Goal: Task Accomplishment & Management: Manage account settings

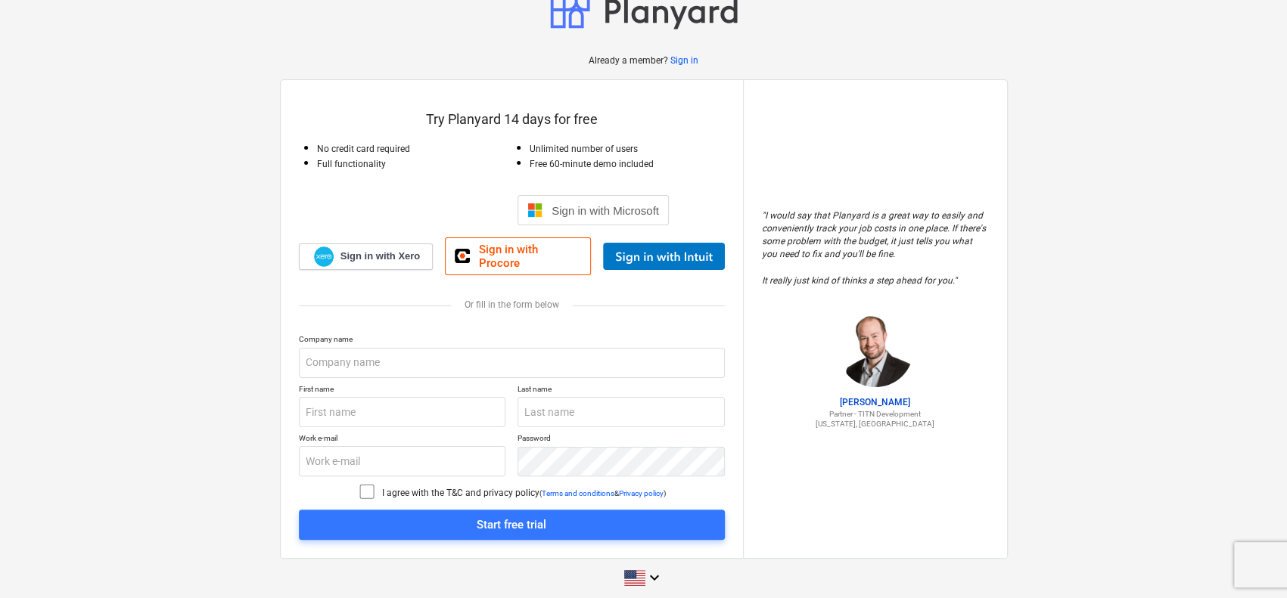
scroll to position [29, 0]
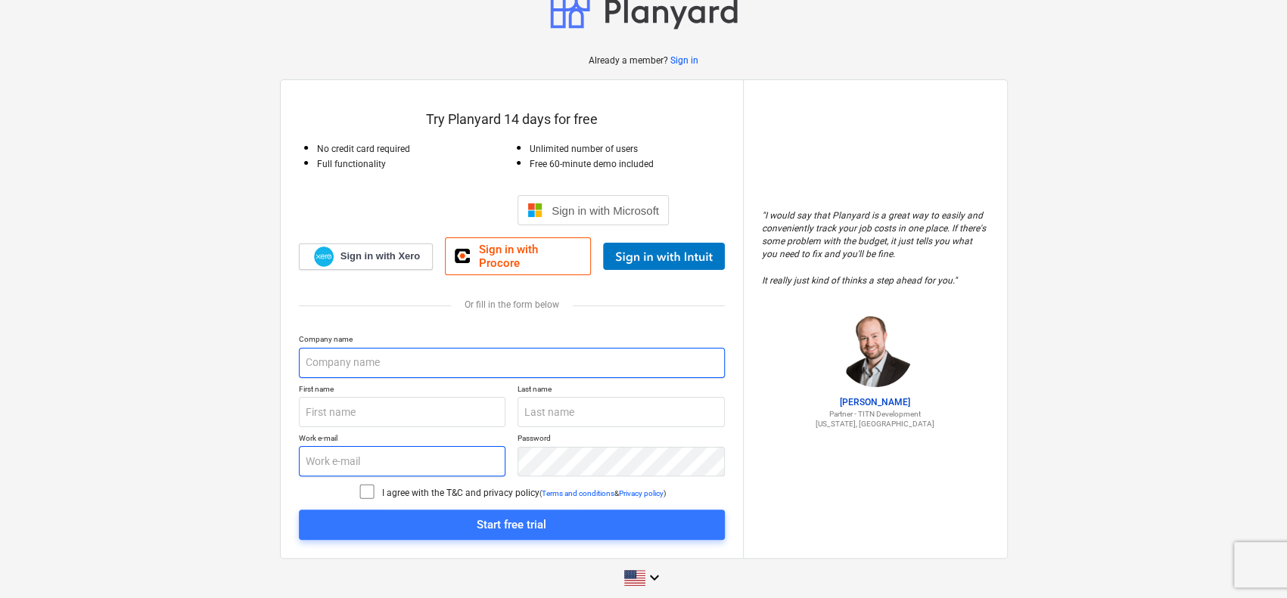
type input "[EMAIL_ADDRESS][DOMAIN_NAME]"
click at [374, 348] on input "text" at bounding box center [512, 363] width 426 height 30
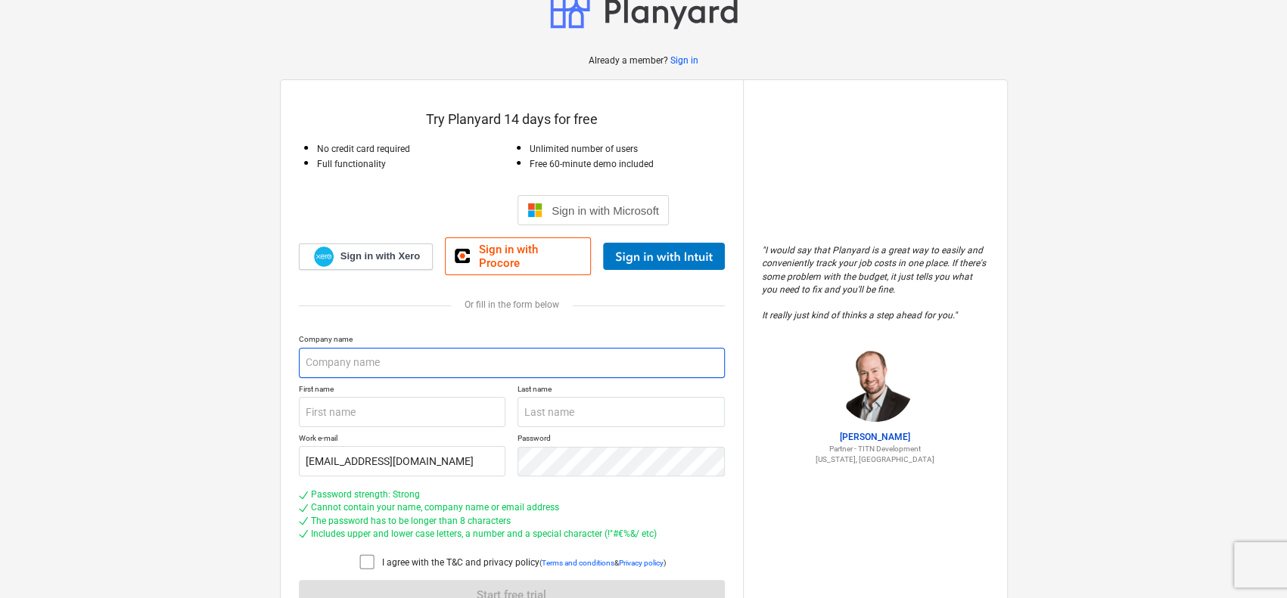
type input "Albourdge Co"
type input "[PERSON_NAME]"
type input "maarouf"
drag, startPoint x: 356, startPoint y: 350, endPoint x: 426, endPoint y: 363, distance: 70.8
click at [426, 363] on input "Albourdge Co" at bounding box center [512, 363] width 426 height 30
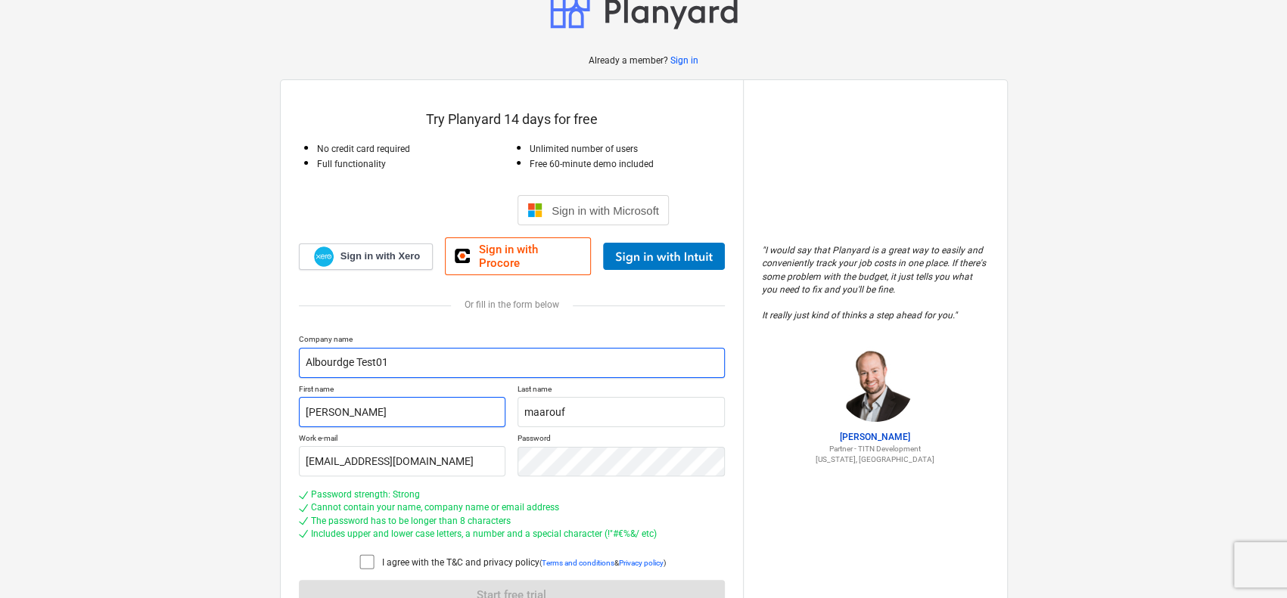
type input "Albourdge Test01"
drag, startPoint x: 424, startPoint y: 393, endPoint x: 166, endPoint y: 387, distance: 257.3
click at [168, 387] on div "Already a member? Sign in Try Planyard 14 days for free No credit card required…" at bounding box center [643, 325] width 1287 height 708
type input "mm"
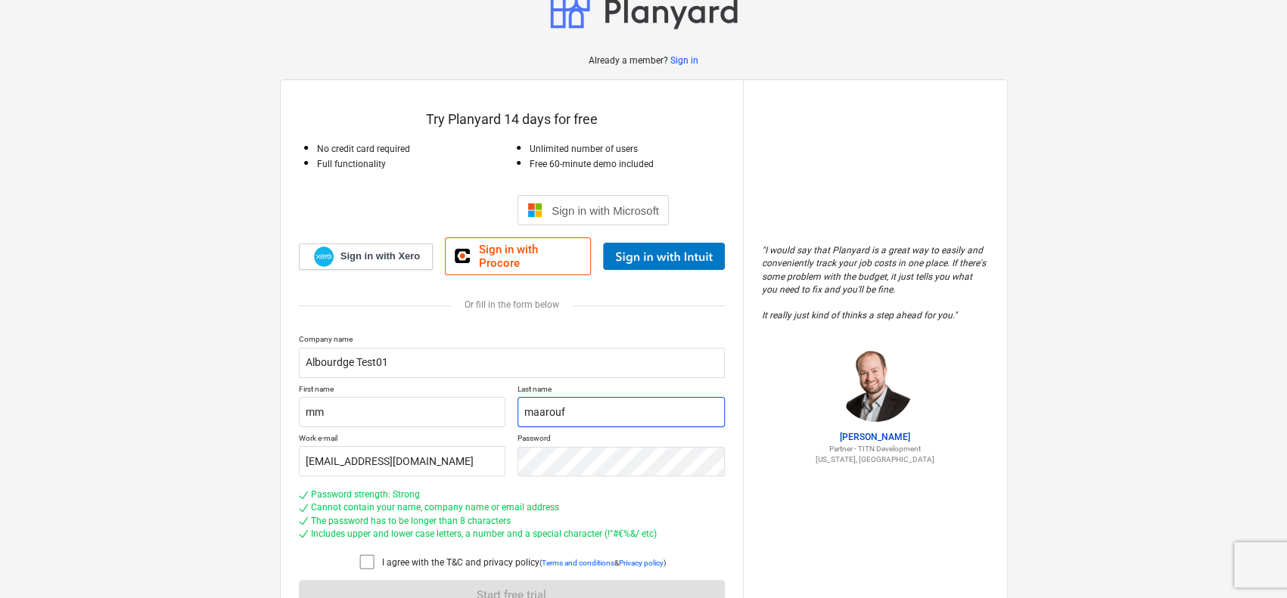
drag, startPoint x: 586, startPoint y: 404, endPoint x: 170, endPoint y: 390, distance: 416.3
click at [382, 396] on div "First name mm Last name [PERSON_NAME]" at bounding box center [512, 405] width 426 height 43
type input "mm"
drag, startPoint x: 477, startPoint y: 450, endPoint x: 439, endPoint y: 451, distance: 38.6
click at [477, 450] on input "[EMAIL_ADDRESS][DOMAIN_NAME]" at bounding box center [402, 461] width 207 height 30
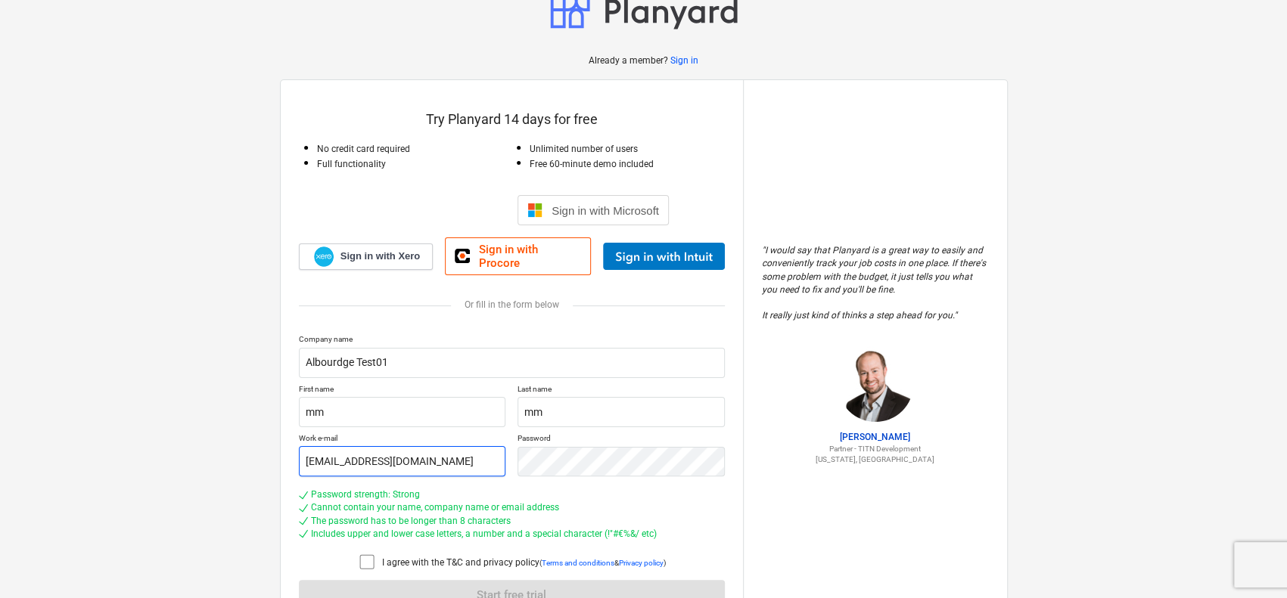
drag, startPoint x: 439, startPoint y: 451, endPoint x: 150, endPoint y: 435, distance: 289.4
click at [166, 435] on div "Already a member? Sign in Try Planyard 14 days for free No credit card required…" at bounding box center [643, 325] width 1287 height 708
type input "[EMAIL_ADDRESS][DOMAIN_NAME]"
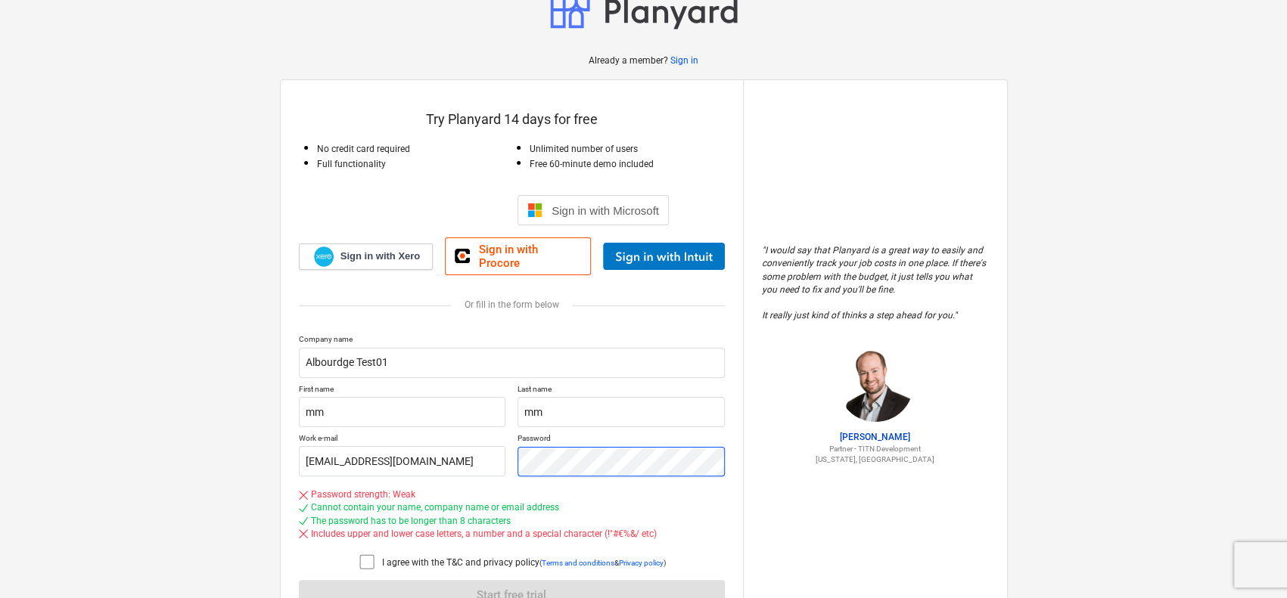
click at [393, 449] on div "Work e-mail [EMAIL_ADDRESS][DOMAIN_NAME] Password" at bounding box center [512, 454] width 426 height 43
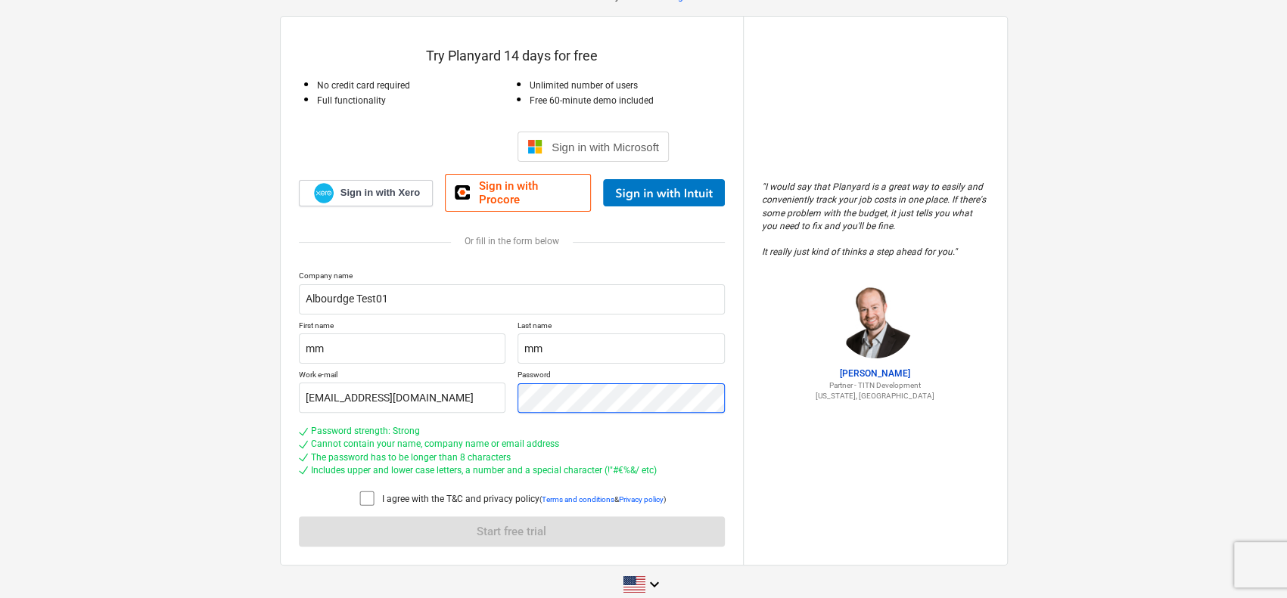
scroll to position [99, 0]
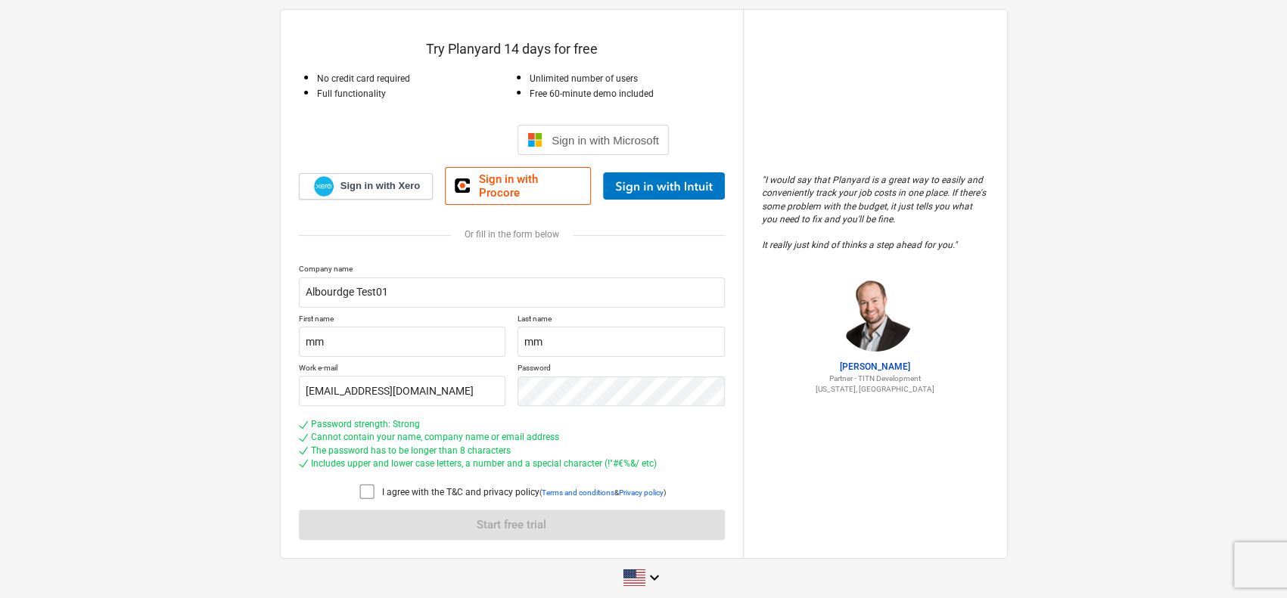
click at [363, 485] on icon at bounding box center [367, 492] width 18 height 18
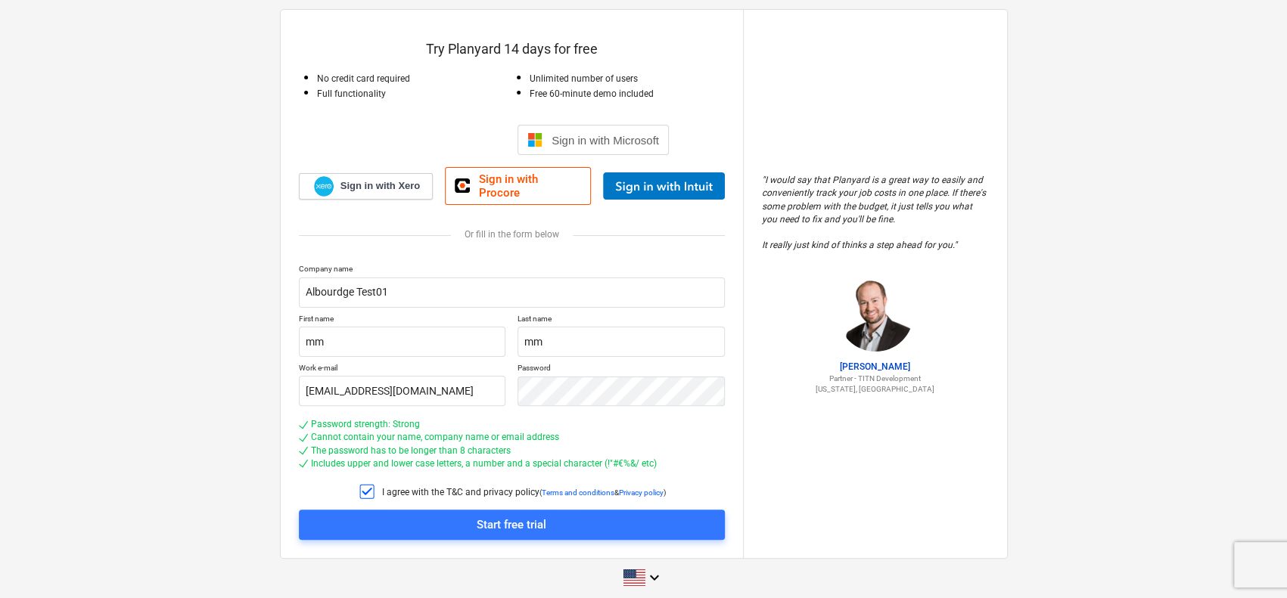
click at [337, 523] on span "Start free trial" at bounding box center [512, 525] width 390 height 20
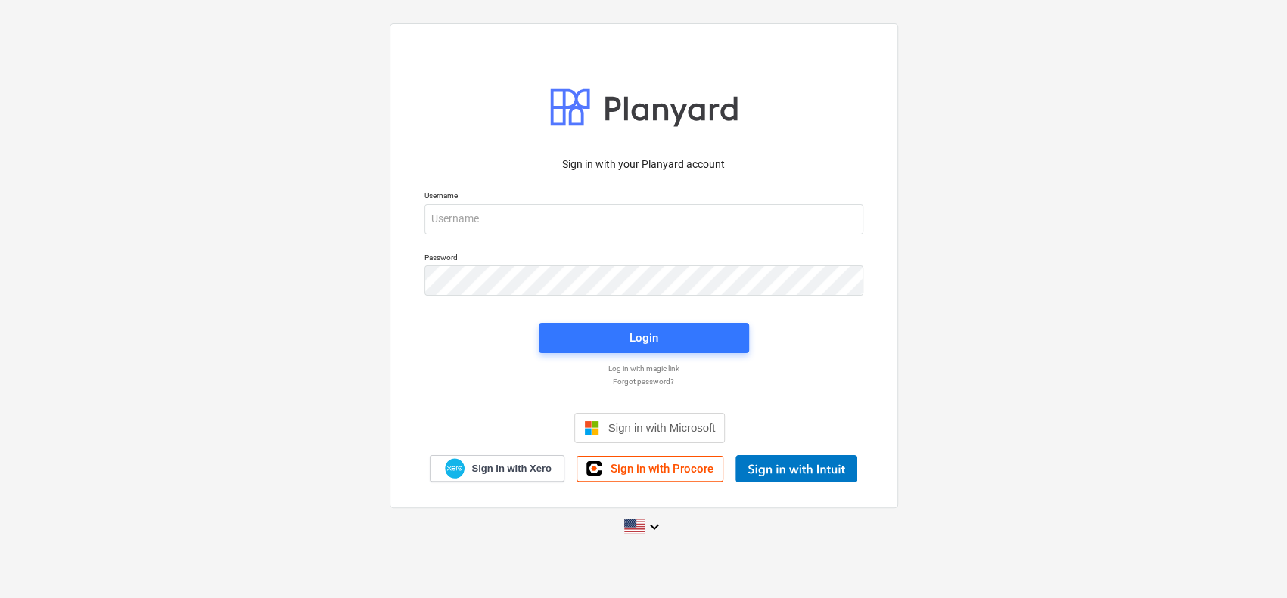
scroll to position [14, 0]
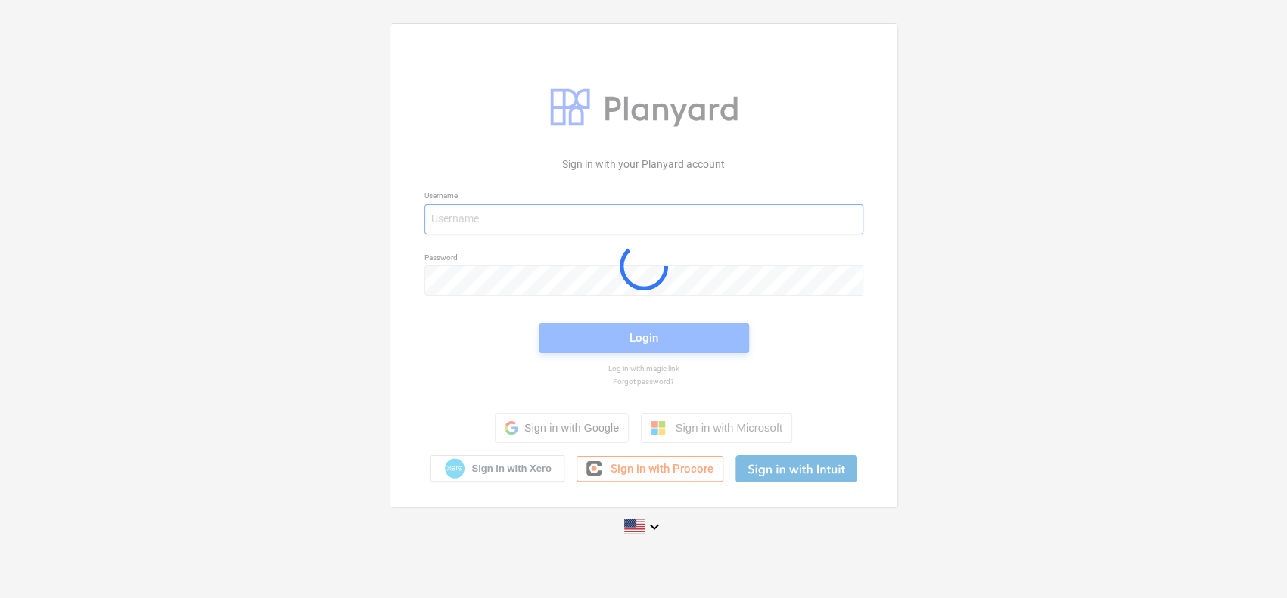
type input "[EMAIL_ADDRESS][DOMAIN_NAME]"
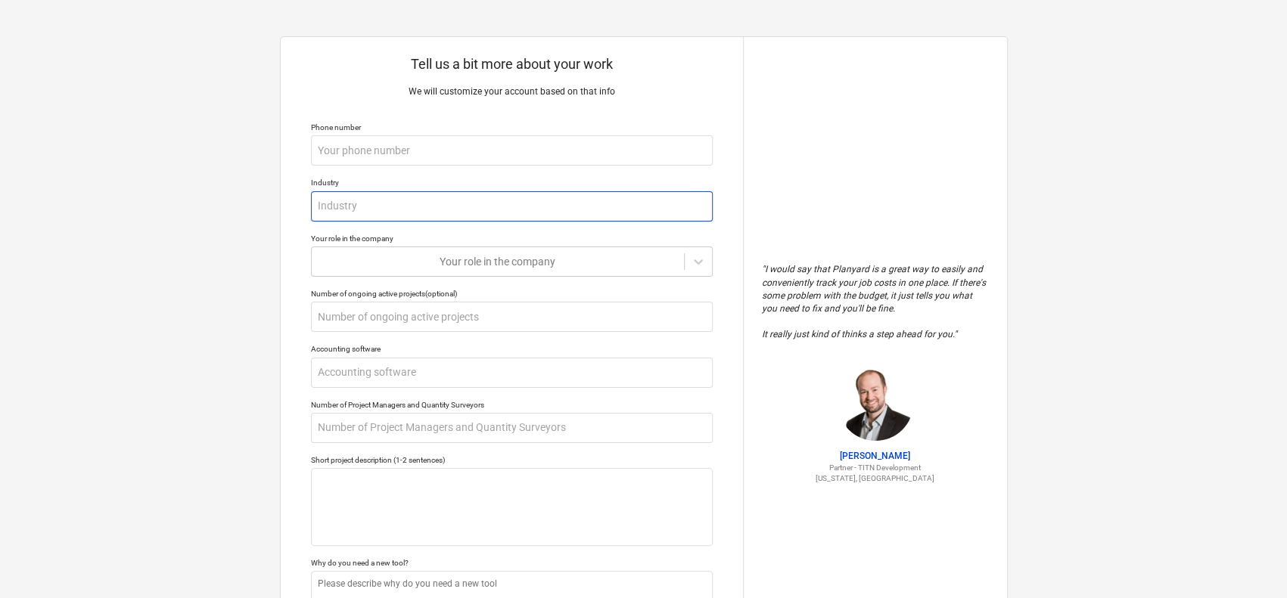
click at [387, 194] on input "text" at bounding box center [512, 206] width 402 height 30
type textarea "x"
type input "g"
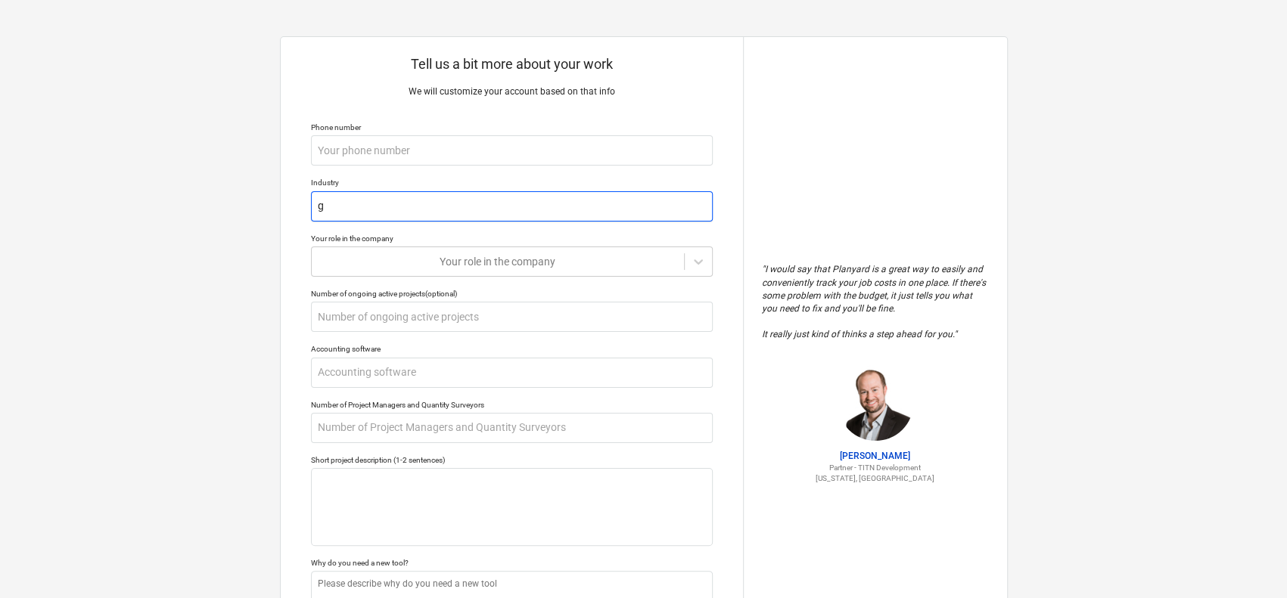
type textarea "x"
type input "gen"
type textarea "x"
type input "gene"
type textarea "x"
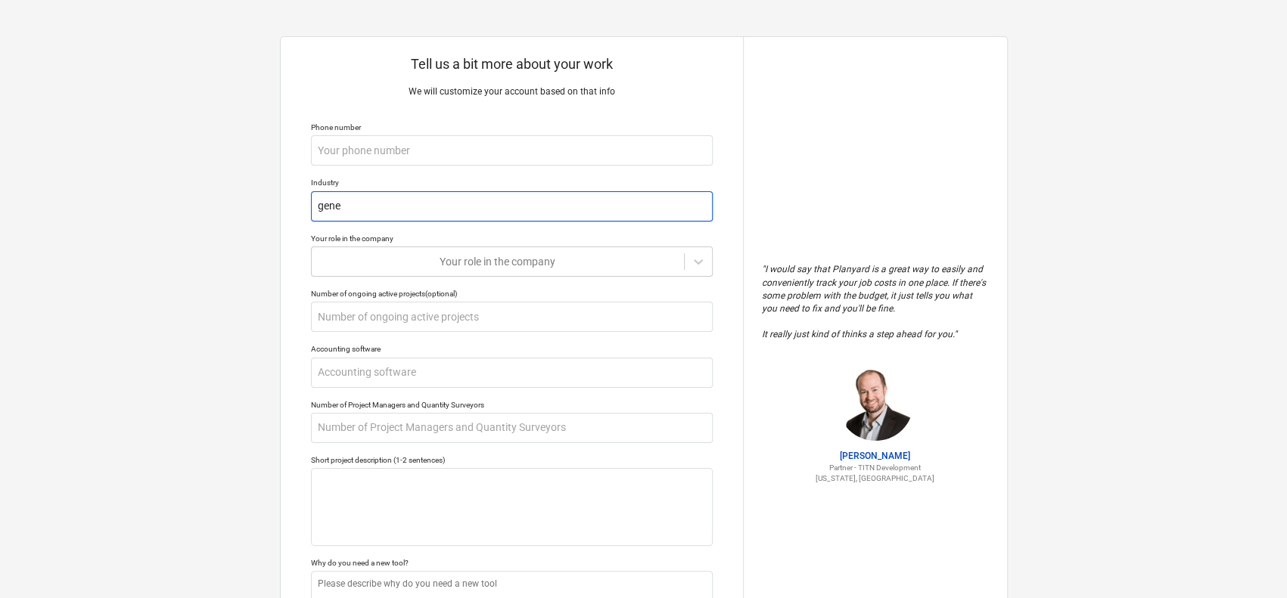
type input "gener"
type textarea "x"
type input "genera"
type textarea "x"
type input "general"
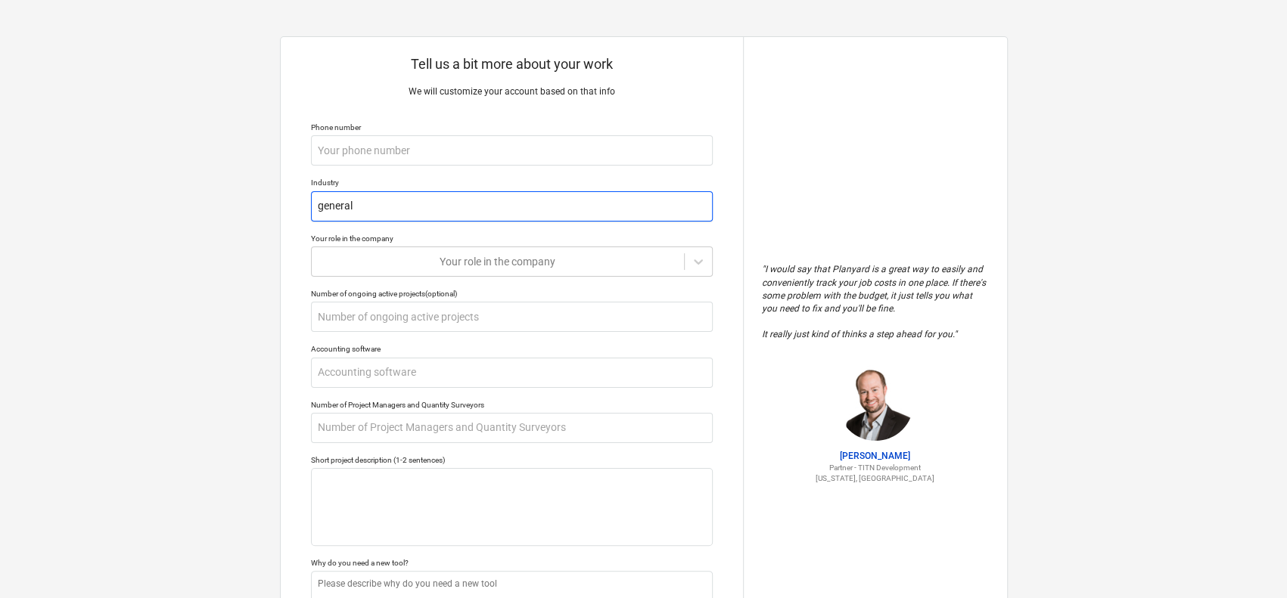
type textarea "x"
type input "general"
type textarea "x"
type input "general c"
type textarea "x"
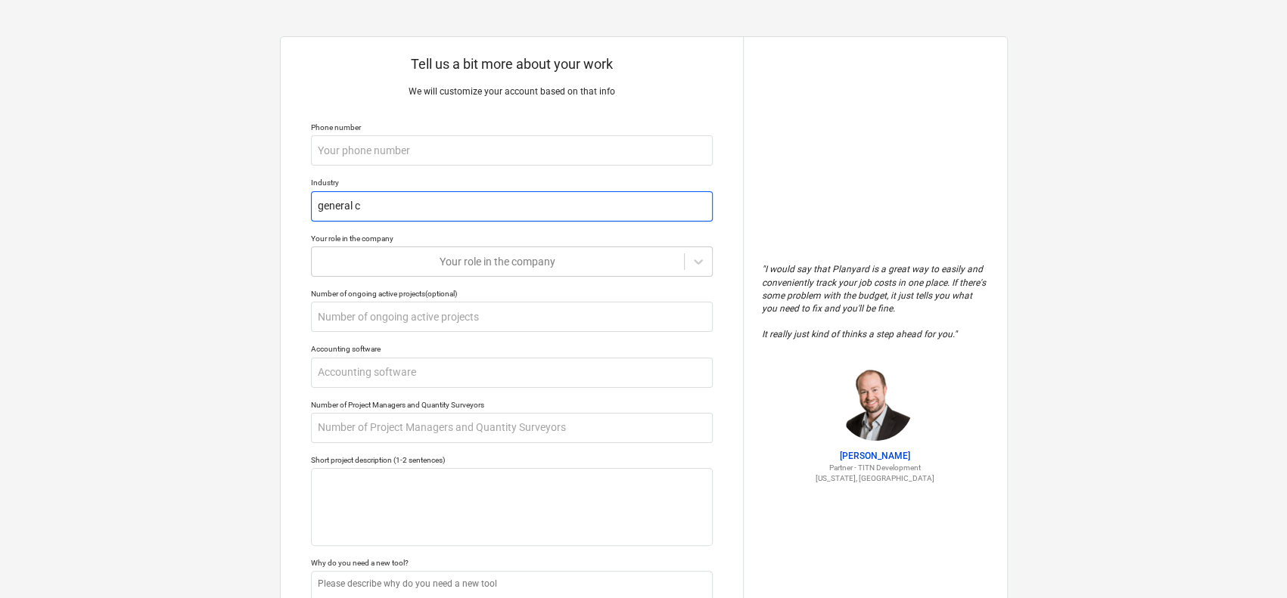
type input "general co"
type textarea "x"
type input "general con"
type textarea "x"
type input "general cont"
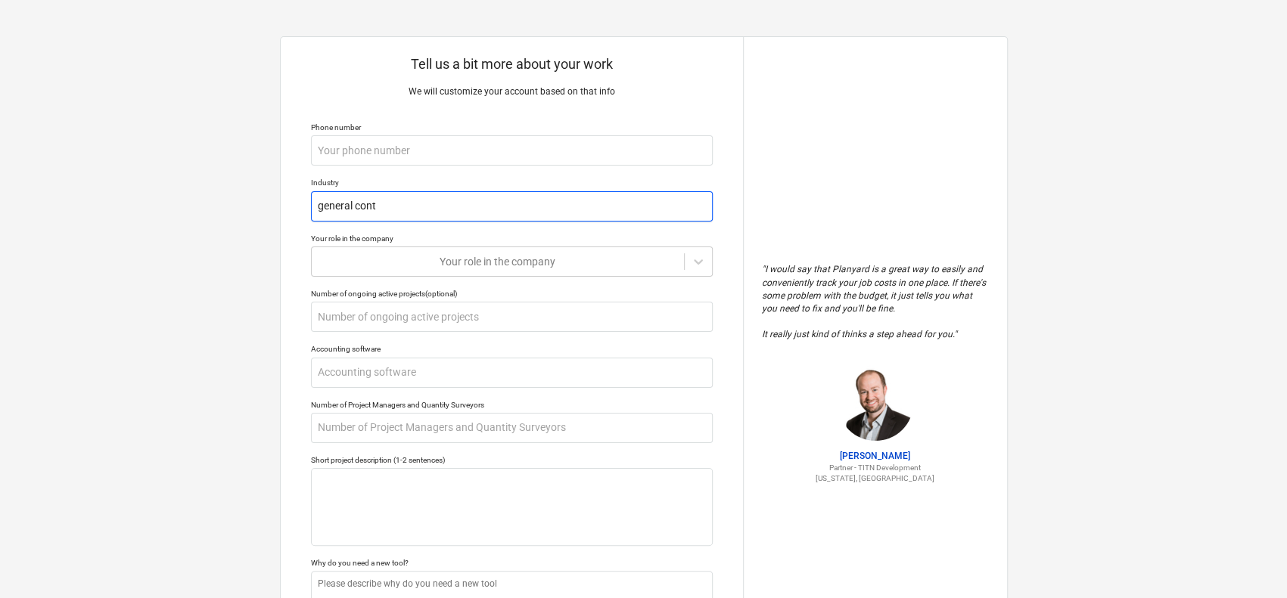
type textarea "x"
type input "general contr"
type textarea "x"
type input "general contra"
type textarea "x"
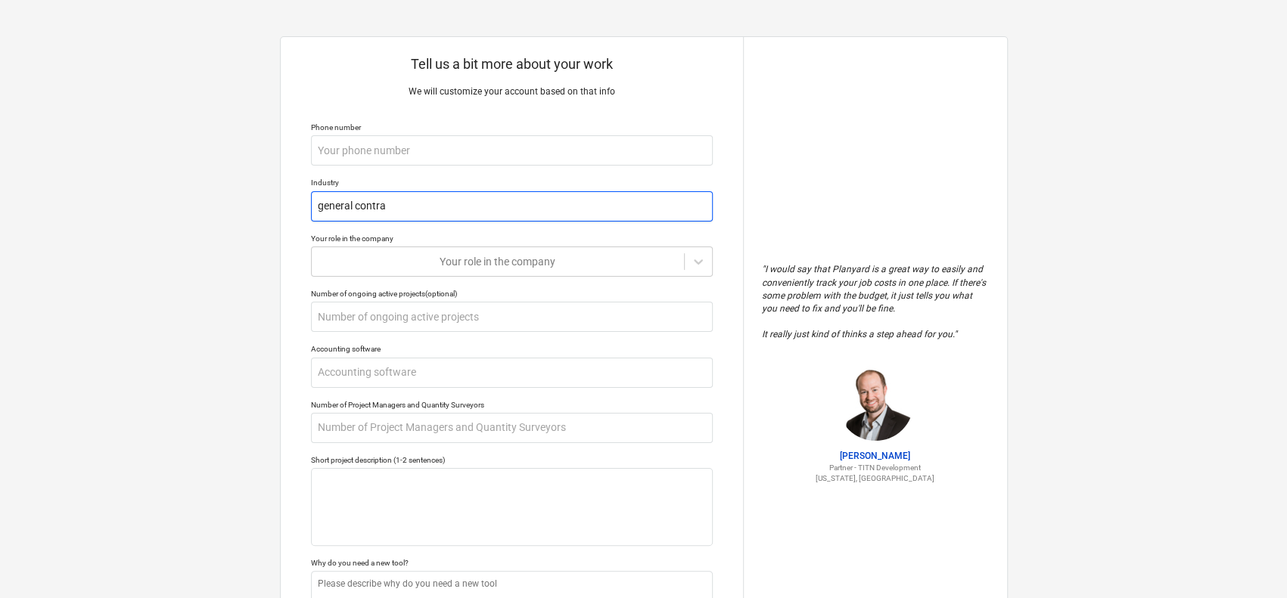
type input "general contrac"
type textarea "x"
type input "general contract"
type textarea "x"
type input "general contracti"
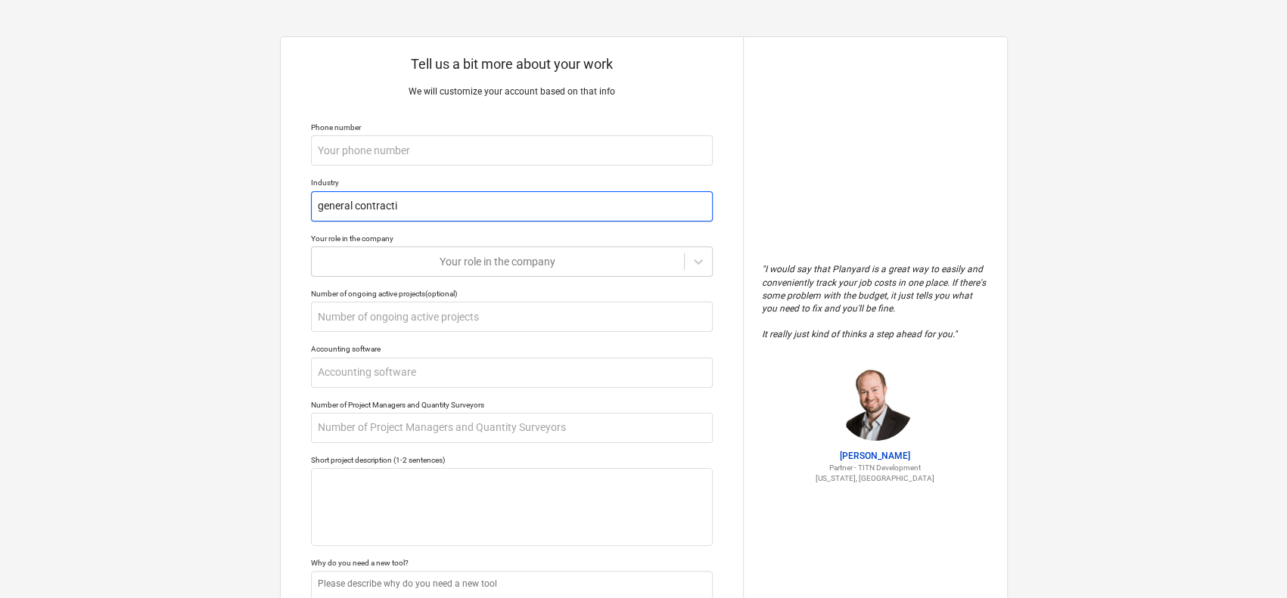
type textarea "x"
type input "general contractin"
type textarea "x"
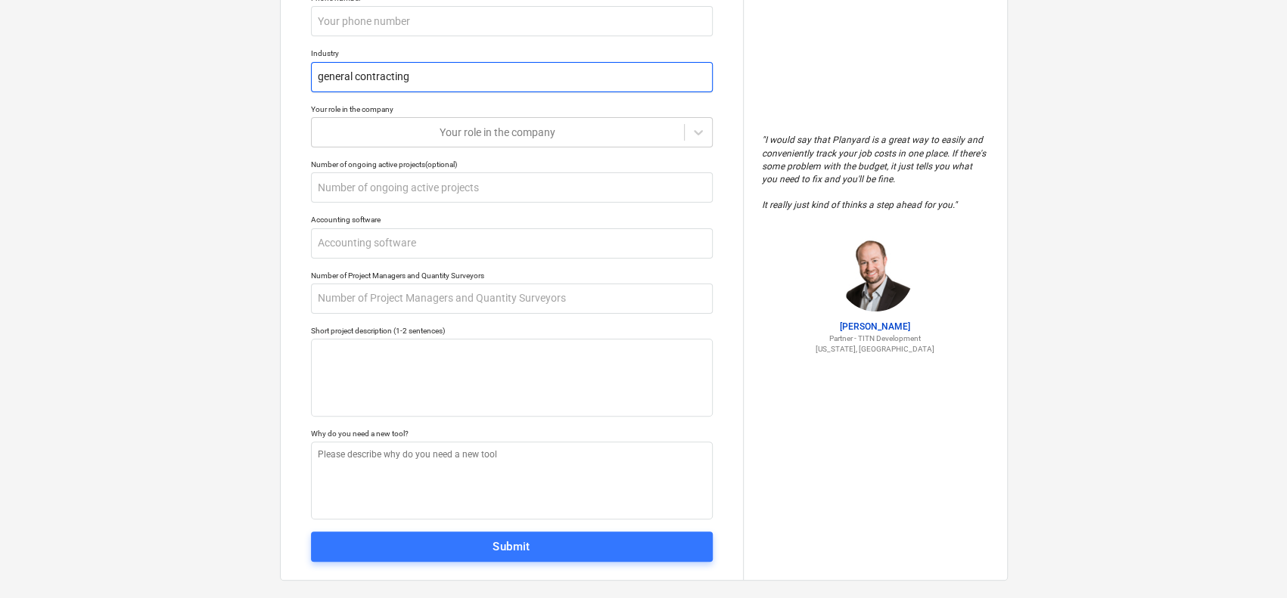
scroll to position [147, 0]
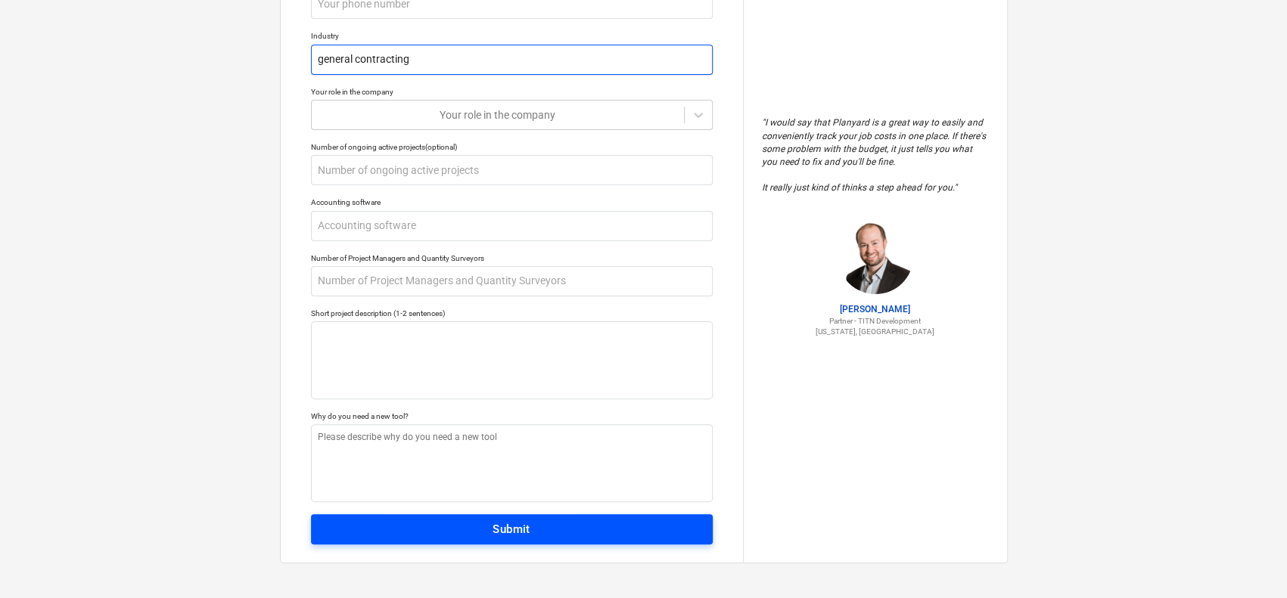
type input "general contracting"
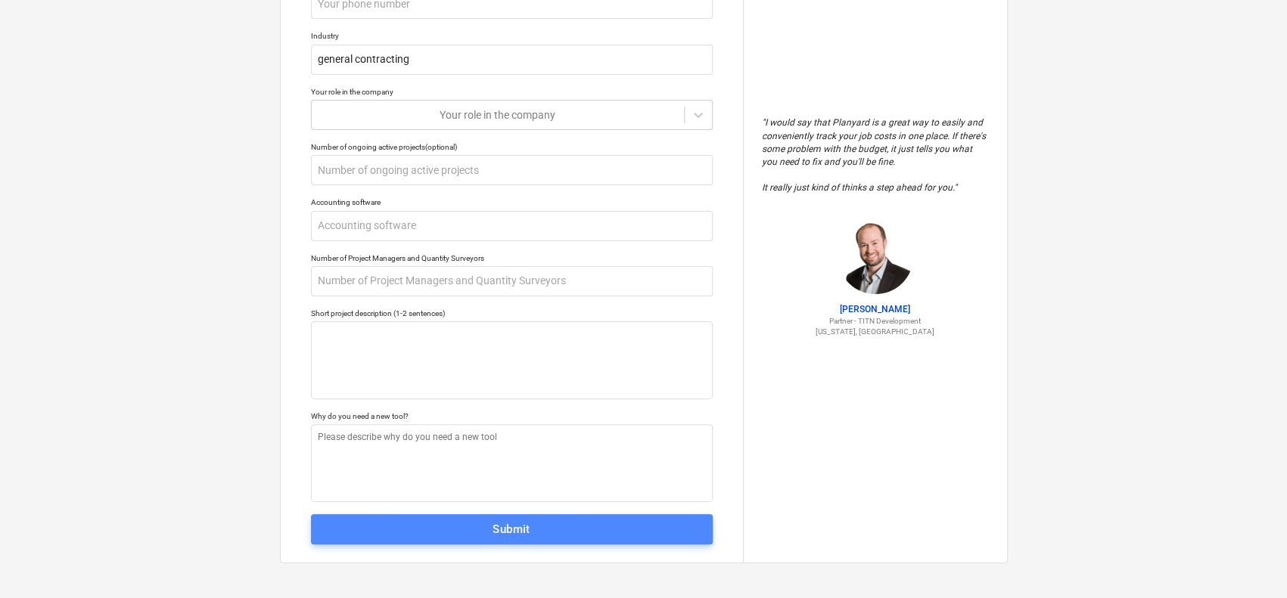
click at [409, 530] on span "Submit" at bounding box center [512, 530] width 368 height 20
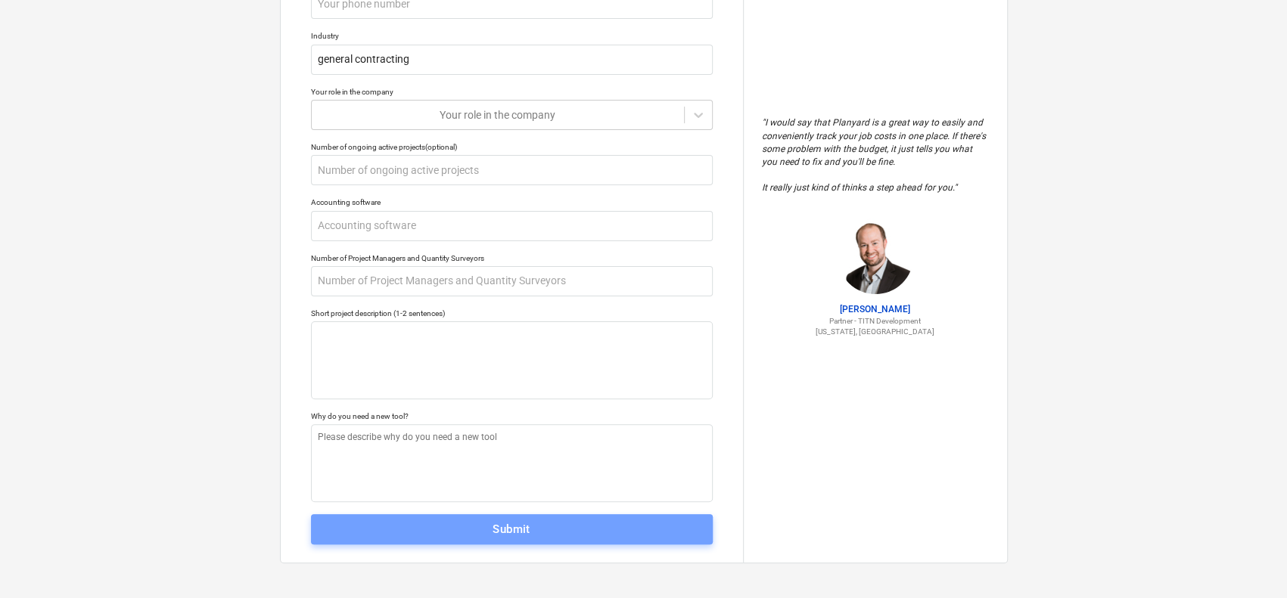
type textarea "x"
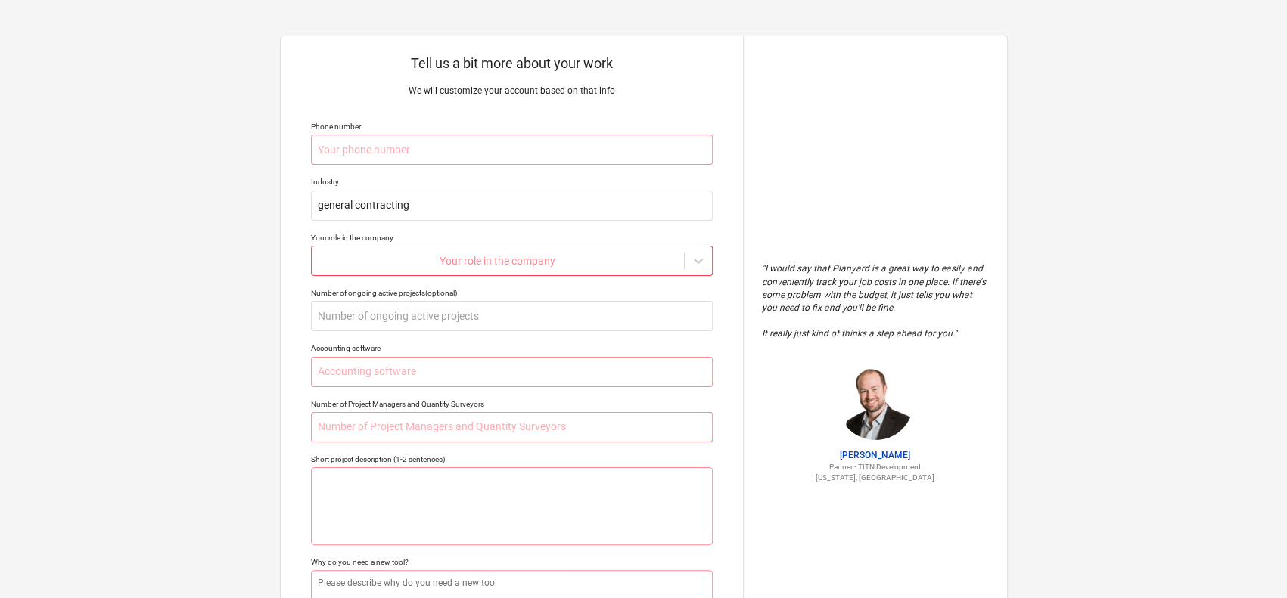
scroll to position [0, 0]
click at [393, 135] on input "text" at bounding box center [512, 150] width 402 height 30
type input "5"
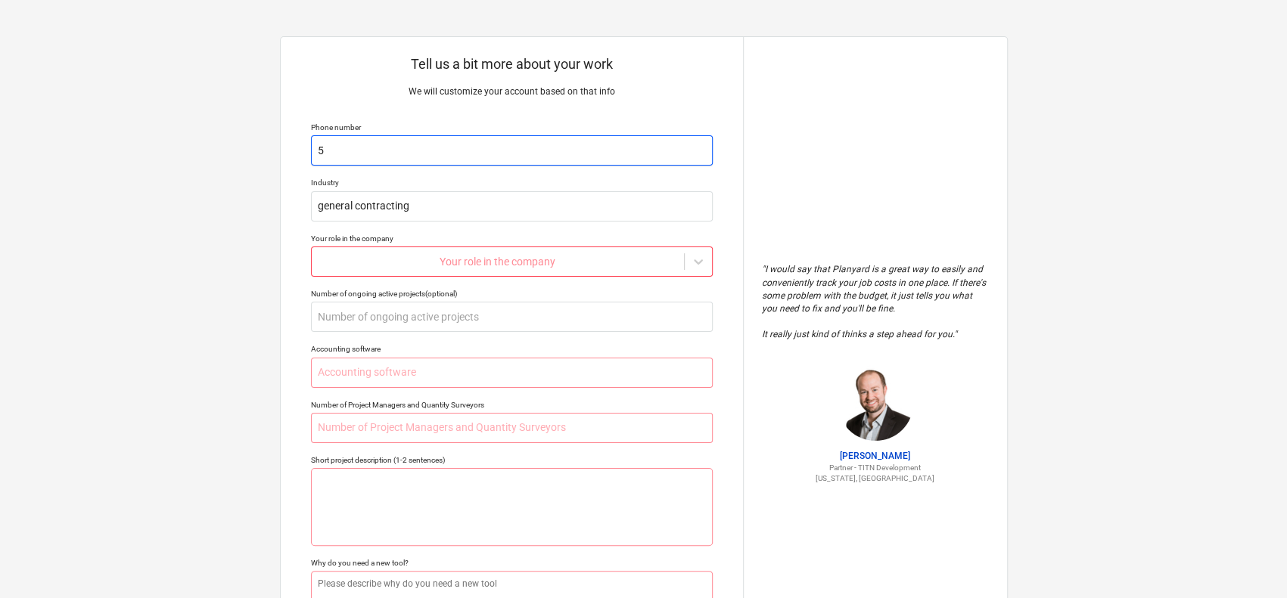
type textarea "x"
type input "53"
type textarea "x"
type input "535"
type textarea "x"
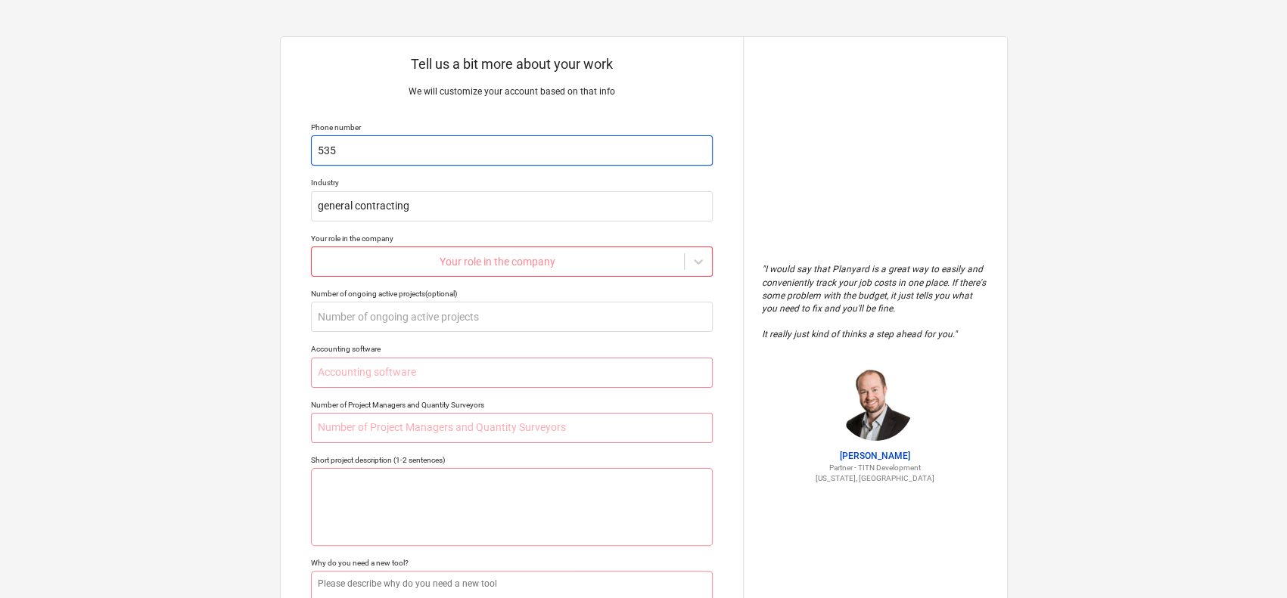
type input "5350"
type textarea "x"
type input "53508"
type textarea "x"
type input "535088"
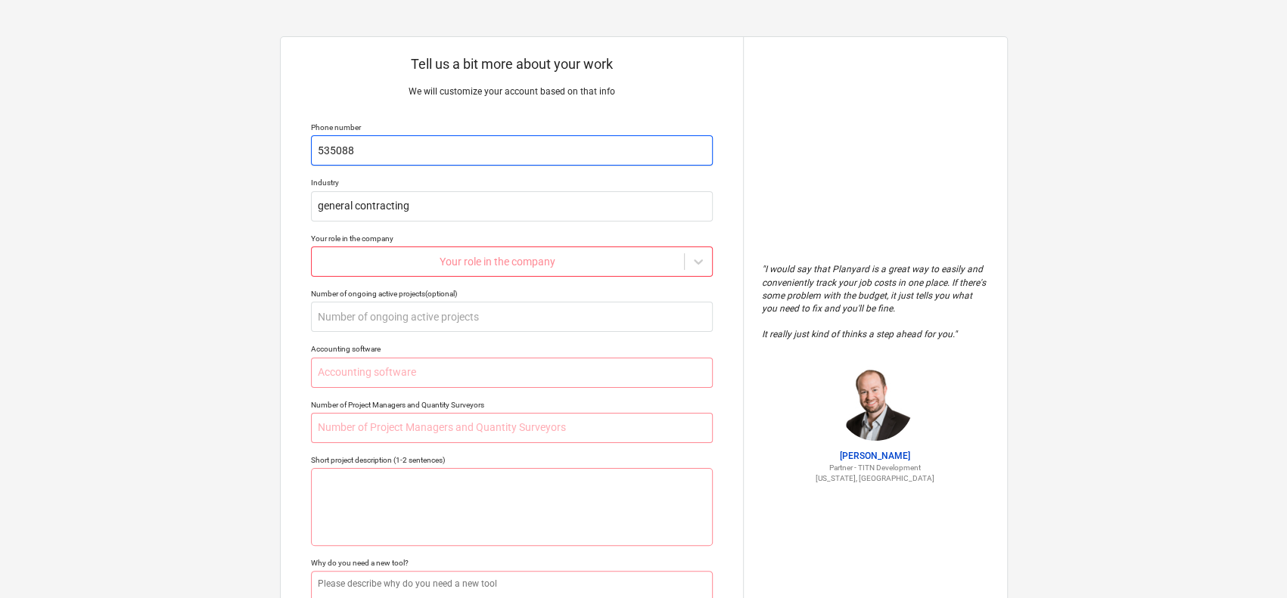
type textarea "x"
type input "5350888"
type textarea "x"
type input "53508888"
type textarea "x"
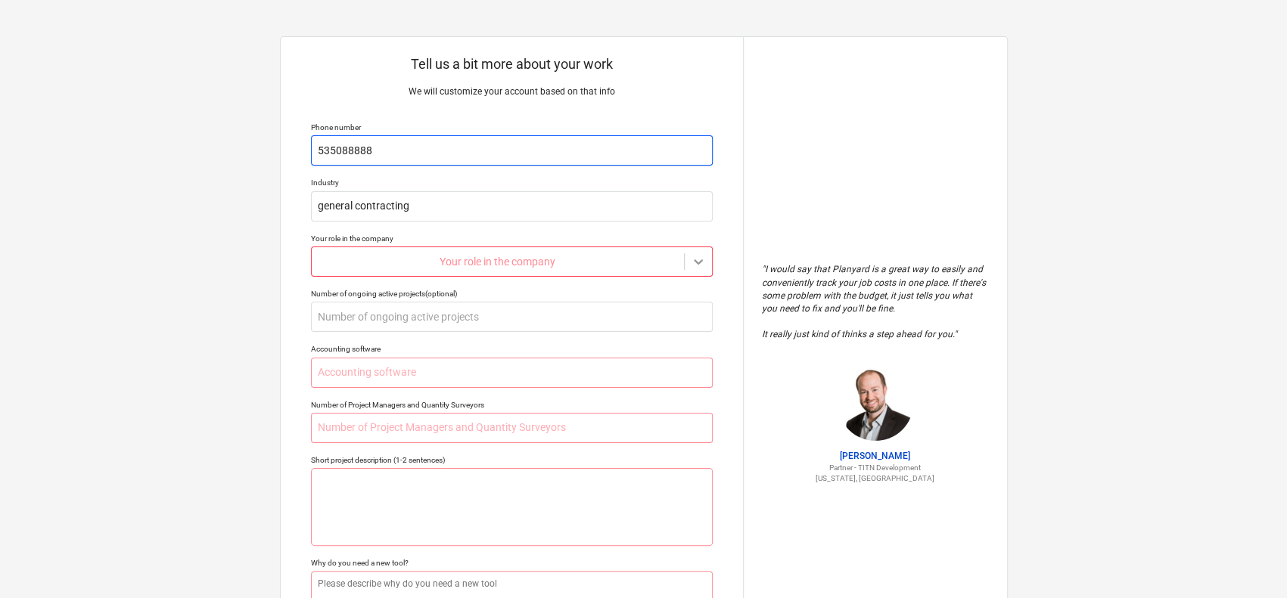
type input "535088888"
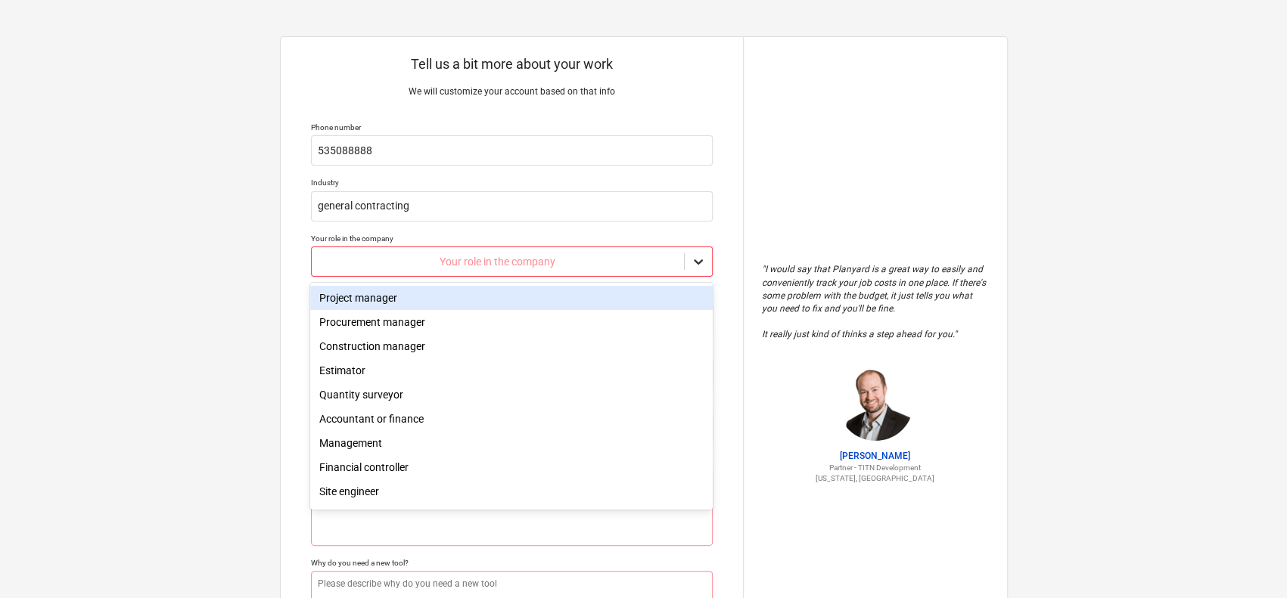
click at [691, 259] on div at bounding box center [698, 261] width 27 height 27
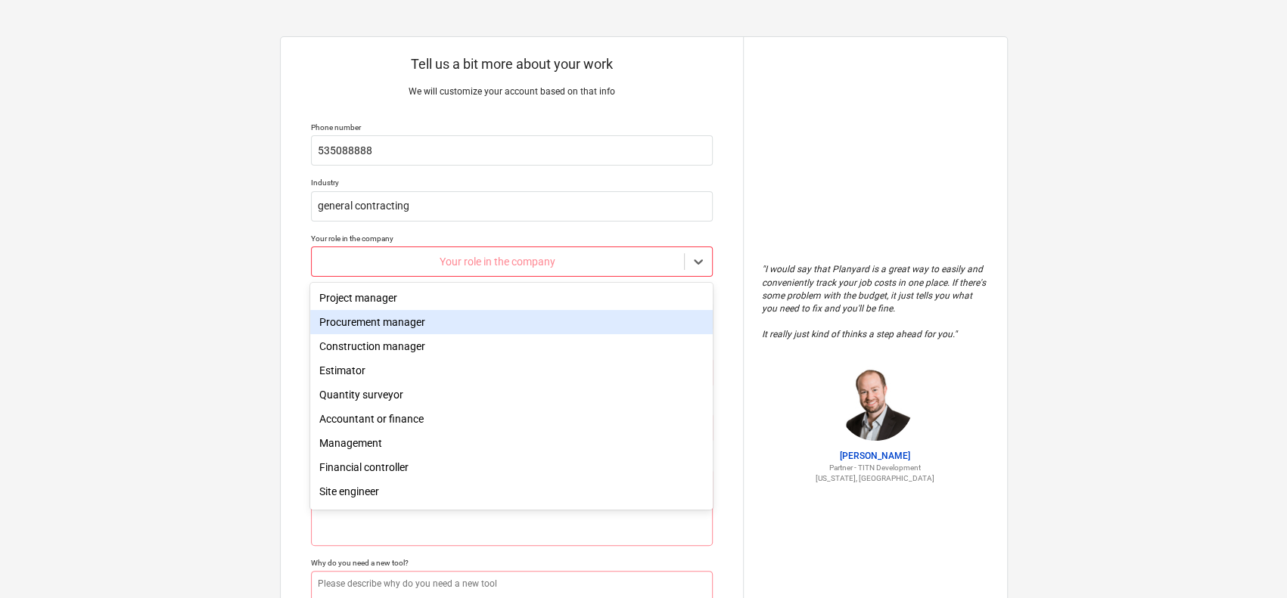
scroll to position [51, 0]
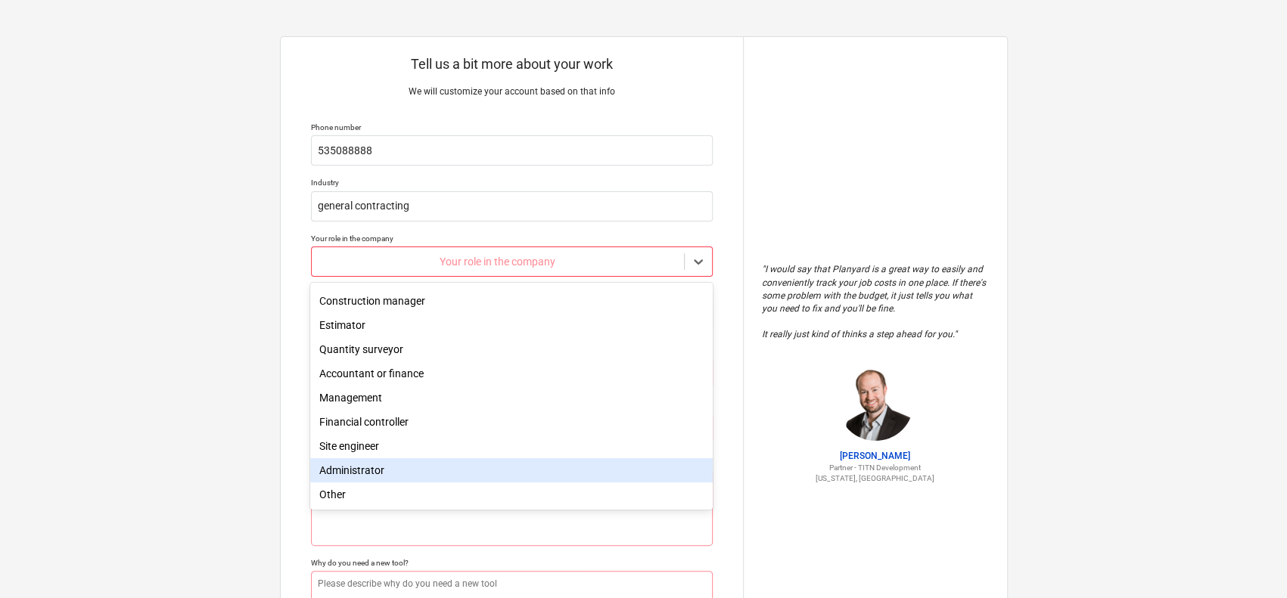
click at [393, 470] on div "Administrator" at bounding box center [511, 470] width 402 height 24
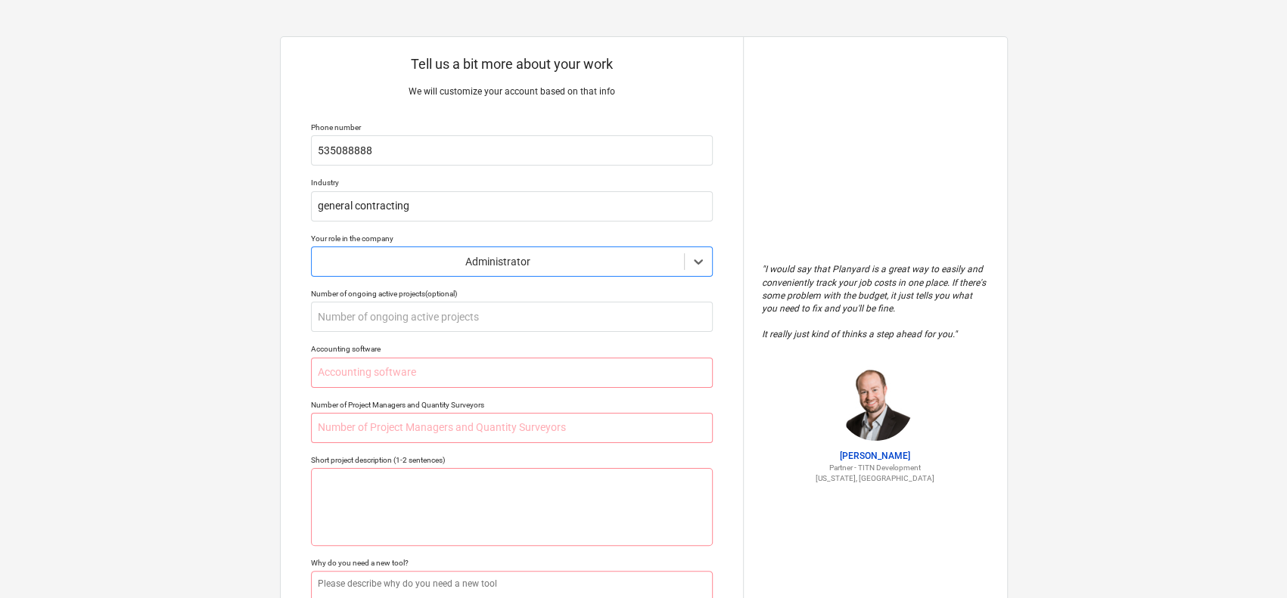
scroll to position [147, 0]
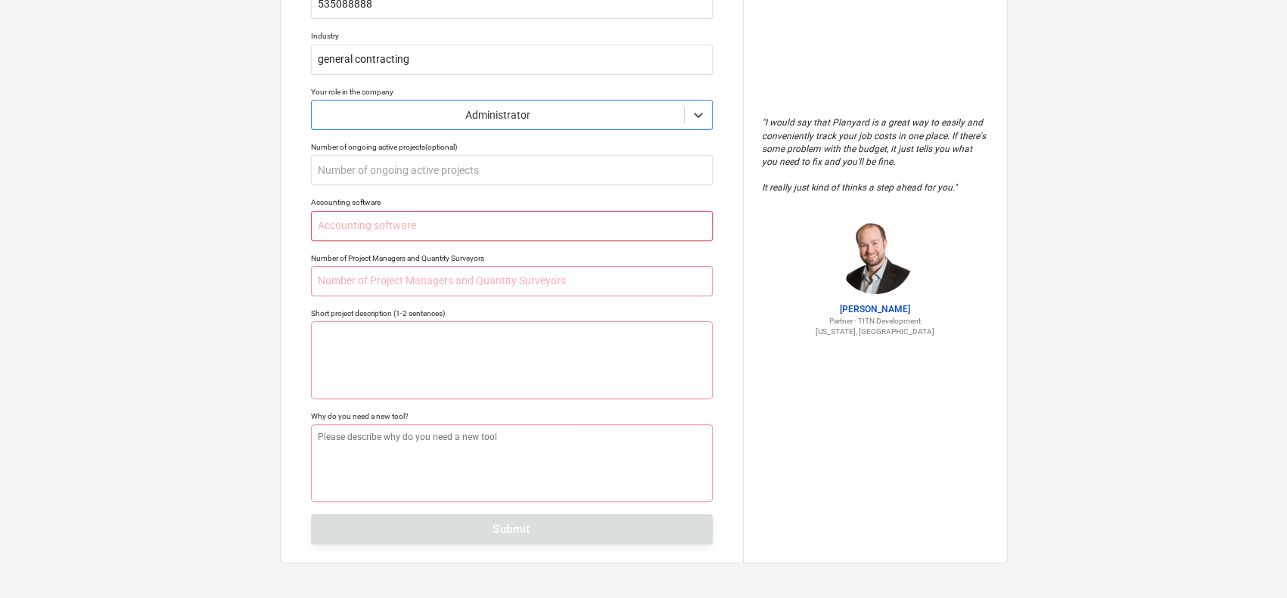
click at [346, 225] on input "text" at bounding box center [512, 226] width 402 height 30
type textarea "x"
type input "l"
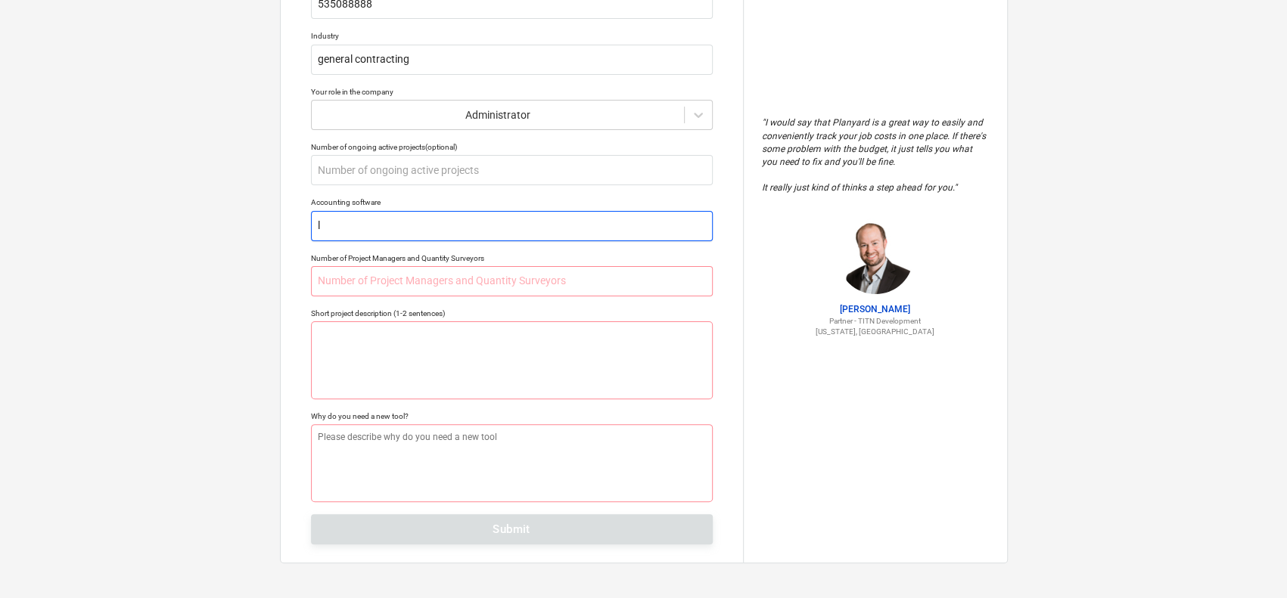
type textarea "x"
type input "loc"
type textarea "x"
type input "loca"
type textarea "x"
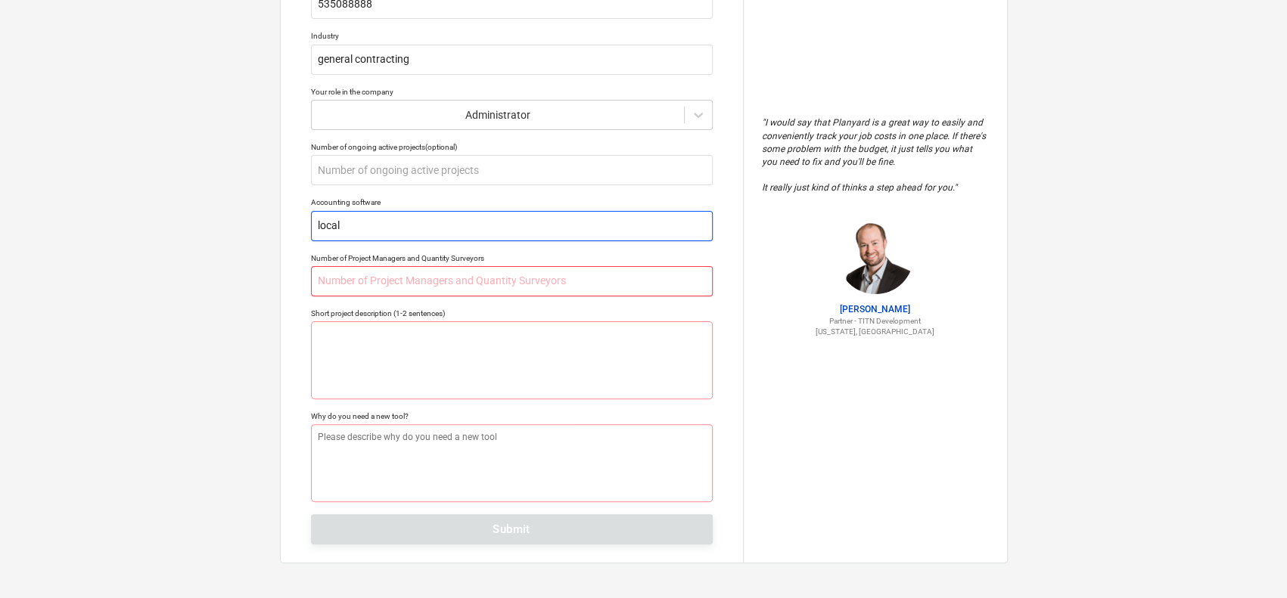
type input "local"
click at [395, 272] on input "text" at bounding box center [512, 281] width 402 height 30
type textarea "x"
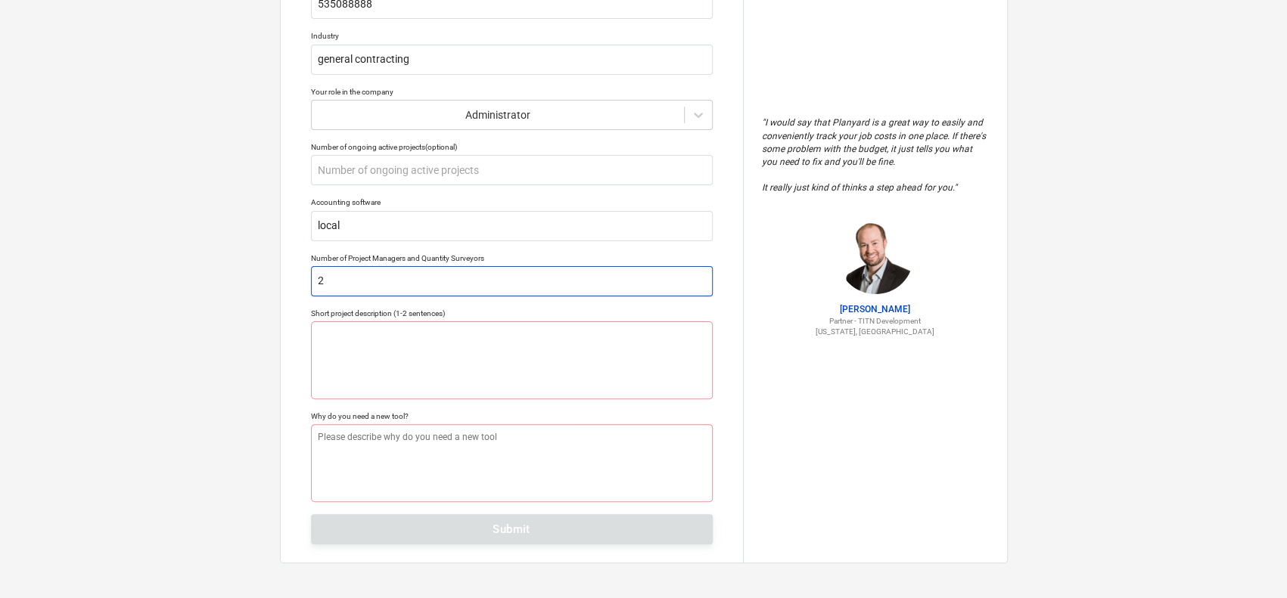
type input "2"
click at [129, 290] on div "Tell us a bit more about your work We will customize your account based on that…" at bounding box center [643, 226] width 1287 height 747
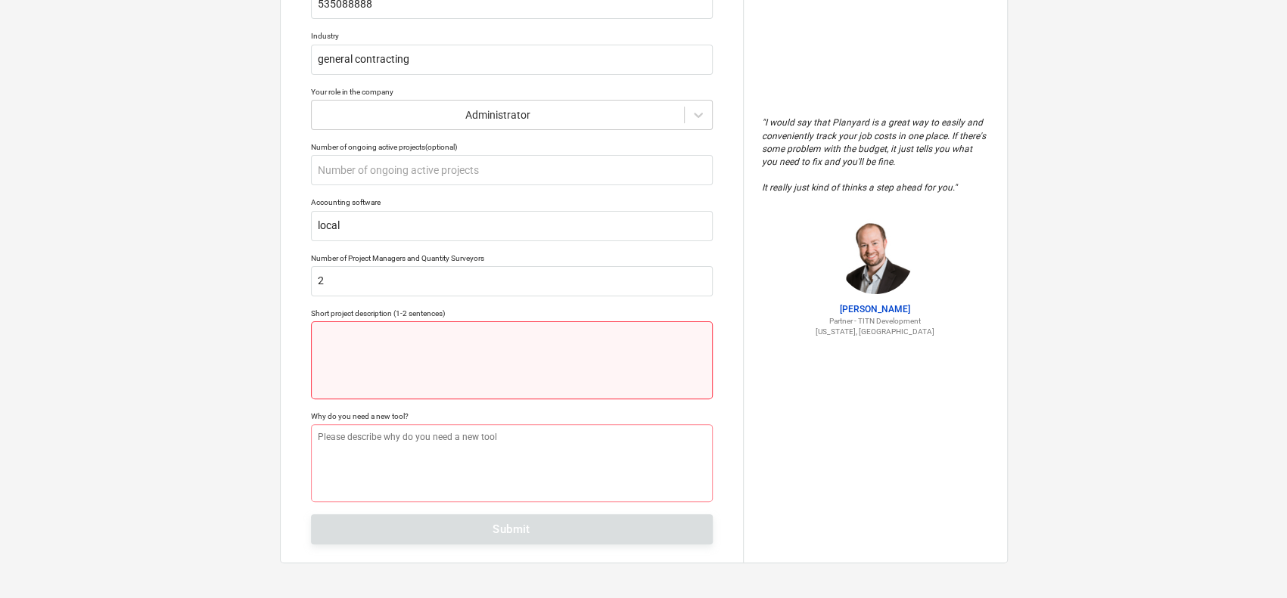
click at [410, 353] on textarea at bounding box center [512, 361] width 402 height 78
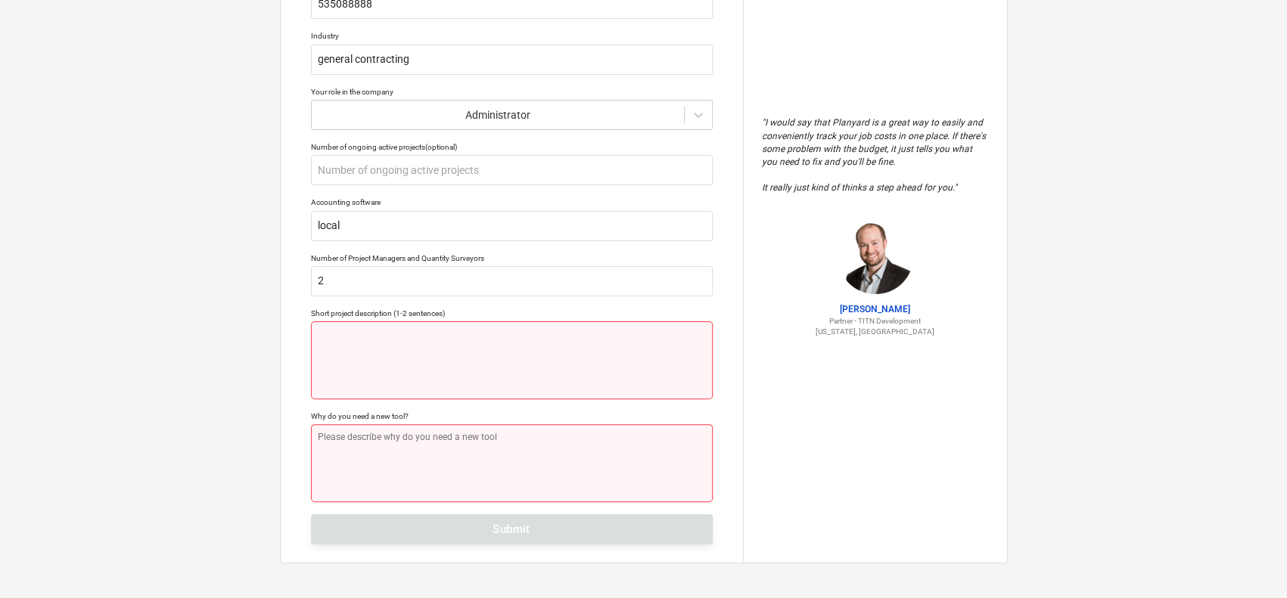
type textarea "x"
type textarea "1"
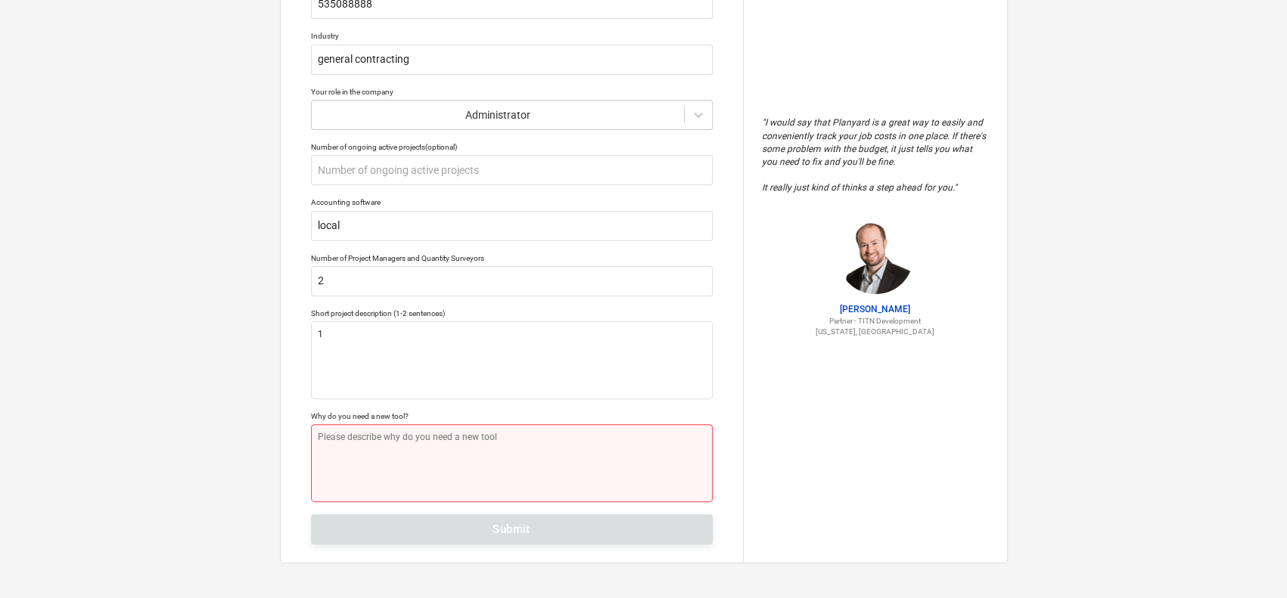
click at [354, 455] on textarea at bounding box center [512, 463] width 402 height 78
type textarea "x"
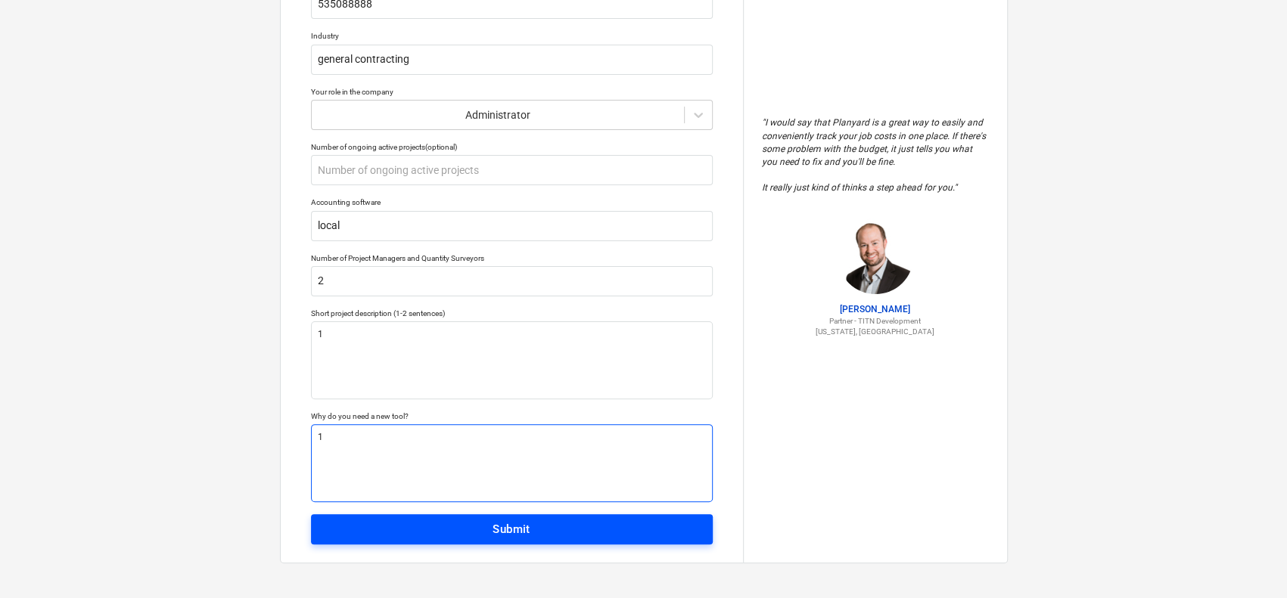
type textarea "1"
click at [371, 524] on span "Submit" at bounding box center [512, 530] width 368 height 20
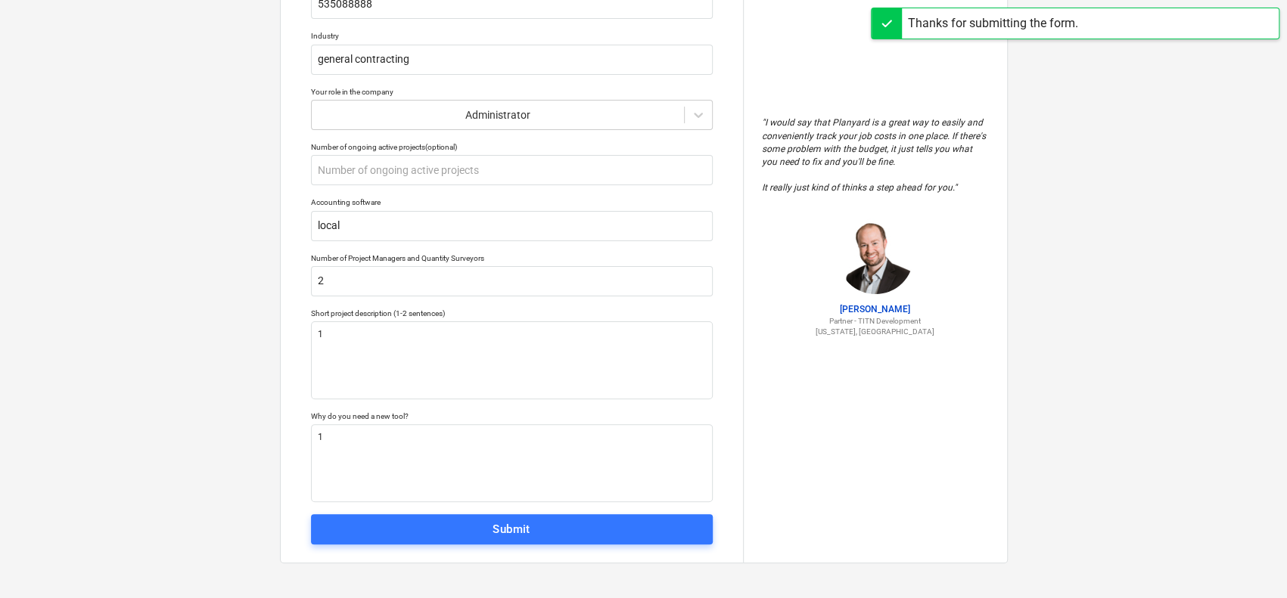
scroll to position [14, 0]
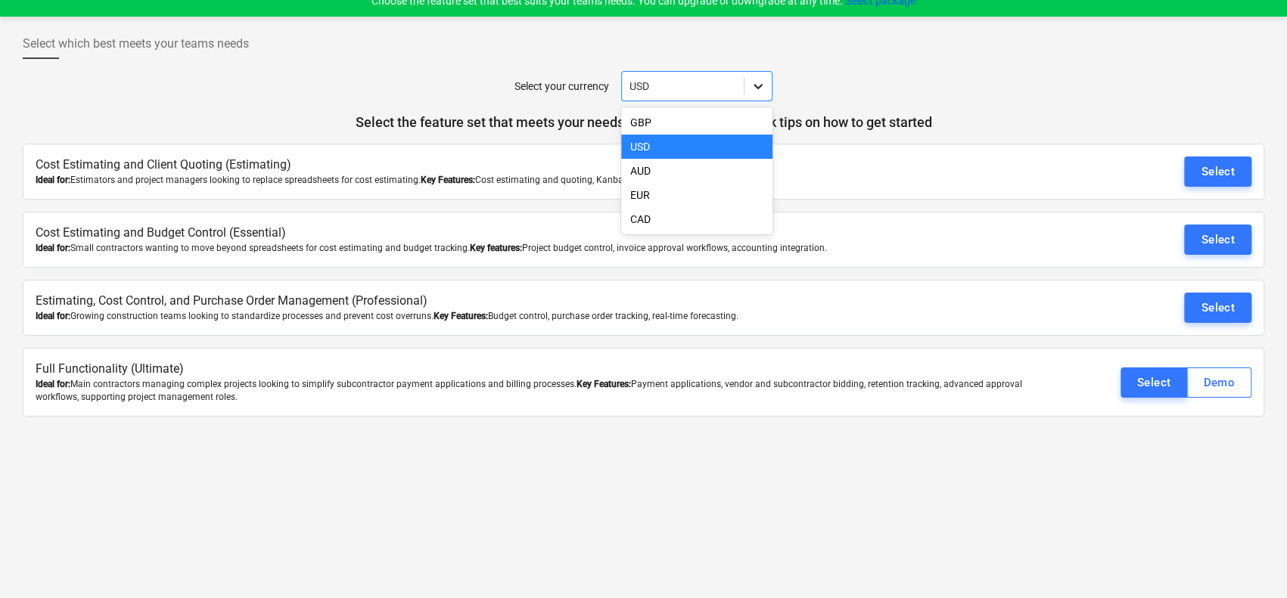
click at [762, 82] on icon at bounding box center [757, 86] width 15 height 15
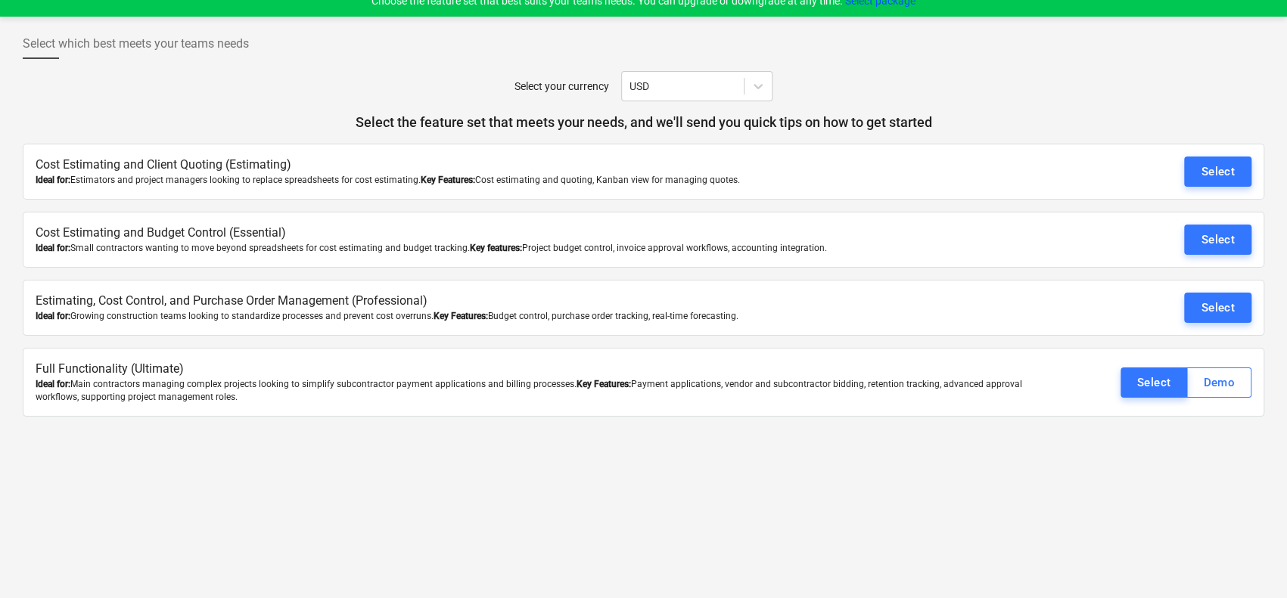
click at [938, 71] on div "Select your currency USD" at bounding box center [643, 86] width 1241 height 30
click at [1239, 381] on button "Demo" at bounding box center [1218, 383] width 65 height 30
click at [1205, 167] on div "Select" at bounding box center [1218, 172] width 34 height 20
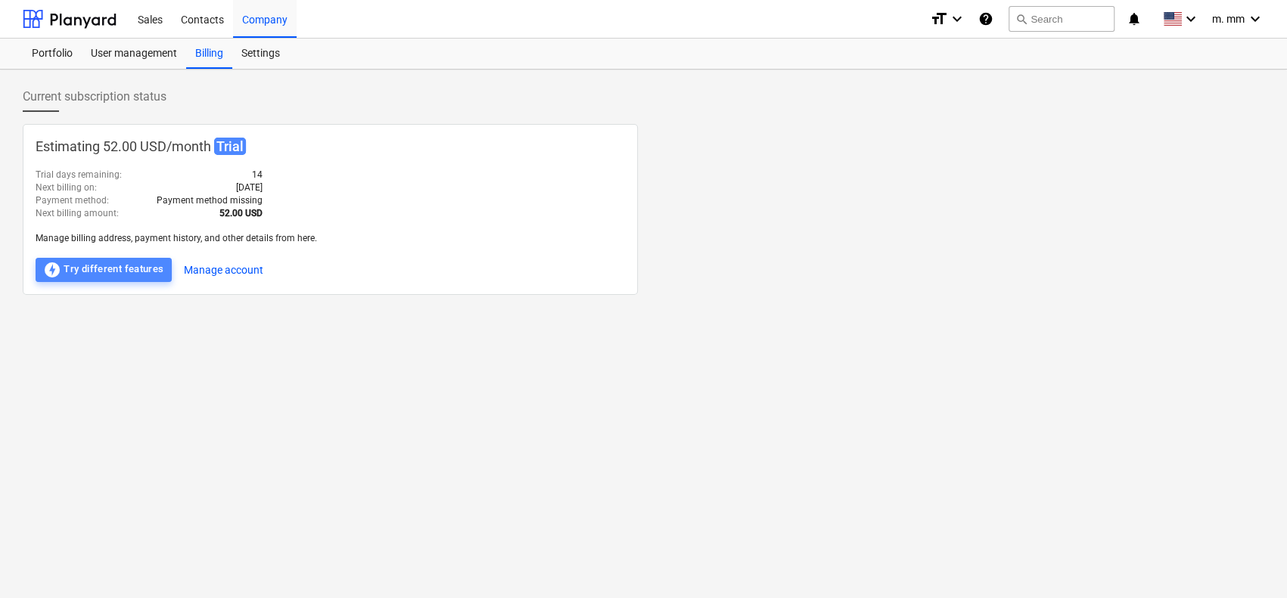
click at [107, 258] on button "offline_bolt Try different features" at bounding box center [104, 270] width 136 height 24
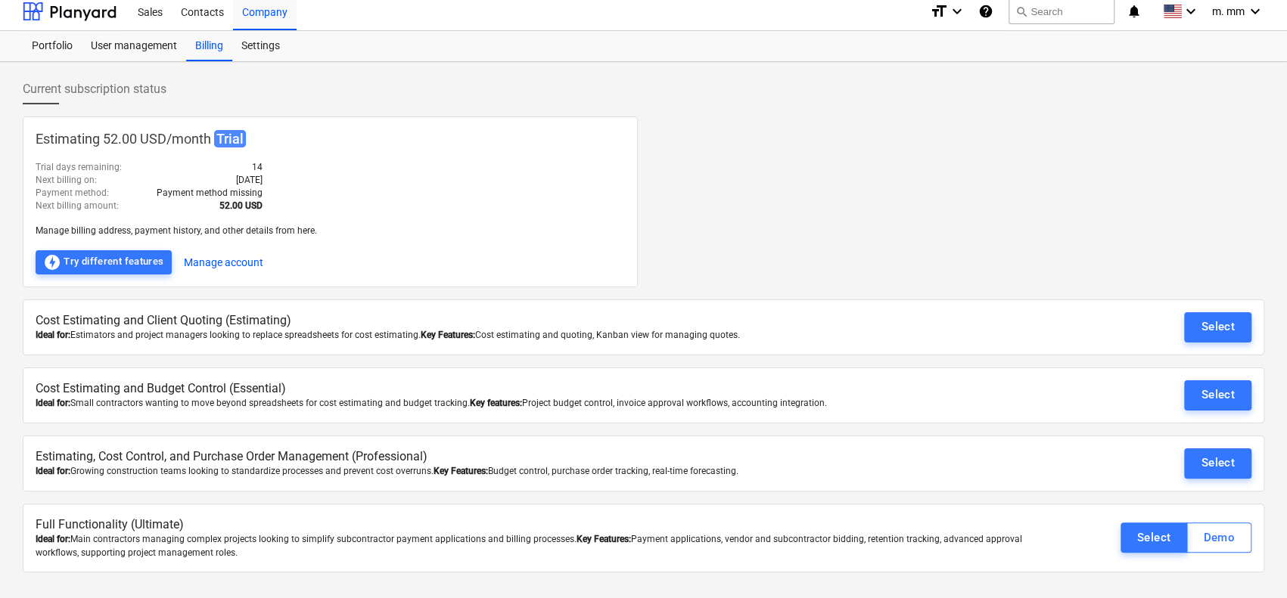
scroll to position [14, 0]
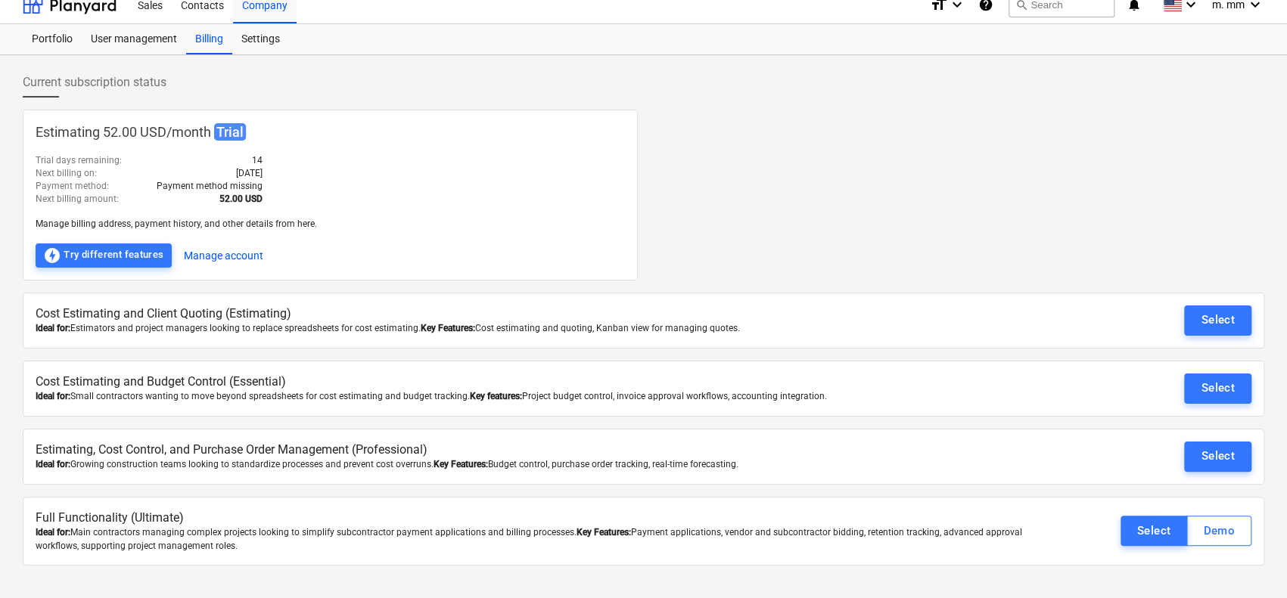
click at [1209, 384] on div "Select" at bounding box center [1218, 388] width 34 height 20
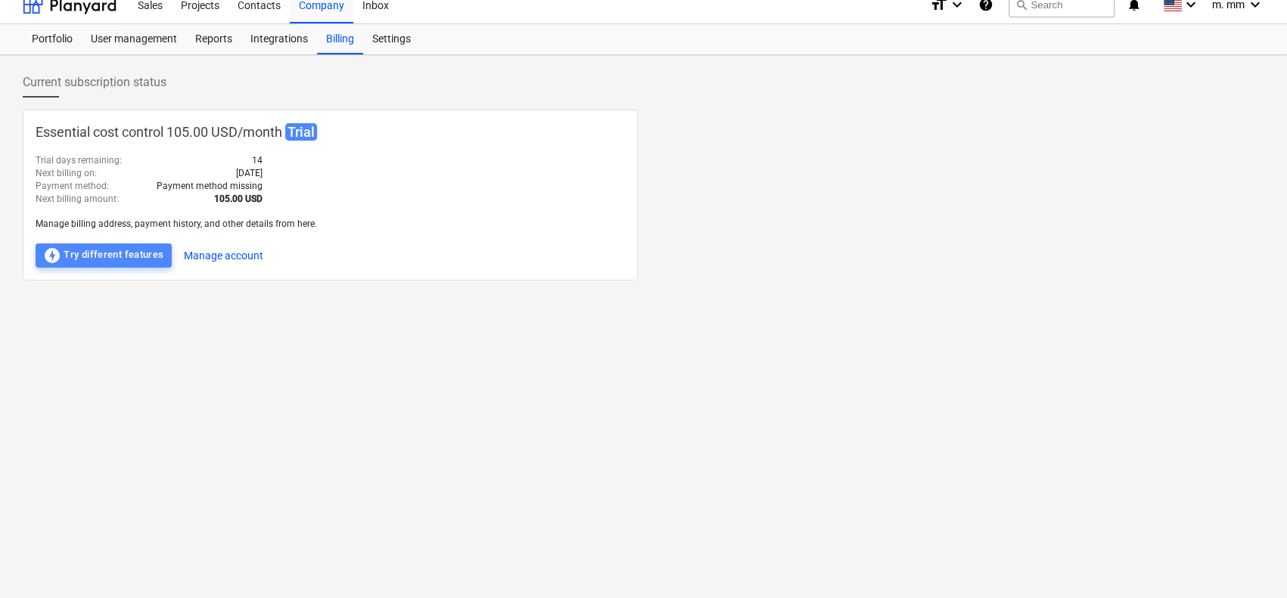
click at [112, 250] on div "offline_bolt Try different features" at bounding box center [103, 256] width 121 height 18
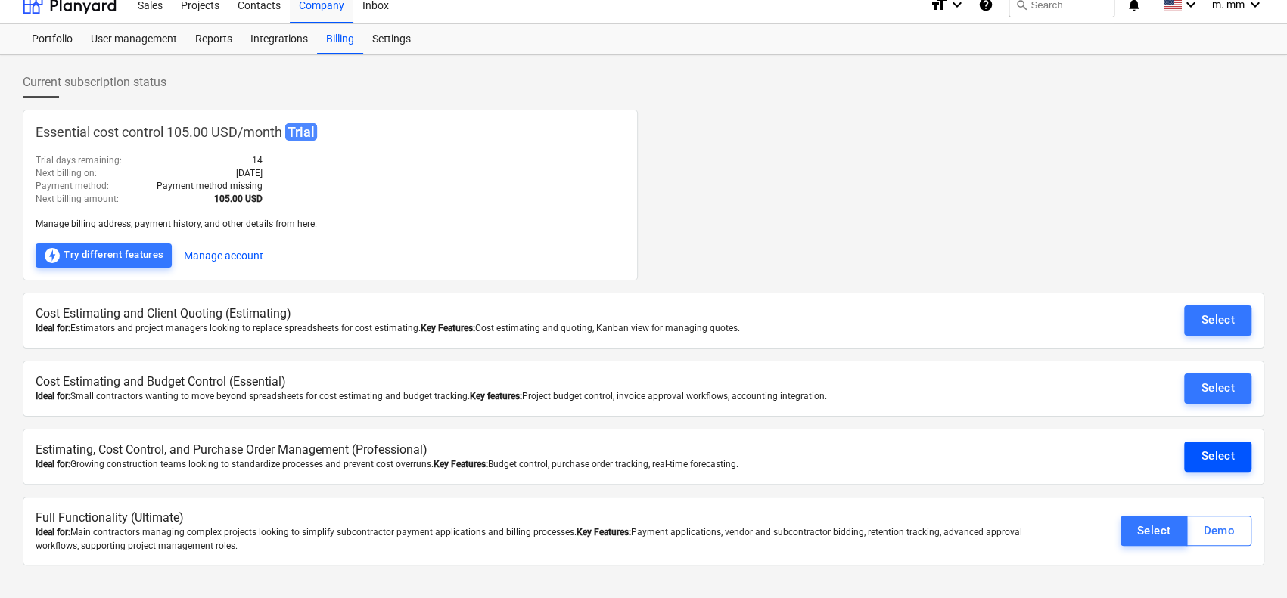
click at [1214, 446] on div "Select" at bounding box center [1218, 456] width 34 height 20
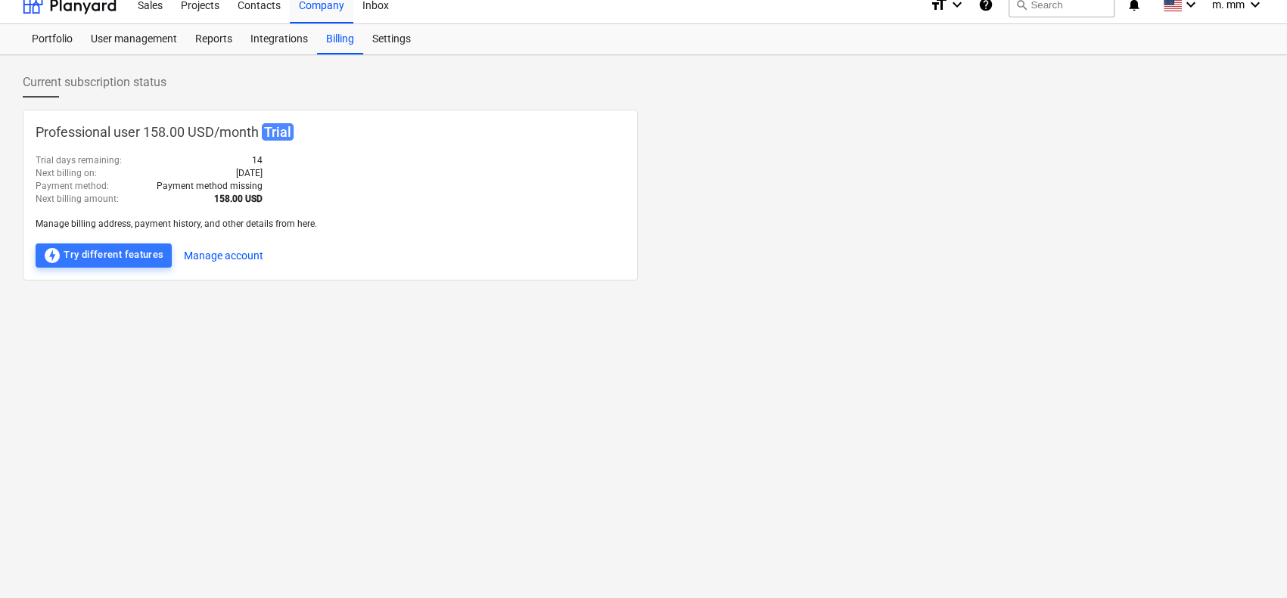
click at [275, 129] on span "Trial" at bounding box center [278, 131] width 32 height 17
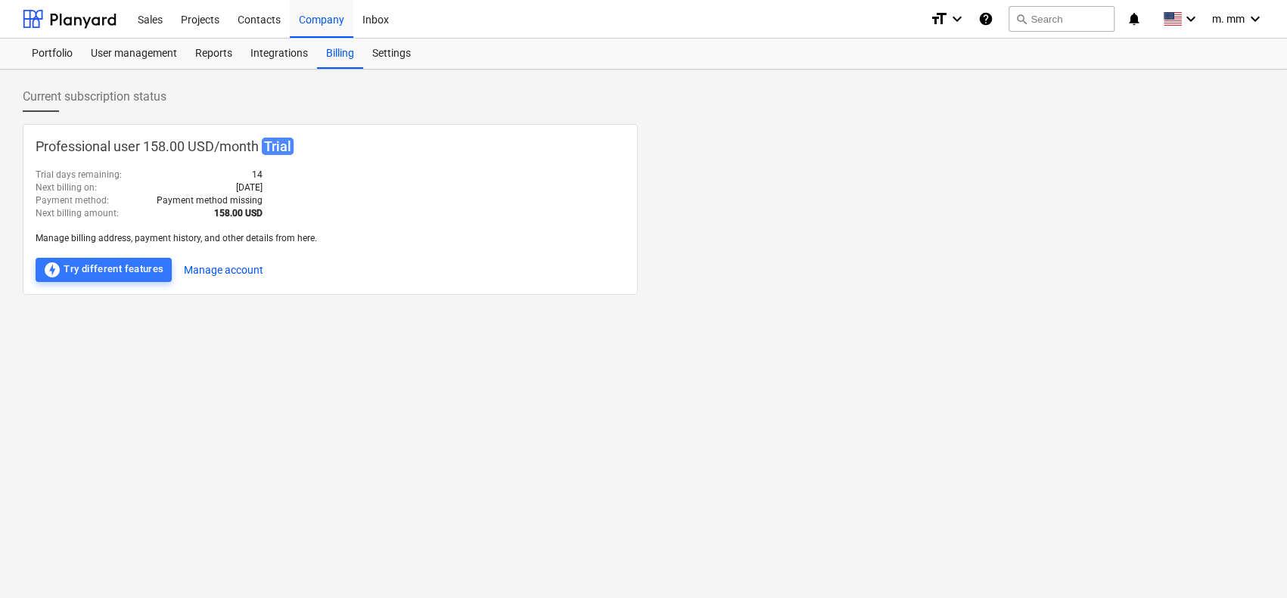
click at [141, 99] on span "Current subscription status" at bounding box center [95, 97] width 144 height 18
click at [47, 51] on div "Portfolio" at bounding box center [52, 54] width 59 height 30
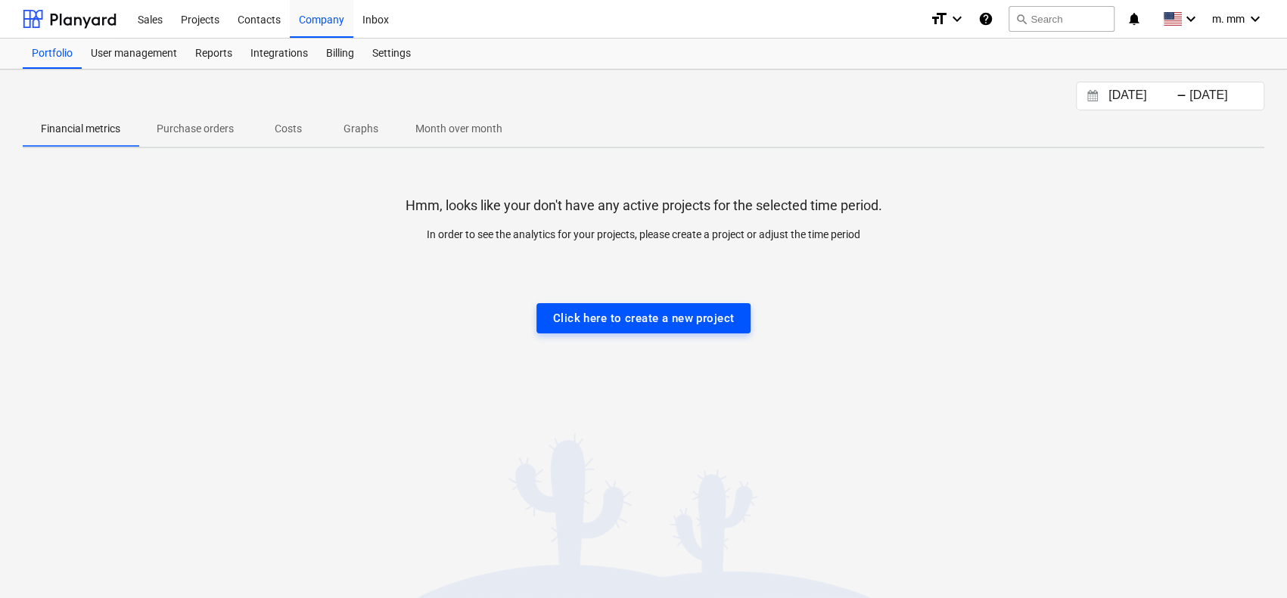
click at [663, 317] on div "Click here to create a new project" at bounding box center [644, 319] width 182 height 20
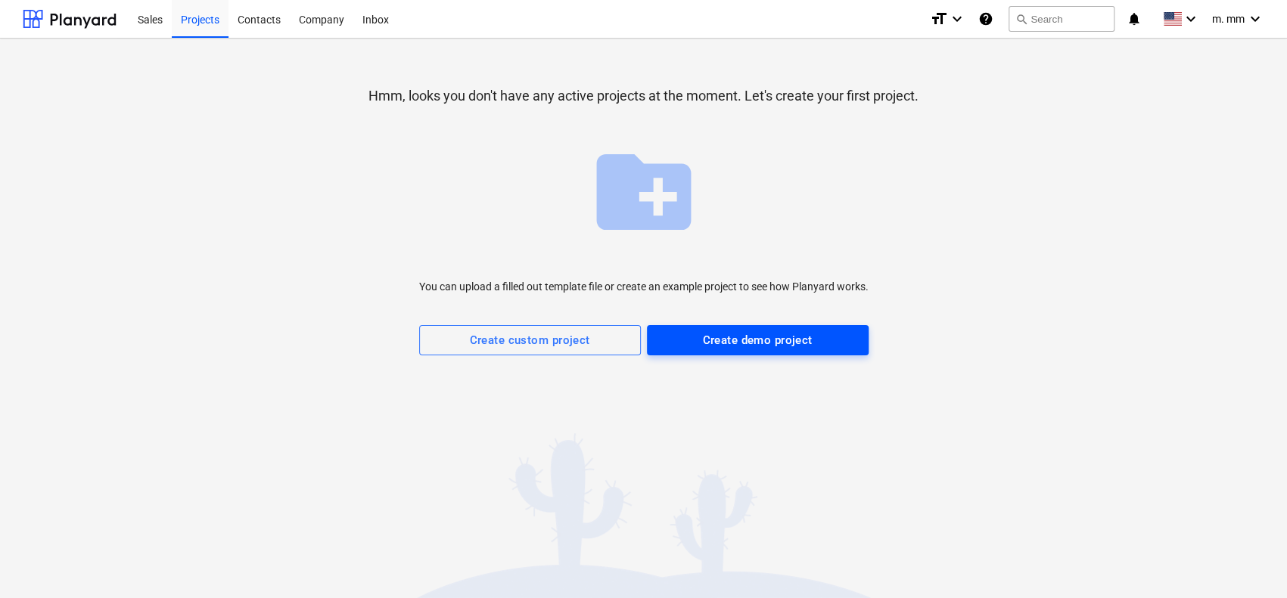
click at [763, 332] on div "Create demo project" at bounding box center [757, 341] width 110 height 20
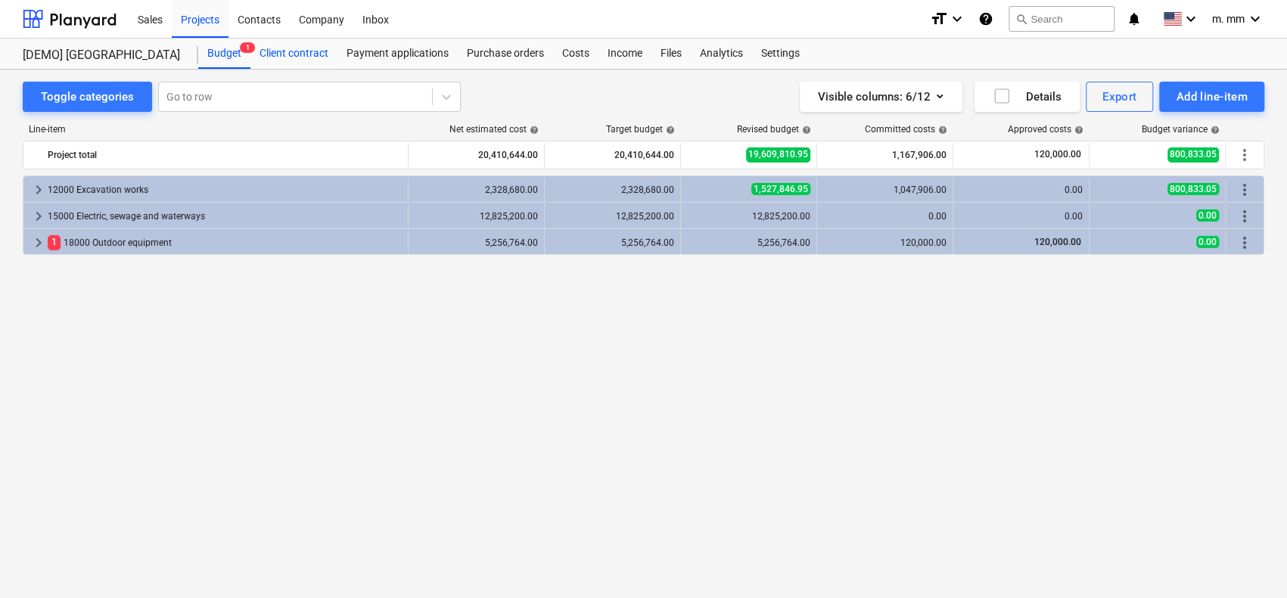
click at [293, 57] on div "Client contract" at bounding box center [293, 54] width 87 height 30
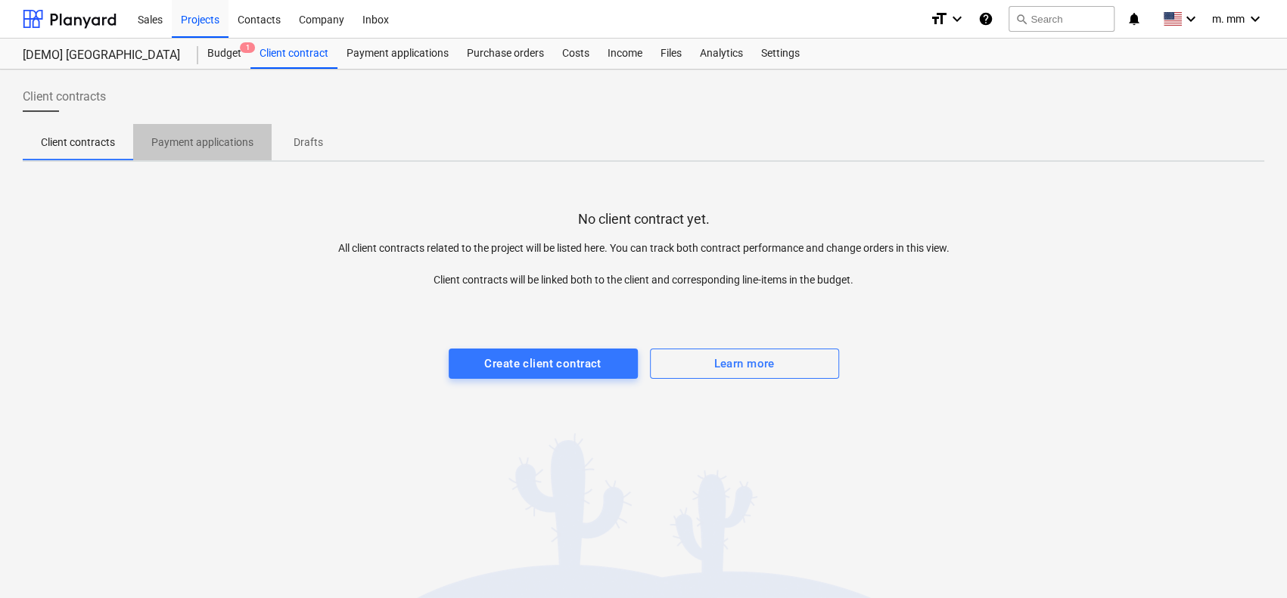
click at [228, 145] on p "Payment applications" at bounding box center [202, 143] width 102 height 16
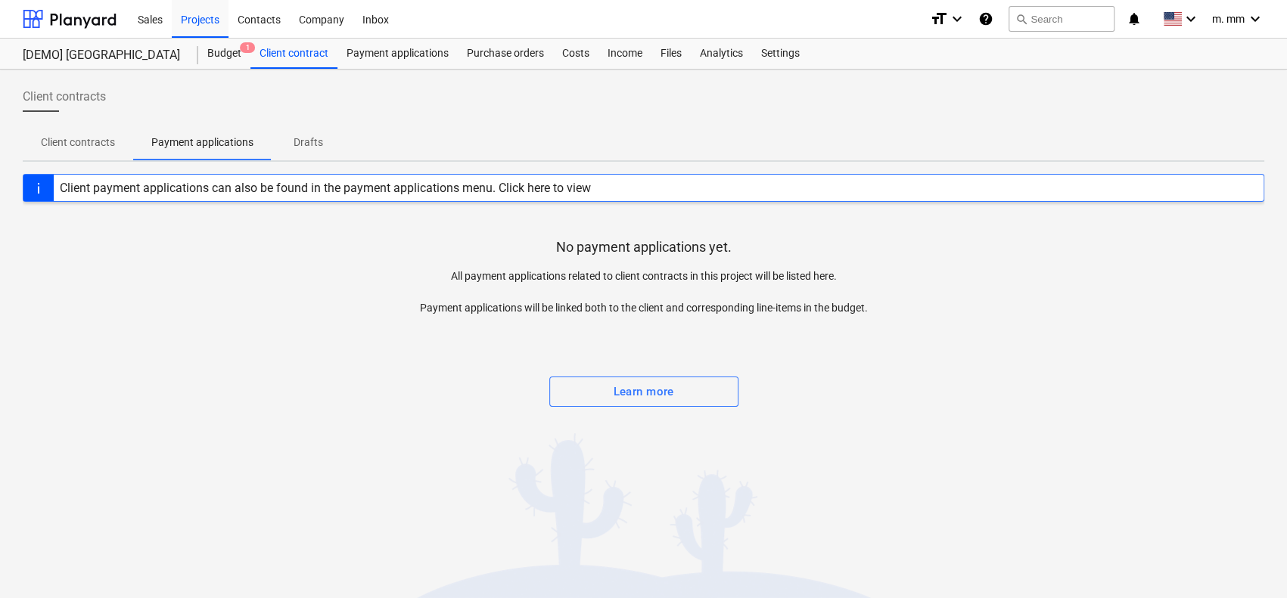
click at [332, 140] on span "Drafts" at bounding box center [308, 142] width 73 height 25
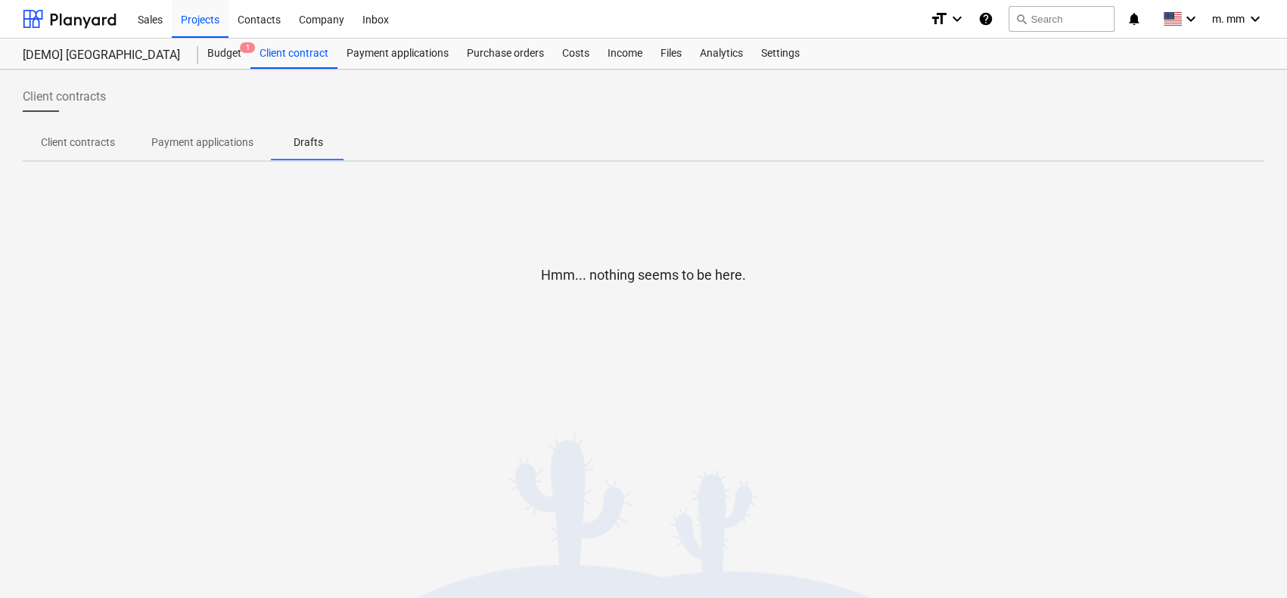
click at [100, 144] on p "Client contracts" at bounding box center [78, 143] width 74 height 16
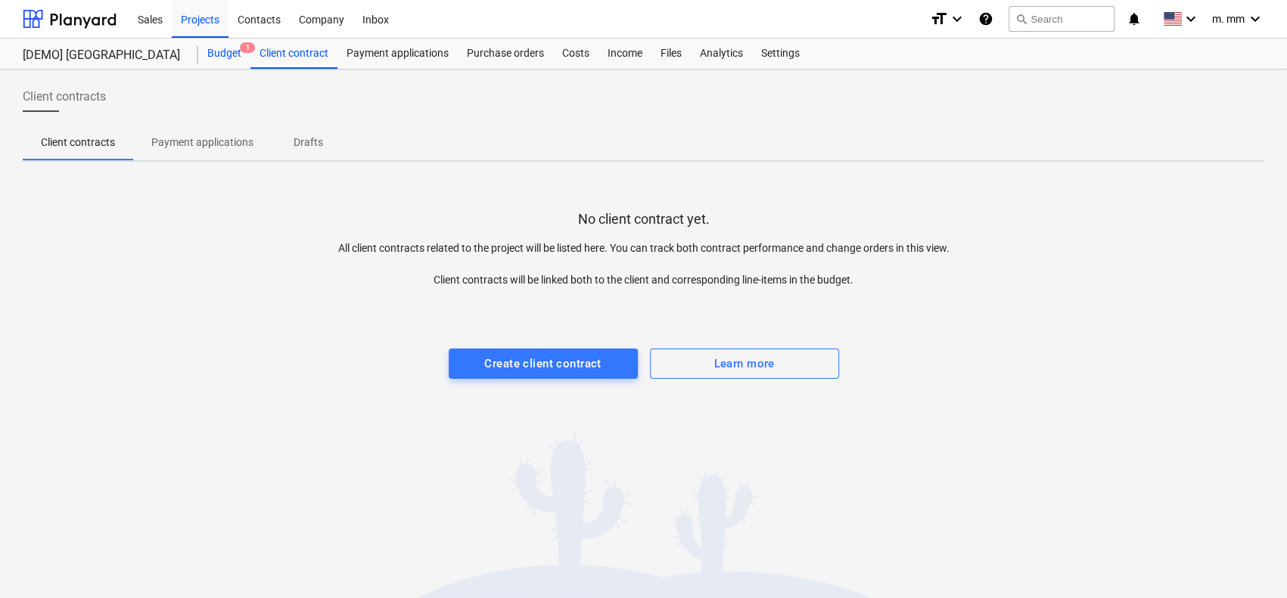
click at [219, 60] on div "Budget 1" at bounding box center [224, 54] width 52 height 30
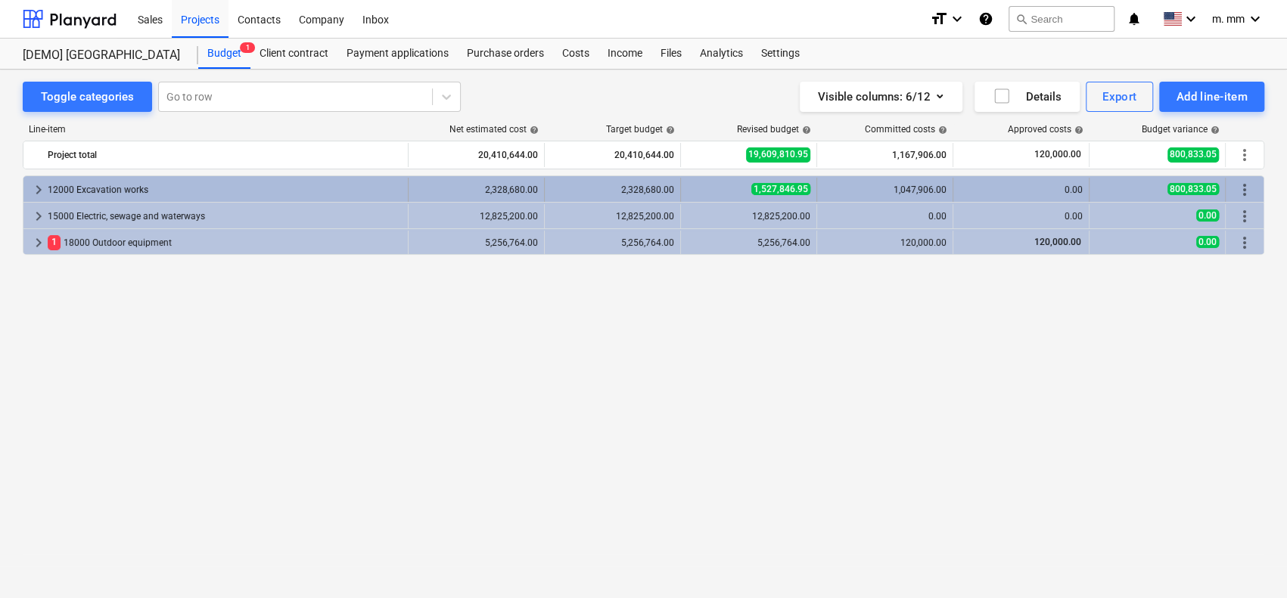
click at [35, 183] on span "keyboard_arrow_right" at bounding box center [39, 190] width 18 height 18
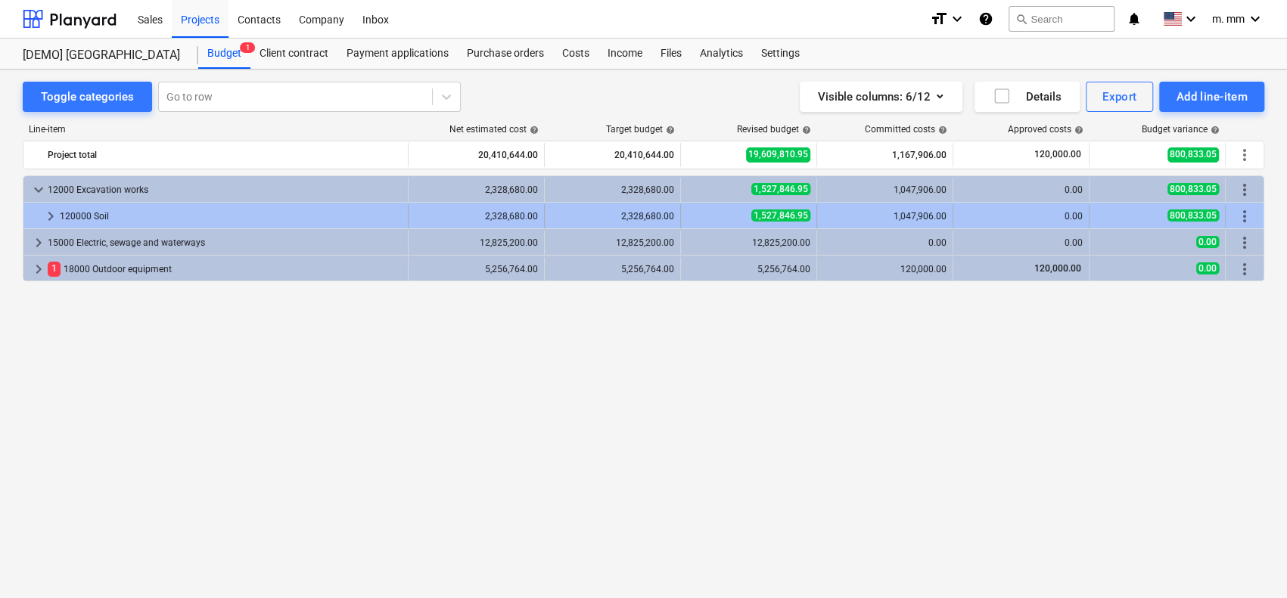
click at [39, 213] on div at bounding box center [36, 216] width 12 height 24
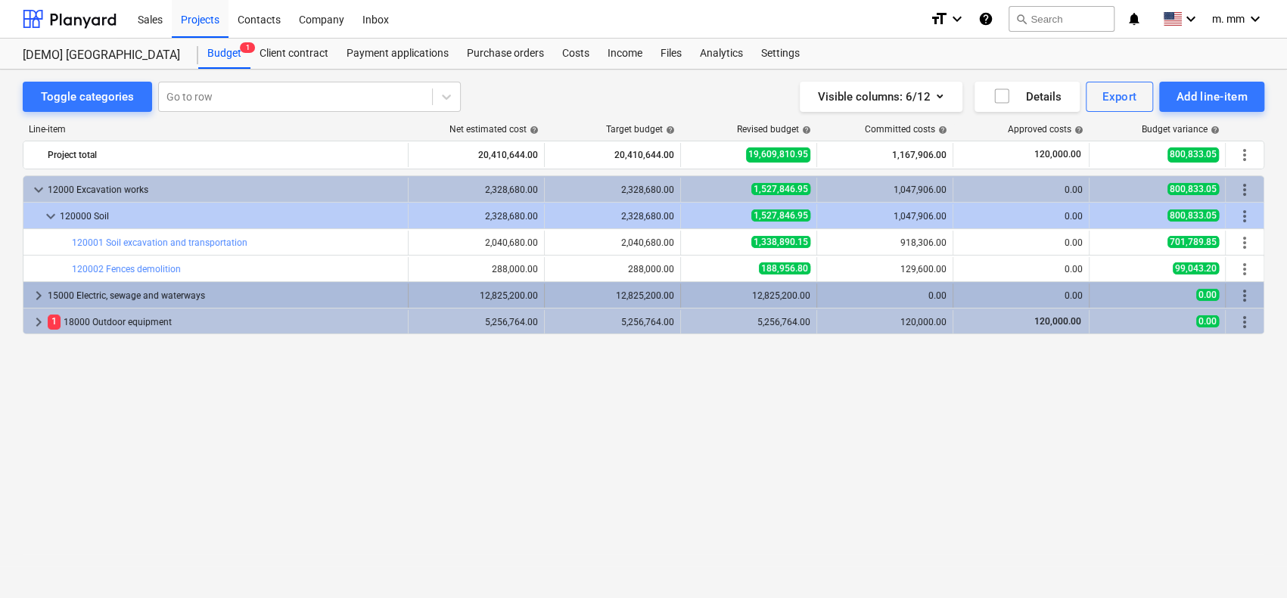
click at [36, 289] on span "keyboard_arrow_right" at bounding box center [39, 296] width 18 height 18
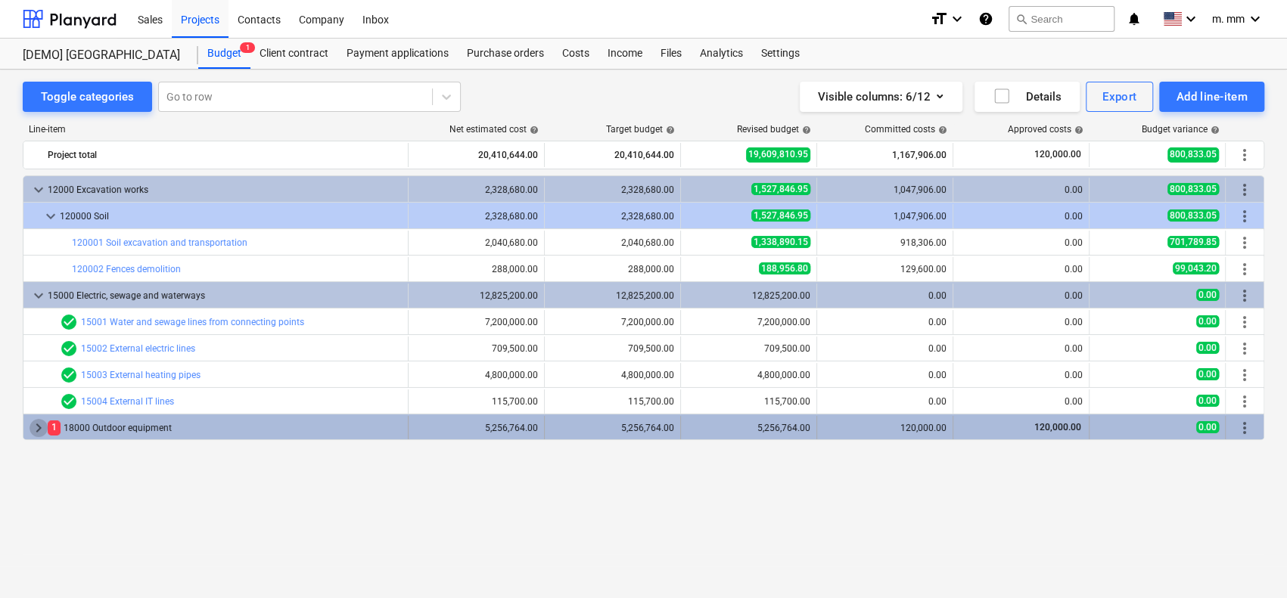
click at [36, 425] on span "keyboard_arrow_right" at bounding box center [39, 428] width 18 height 18
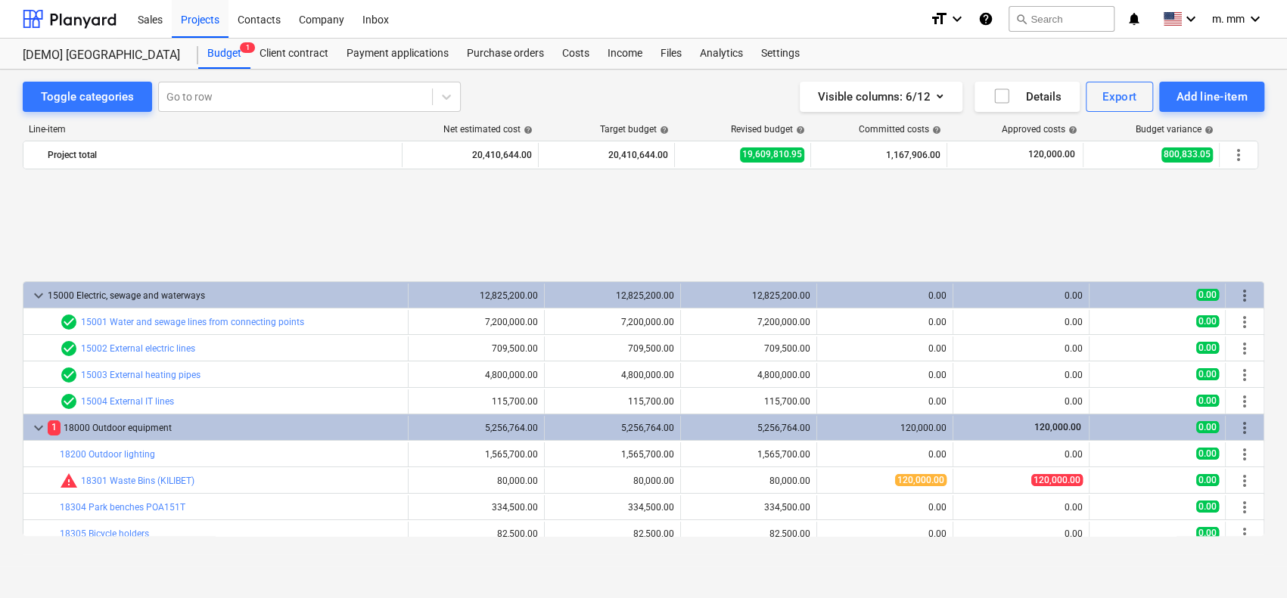
scroll to position [142, 0]
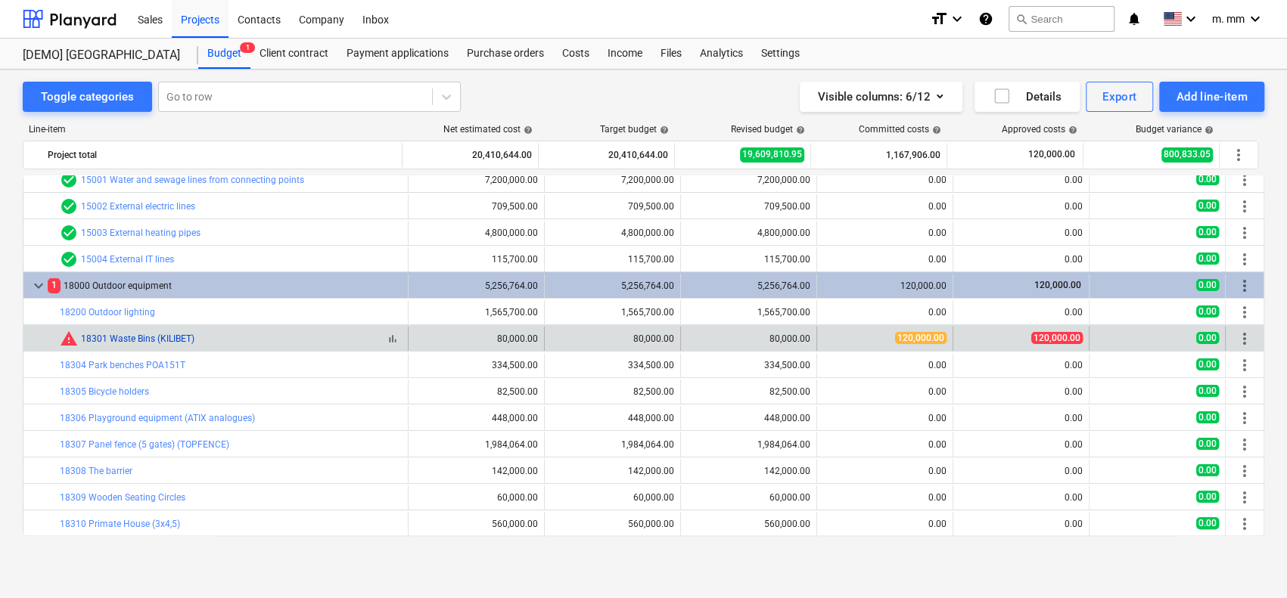
click at [183, 334] on link "18301 Waste Bins (KILIBET)" at bounding box center [137, 339] width 113 height 11
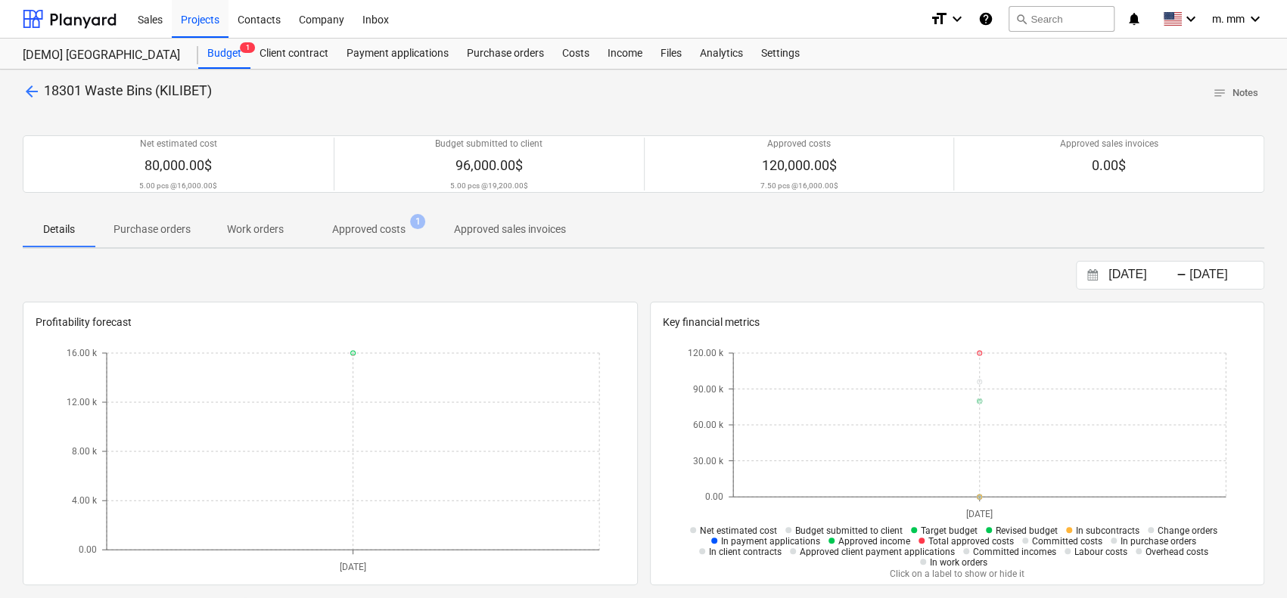
click at [377, 224] on p "Approved costs" at bounding box center [368, 230] width 73 height 16
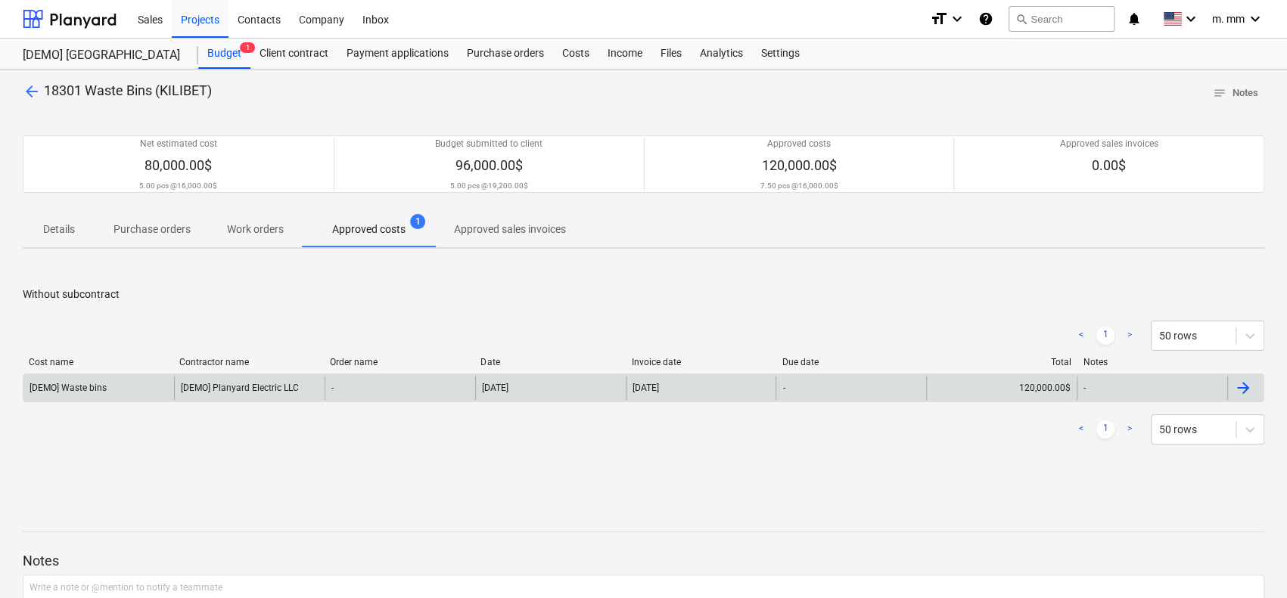
click at [110, 380] on div "[DEMO] Waste bins" at bounding box center [98, 388] width 151 height 24
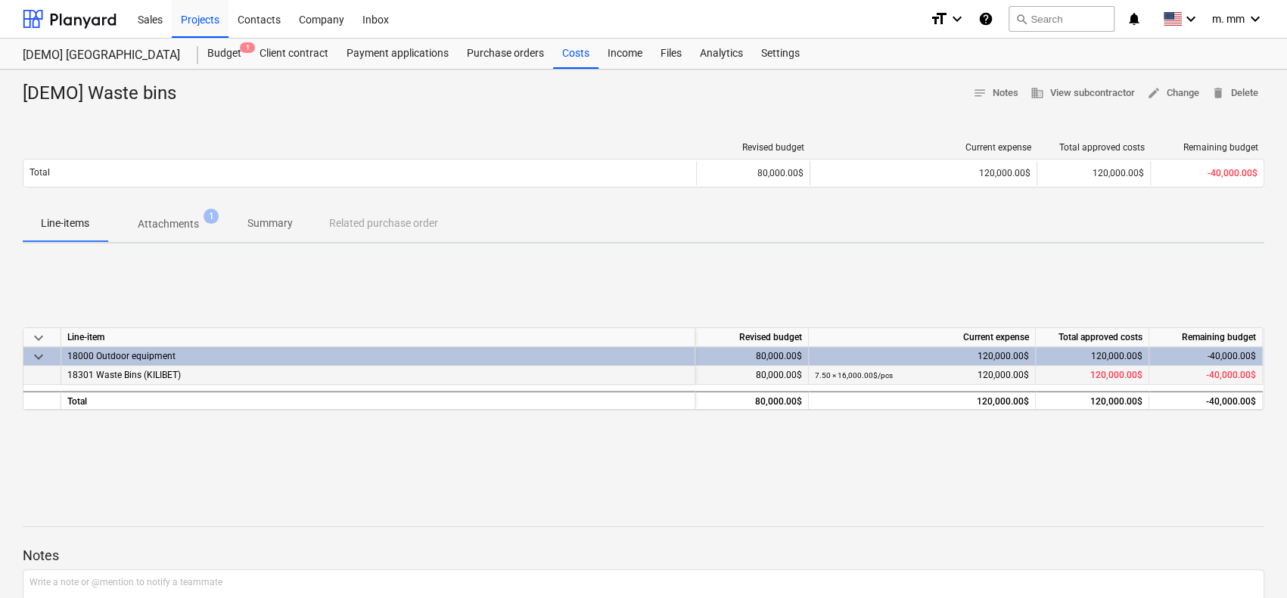
click at [1095, 374] on span "120,000.00$" at bounding box center [1116, 375] width 52 height 11
click at [990, 352] on div "120,000.00$" at bounding box center [922, 356] width 214 height 19
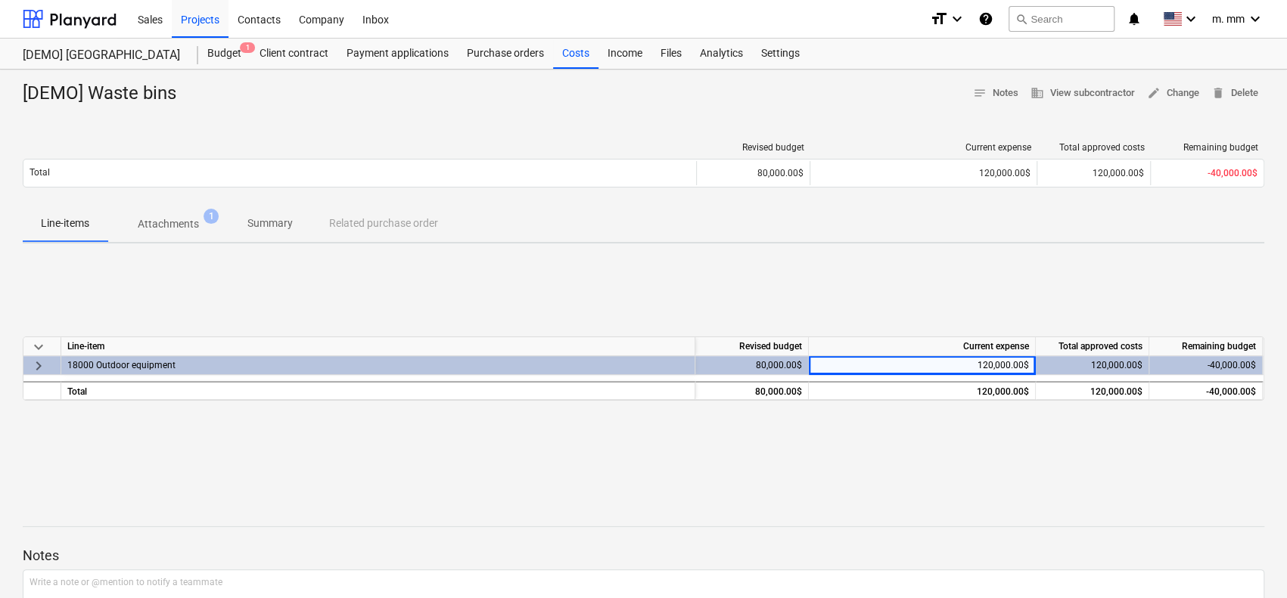
click at [1002, 422] on div "keyboard_arrow_down Line-item Revised budget Current expense Total approved cos…" at bounding box center [643, 369] width 1241 height 227
click at [982, 246] on div "[DEMO] Waste bins notes Notes business View subcontractor edit Change delete De…" at bounding box center [643, 395] width 1287 height 650
click at [540, 60] on div "Purchase orders" at bounding box center [505, 54] width 95 height 30
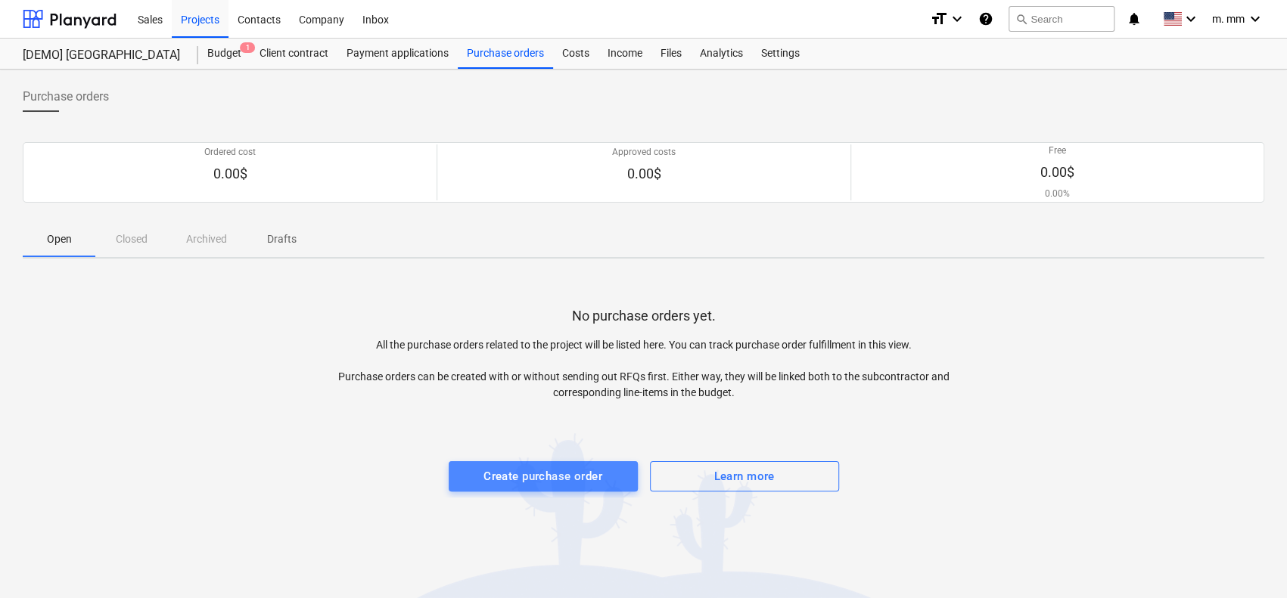
click at [519, 488] on button "Create purchase order" at bounding box center [543, 476] width 189 height 30
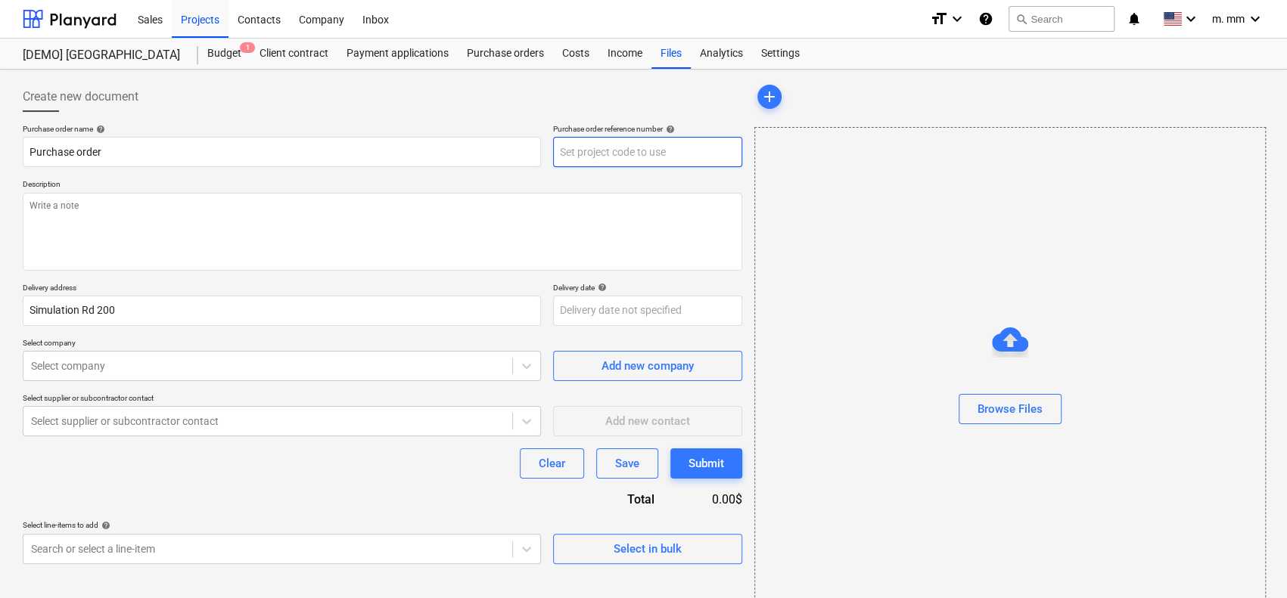
click at [616, 150] on input "text" at bounding box center [647, 152] width 189 height 30
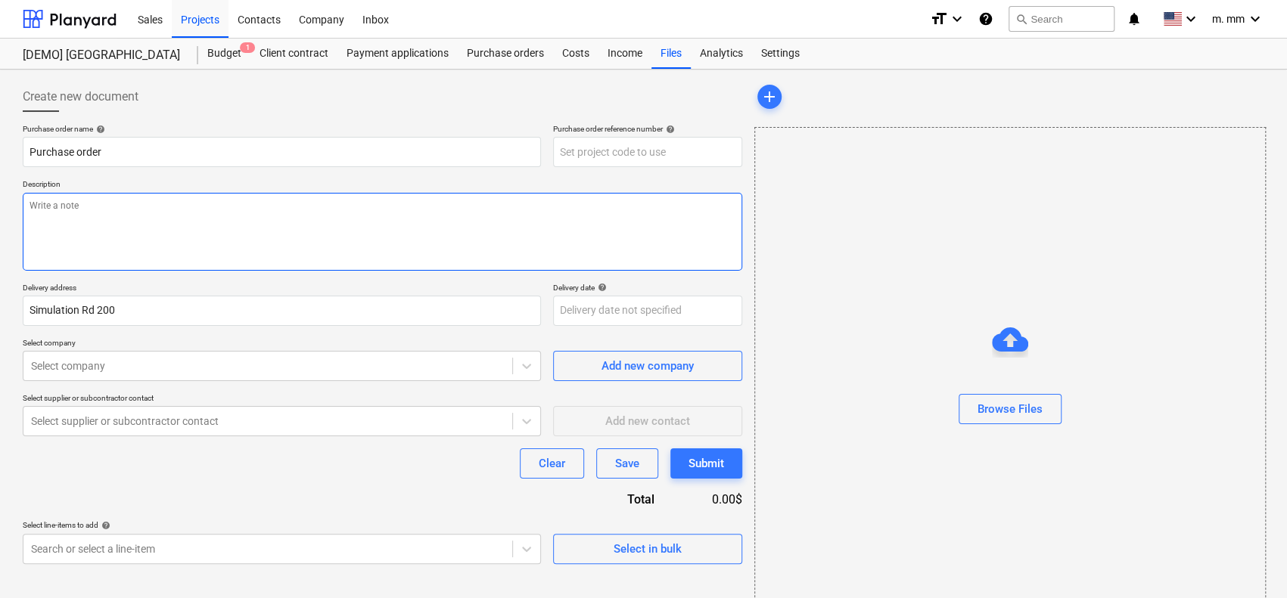
click at [255, 222] on textarea at bounding box center [382, 232] width 719 height 78
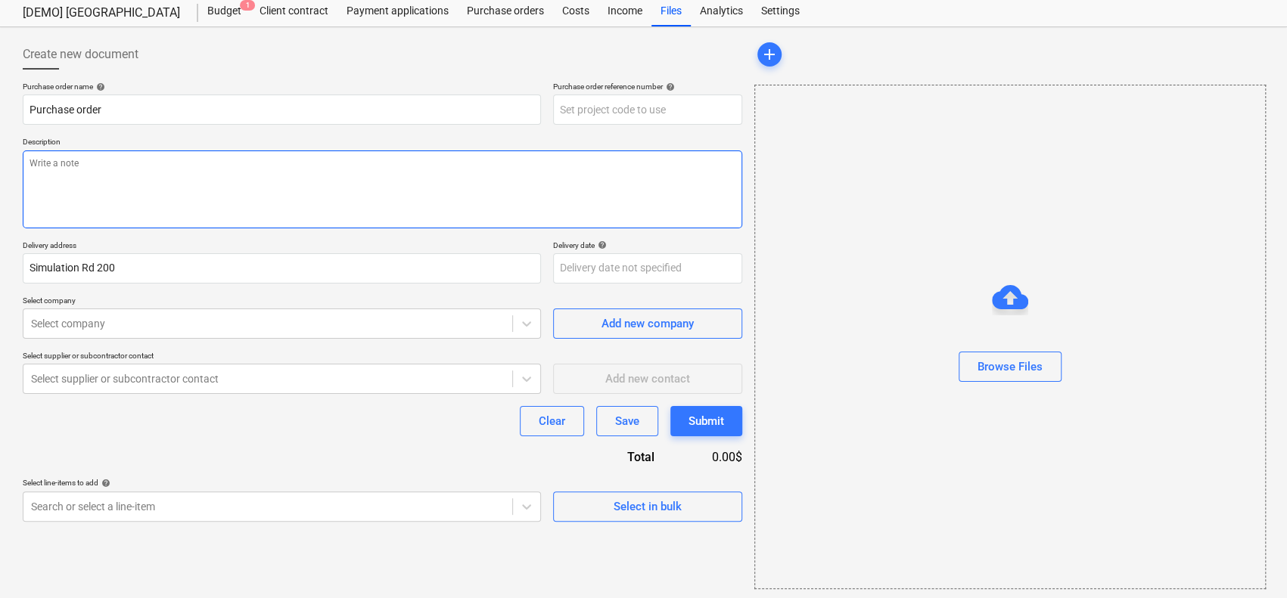
scroll to position [44, 0]
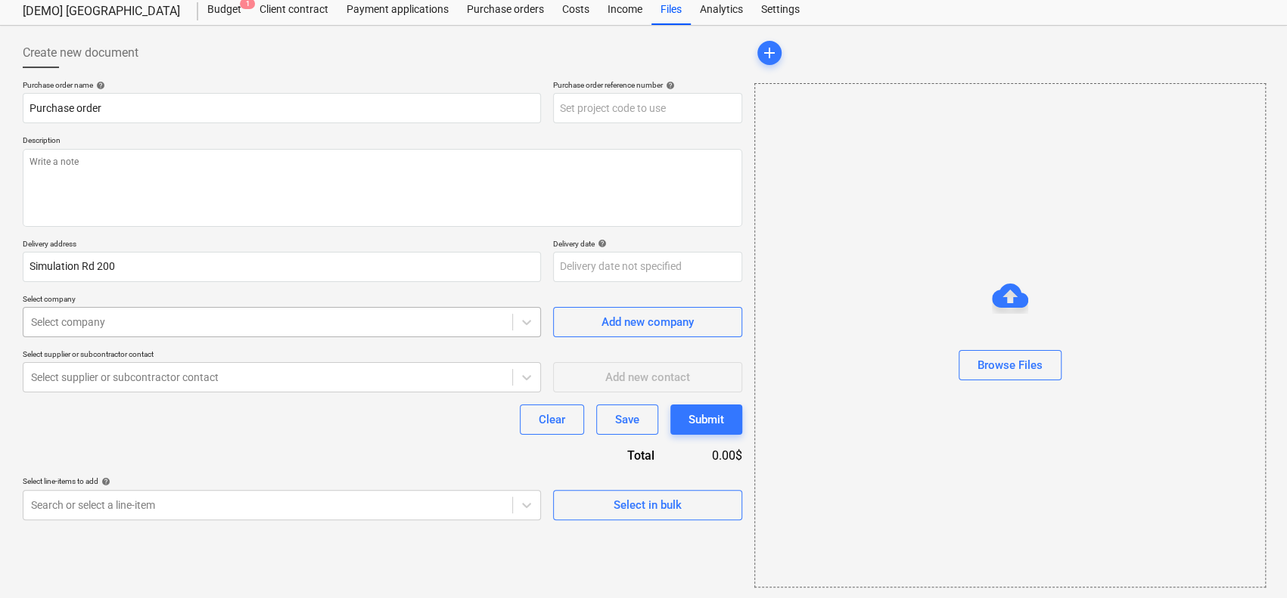
click at [358, 332] on div "Select company" at bounding box center [282, 322] width 518 height 30
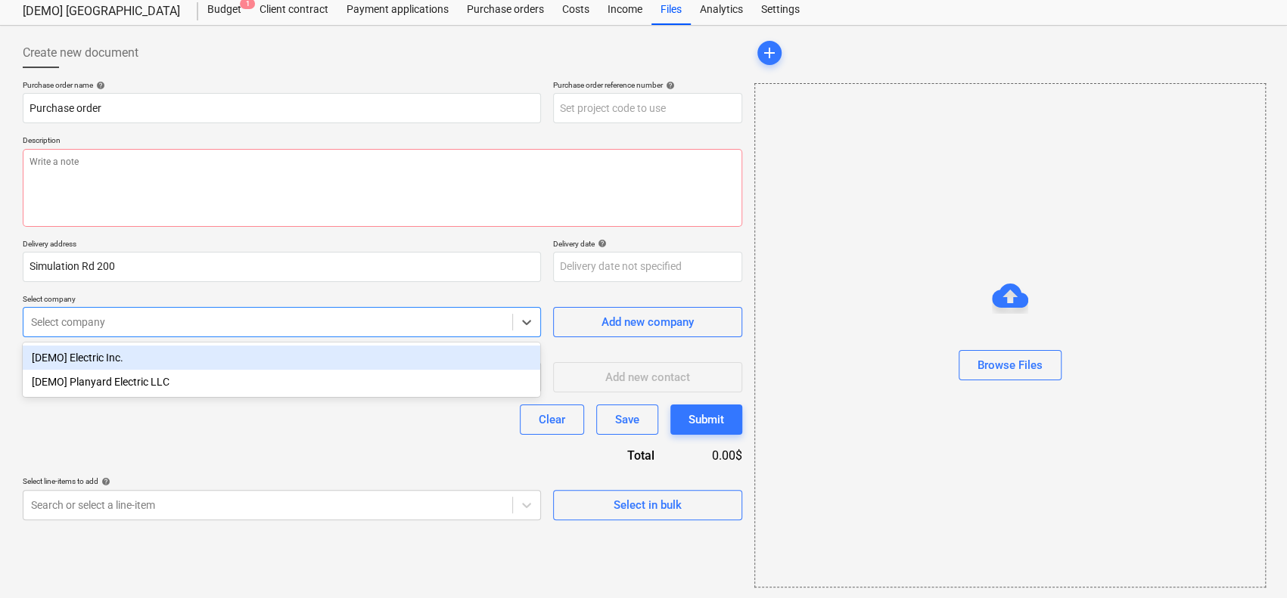
click at [353, 359] on div "[DEMO] Electric Inc." at bounding box center [281, 358] width 517 height 24
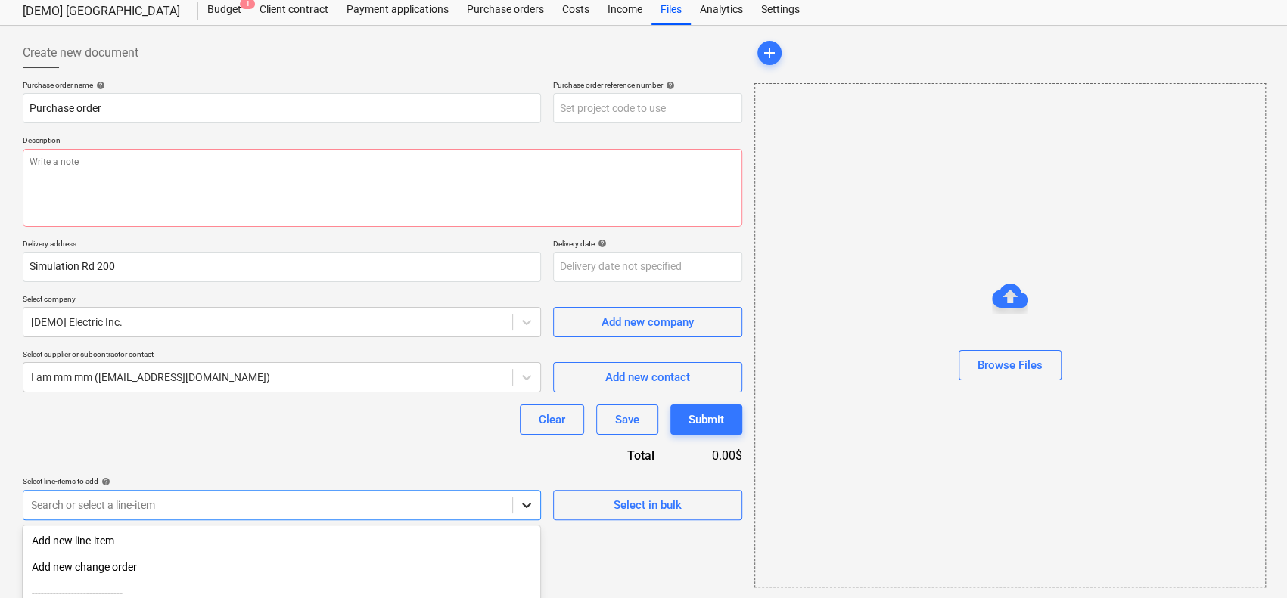
click at [519, 505] on body "Sales Projects Contacts Company Inbox format_size keyboard_arrow_down help sear…" at bounding box center [643, 262] width 1287 height 613
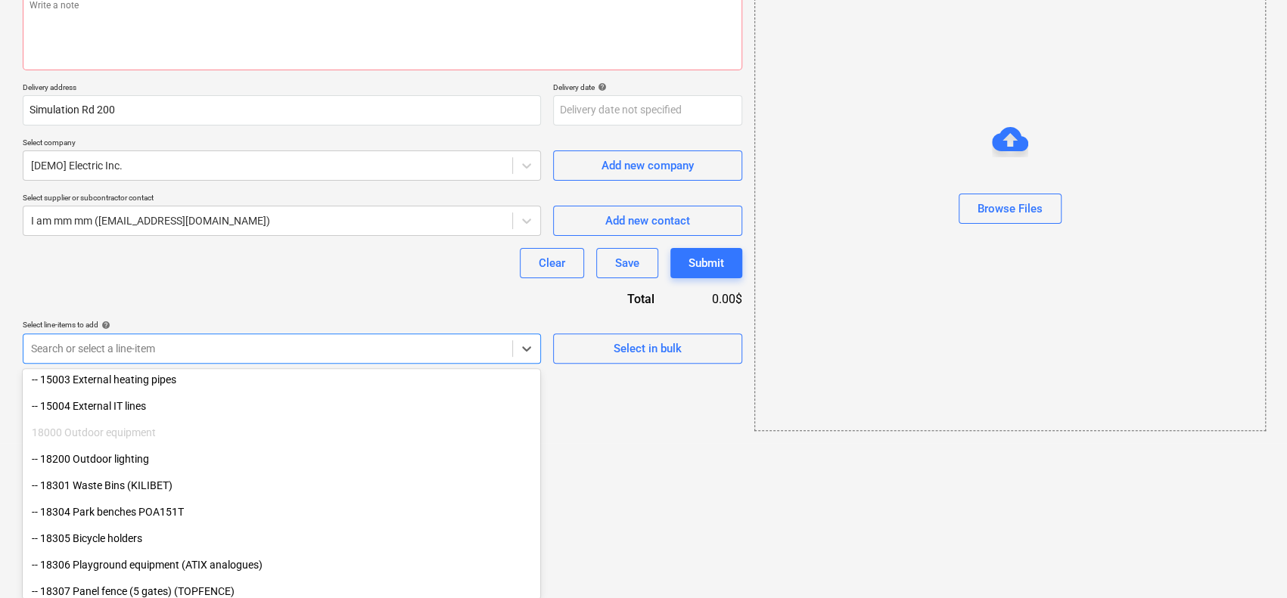
scroll to position [303, 0]
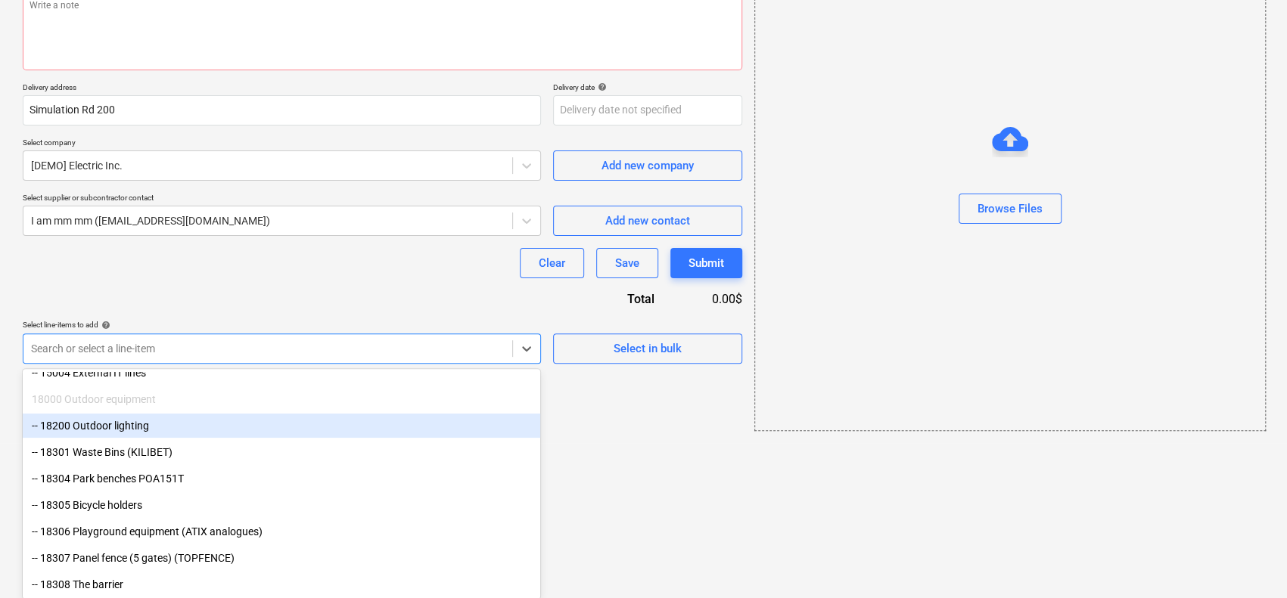
click at [286, 427] on div "-- 18200 Outdoor lighting" at bounding box center [281, 426] width 517 height 24
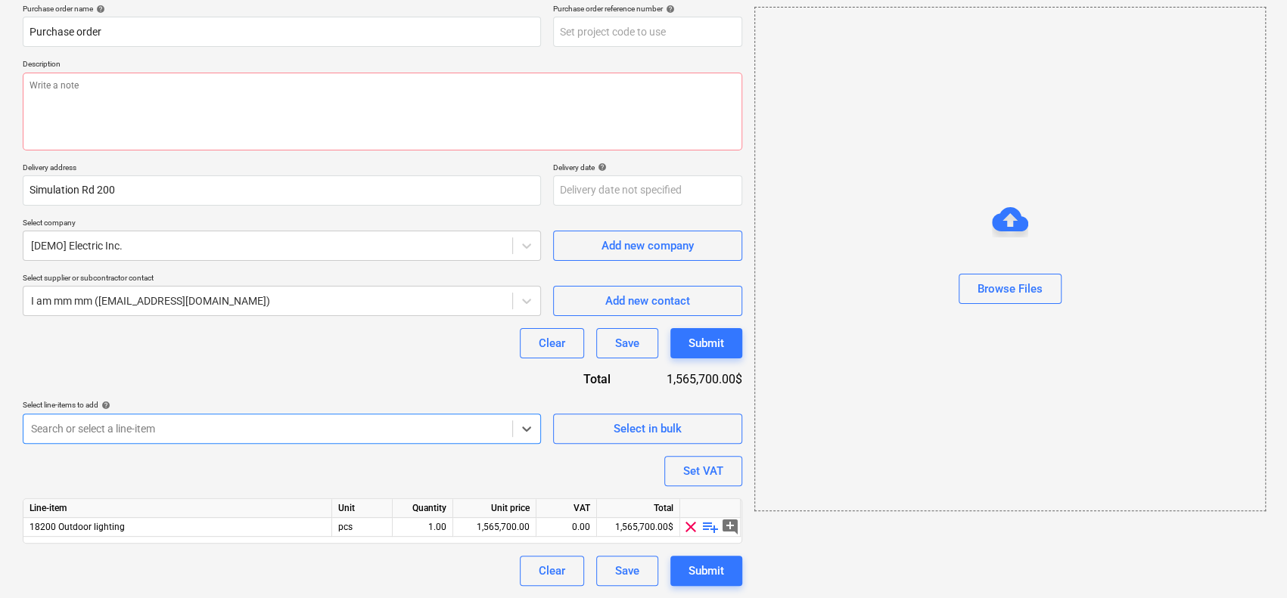
scroll to position [119, 0]
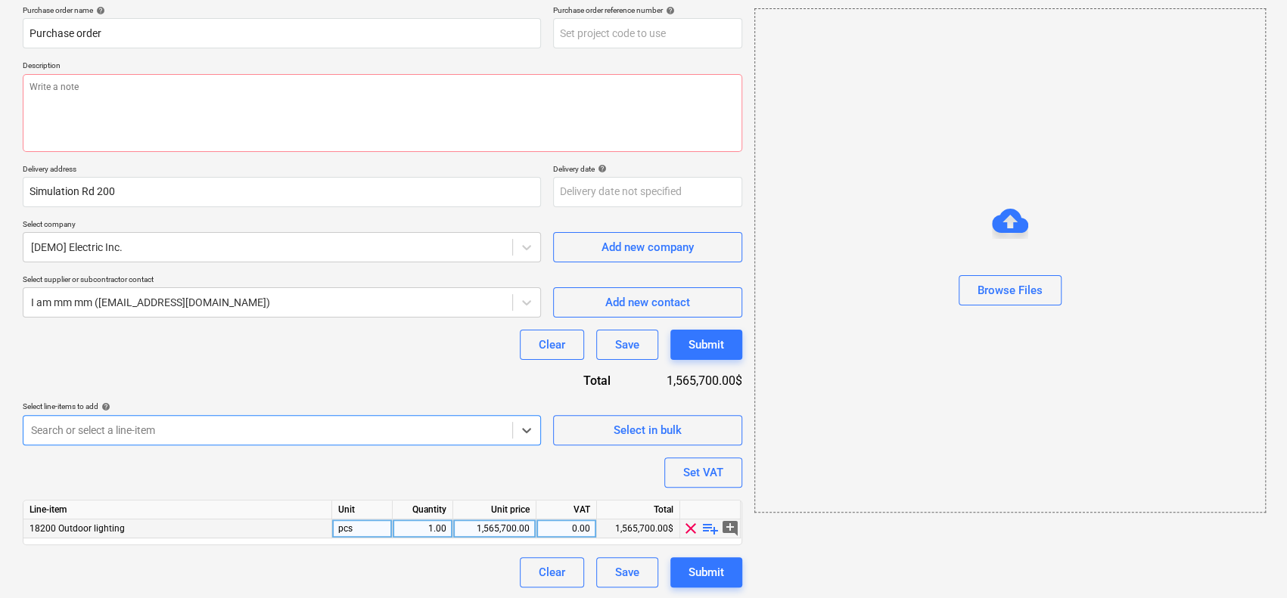
type textarea "x"
click at [563, 527] on div "0.00" at bounding box center [566, 529] width 48 height 19
type input "15"
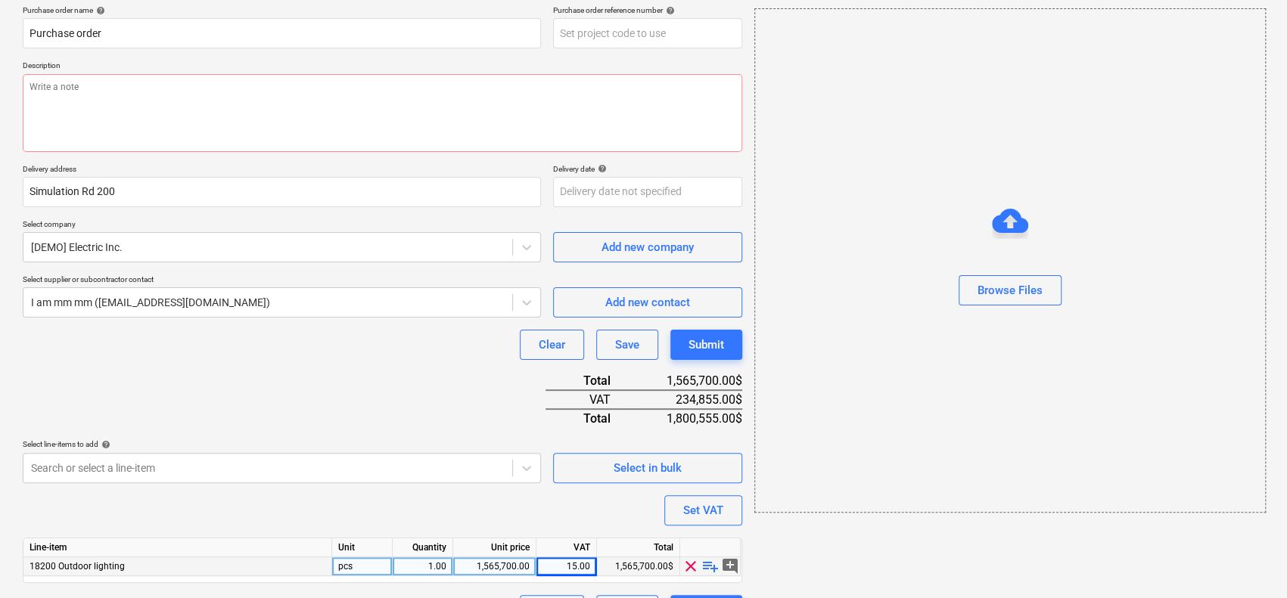
click at [535, 474] on div "Purchase order name help Purchase order Purchase order reference number help De…" at bounding box center [382, 315] width 719 height 620
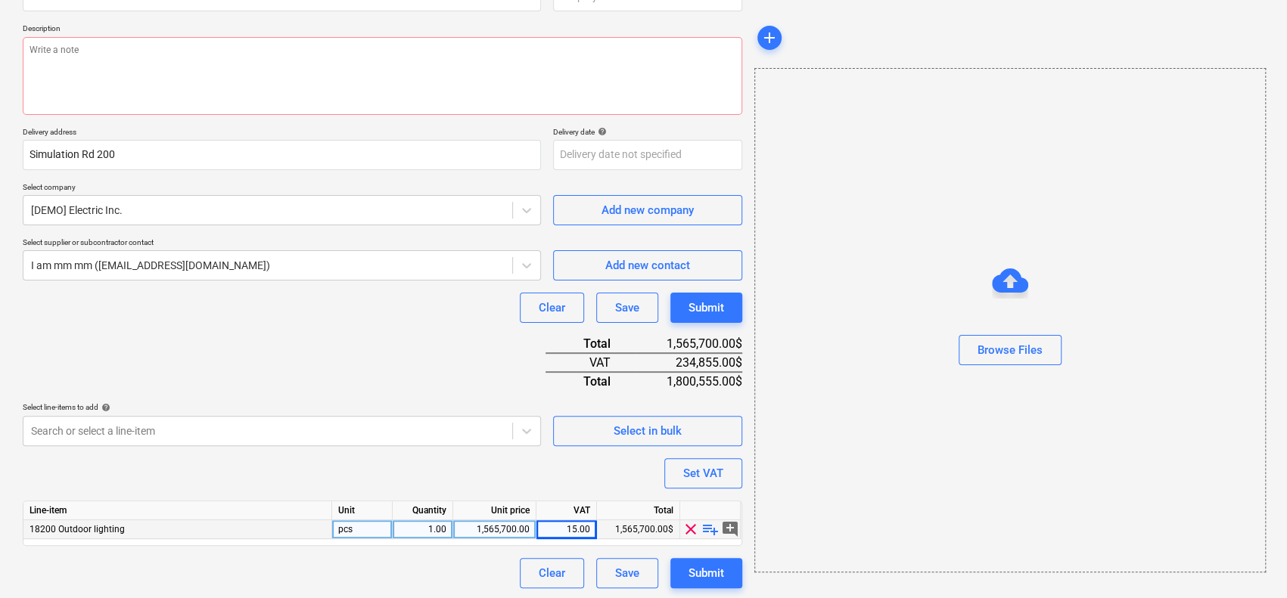
scroll to position [157, 0]
click at [690, 532] on span "clear" at bounding box center [691, 528] width 18 height 18
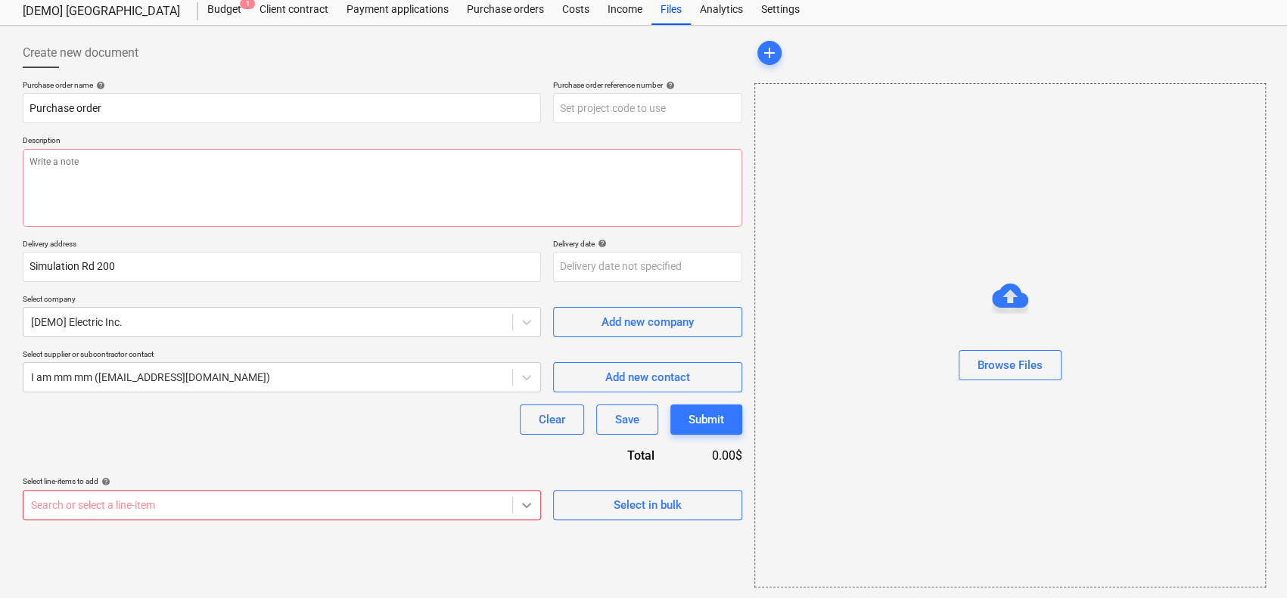
scroll to position [200, 0]
click at [527, 505] on body "Sales Projects Contacts Company Inbox format_size keyboard_arrow_down help sear…" at bounding box center [643, 261] width 1287 height 613
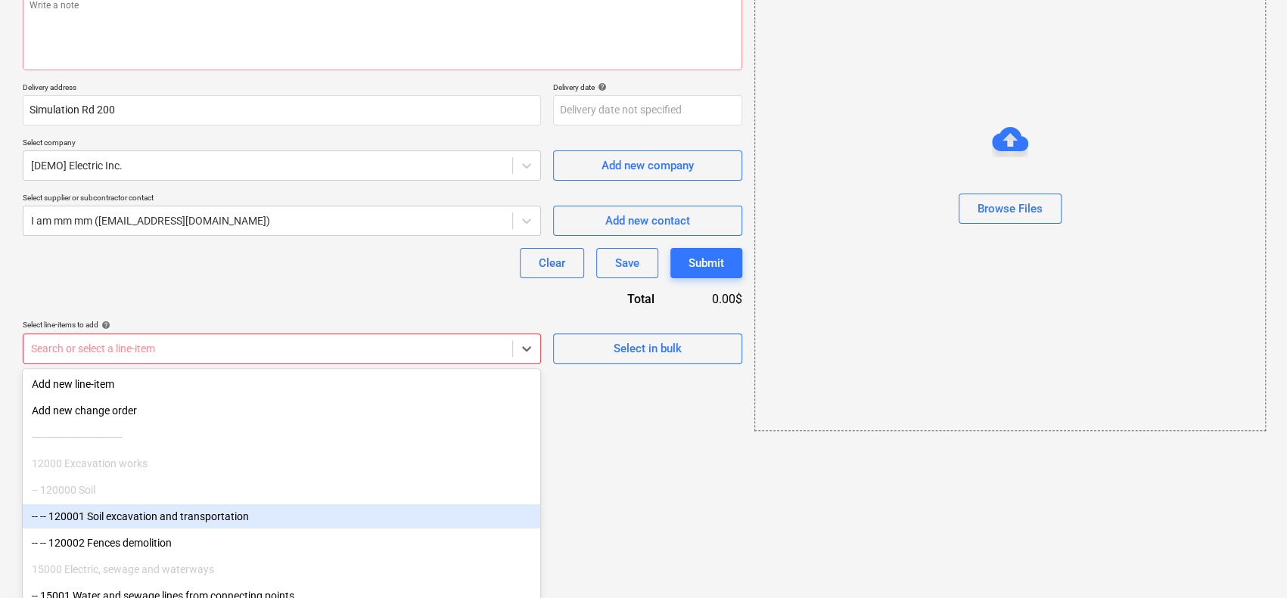
click at [330, 522] on div "-- -- 120001 Soil excavation and transportation" at bounding box center [281, 517] width 517 height 24
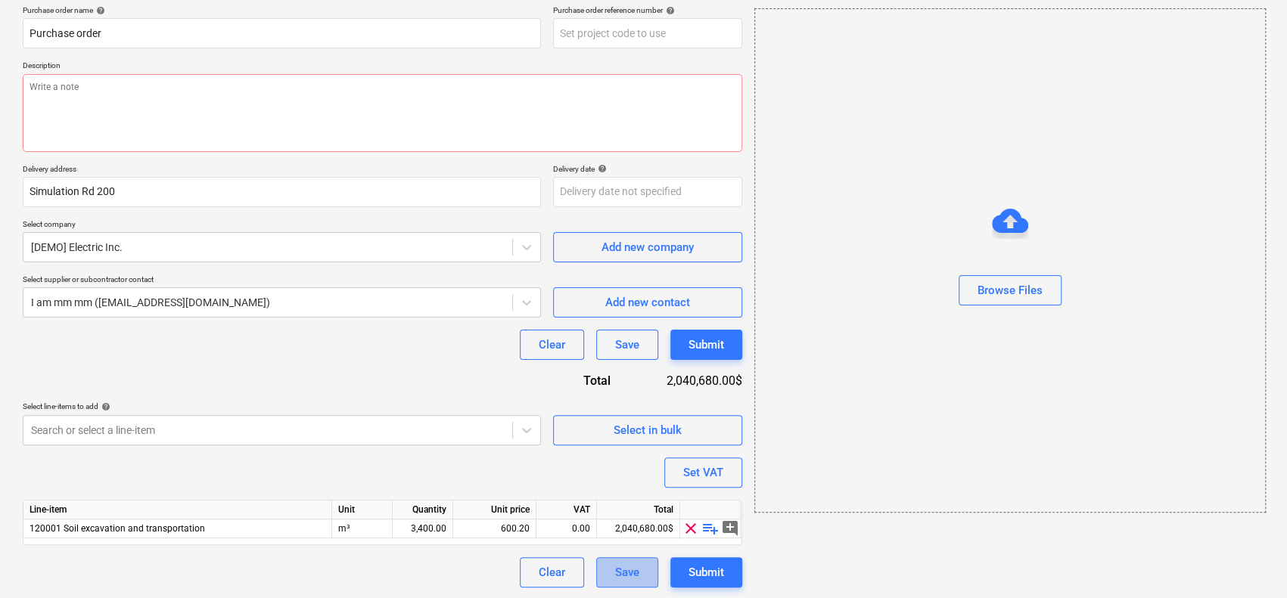
click at [640, 564] on button "Save" at bounding box center [627, 573] width 62 height 30
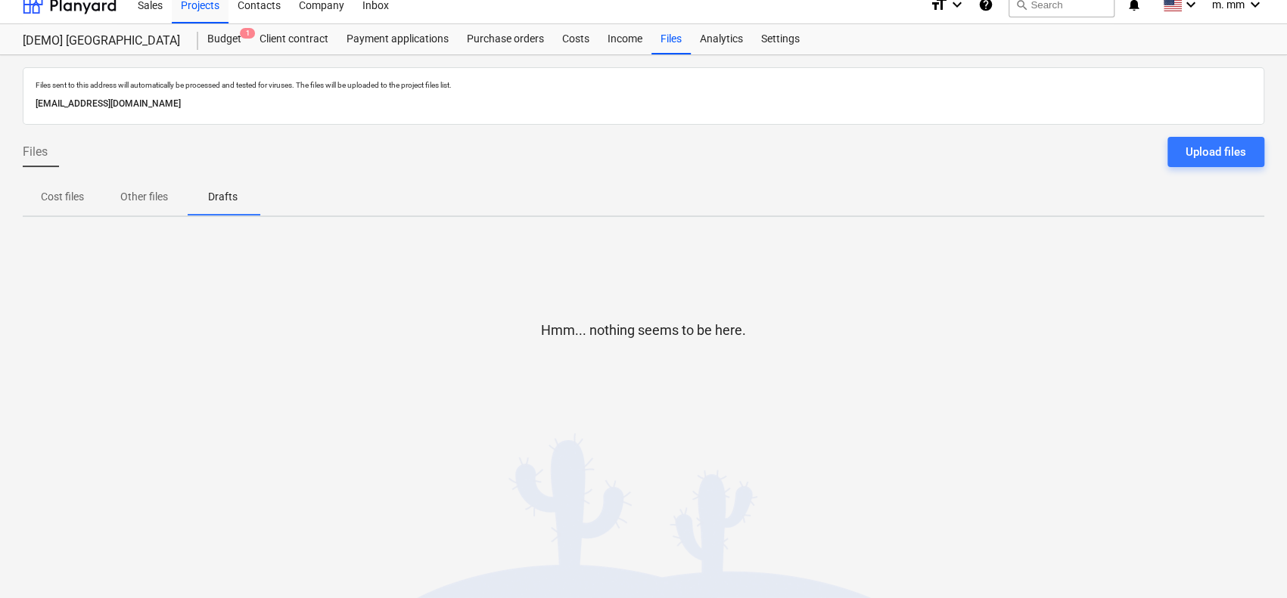
scroll to position [14, 0]
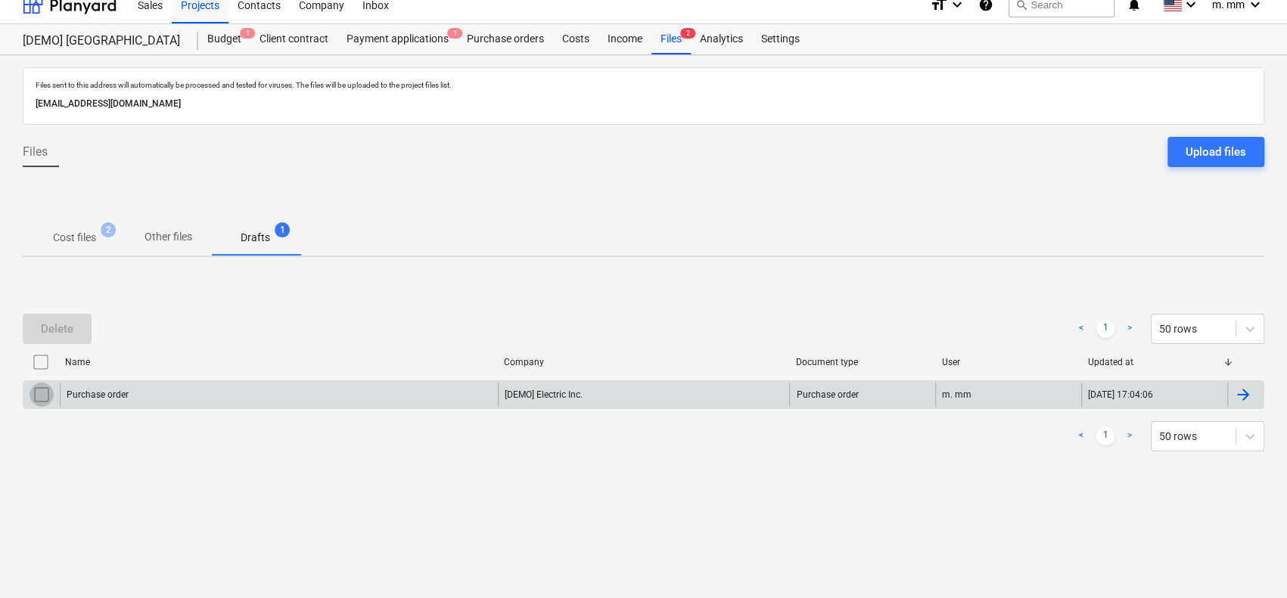
click at [42, 394] on input "checkbox" at bounding box center [42, 395] width 24 height 24
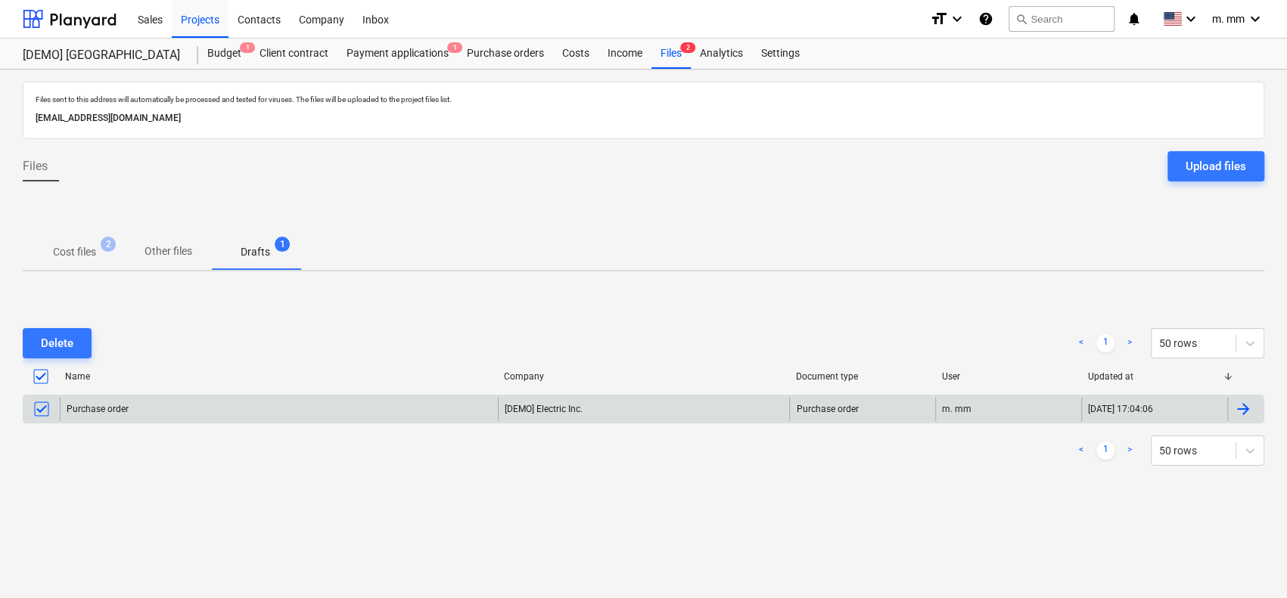
scroll to position [0, 0]
click at [442, 402] on div "Purchase order" at bounding box center [279, 409] width 438 height 24
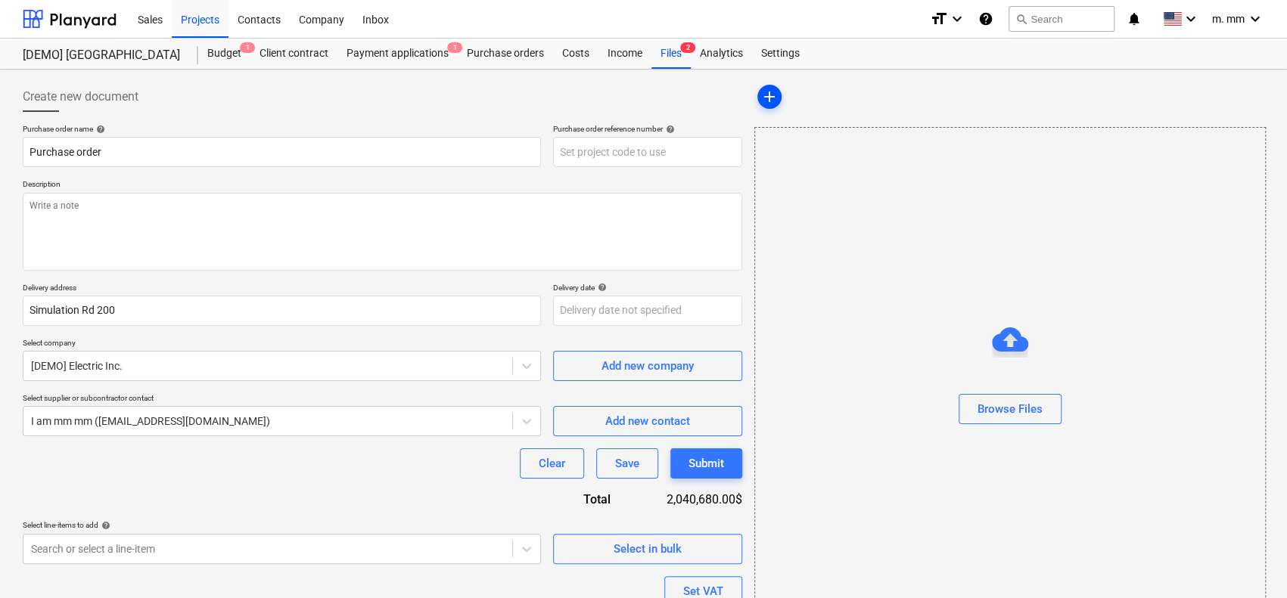
click at [770, 95] on span "add" at bounding box center [769, 97] width 18 height 18
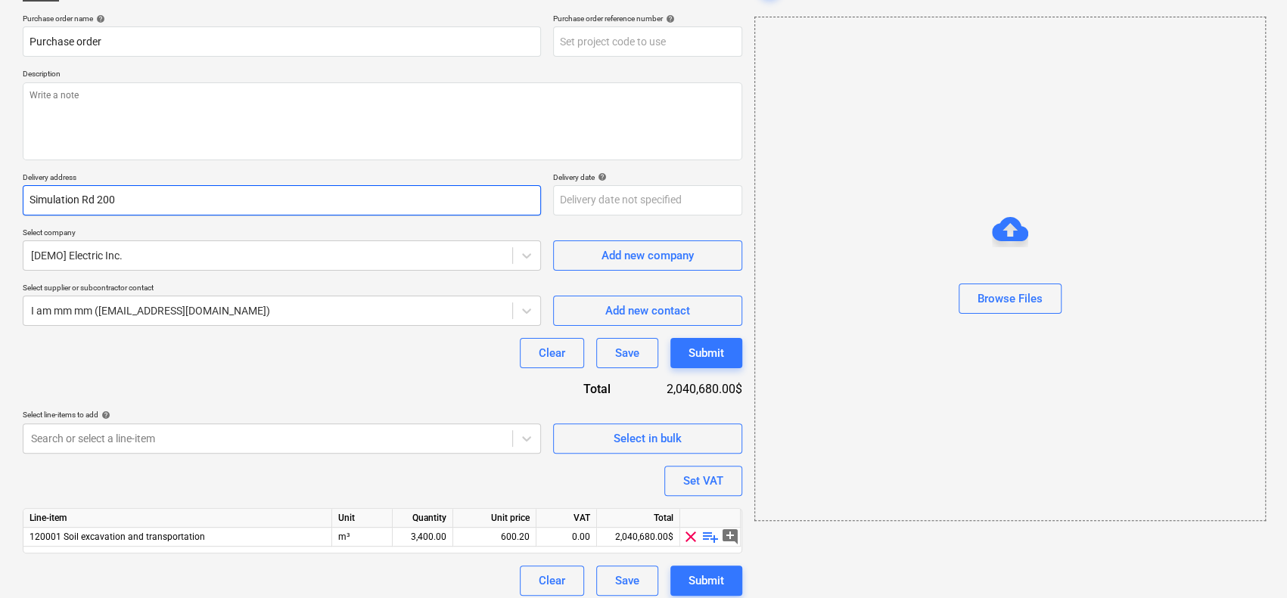
scroll to position [119, 0]
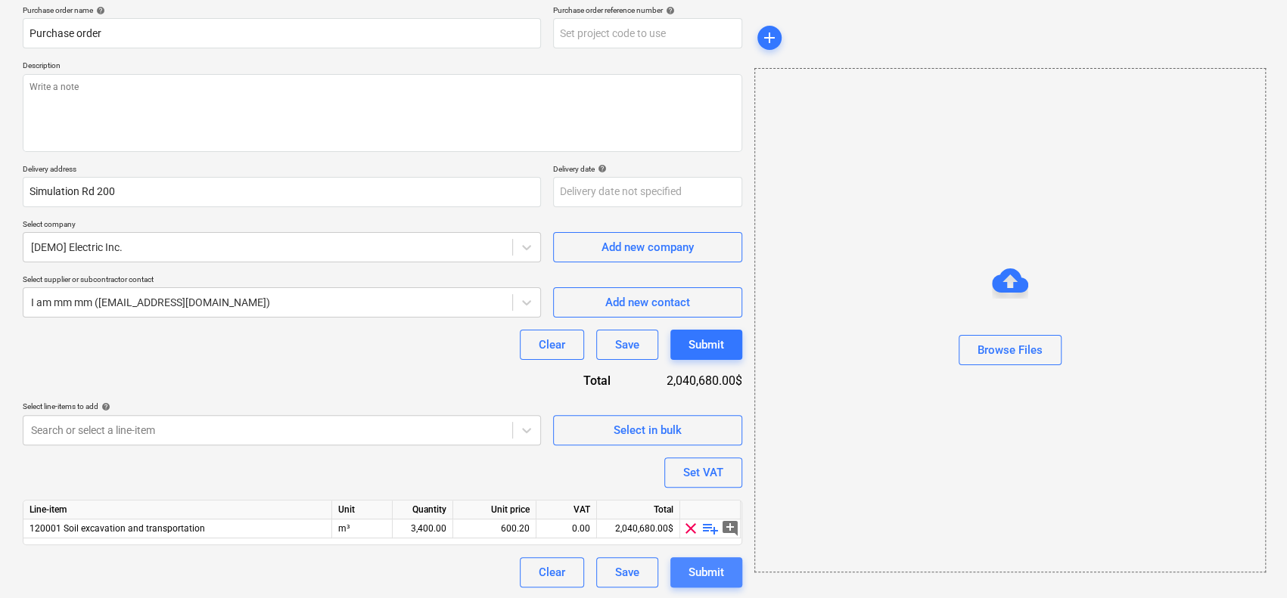
click at [701, 567] on div "Submit" at bounding box center [706, 573] width 36 height 20
type textarea "x"
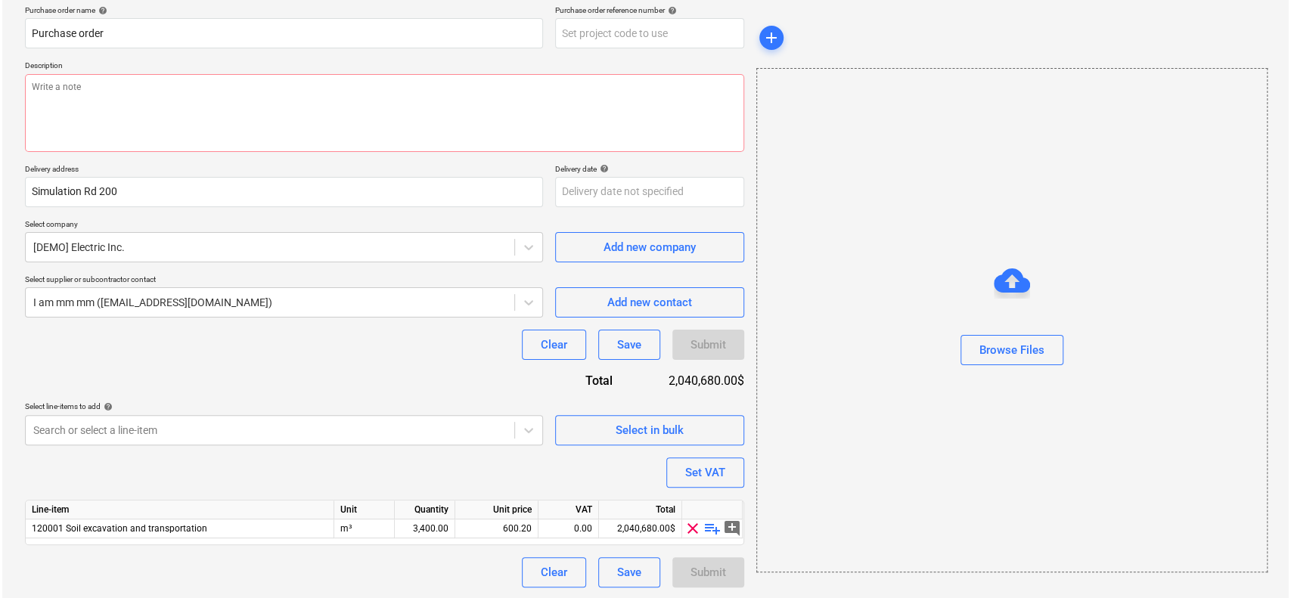
scroll to position [0, 0]
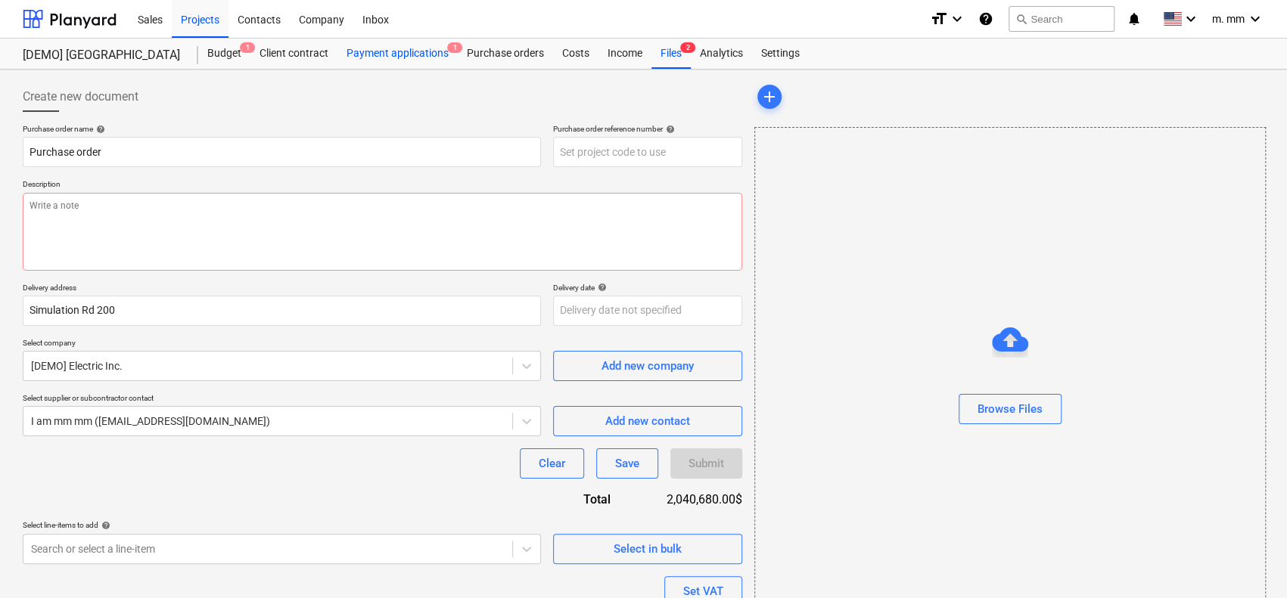
click at [412, 50] on div "Payment applications 1" at bounding box center [397, 54] width 120 height 30
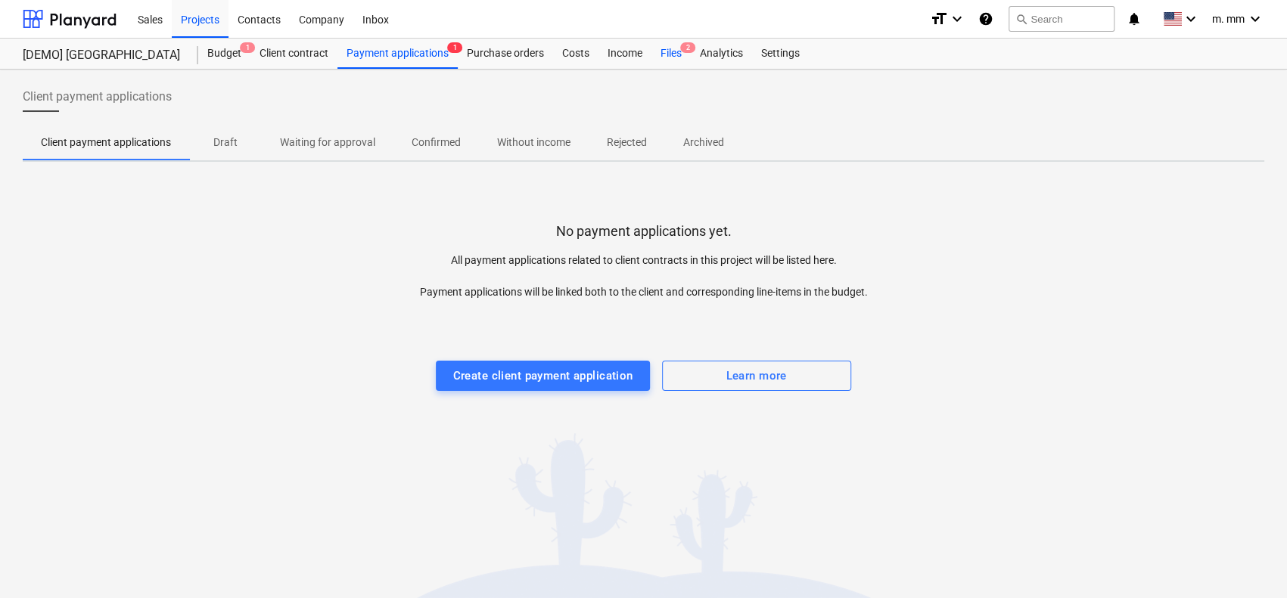
click at [685, 51] on span "2" at bounding box center [687, 47] width 15 height 11
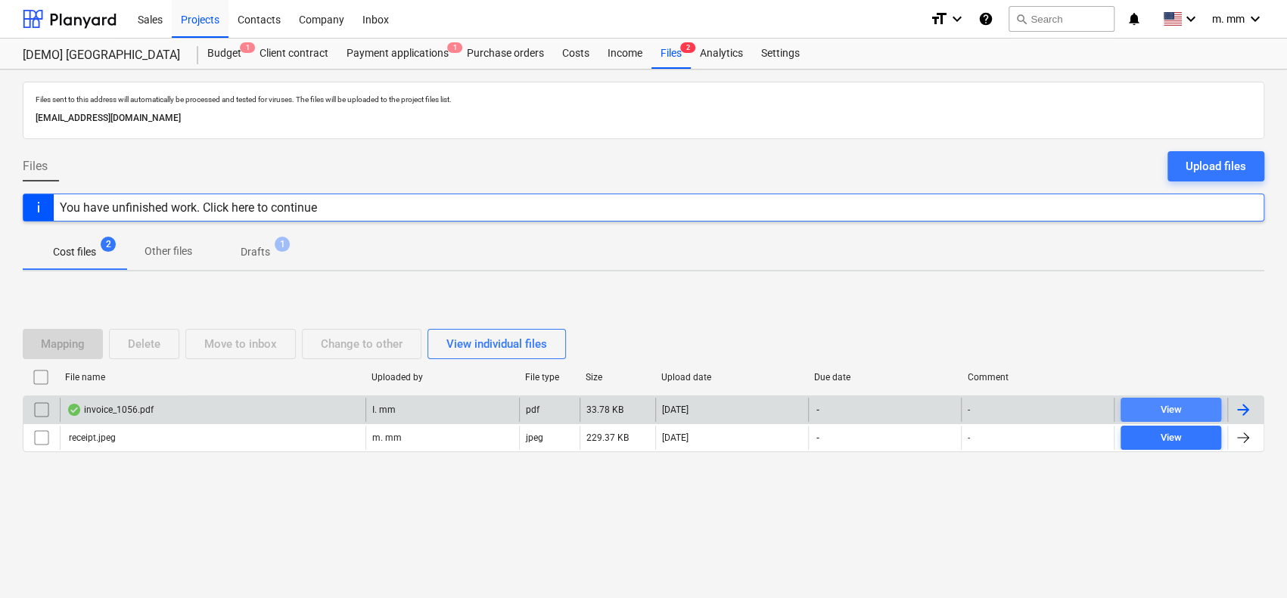
click at [1160, 409] on div "View" at bounding box center [1170, 410] width 21 height 17
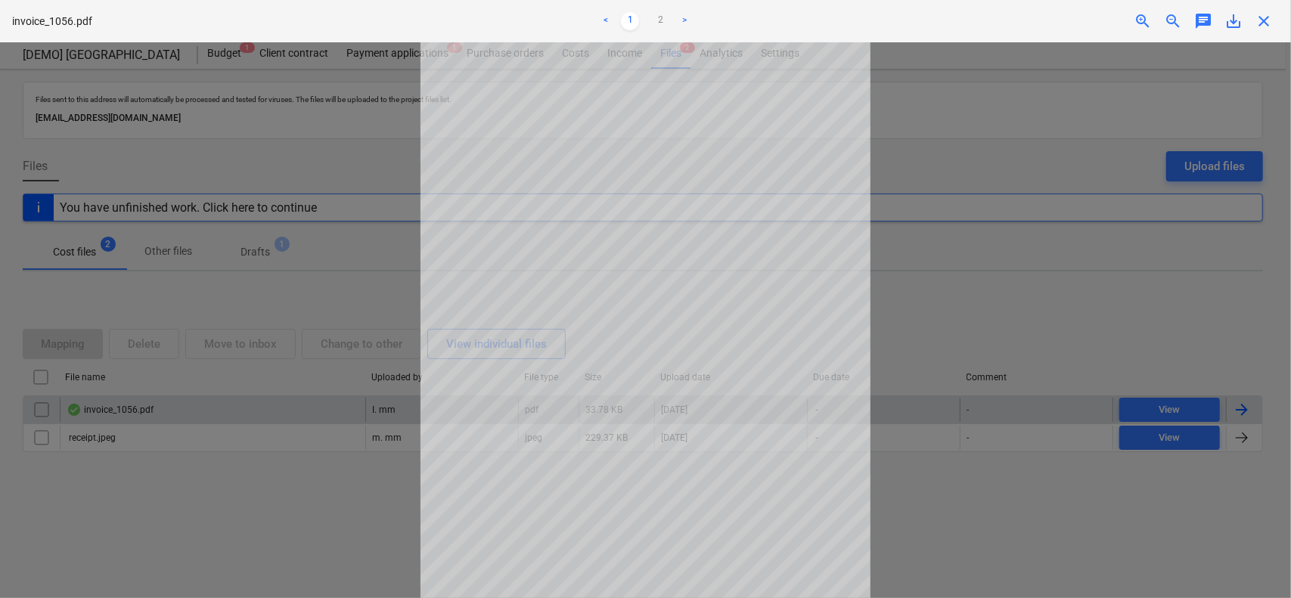
scroll to position [83, 0]
click at [289, 530] on div at bounding box center [645, 320] width 1291 height 556
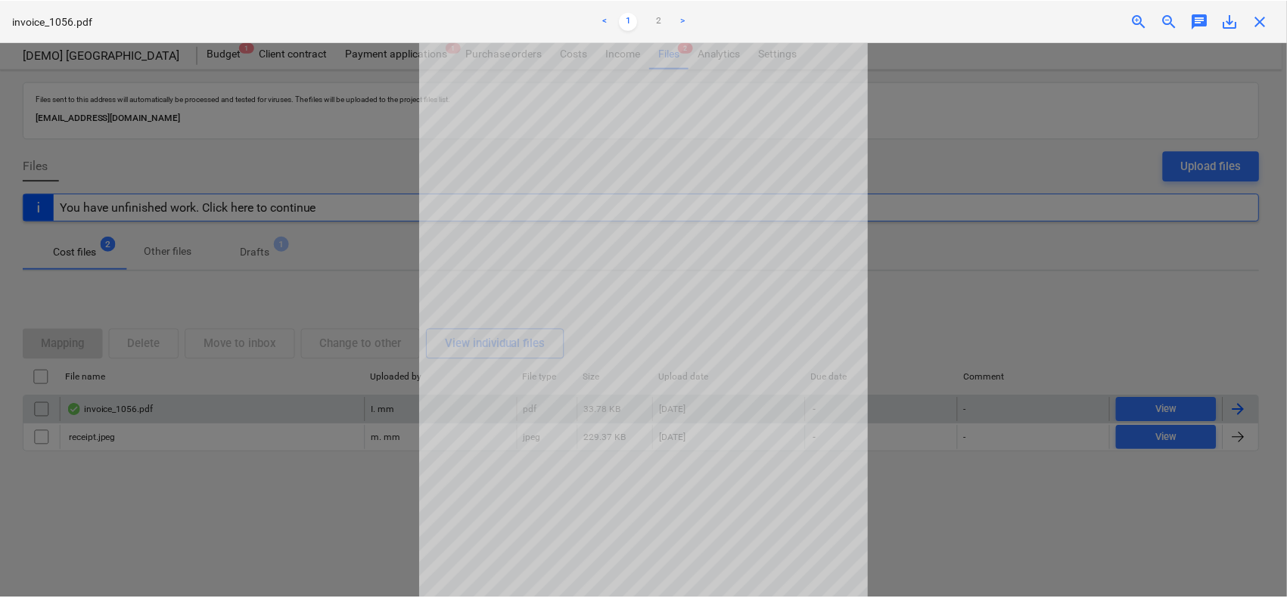
scroll to position [0, 0]
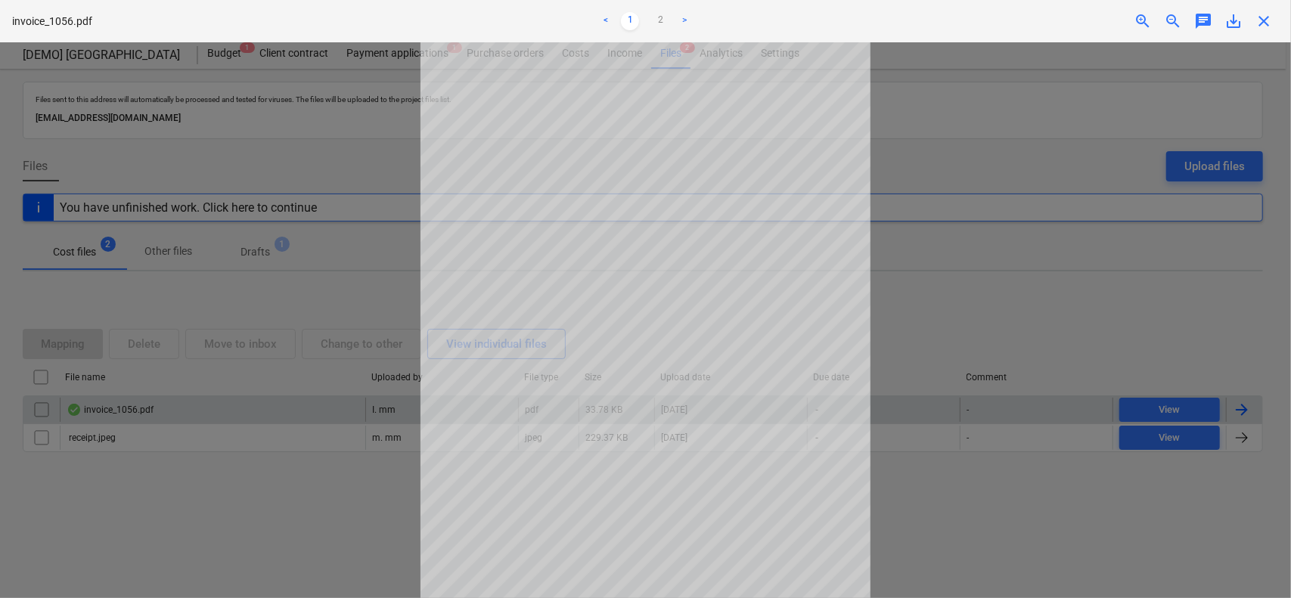
click at [931, 95] on div at bounding box center [645, 320] width 1291 height 556
click at [658, 20] on link "2" at bounding box center [660, 21] width 18 height 18
click at [688, 19] on link ">" at bounding box center [685, 21] width 18 height 18
click at [986, 138] on div at bounding box center [645, 320] width 1291 height 556
click at [1270, 20] on span "close" at bounding box center [1264, 21] width 18 height 18
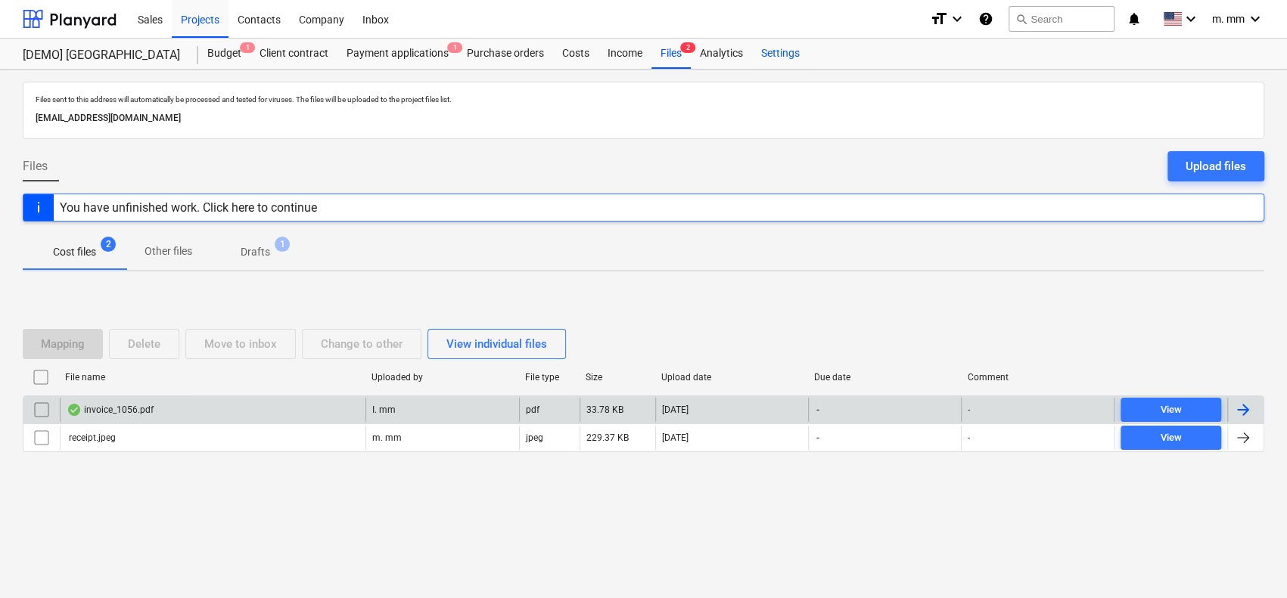
click at [801, 57] on div "Settings" at bounding box center [780, 54] width 57 height 30
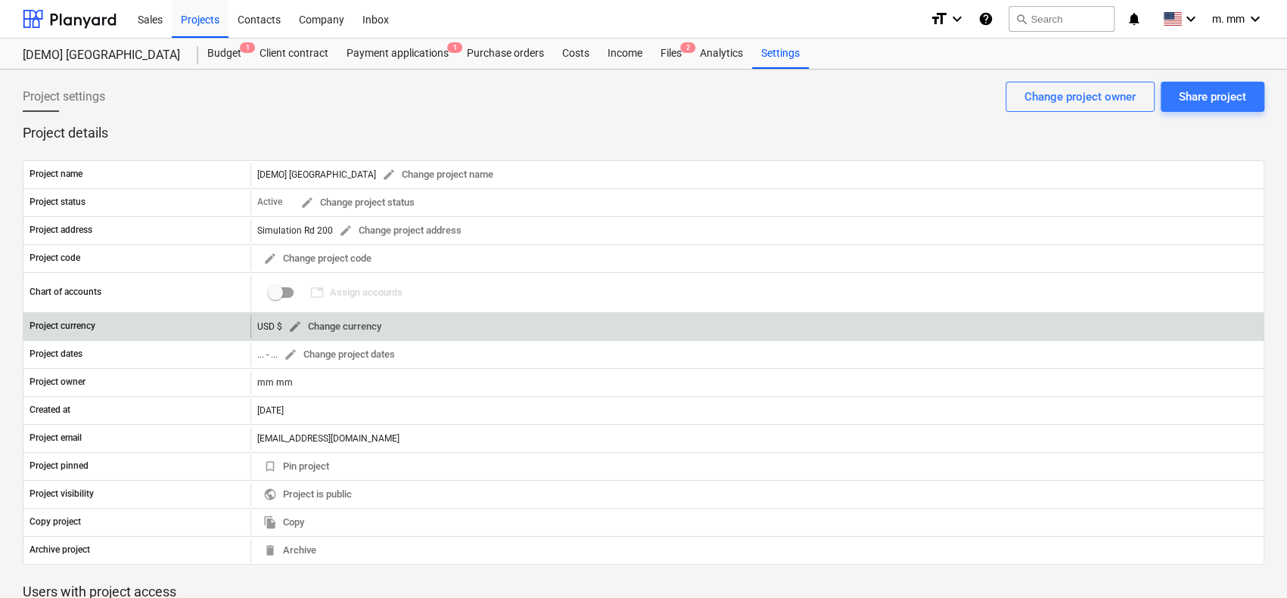
click at [329, 322] on span "edit Change currency" at bounding box center [334, 326] width 93 height 17
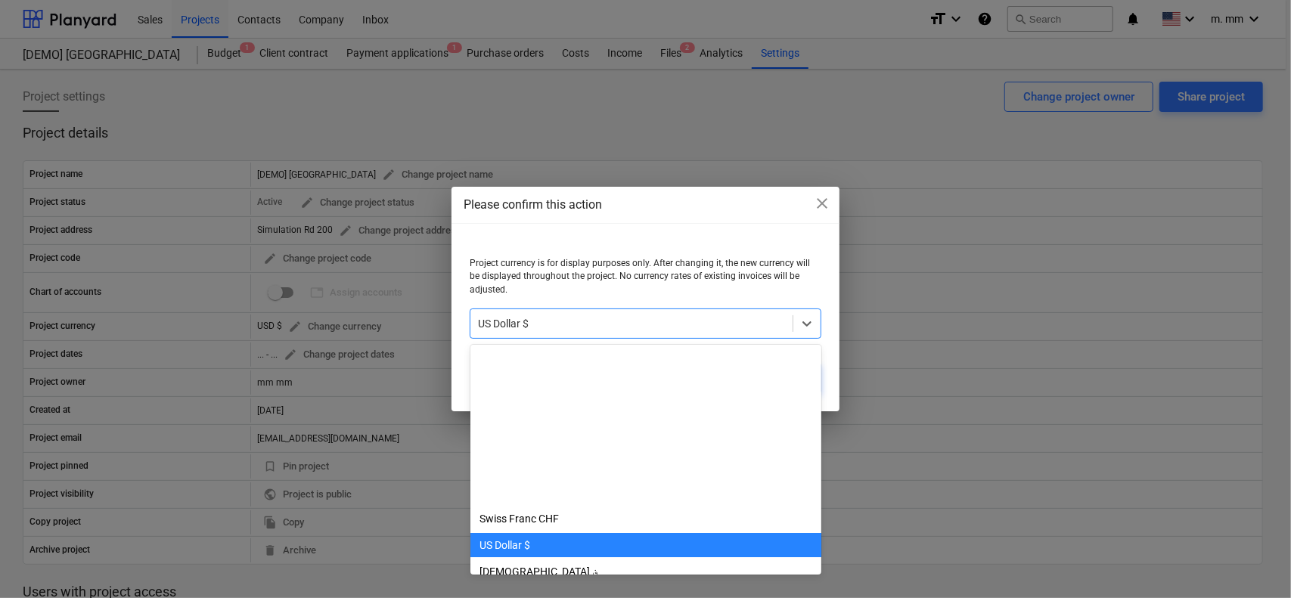
click at [553, 317] on div at bounding box center [631, 323] width 306 height 15
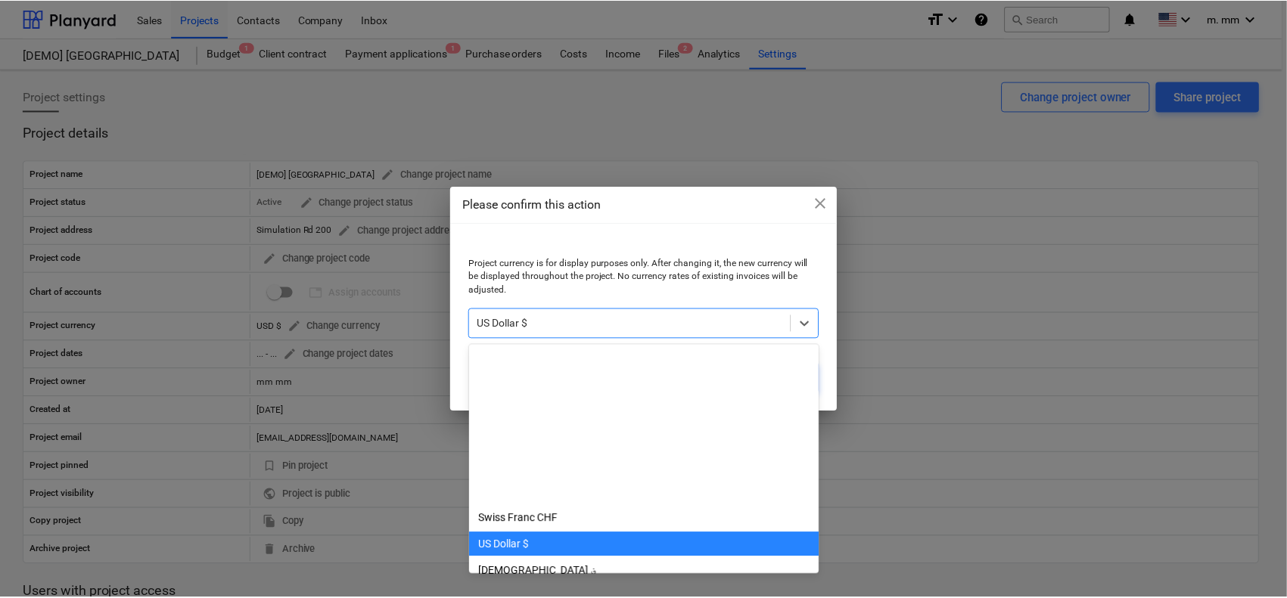
scroll to position [185, 0]
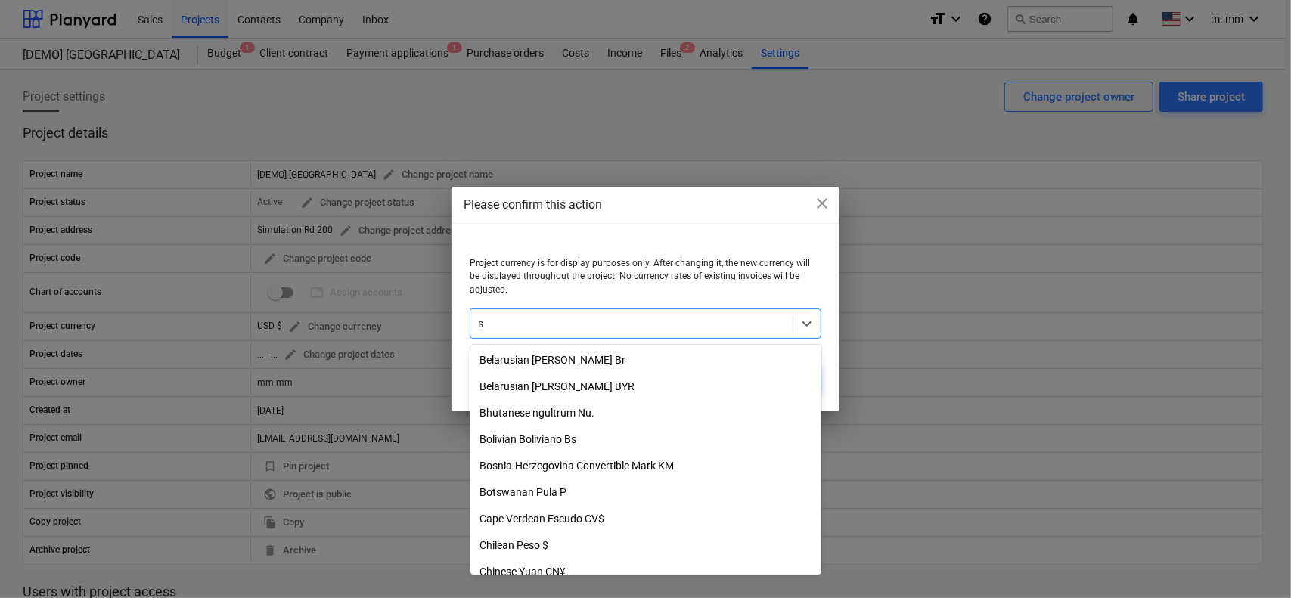
type input "sa"
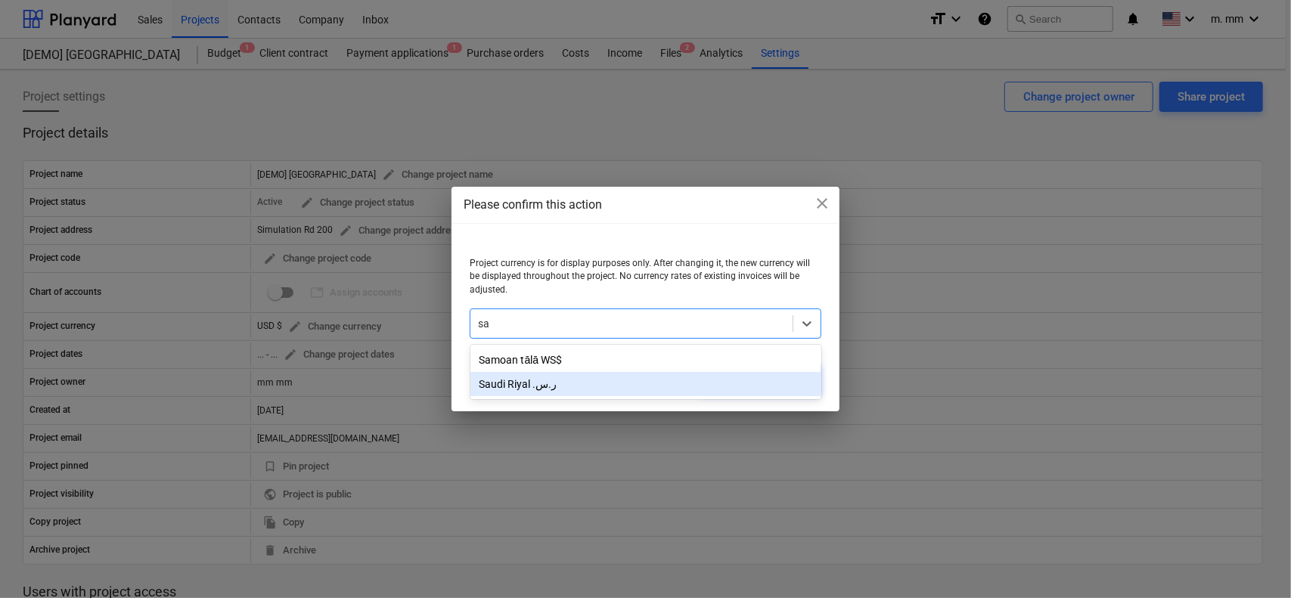
click at [544, 381] on div "Saudi Riyal ر.س.‏" at bounding box center [646, 384] width 351 height 24
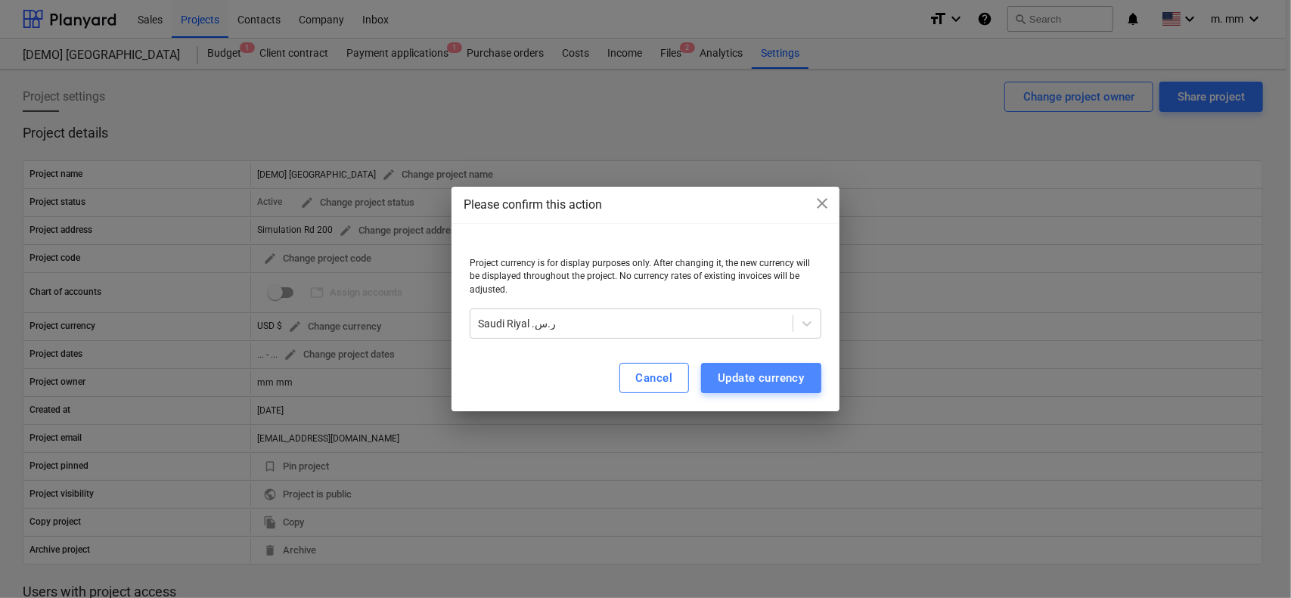
click at [780, 380] on div "Update currency" at bounding box center [761, 378] width 86 height 20
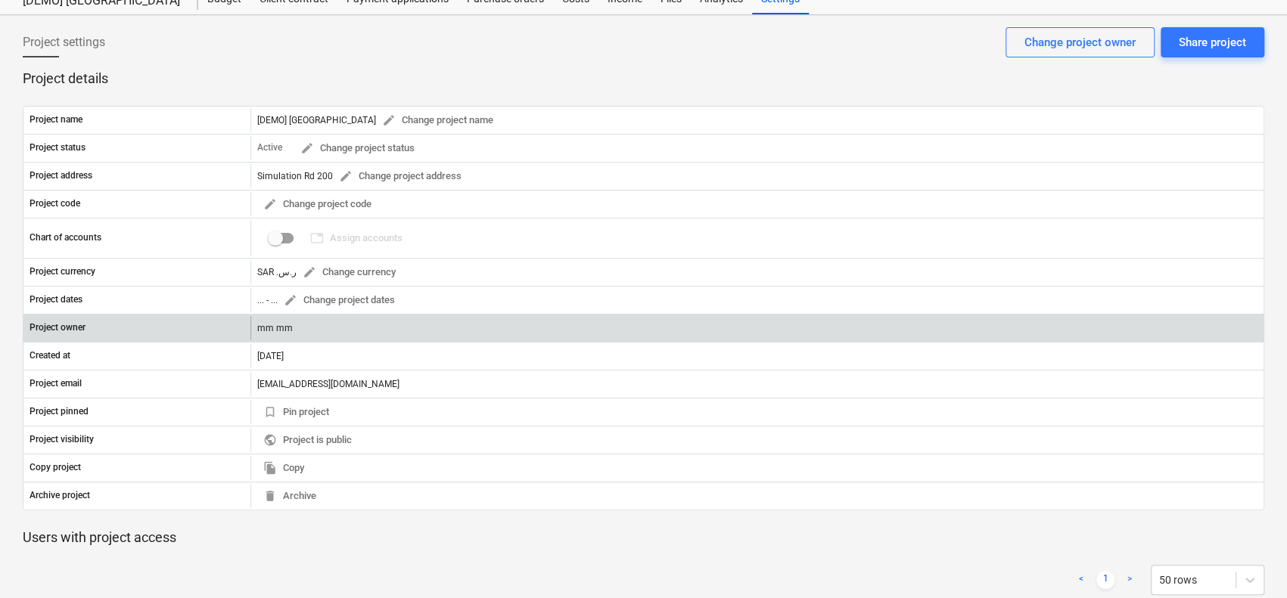
scroll to position [0, 0]
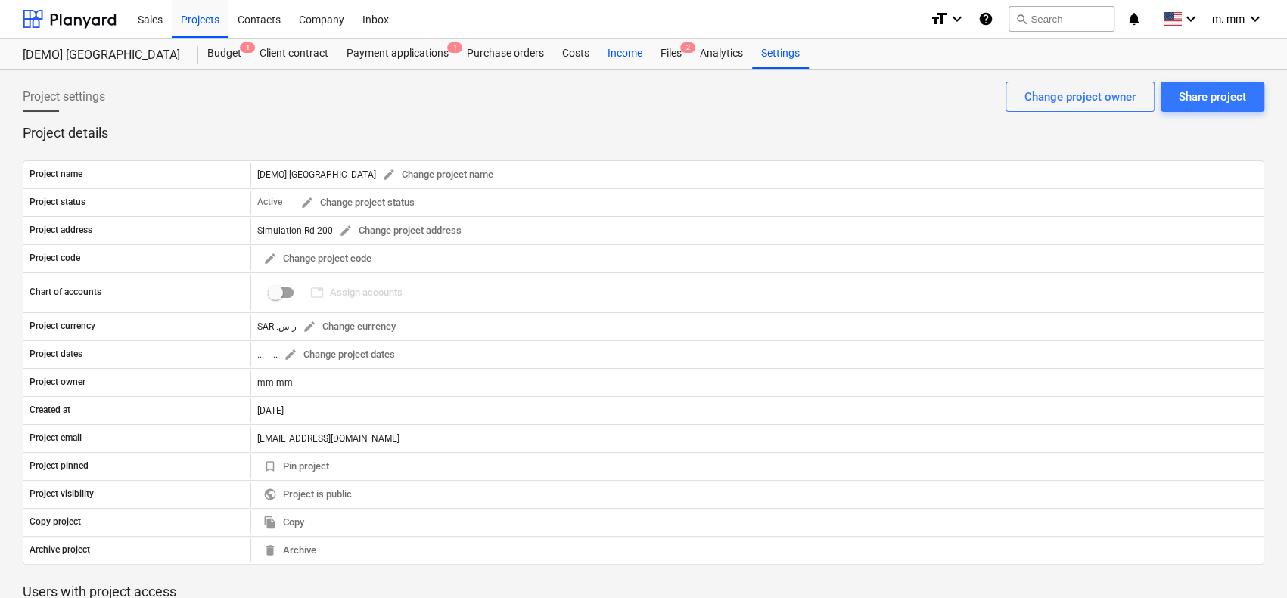
click at [639, 51] on div "Income" at bounding box center [624, 54] width 53 height 30
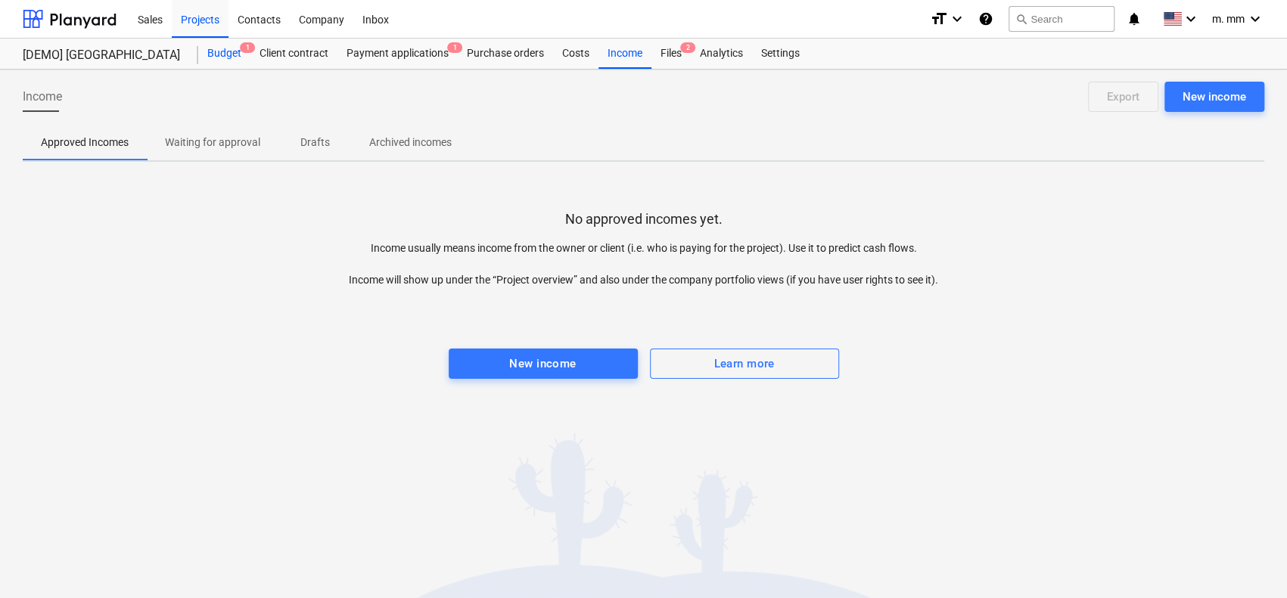
click at [227, 49] on div "Budget 1" at bounding box center [224, 54] width 52 height 30
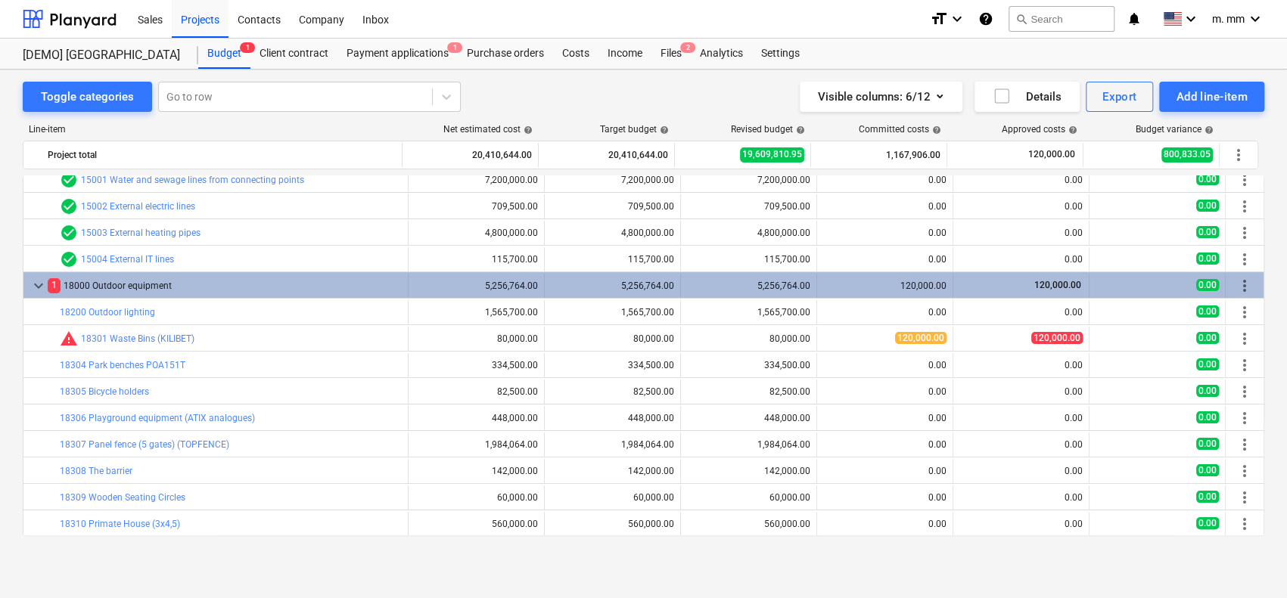
click at [40, 278] on span "keyboard_arrow_down" at bounding box center [39, 286] width 18 height 18
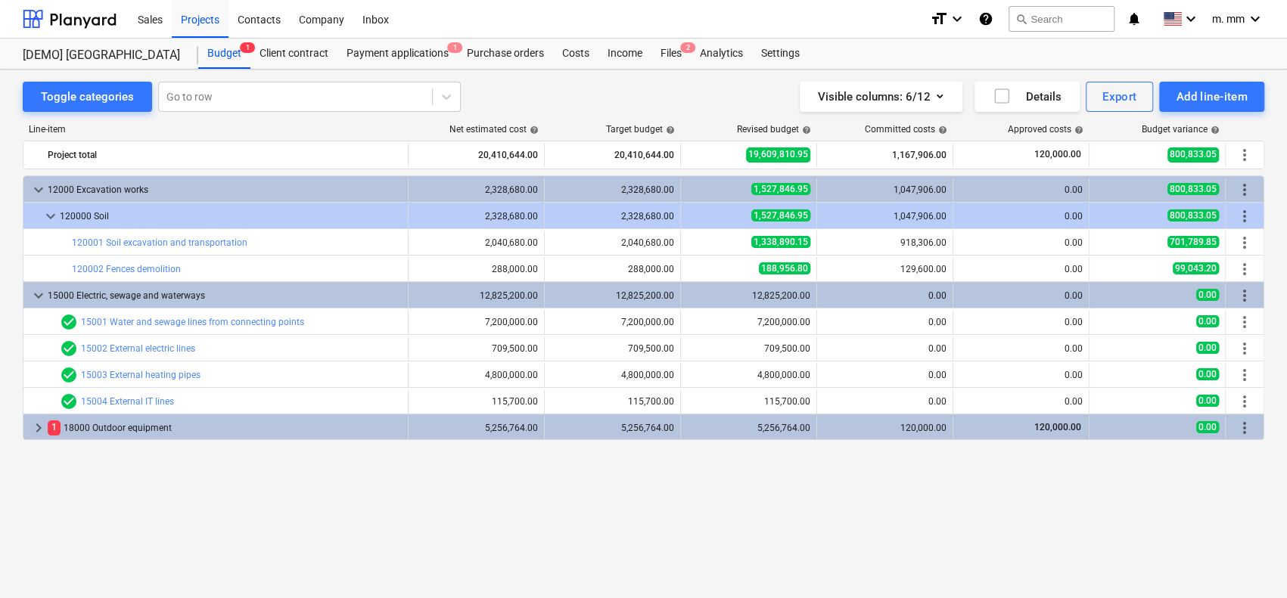
click at [963, 91] on div "Visible columns : 6/12 Details Export Add line-item" at bounding box center [948, 97] width 631 height 30
click at [949, 90] on button "Visible columns : 6/12" at bounding box center [881, 97] width 163 height 30
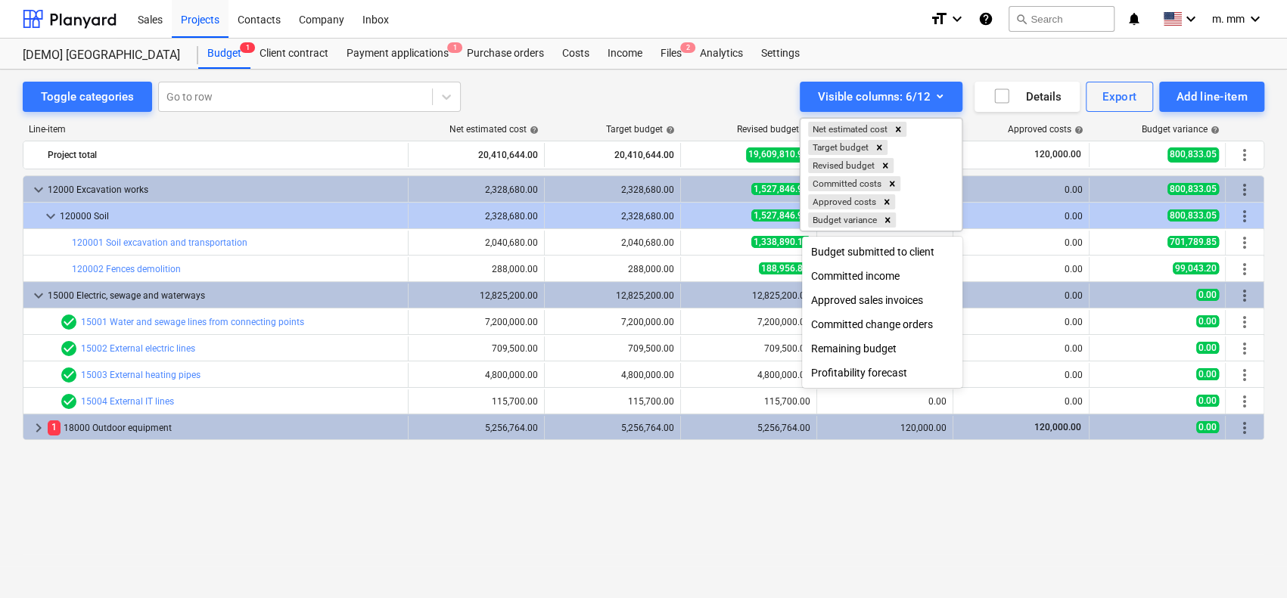
click at [708, 84] on div at bounding box center [643, 299] width 1287 height 598
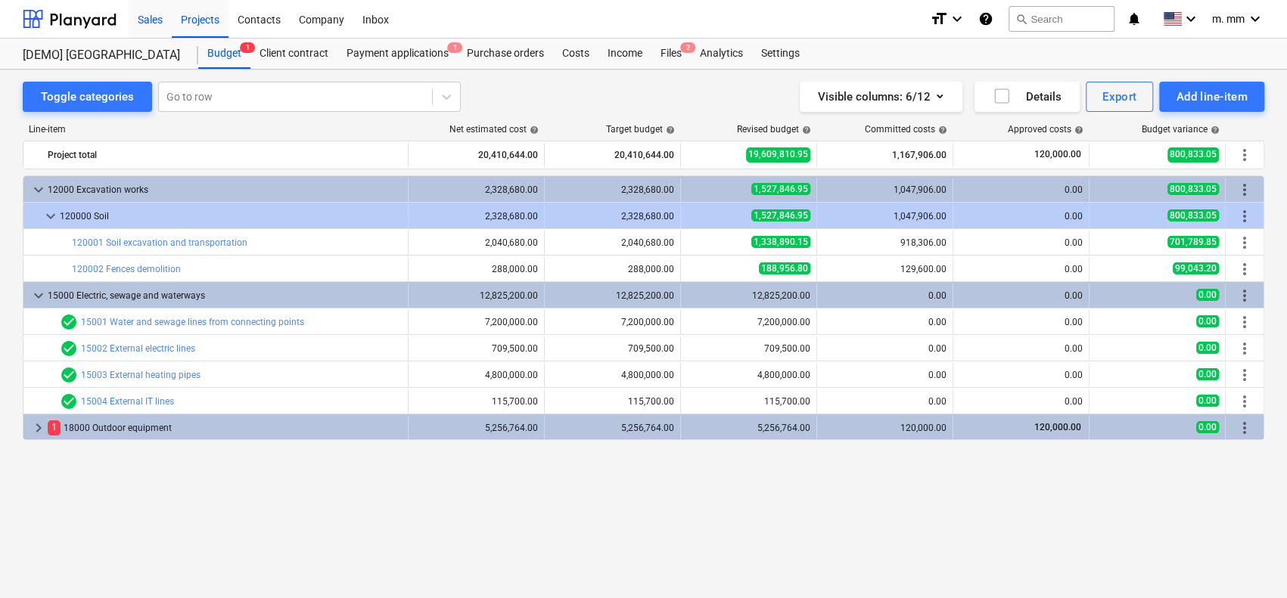
click at [155, 17] on div "Sales" at bounding box center [150, 18] width 43 height 39
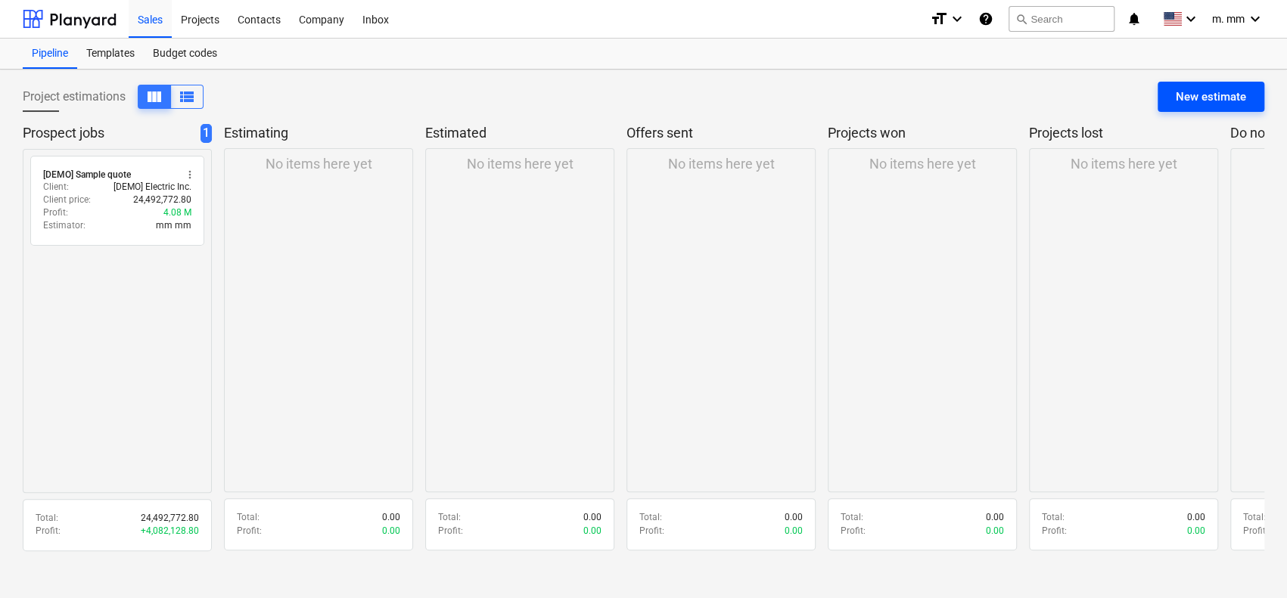
click at [1195, 90] on div "New estimate" at bounding box center [1211, 97] width 70 height 20
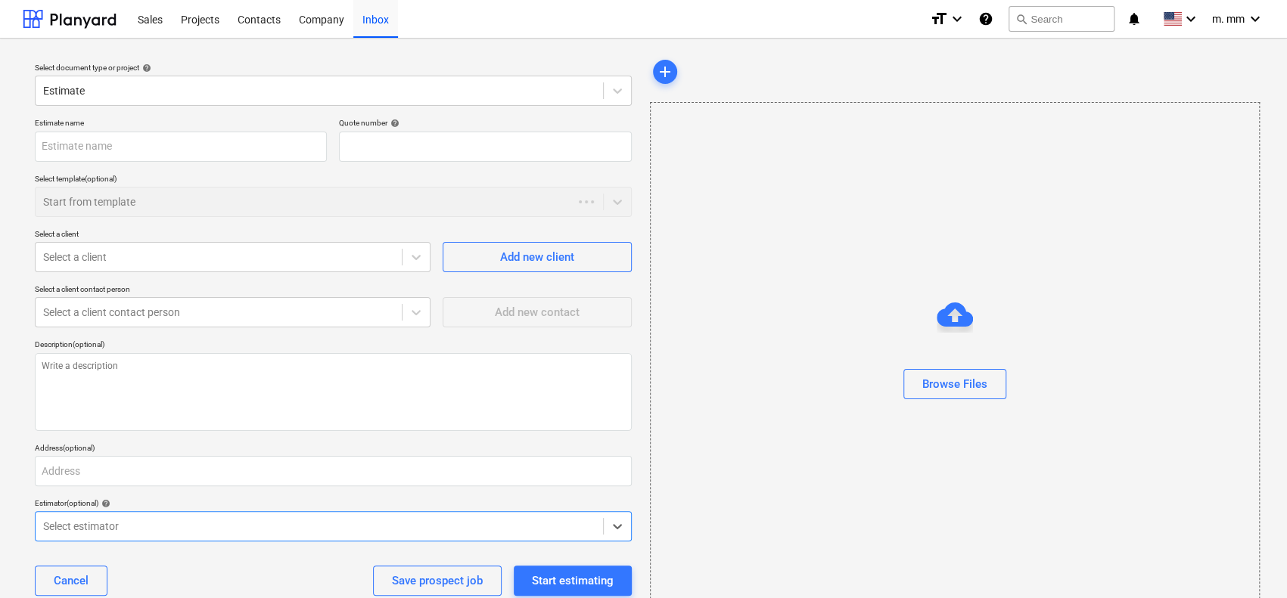
type textarea "x"
type input "QU-0001"
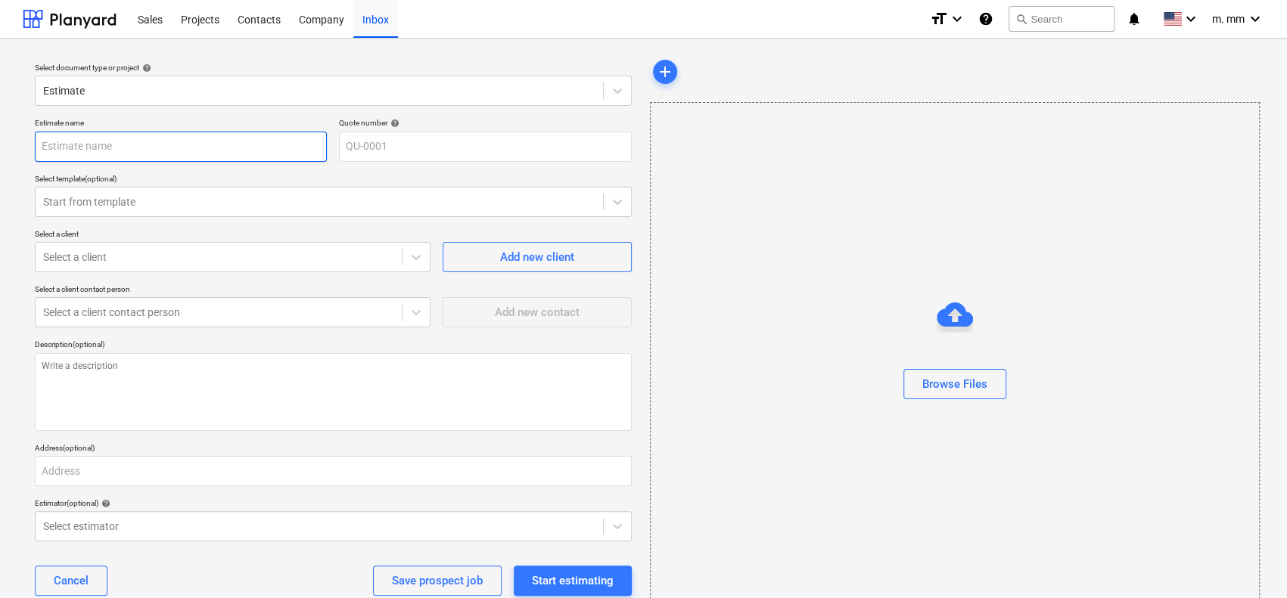
click at [265, 147] on input "text" at bounding box center [181, 147] width 292 height 30
type textarea "x"
type input "5"
type textarea "x"
type input "55"
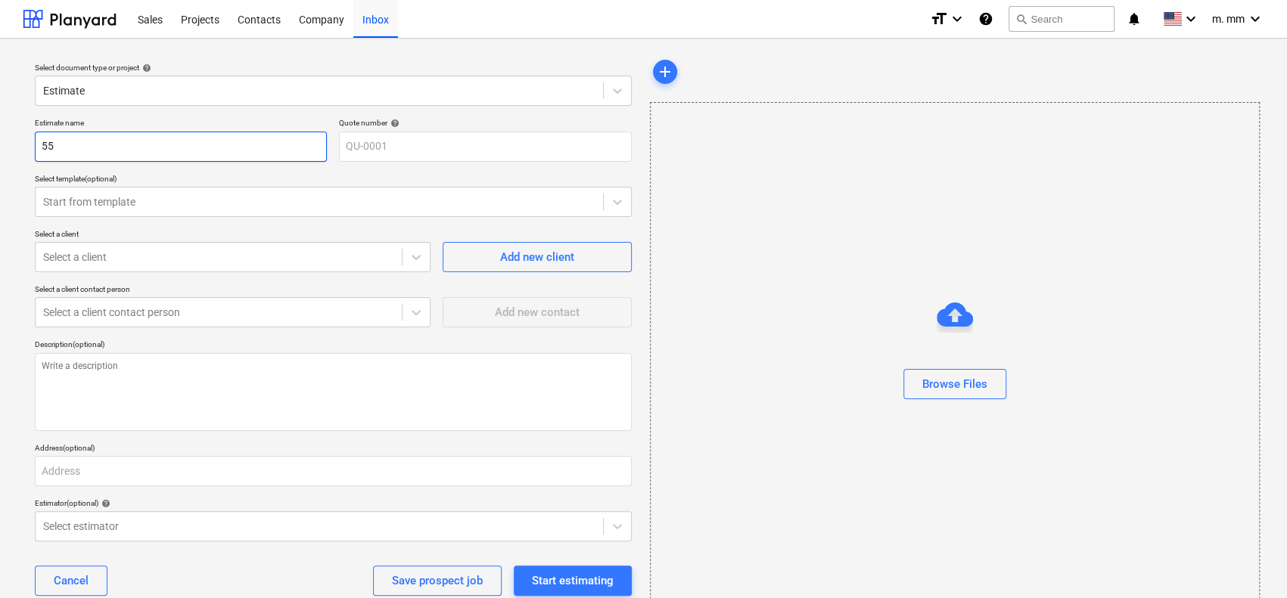
type textarea "x"
type input "555"
type textarea "x"
type input "5555"
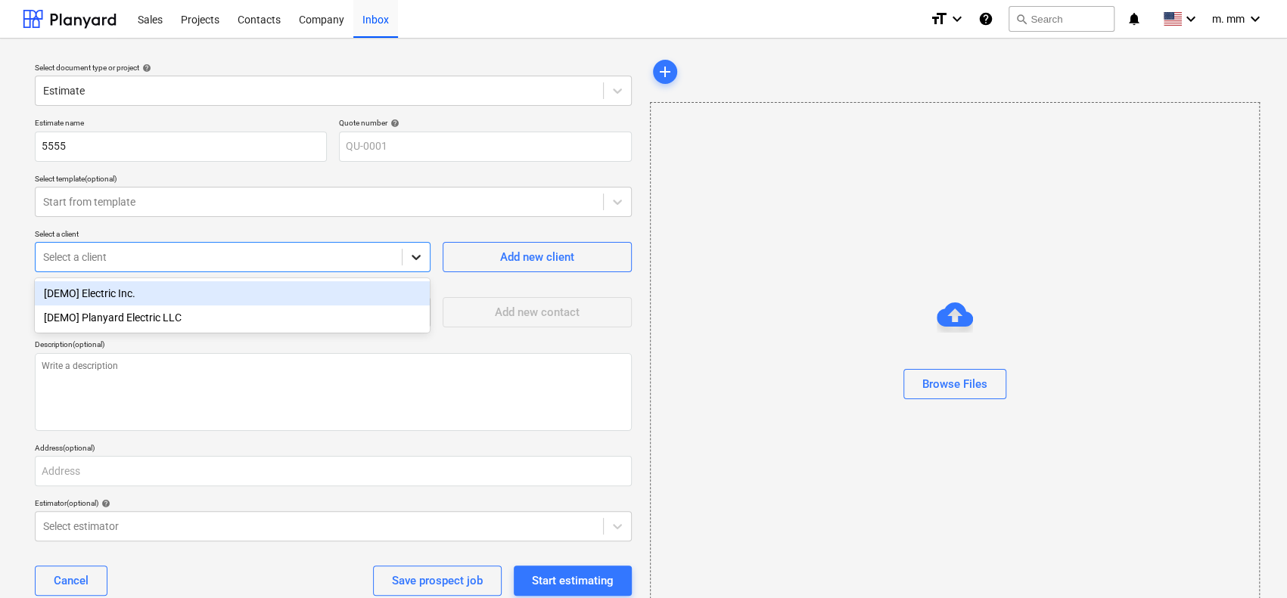
click at [421, 259] on icon at bounding box center [416, 257] width 15 height 15
click at [259, 296] on div "[DEMO] Electric Inc." at bounding box center [232, 293] width 395 height 24
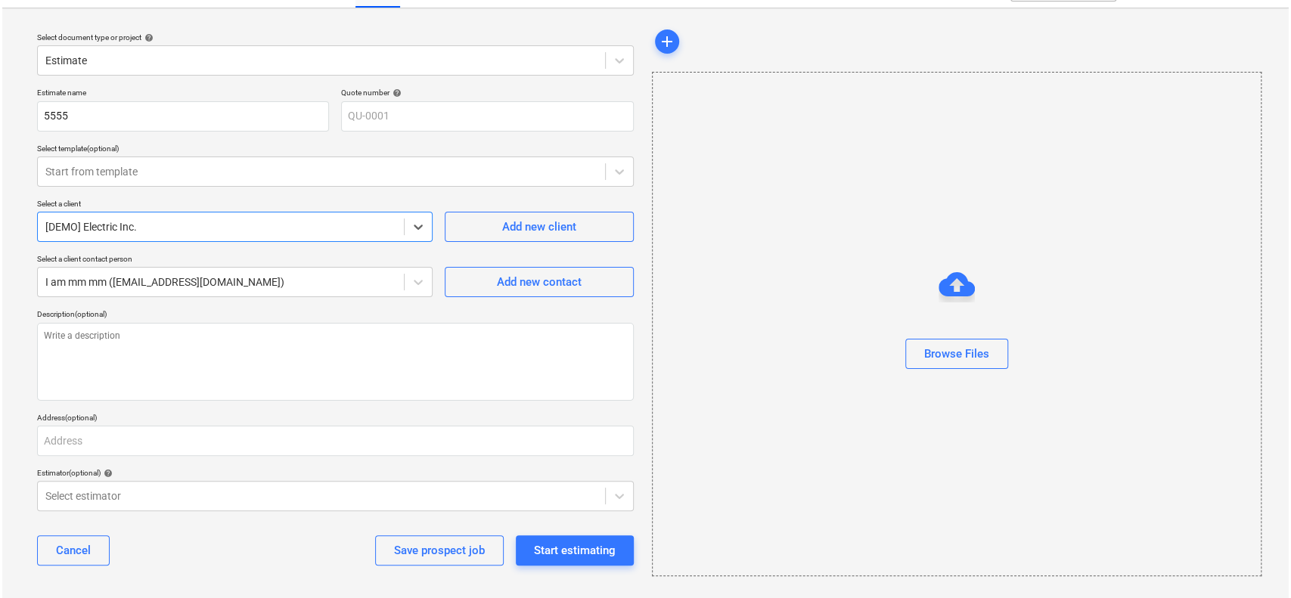
scroll to position [33, 0]
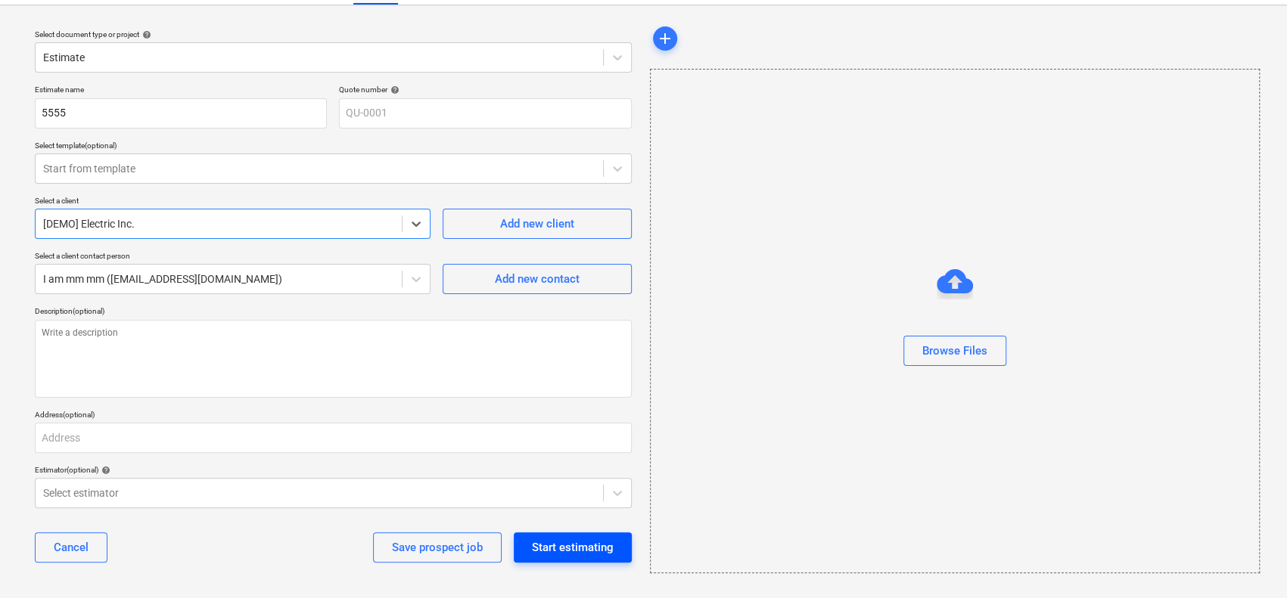
click at [561, 542] on div "Start estimating" at bounding box center [573, 548] width 82 height 20
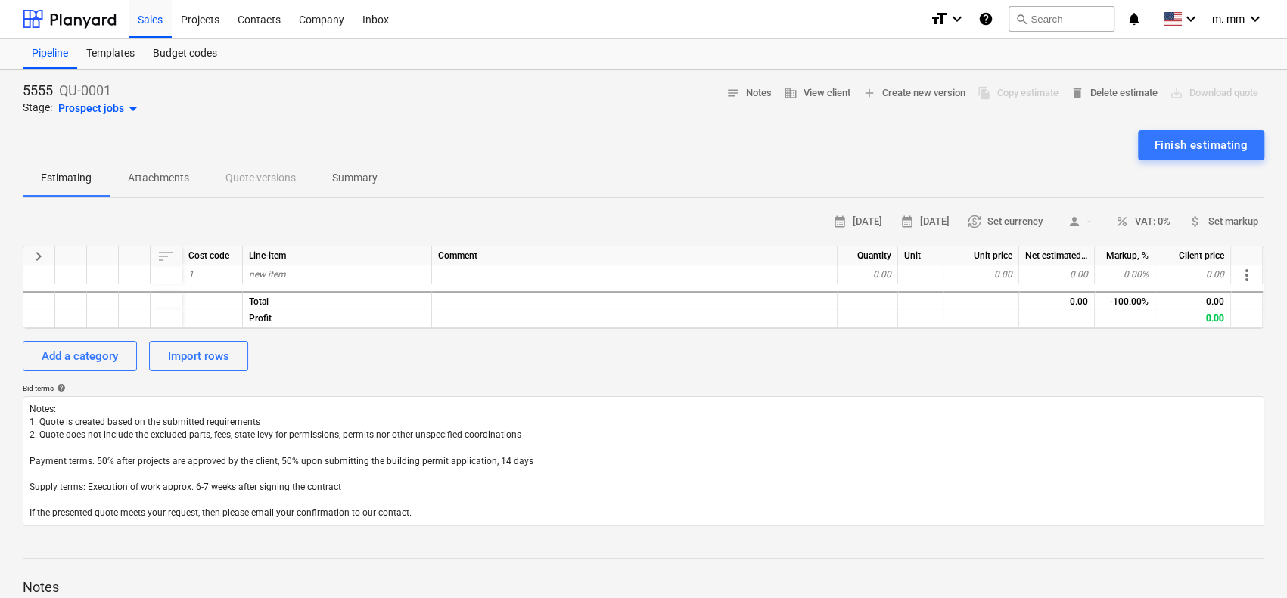
click at [131, 104] on span "arrow_drop_down" at bounding box center [133, 109] width 18 height 18
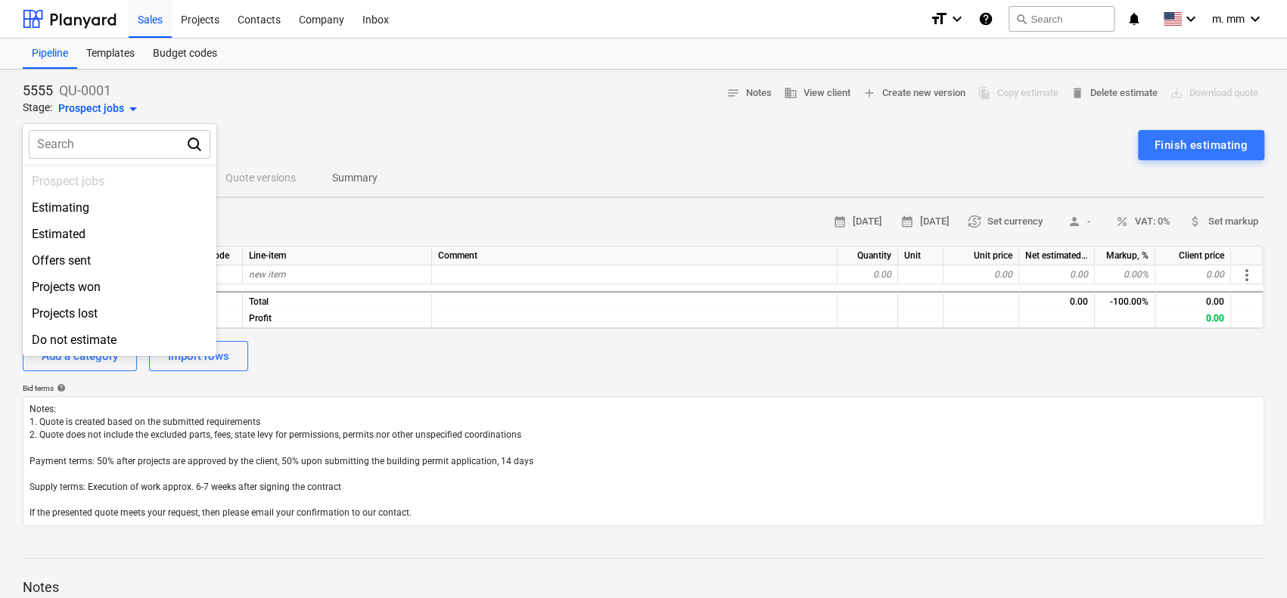
click at [477, 108] on div at bounding box center [643, 299] width 1287 height 598
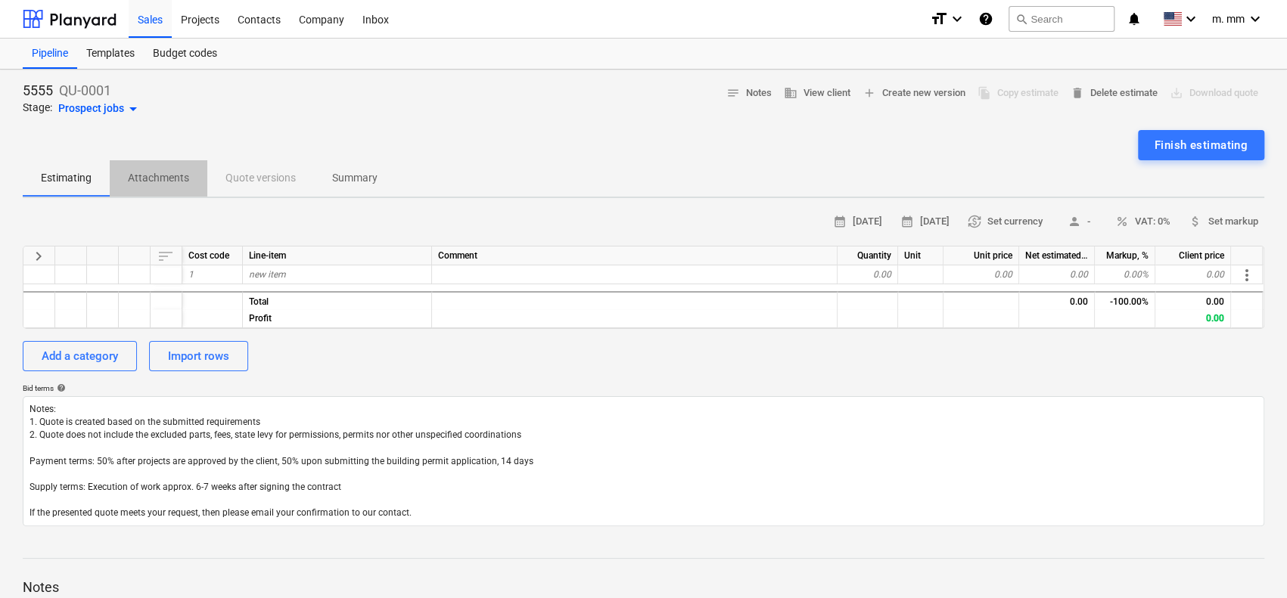
click at [135, 177] on p "Attachments" at bounding box center [158, 178] width 61 height 16
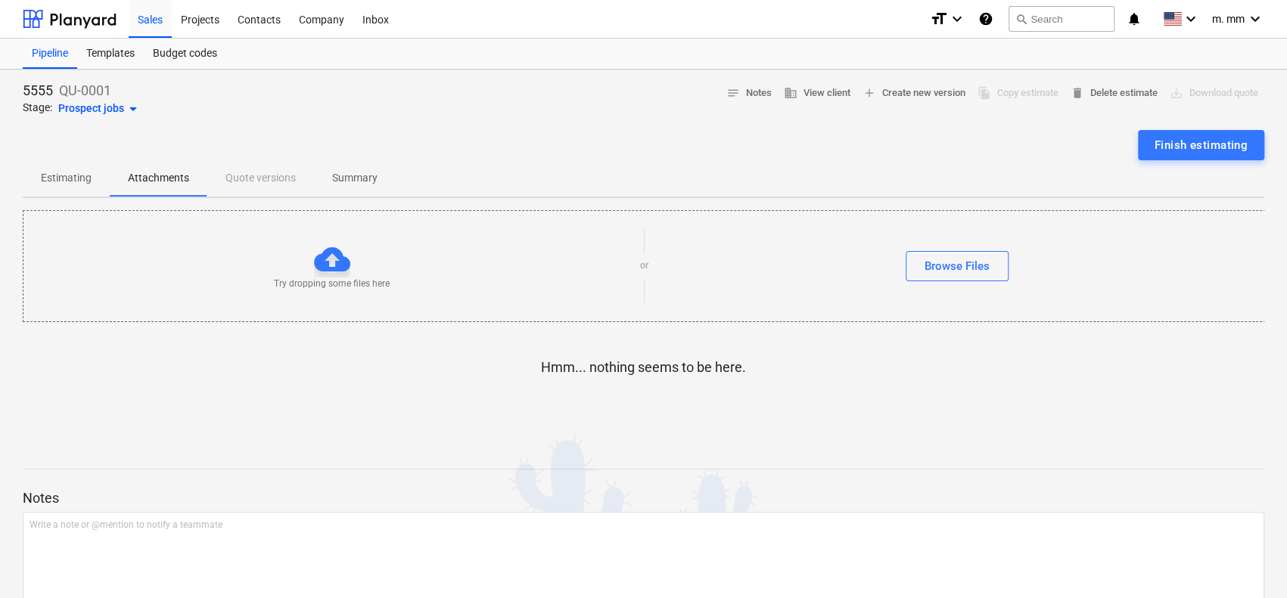
click at [69, 179] on p "Estimating" at bounding box center [66, 178] width 51 height 16
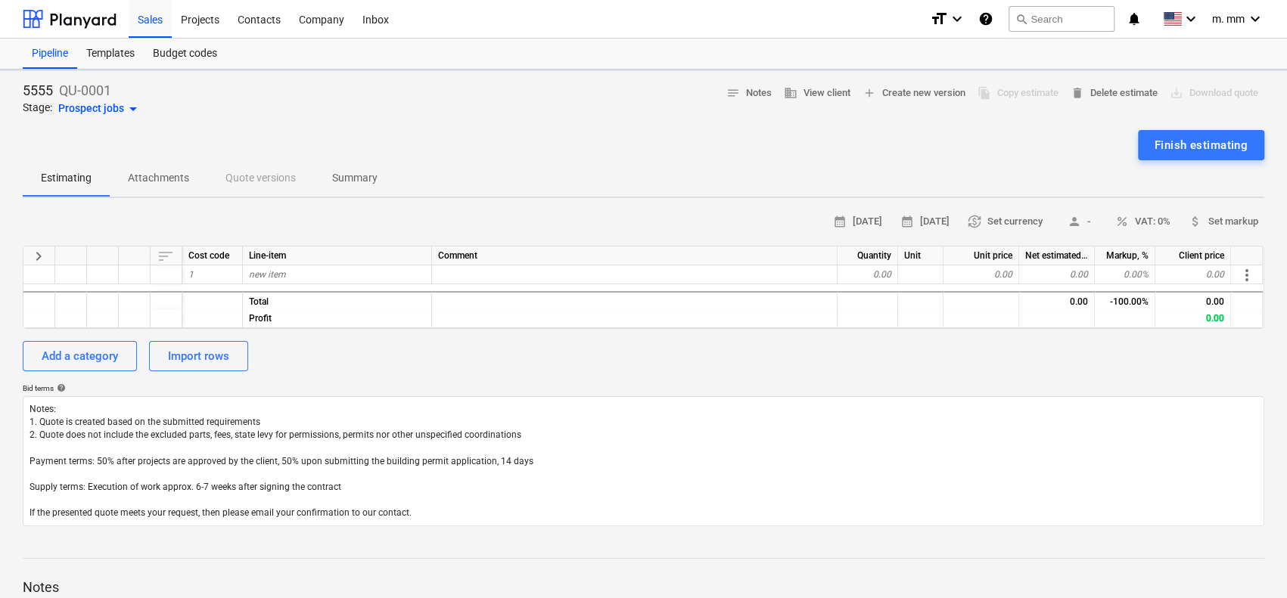
type textarea "x"
click at [227, 275] on div "1" at bounding box center [212, 275] width 61 height 19
click at [323, 269] on div "new item" at bounding box center [337, 275] width 189 height 19
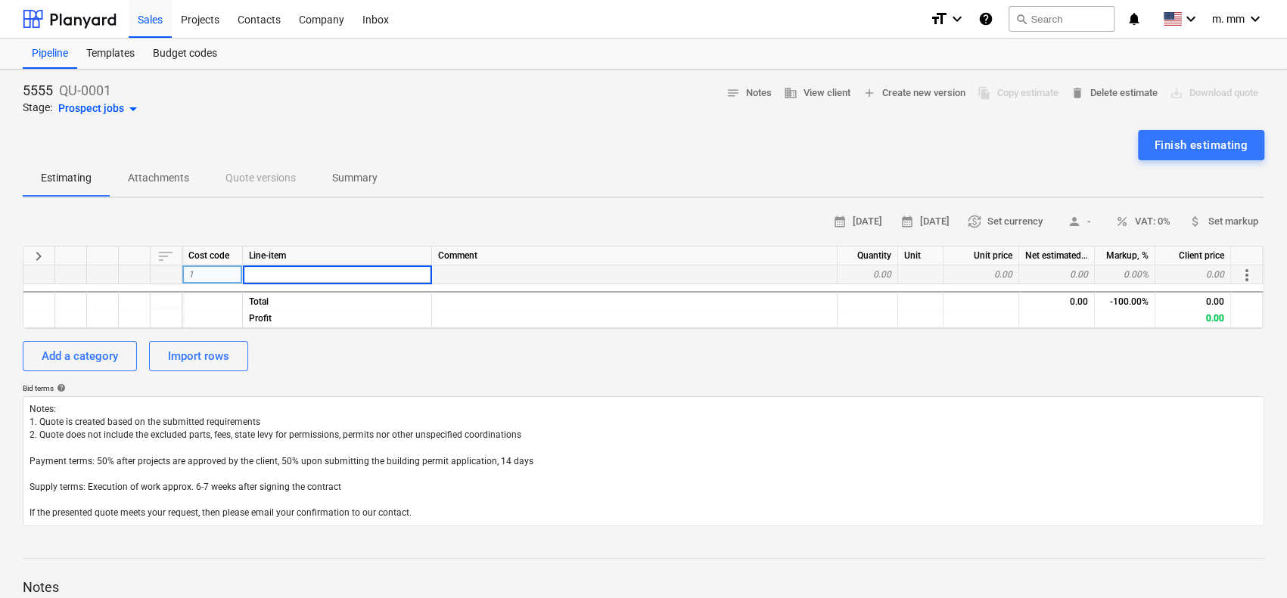
click at [507, 269] on div at bounding box center [634, 275] width 405 height 19
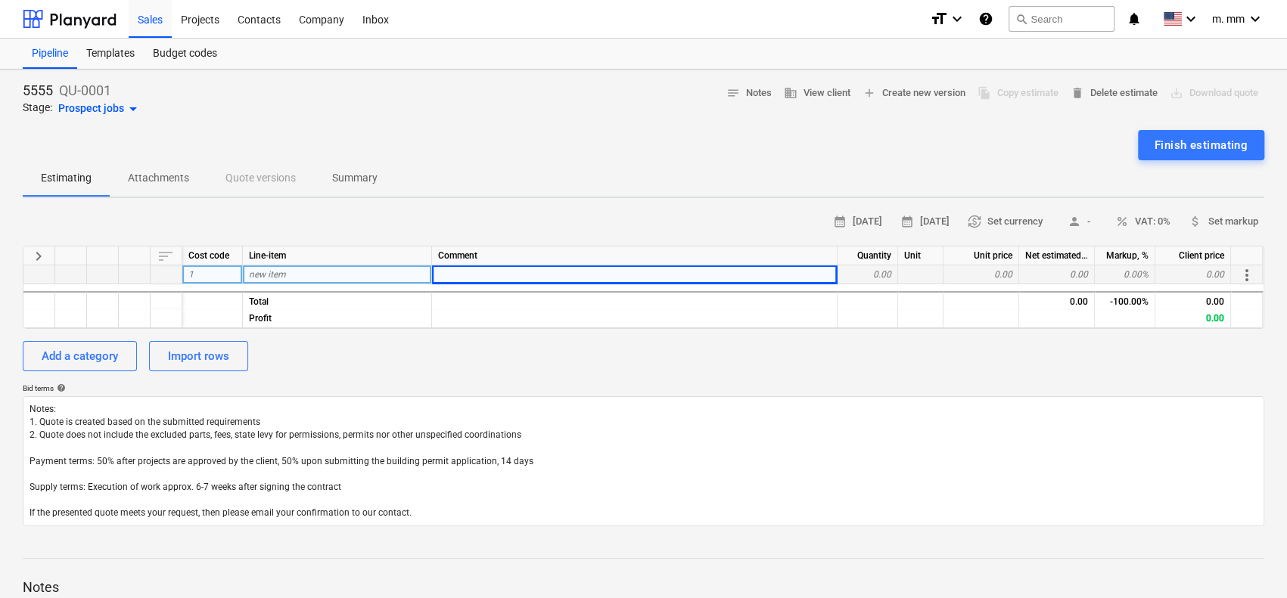
click at [860, 278] on div "0.00" at bounding box center [867, 275] width 61 height 19
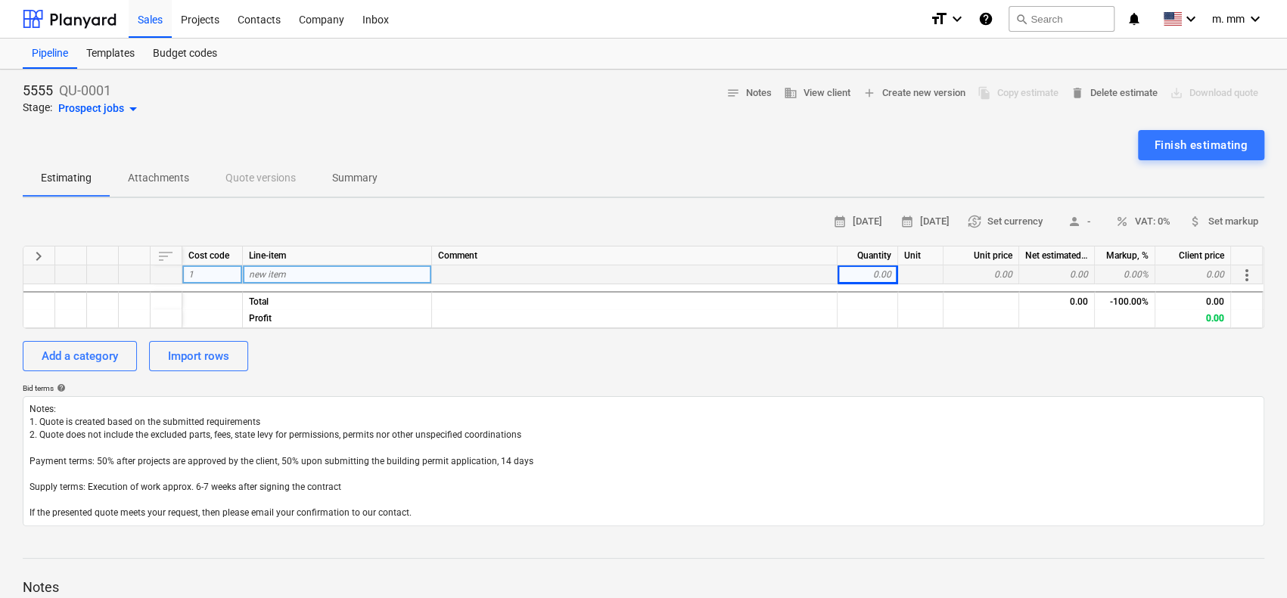
click at [918, 275] on div at bounding box center [920, 275] width 45 height 19
click at [858, 276] on div "0.00" at bounding box center [867, 275] width 61 height 19
click at [354, 278] on div "new item" at bounding box center [337, 275] width 189 height 19
type input "new somerthin [PERSON_NAME]"
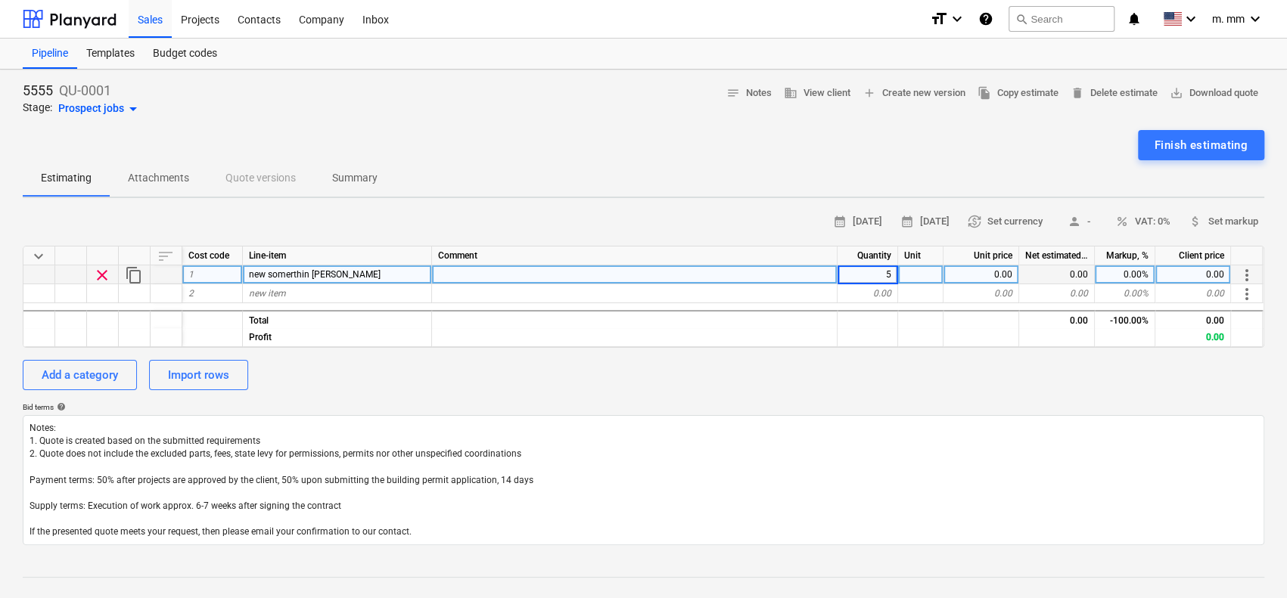
type textarea "x"
type input "LM"
type textarea "x"
type input "340"
type textarea "x"
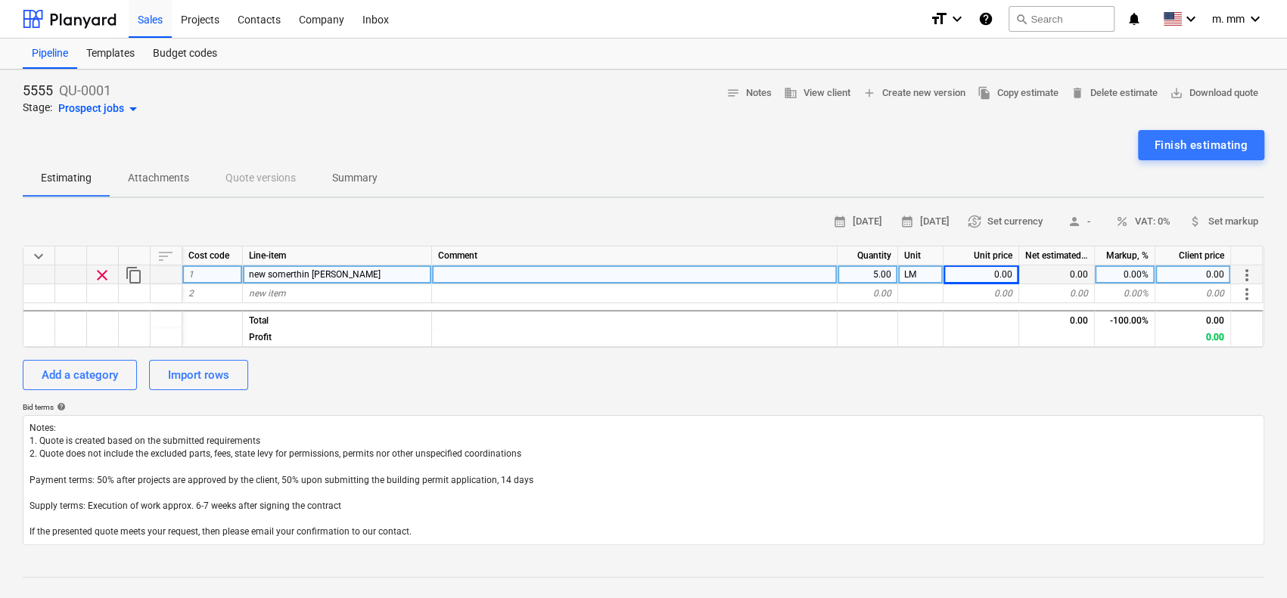
click at [988, 374] on div "Add a category Import rows" at bounding box center [643, 375] width 1241 height 30
click at [1149, 214] on span "percent VAT: 0%" at bounding box center [1142, 221] width 55 height 17
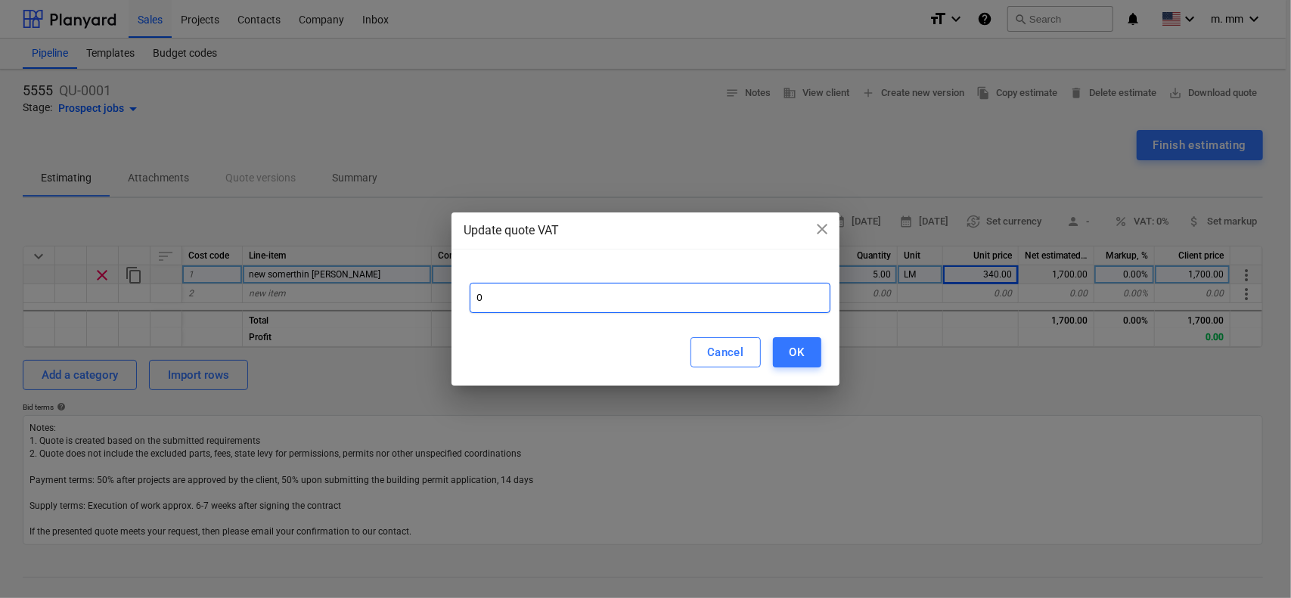
click at [575, 293] on input "0" at bounding box center [650, 298] width 360 height 30
drag, startPoint x: 533, startPoint y: 293, endPoint x: 392, endPoint y: 299, distance: 140.8
click at [399, 299] on div "Update quote VAT close 0 Cancel OK" at bounding box center [645, 299] width 1291 height 598
type input "15"
click at [799, 349] on div "OK" at bounding box center [797, 353] width 15 height 20
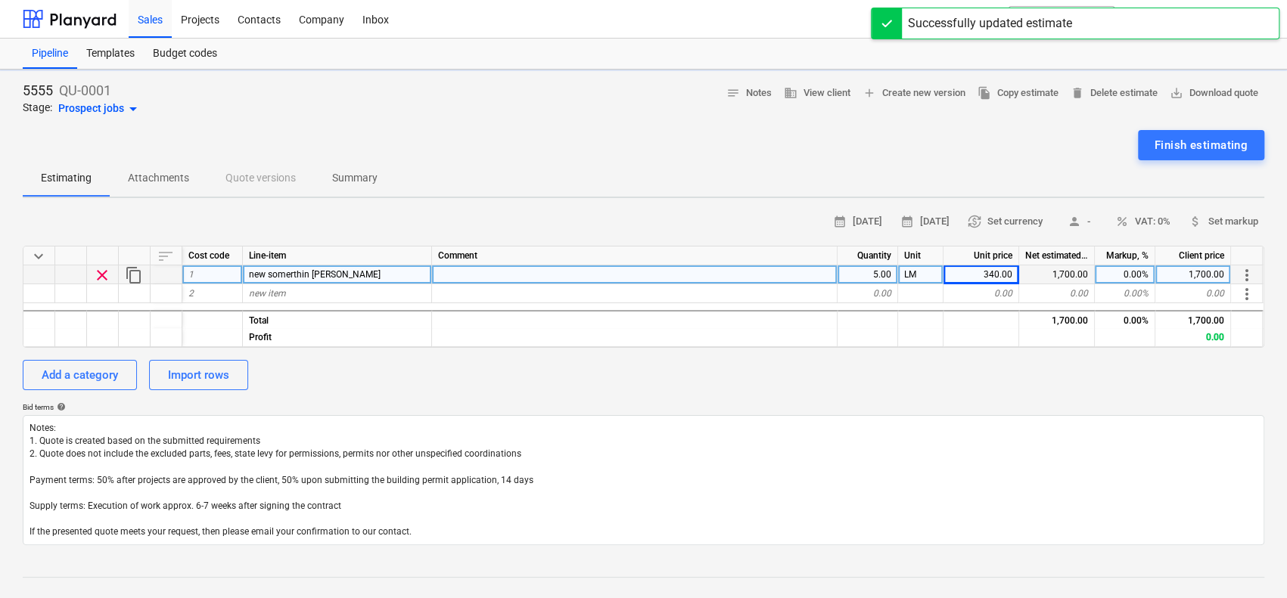
type textarea "x"
click at [1011, 217] on span "currency_exchange Set currency" at bounding box center [999, 221] width 75 height 17
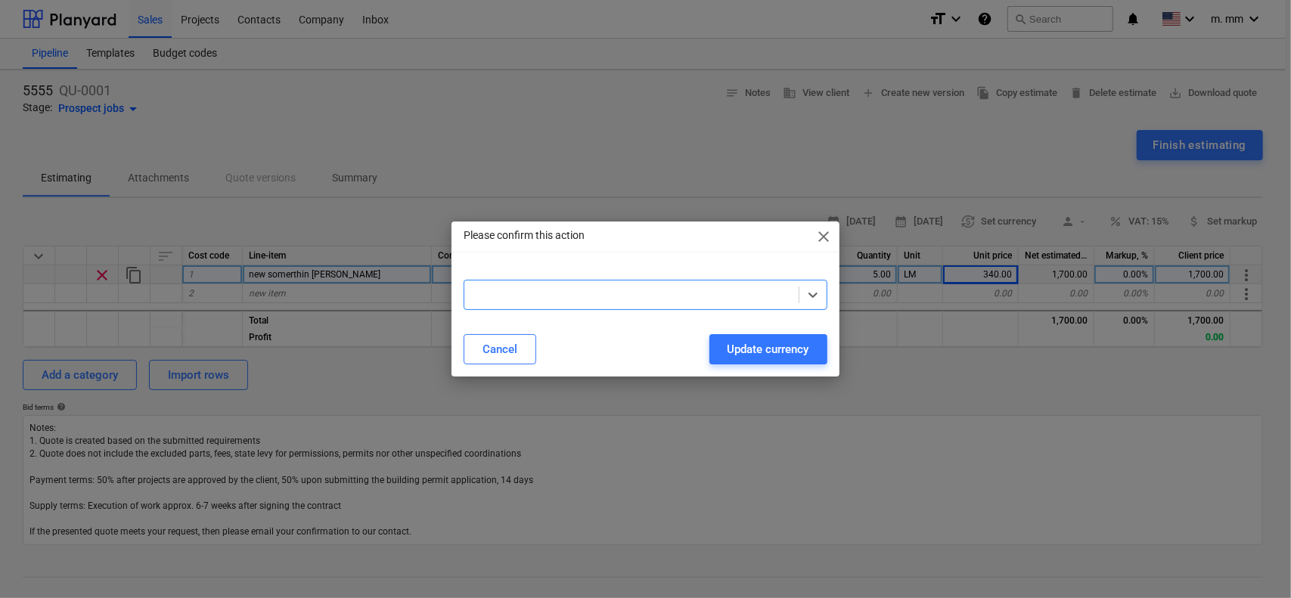
click at [661, 289] on div at bounding box center [631, 294] width 318 height 15
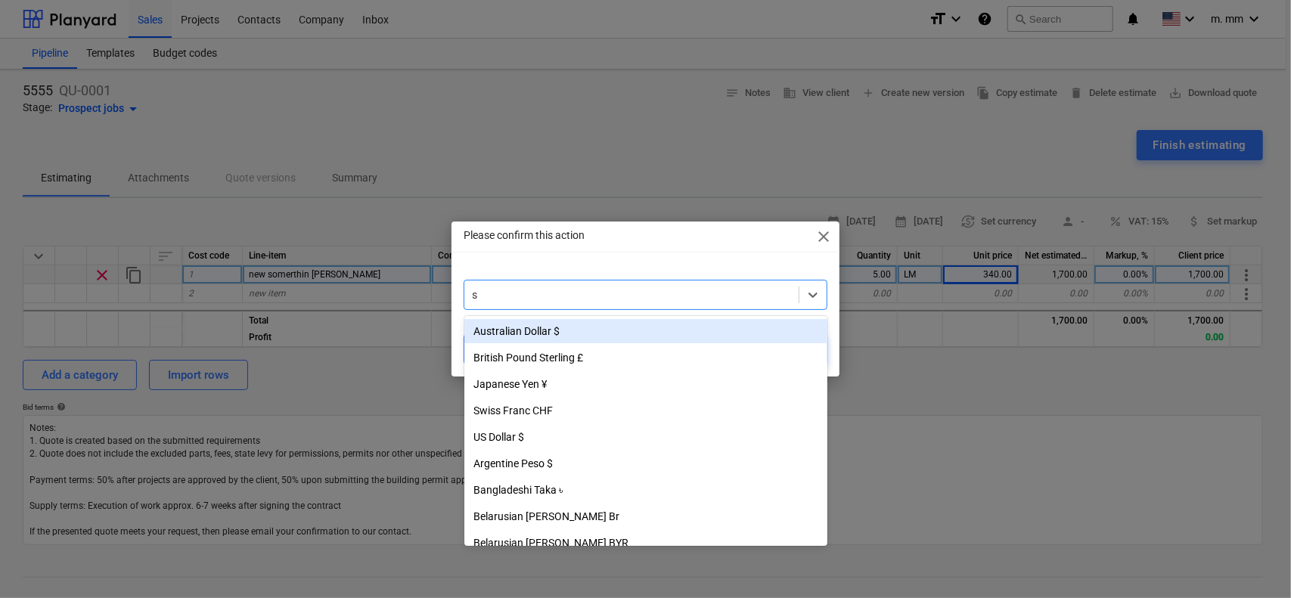
type input "sa"
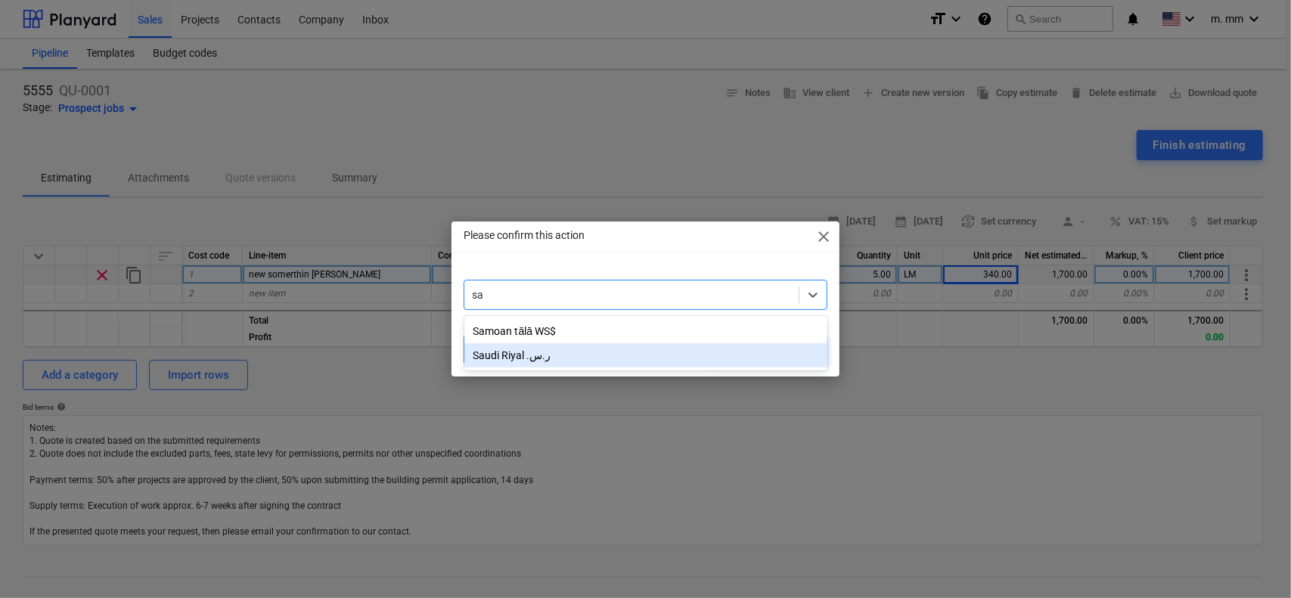
click at [601, 353] on div "Saudi Riyal ر.س.‏" at bounding box center [646, 355] width 363 height 24
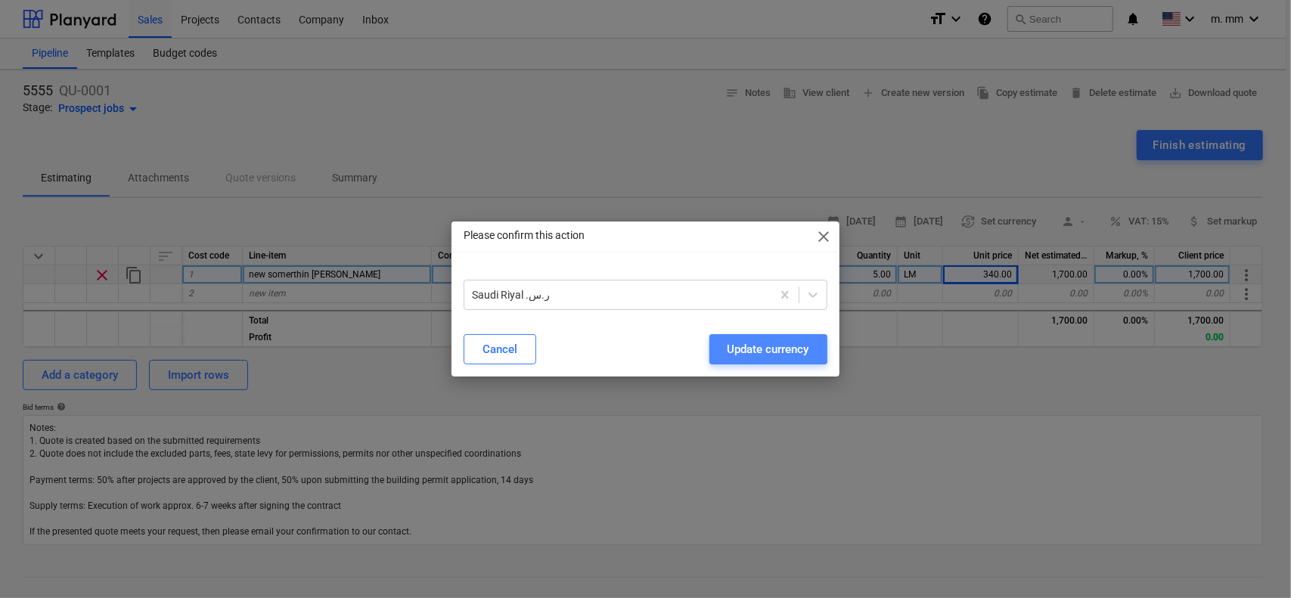
click at [771, 345] on div "Update currency" at bounding box center [769, 350] width 82 height 20
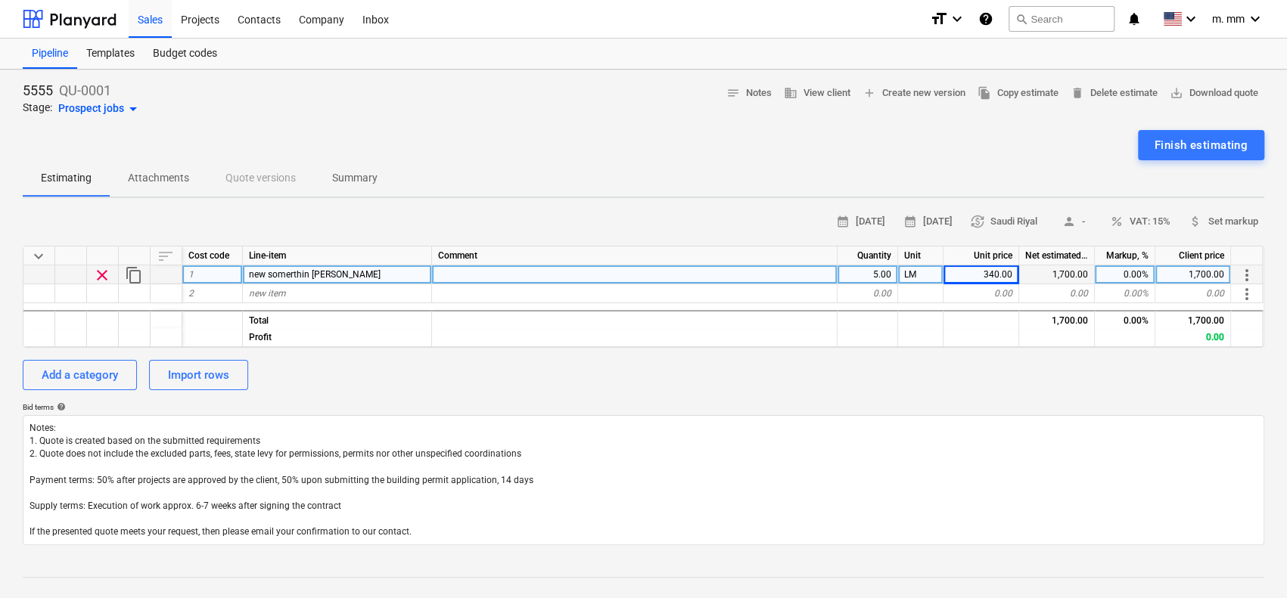
click at [1253, 272] on span "more_vert" at bounding box center [1247, 275] width 18 height 18
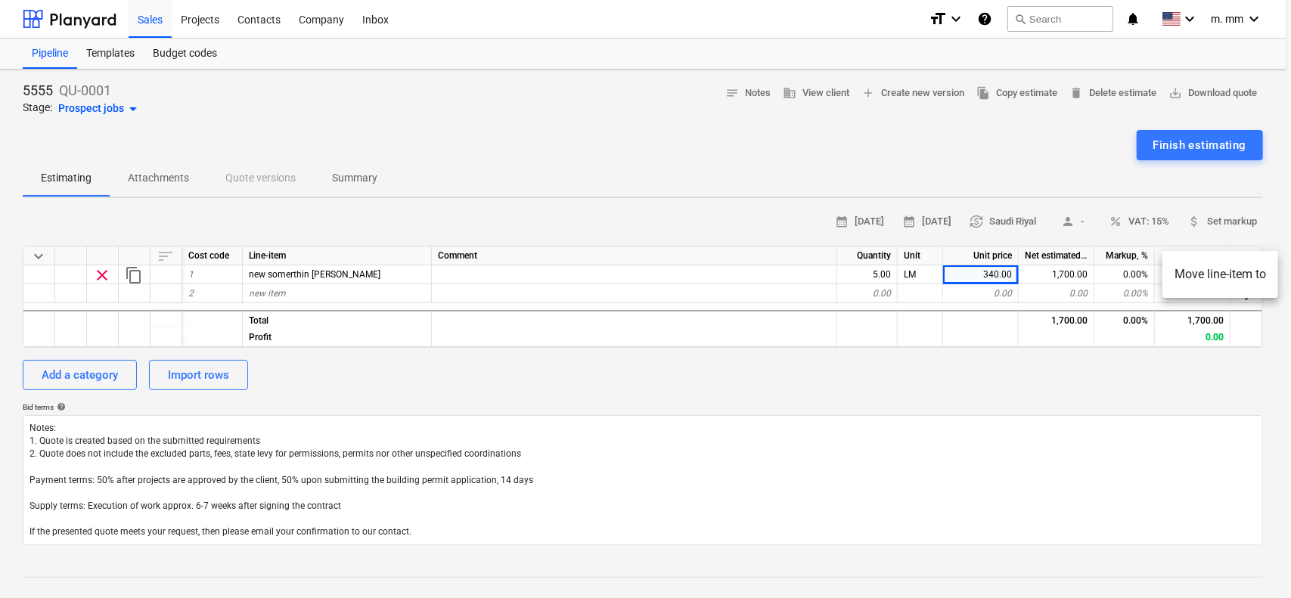
click at [1059, 386] on div at bounding box center [645, 299] width 1291 height 598
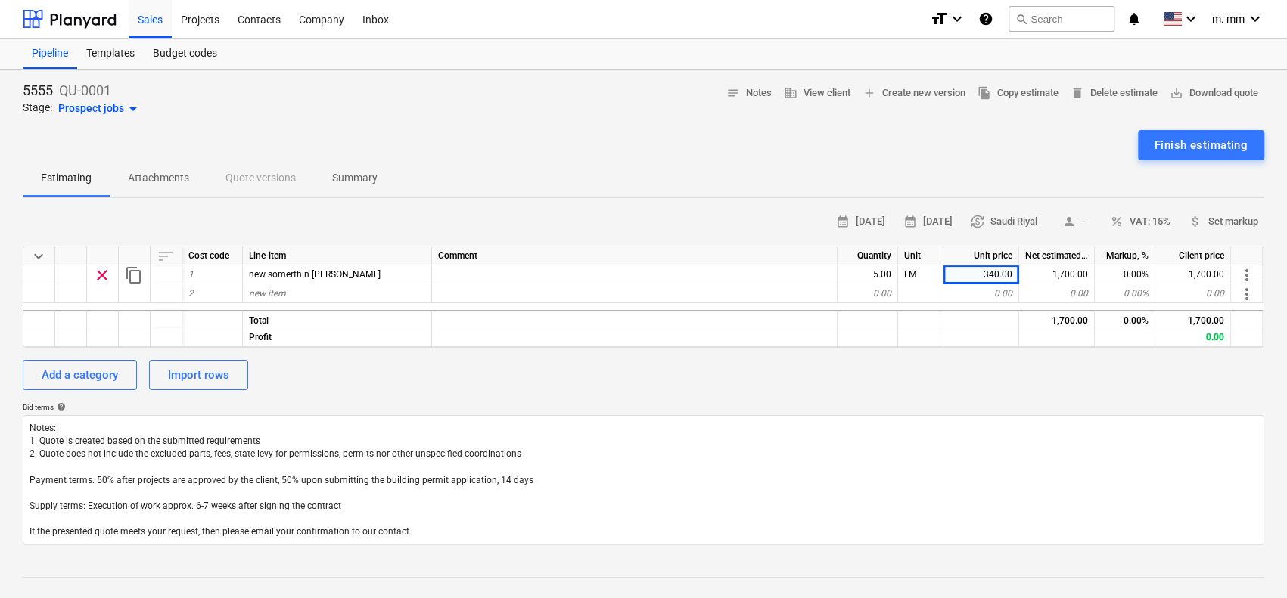
click at [1142, 256] on div "Markup, %" at bounding box center [1125, 256] width 61 height 19
click at [195, 377] on div "Import rows" at bounding box center [198, 375] width 61 height 20
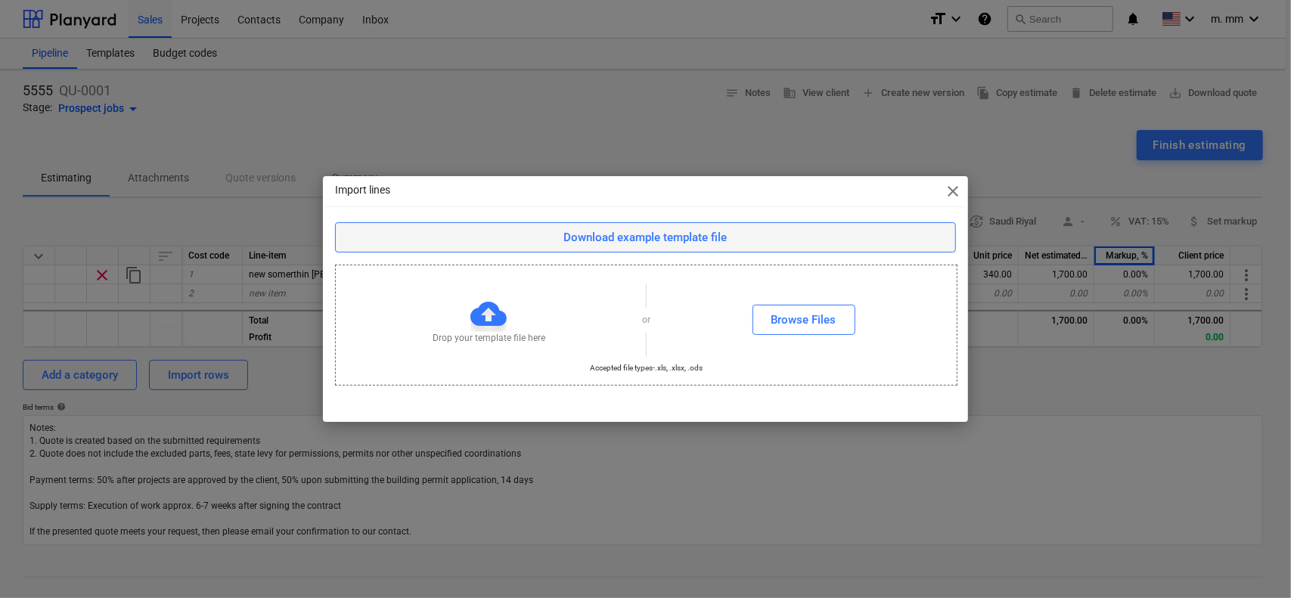
click at [661, 238] on div "Download example template file" at bounding box center [645, 238] width 163 height 20
click at [742, 443] on div "Import lines close Download example template file Drop your template file here …" at bounding box center [645, 299] width 1291 height 598
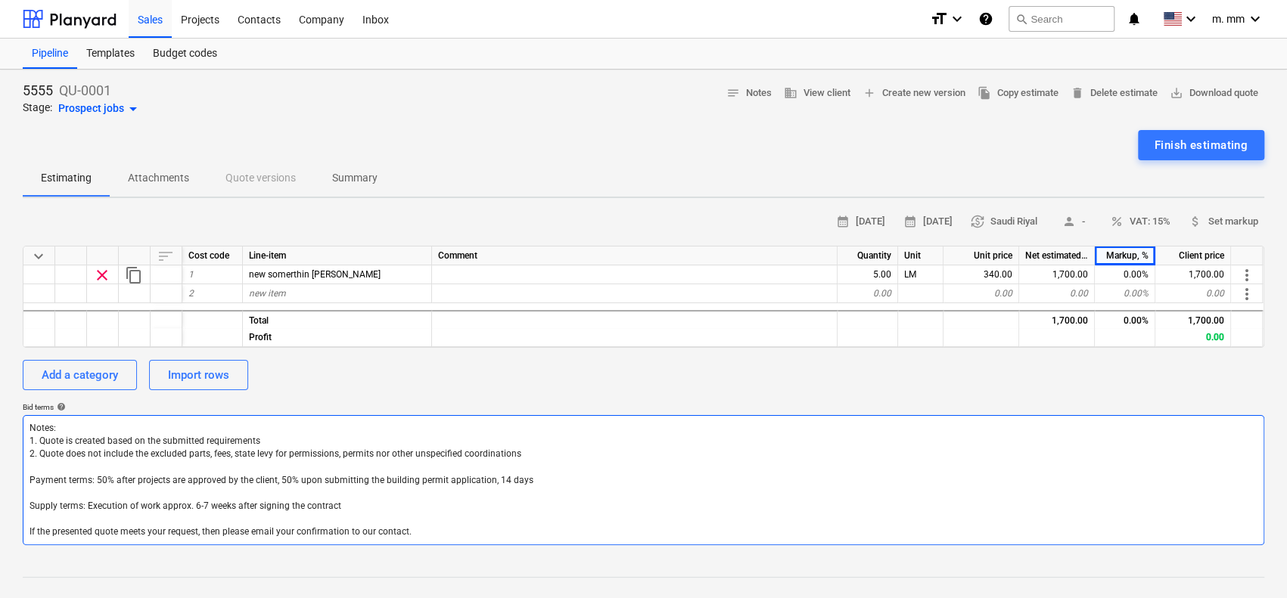
click at [281, 473] on textarea "Notes: 1. Quote is created based on the submitted requirements 2. Quote does no…" at bounding box center [643, 480] width 1241 height 130
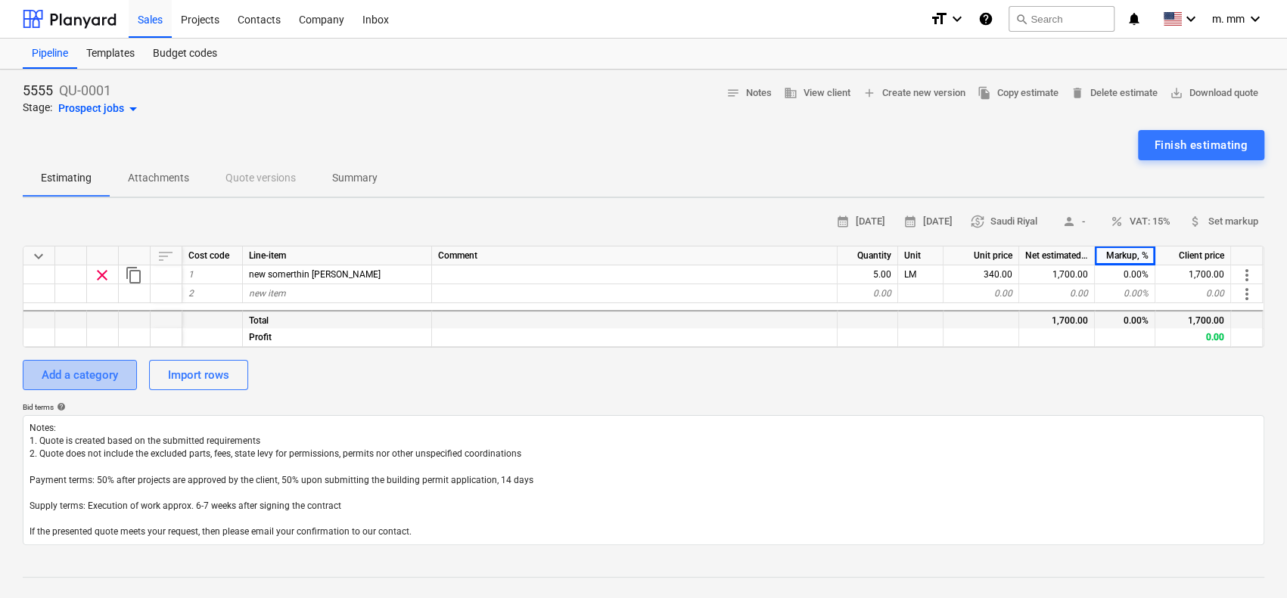
drag, startPoint x: 77, startPoint y: 373, endPoint x: 578, endPoint y: 315, distance: 504.1
click at [77, 373] on div "Add a category" at bounding box center [80, 375] width 76 height 20
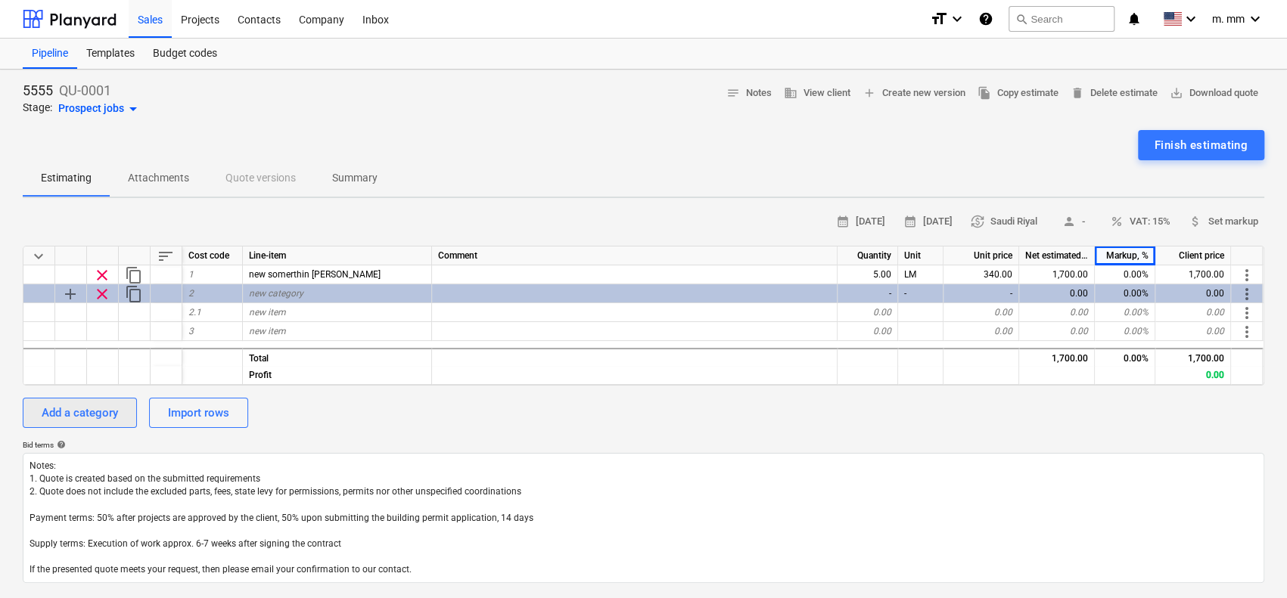
click at [95, 412] on div "Add a category" at bounding box center [80, 413] width 76 height 20
type textarea "x"
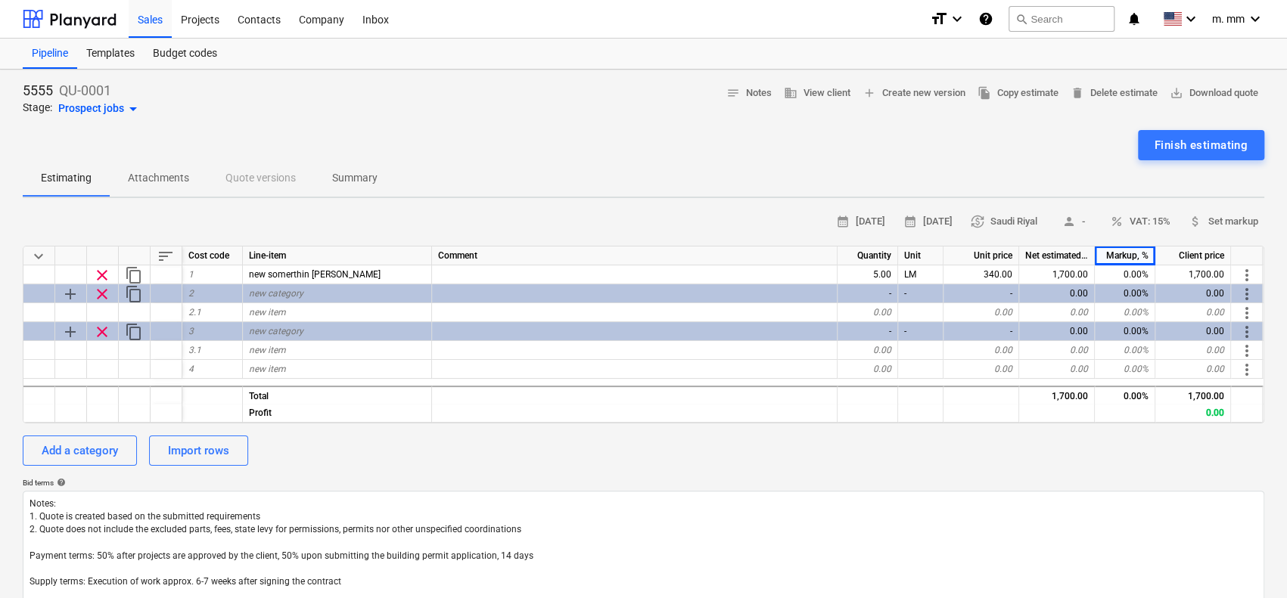
click at [379, 449] on div "Add a category Import rows" at bounding box center [643, 451] width 1241 height 30
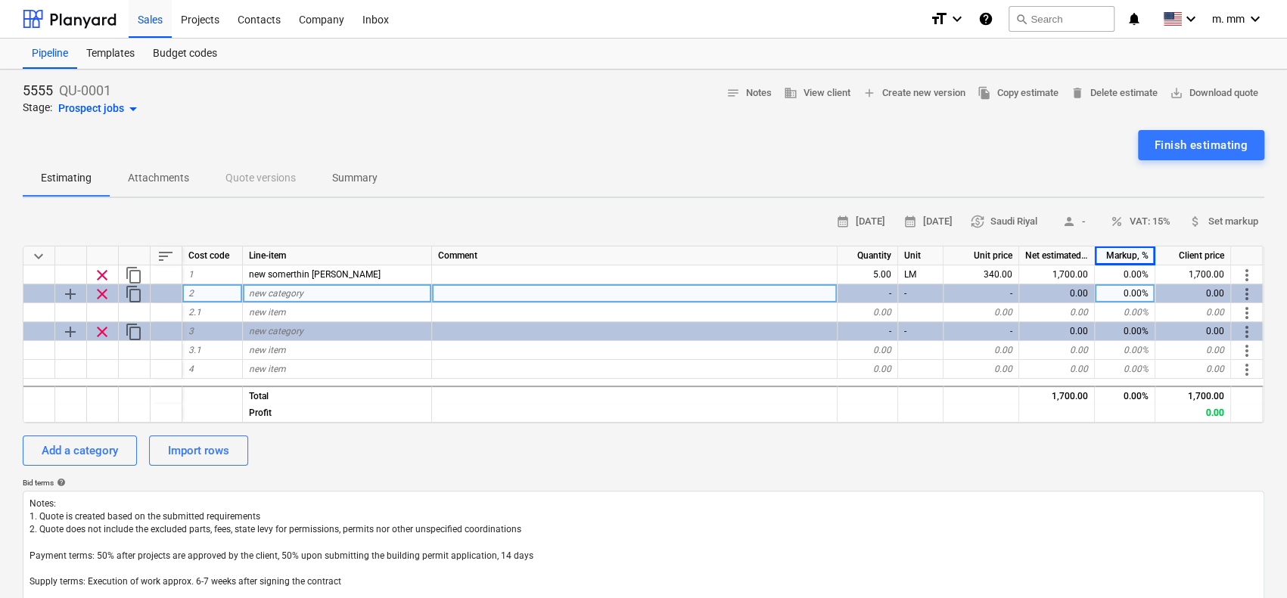
click at [225, 291] on div "2" at bounding box center [212, 293] width 61 height 19
click at [375, 440] on div "Add a category Import rows" at bounding box center [643, 451] width 1241 height 30
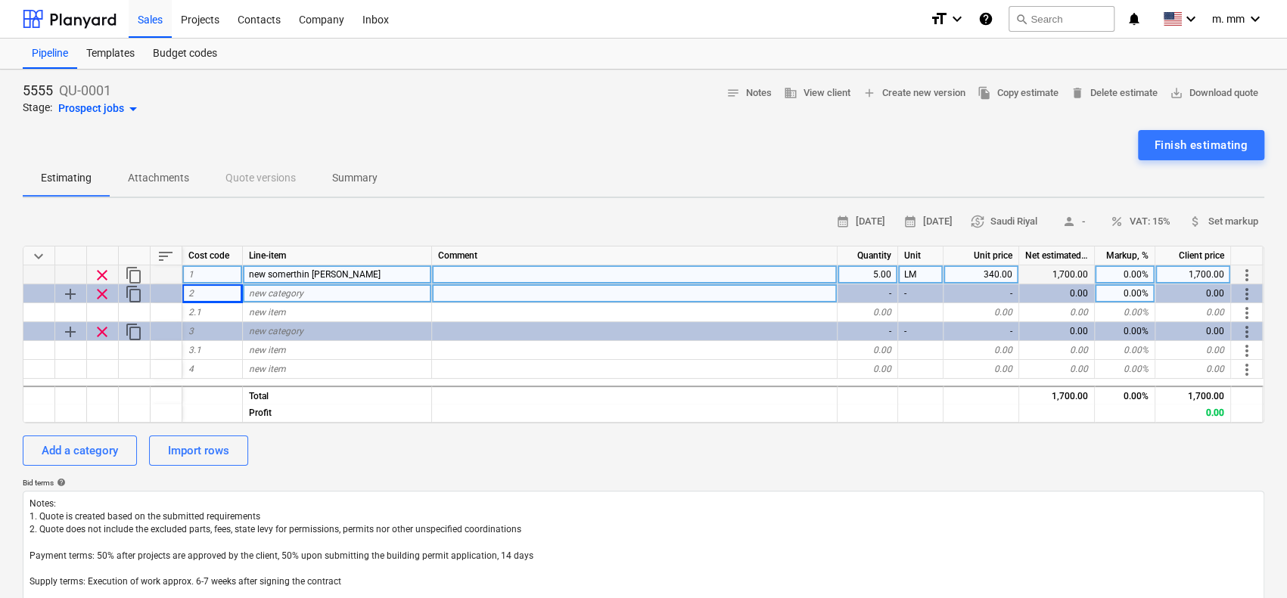
click at [209, 269] on div "1" at bounding box center [212, 275] width 61 height 19
type input "A"
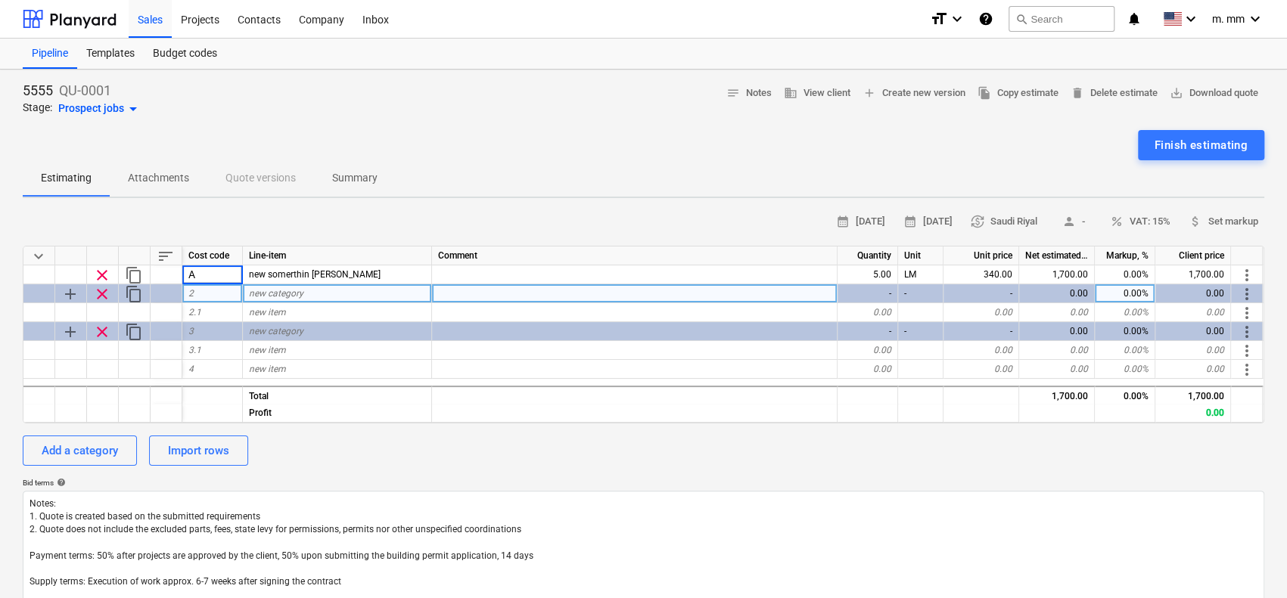
click at [227, 302] on div "2" at bounding box center [212, 293] width 61 height 19
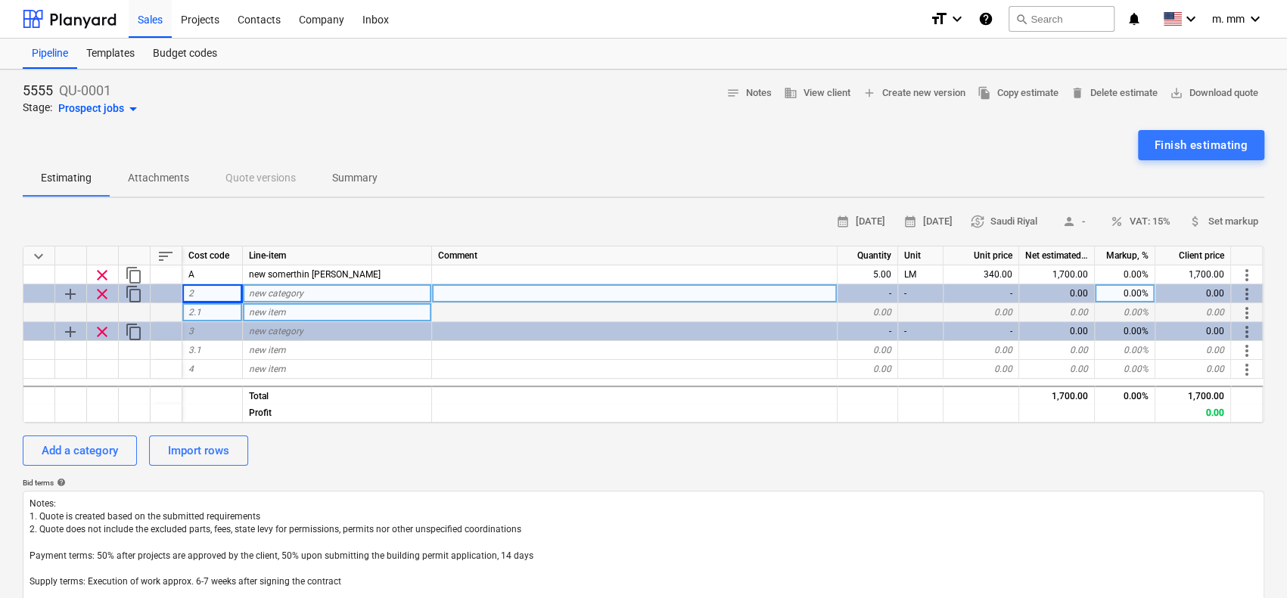
click at [224, 306] on div "2.1" at bounding box center [212, 312] width 61 height 19
click at [345, 459] on div "Add a category Import rows" at bounding box center [643, 451] width 1241 height 30
click at [201, 363] on div "4" at bounding box center [212, 369] width 61 height 19
click at [73, 292] on span "add" at bounding box center [70, 294] width 18 height 18
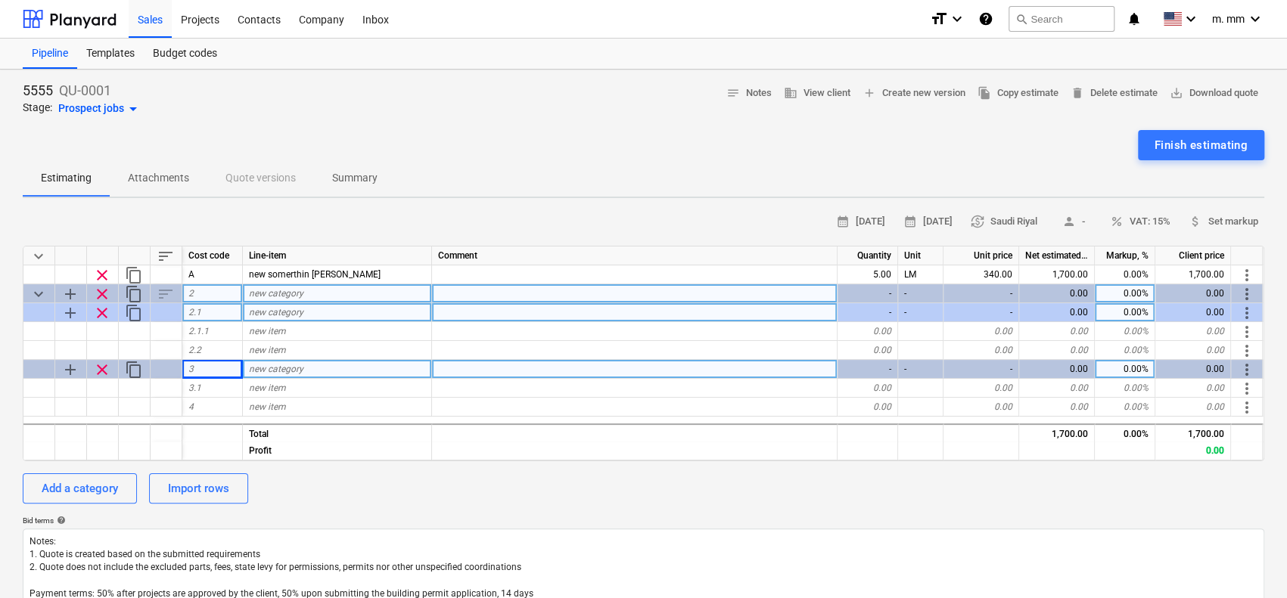
click at [73, 292] on span "add" at bounding box center [70, 294] width 18 height 18
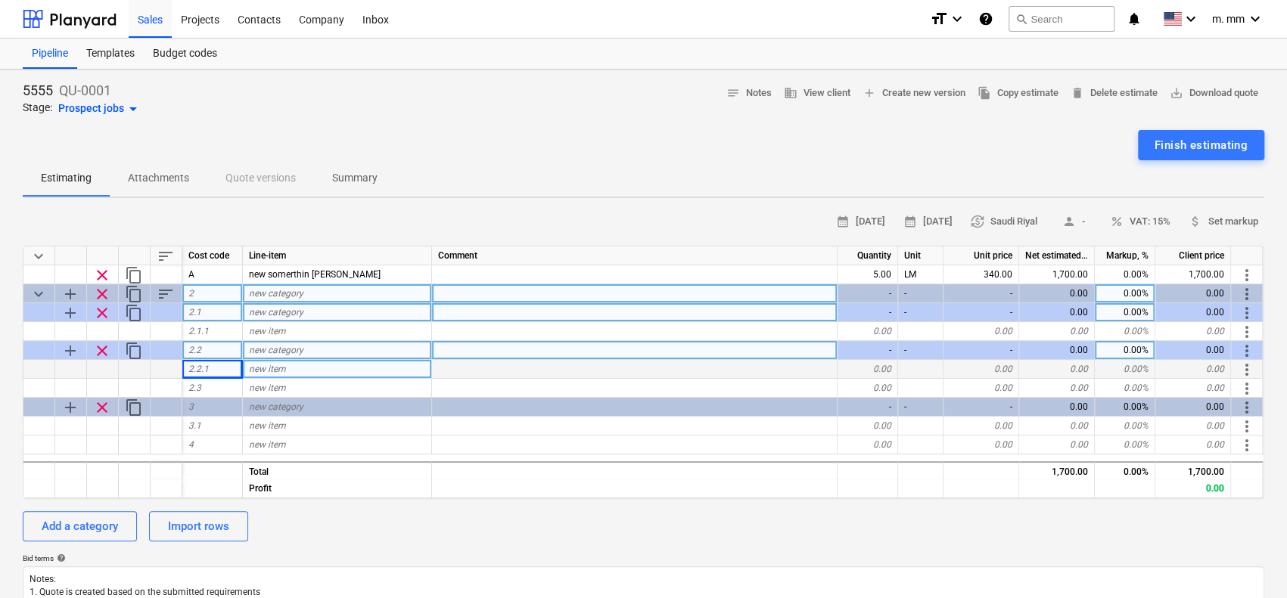
drag, startPoint x: 104, startPoint y: 403, endPoint x: 112, endPoint y: 351, distance: 52.7
click at [104, 403] on span "clear" at bounding box center [102, 408] width 18 height 18
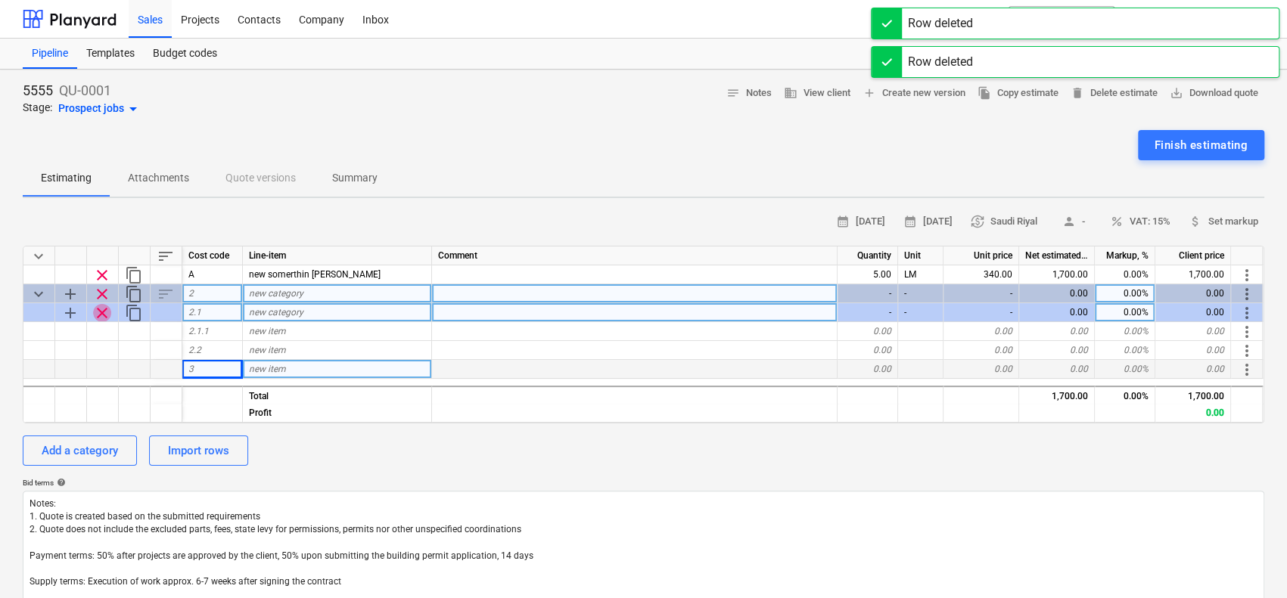
click at [106, 309] on span "clear" at bounding box center [102, 313] width 18 height 18
click at [106, 311] on div "clear" at bounding box center [103, 312] width 32 height 19
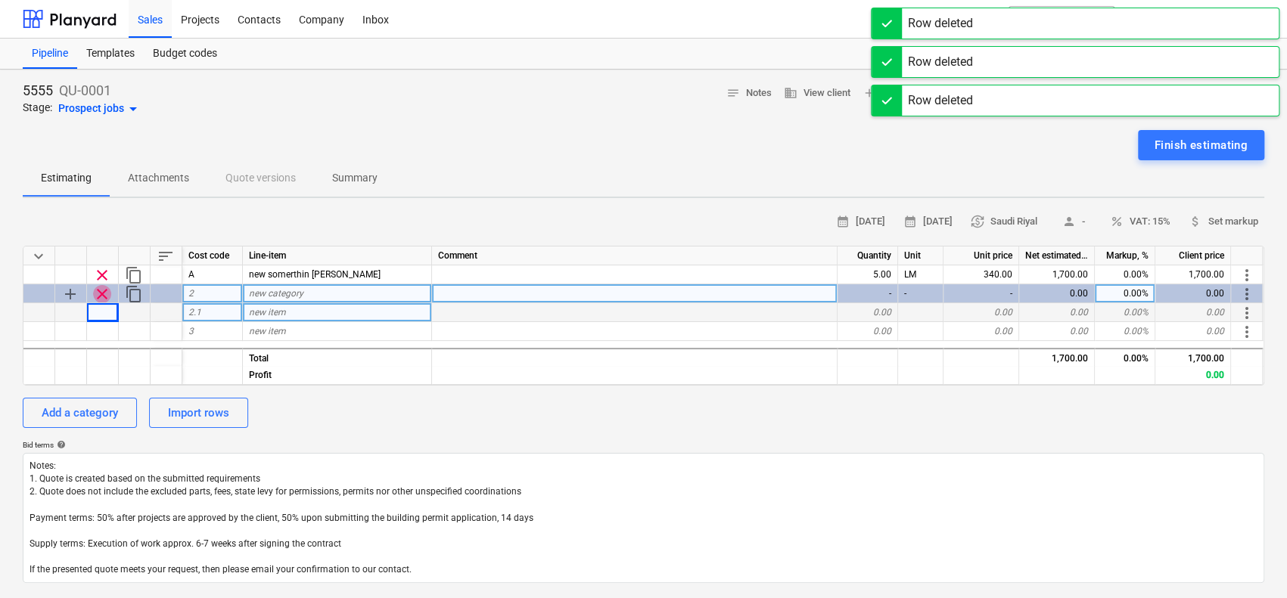
click at [103, 291] on span "clear" at bounding box center [102, 294] width 18 height 18
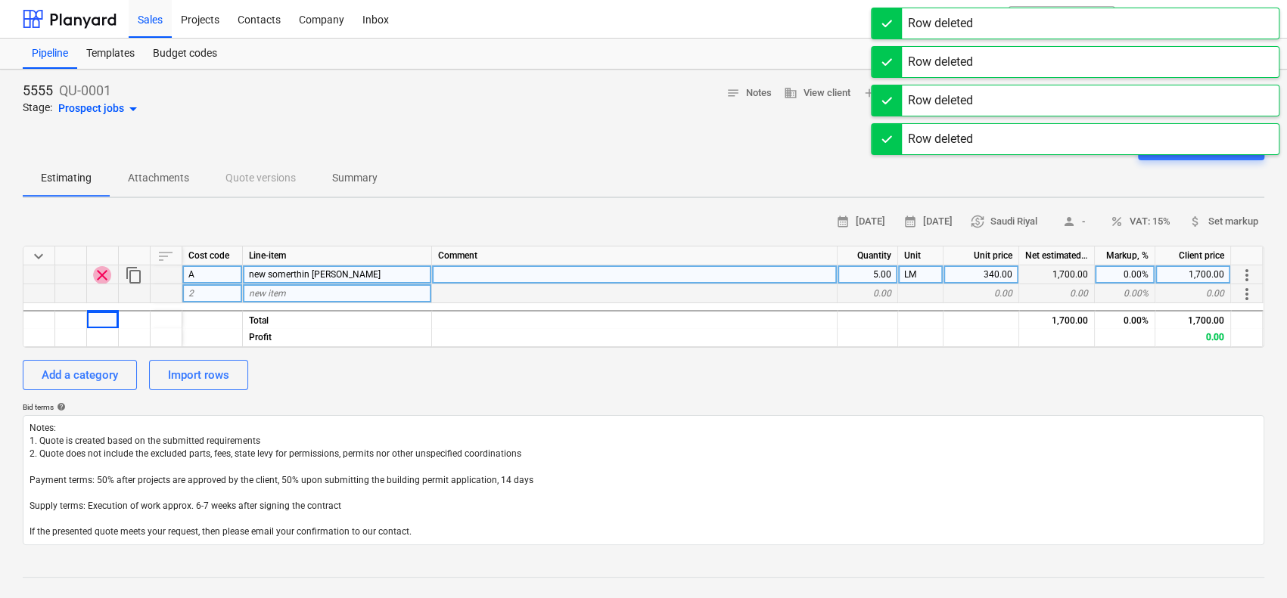
click at [103, 268] on span "clear" at bounding box center [102, 275] width 18 height 18
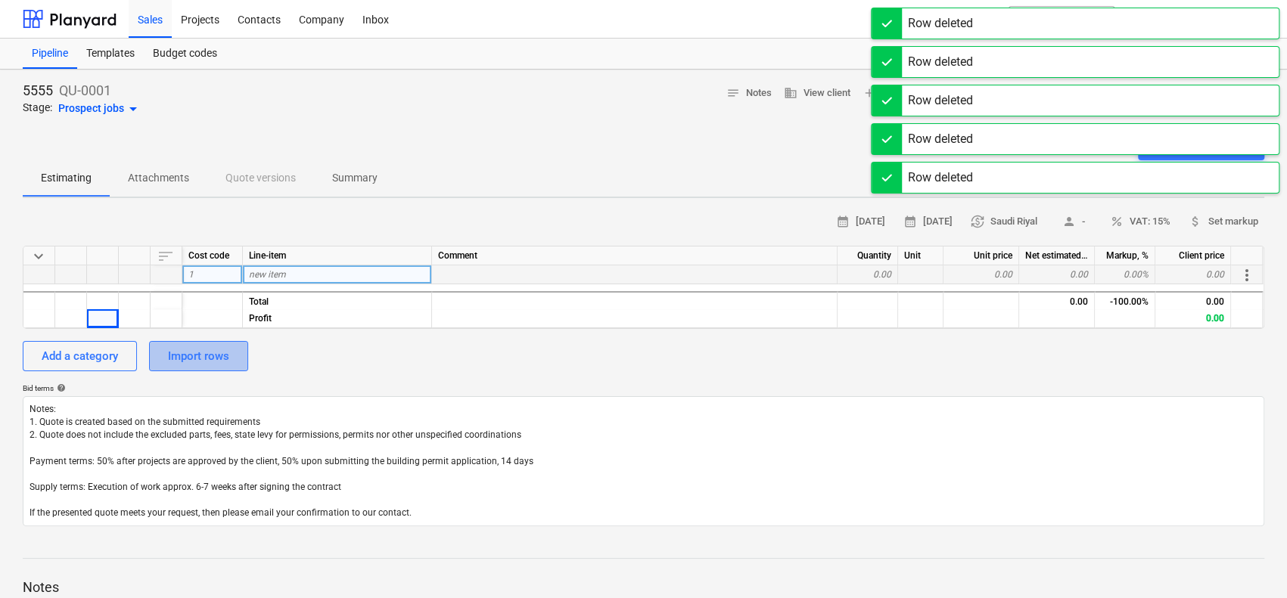
click at [201, 349] on div "Import rows" at bounding box center [198, 356] width 61 height 20
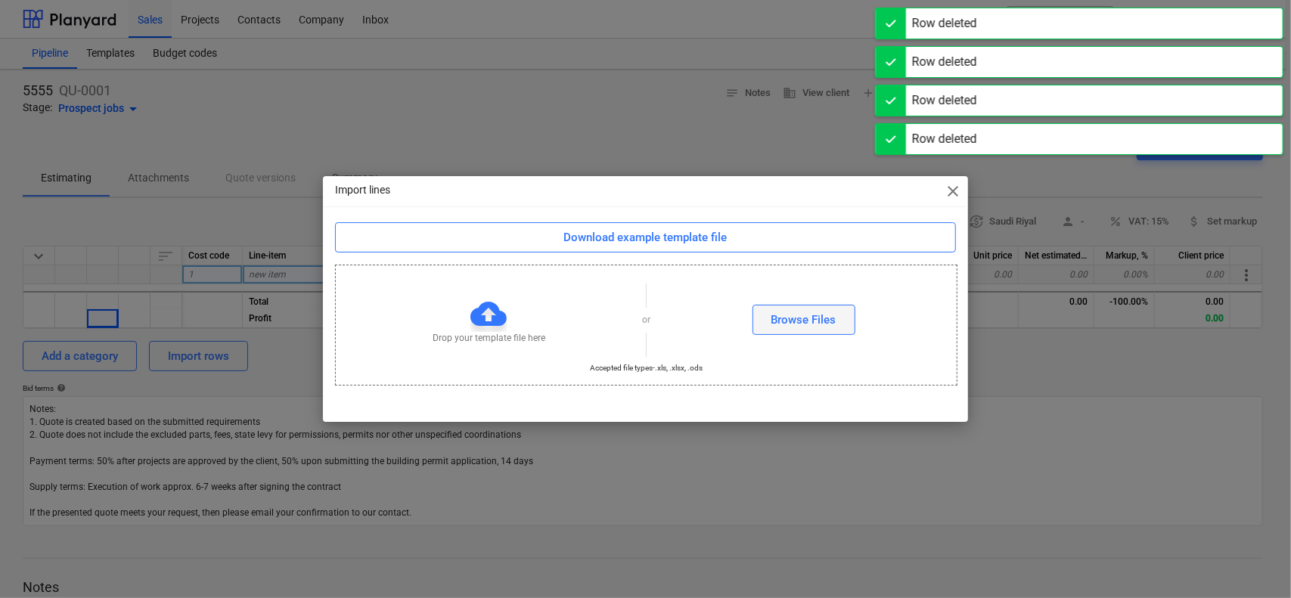
click at [806, 318] on div "Browse Files" at bounding box center [804, 320] width 65 height 20
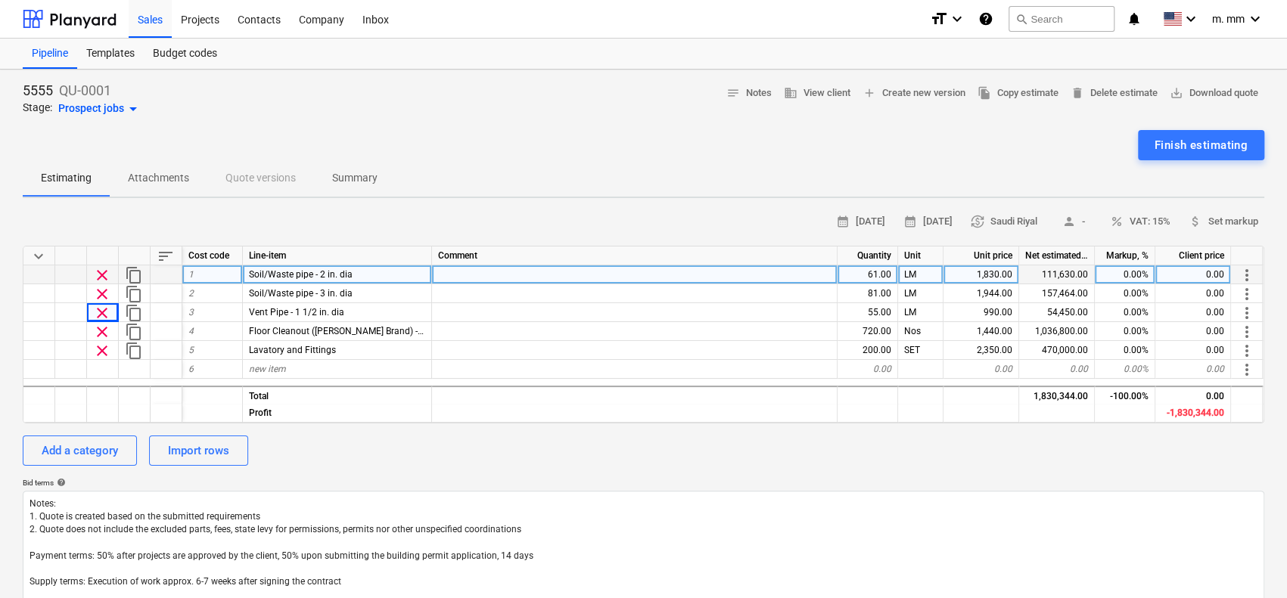
click at [163, 277] on div at bounding box center [167, 275] width 32 height 19
click at [164, 275] on div at bounding box center [167, 275] width 32 height 19
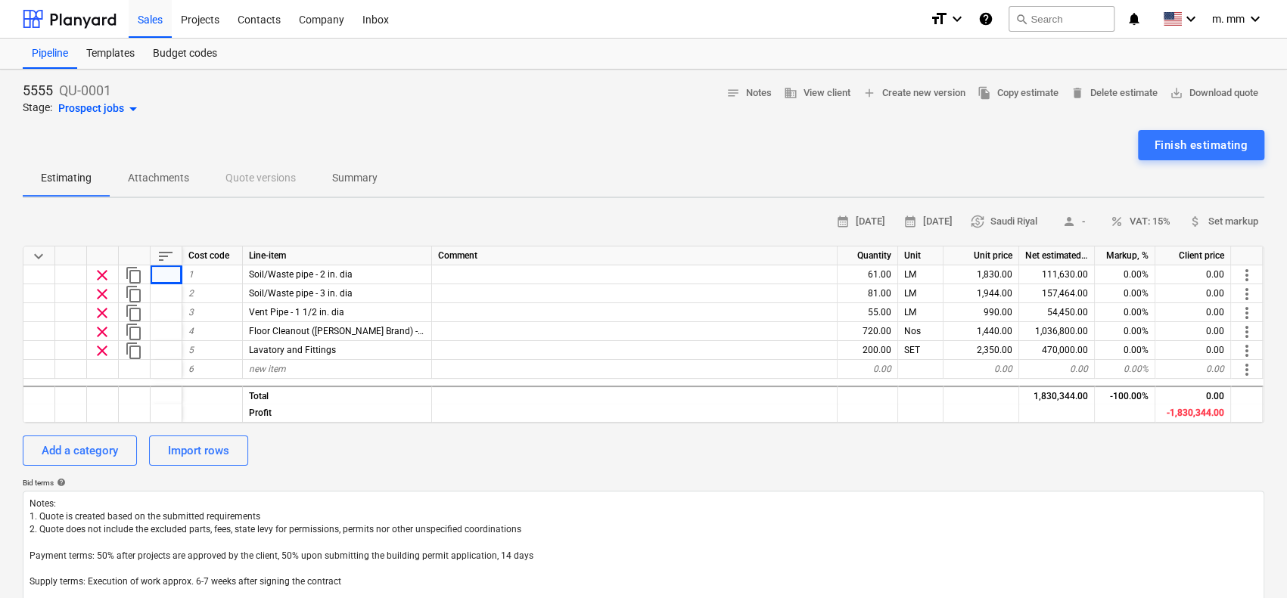
click at [432, 461] on div "Add a category Import rows" at bounding box center [643, 451] width 1241 height 30
click at [100, 448] on div "Add a category" at bounding box center [80, 451] width 76 height 20
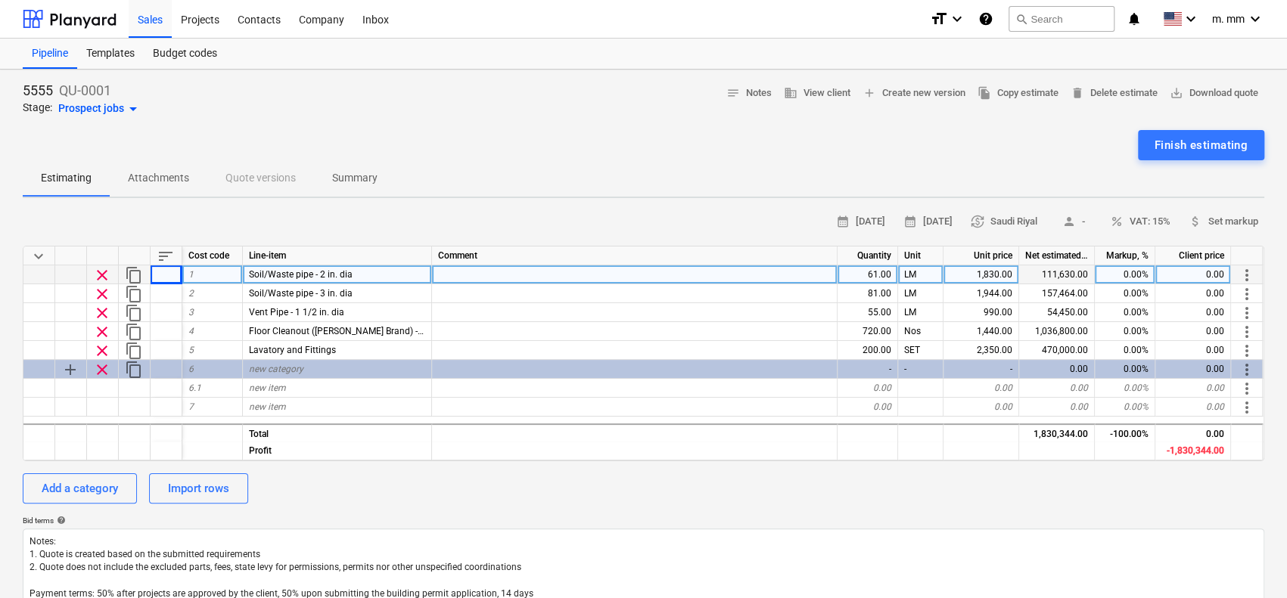
click at [61, 274] on div at bounding box center [71, 275] width 32 height 19
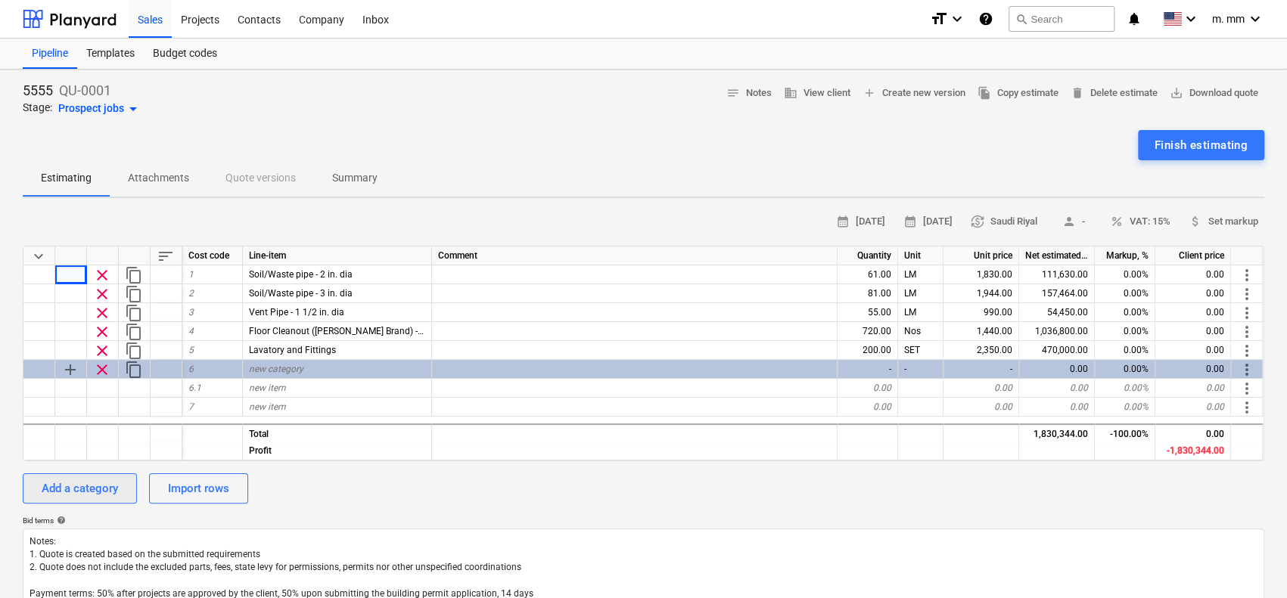
click at [71, 488] on div "Add a category" at bounding box center [80, 489] width 76 height 20
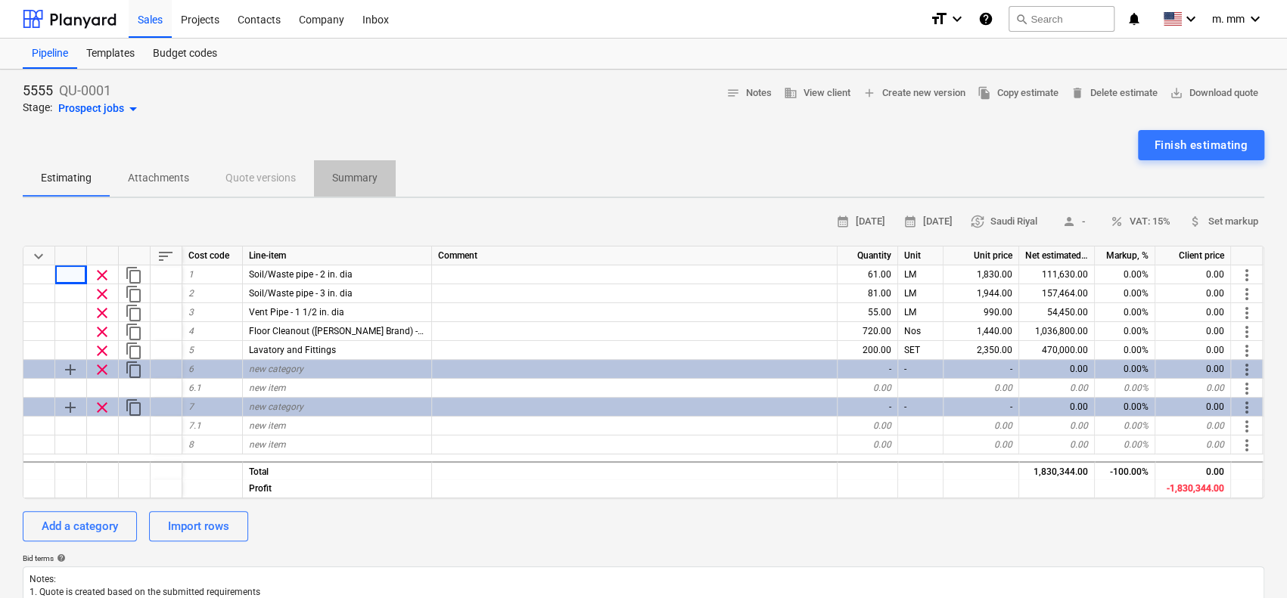
click at [343, 172] on p "Summary" at bounding box center [354, 178] width 45 height 16
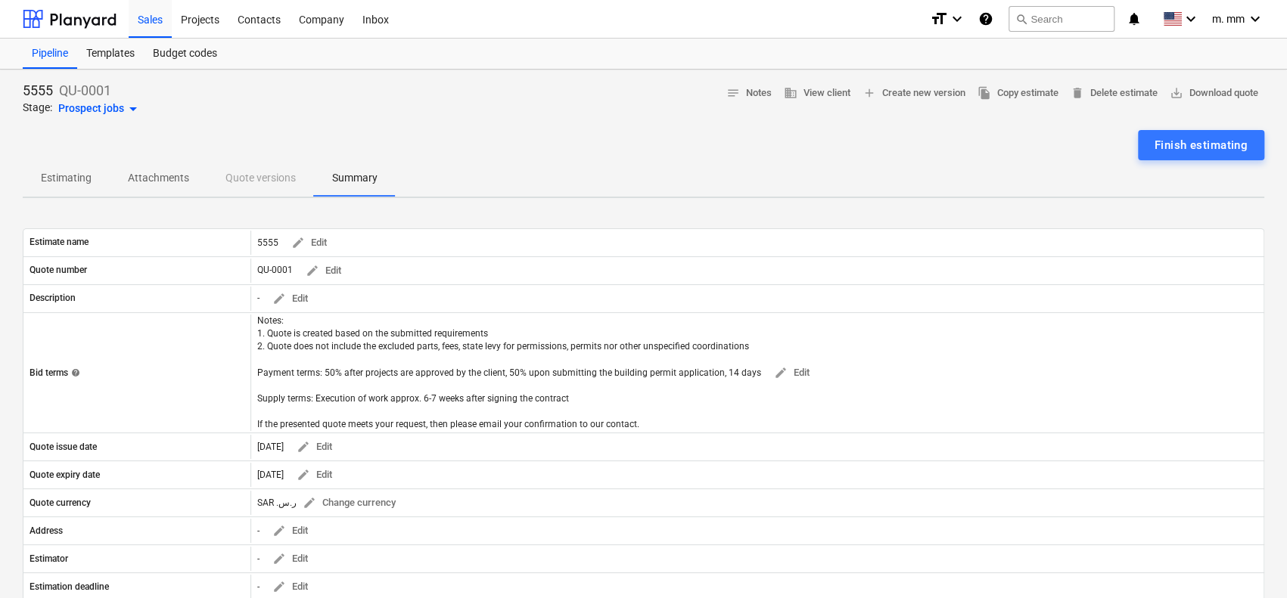
click at [67, 179] on p "Estimating" at bounding box center [66, 178] width 51 height 16
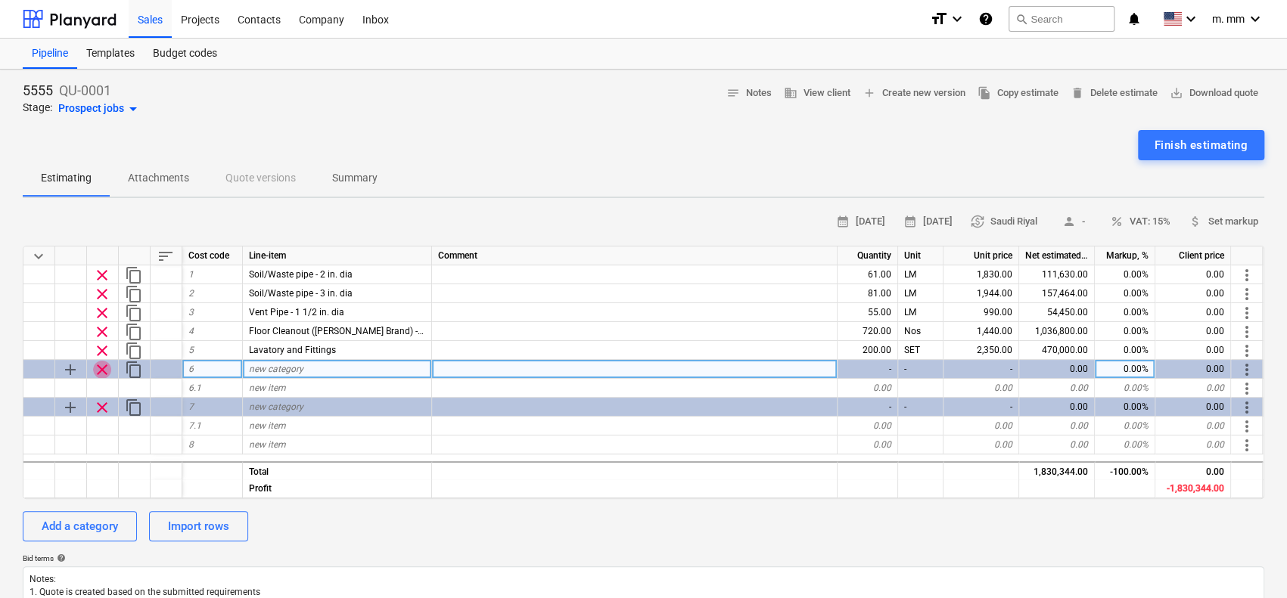
click at [101, 365] on span "clear" at bounding box center [102, 370] width 18 height 18
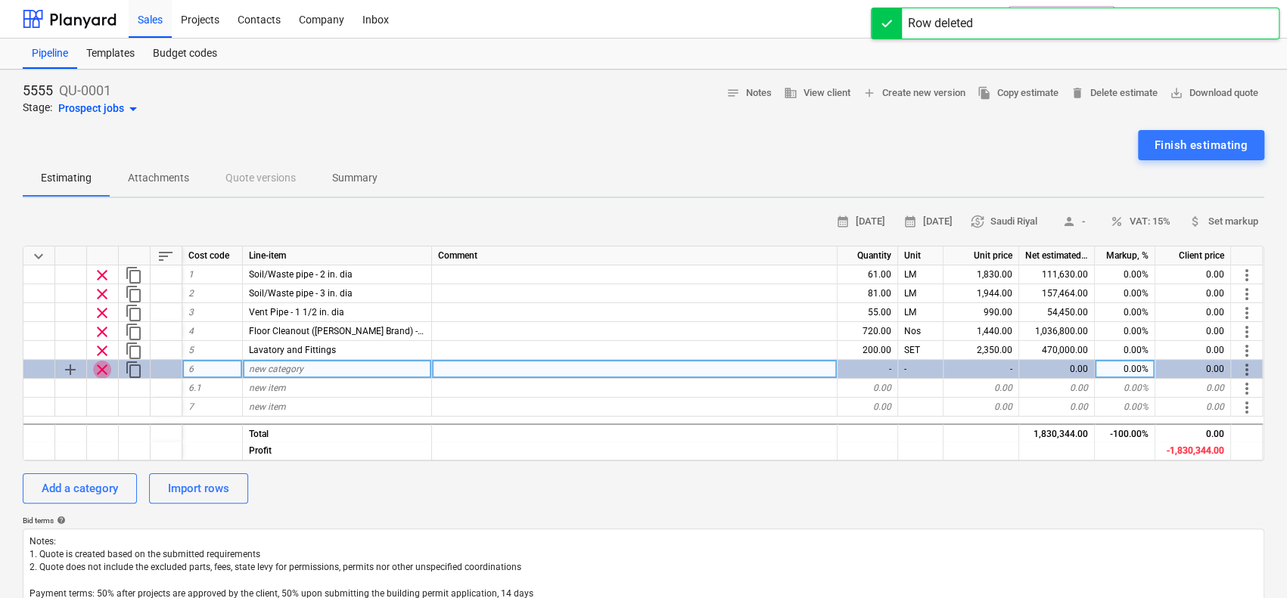
click at [101, 365] on span "clear" at bounding box center [102, 370] width 18 height 18
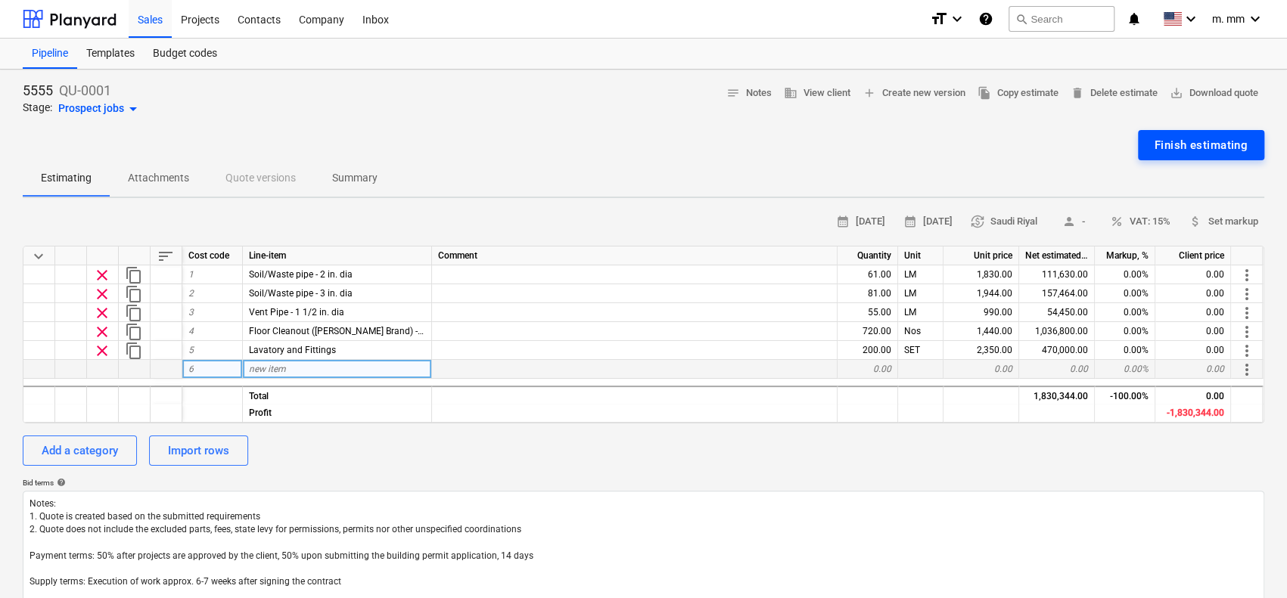
click at [1186, 140] on div "Finish estimating" at bounding box center [1200, 145] width 93 height 20
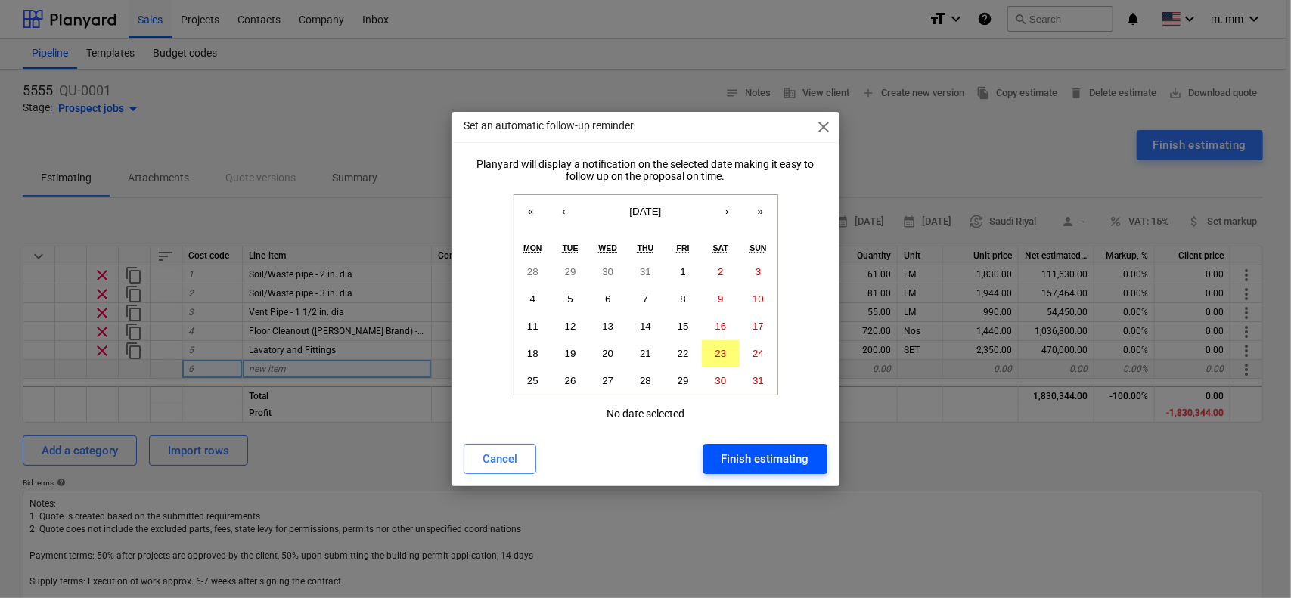
click at [766, 461] on div "Finish estimating" at bounding box center [766, 459] width 88 height 20
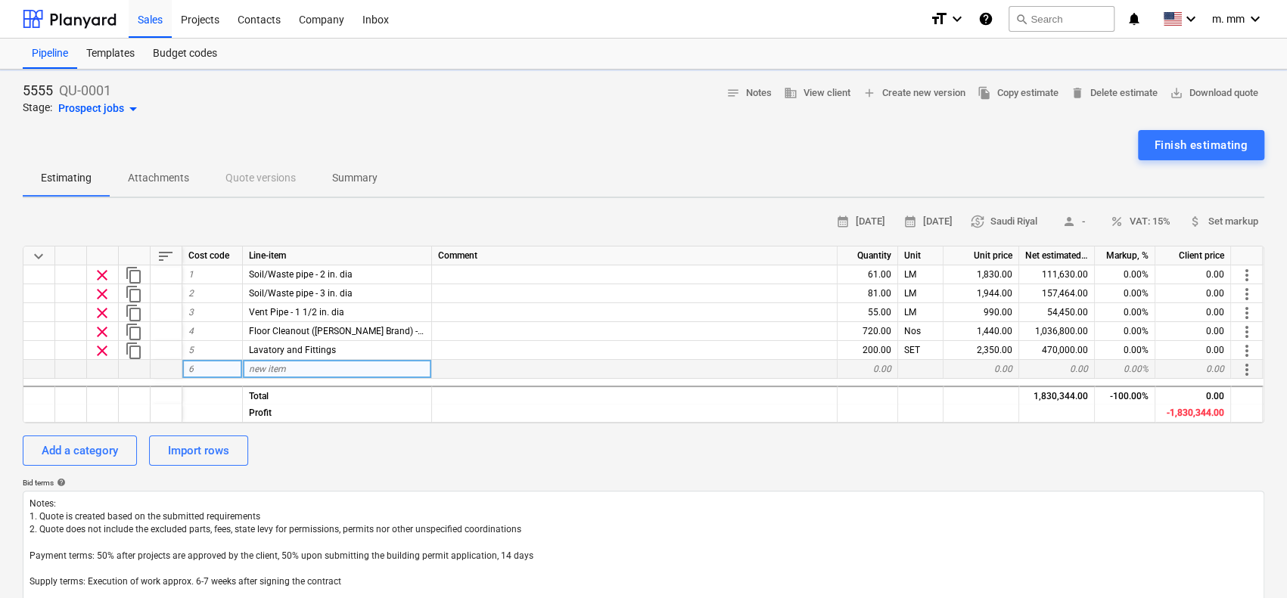
type textarea "x"
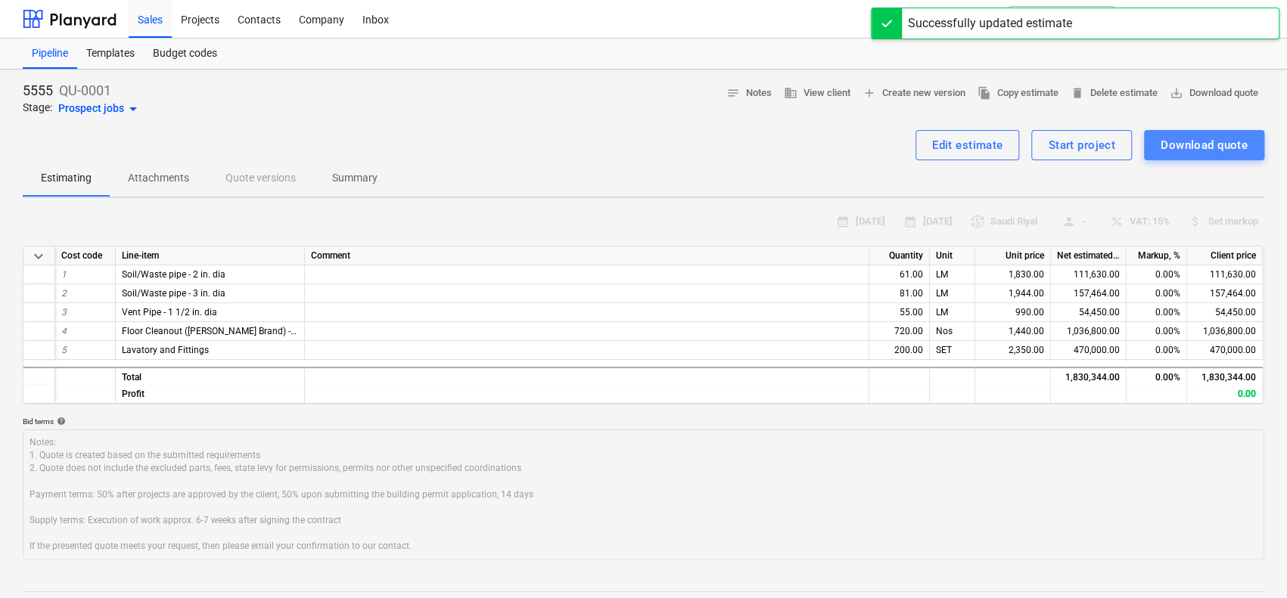
click at [1206, 155] on button "Download quote" at bounding box center [1204, 145] width 120 height 30
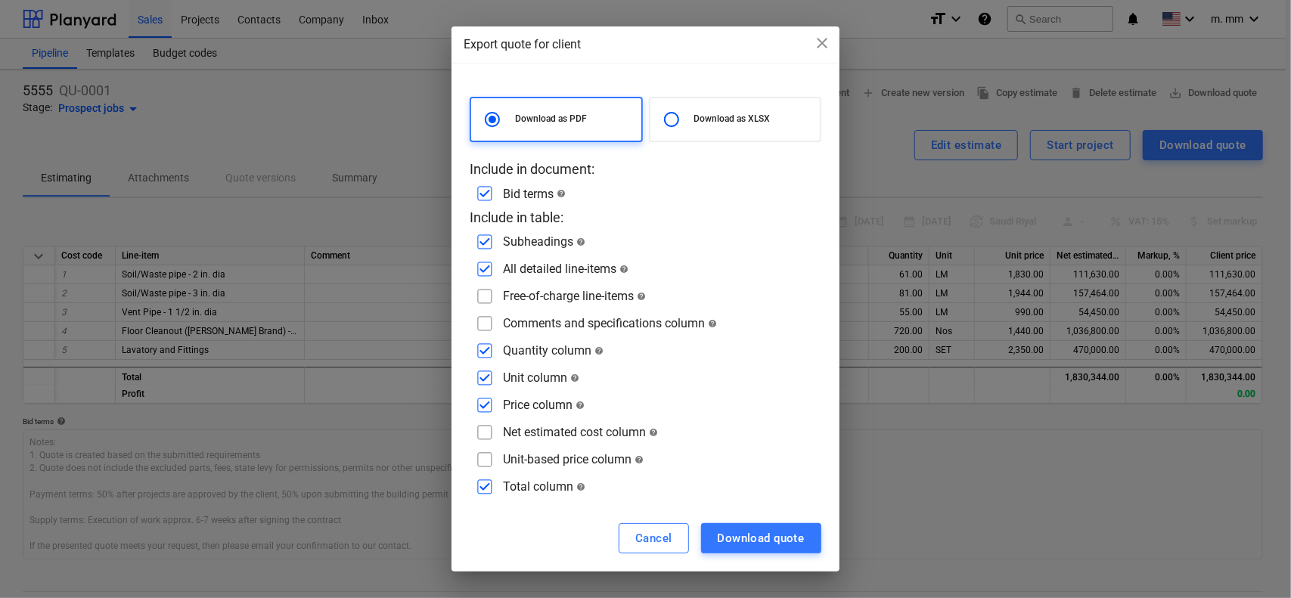
click at [483, 432] on input "checkbox" at bounding box center [485, 433] width 24 height 24
checkbox input "true"
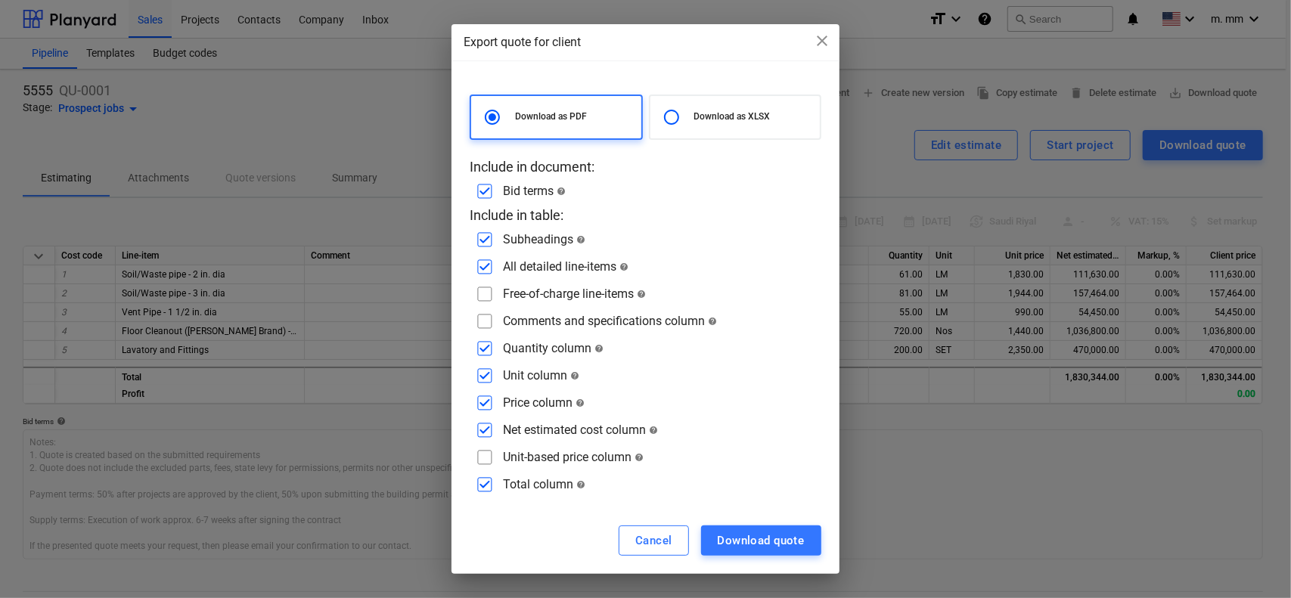
click at [483, 467] on input "checkbox" at bounding box center [485, 458] width 24 height 24
checkbox input "true"
click at [480, 291] on input "checkbox" at bounding box center [485, 294] width 24 height 24
checkbox input "true"
click at [481, 322] on input "checkbox" at bounding box center [485, 321] width 24 height 24
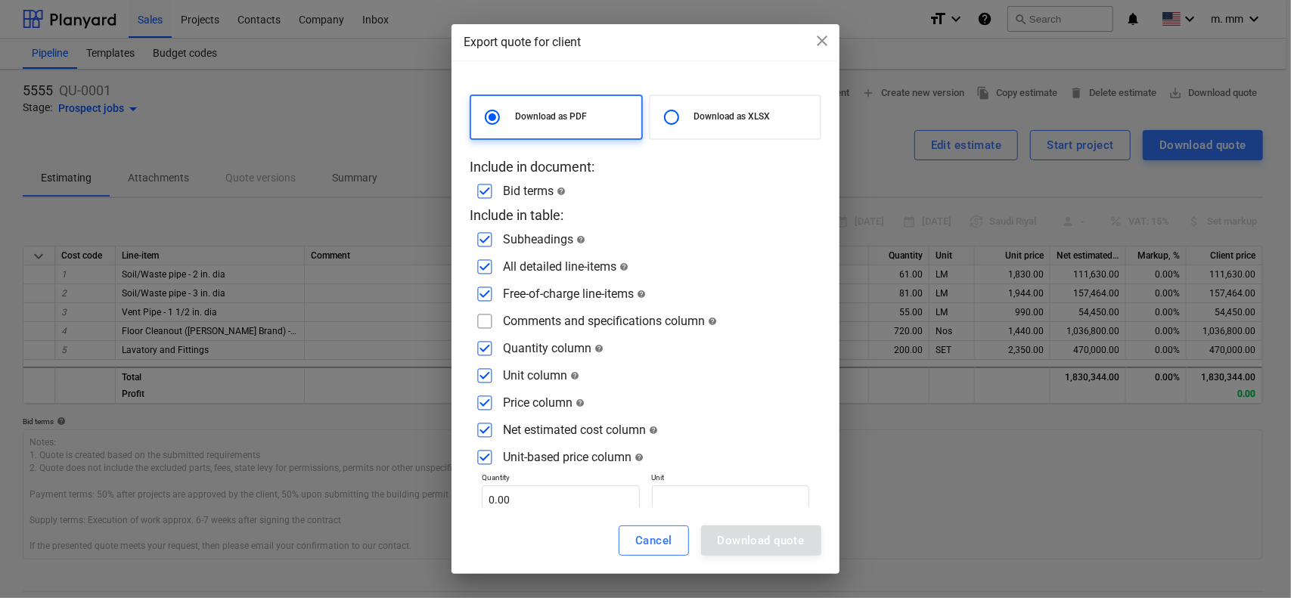
checkbox input "true"
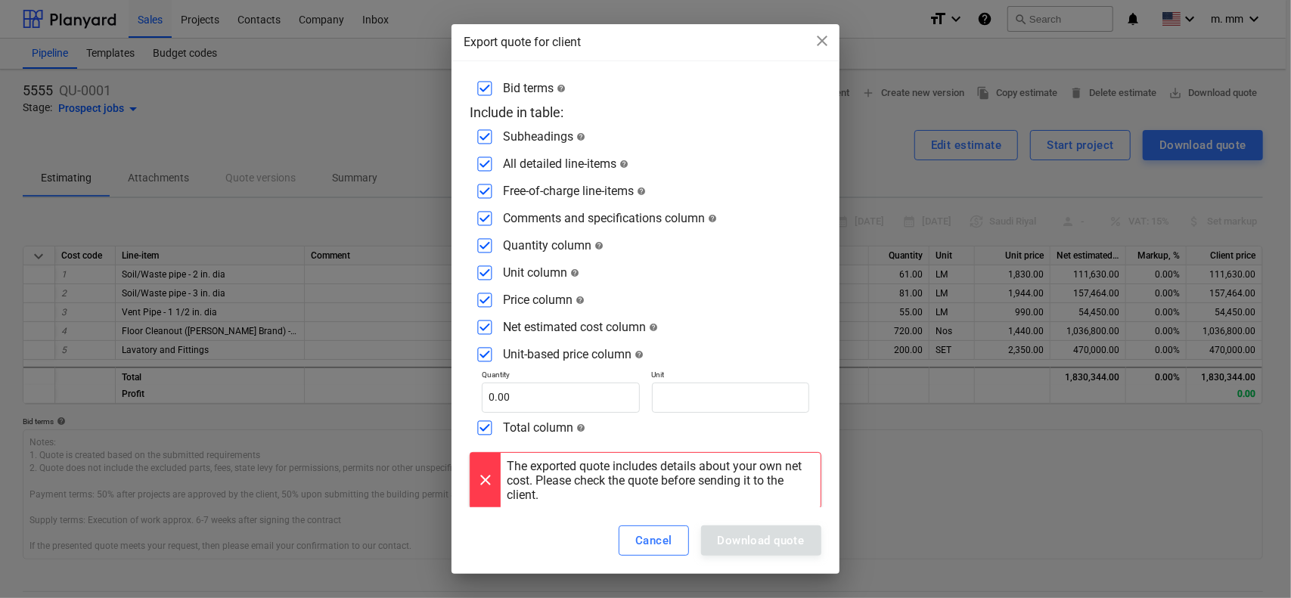
scroll to position [110, 0]
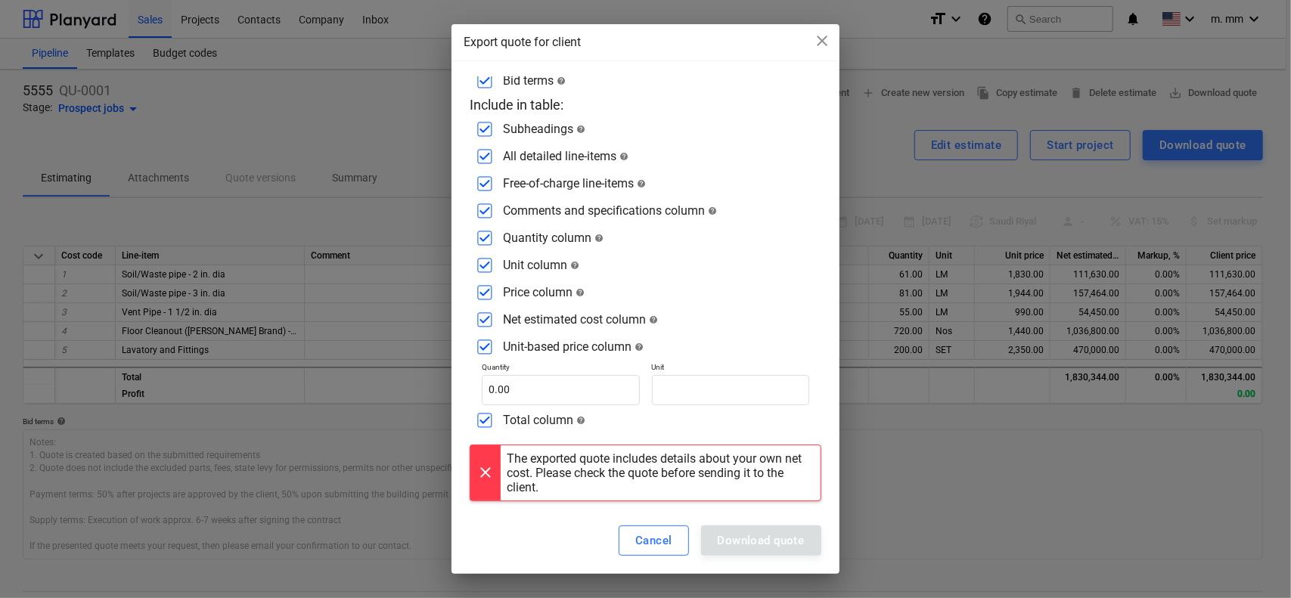
click at [758, 538] on div "Download quote" at bounding box center [761, 541] width 120 height 30
click at [673, 392] on input "text" at bounding box center [730, 390] width 157 height 30
click at [524, 378] on input "text" at bounding box center [560, 390] width 157 height 30
type input "0.00"
click at [770, 530] on div "Download quote" at bounding box center [761, 541] width 120 height 30
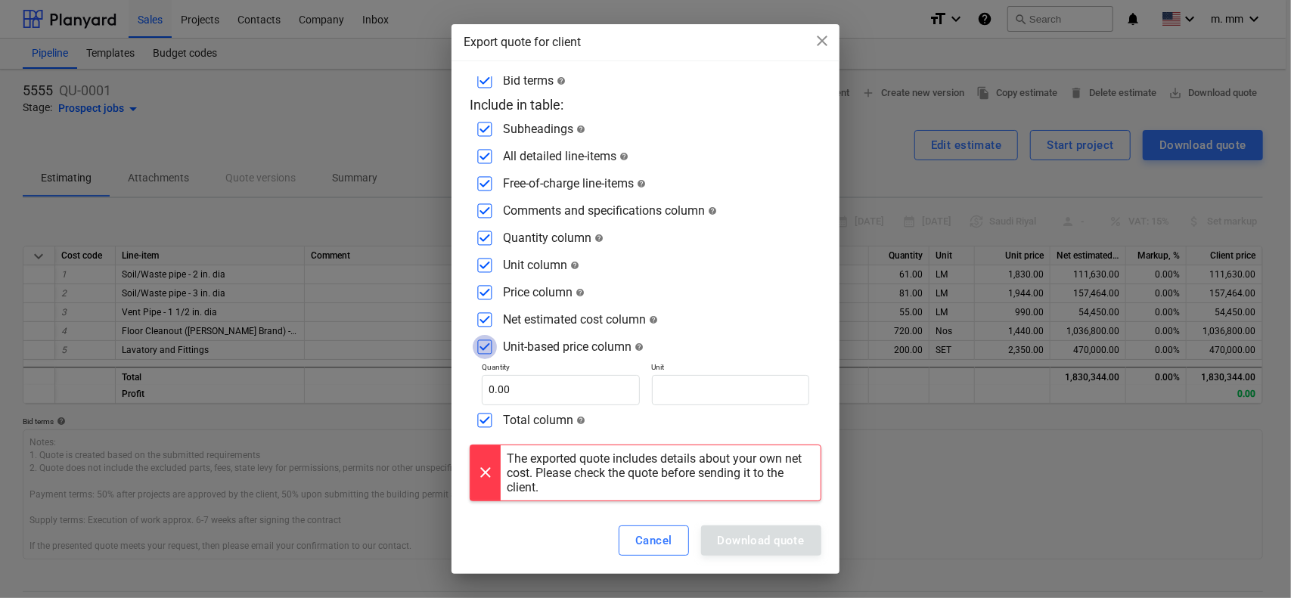
click at [480, 346] on input "checkbox" at bounding box center [485, 347] width 24 height 24
checkbox input "false"
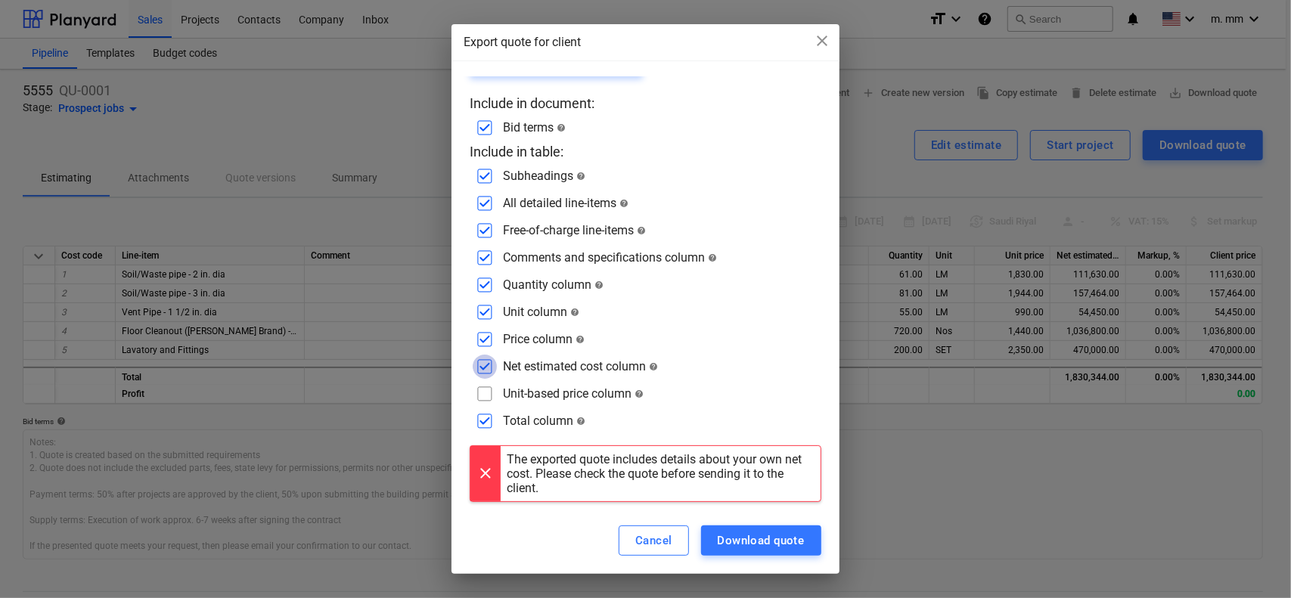
click at [483, 365] on input "checkbox" at bounding box center [485, 367] width 24 height 24
checkbox input "false"
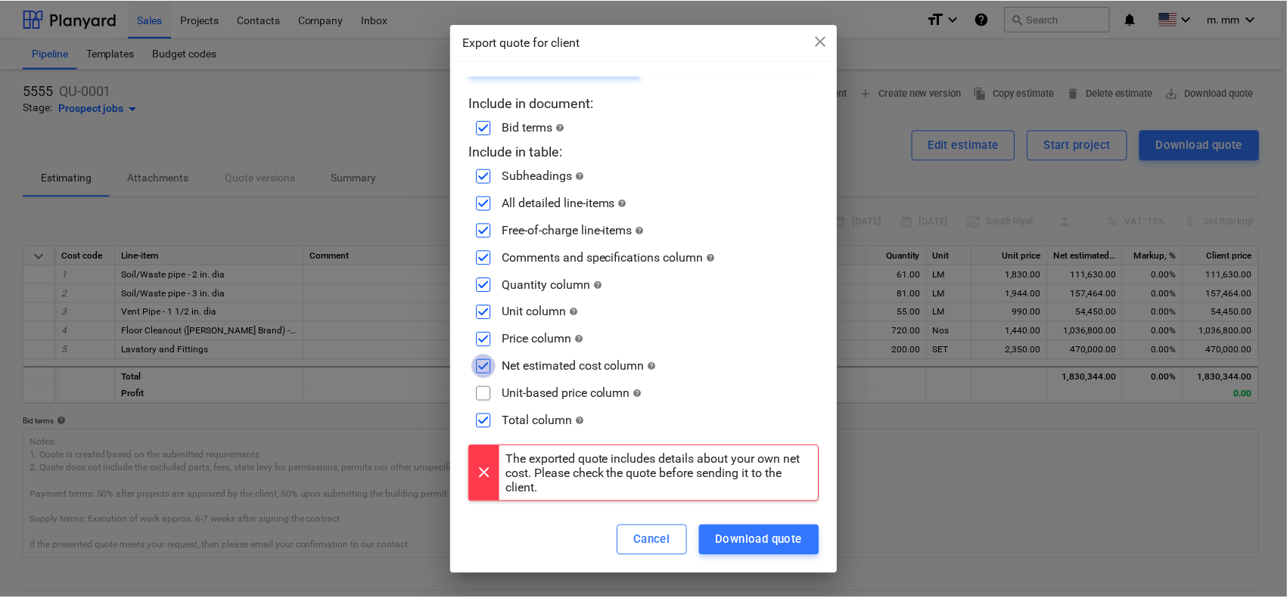
scroll to position [0, 0]
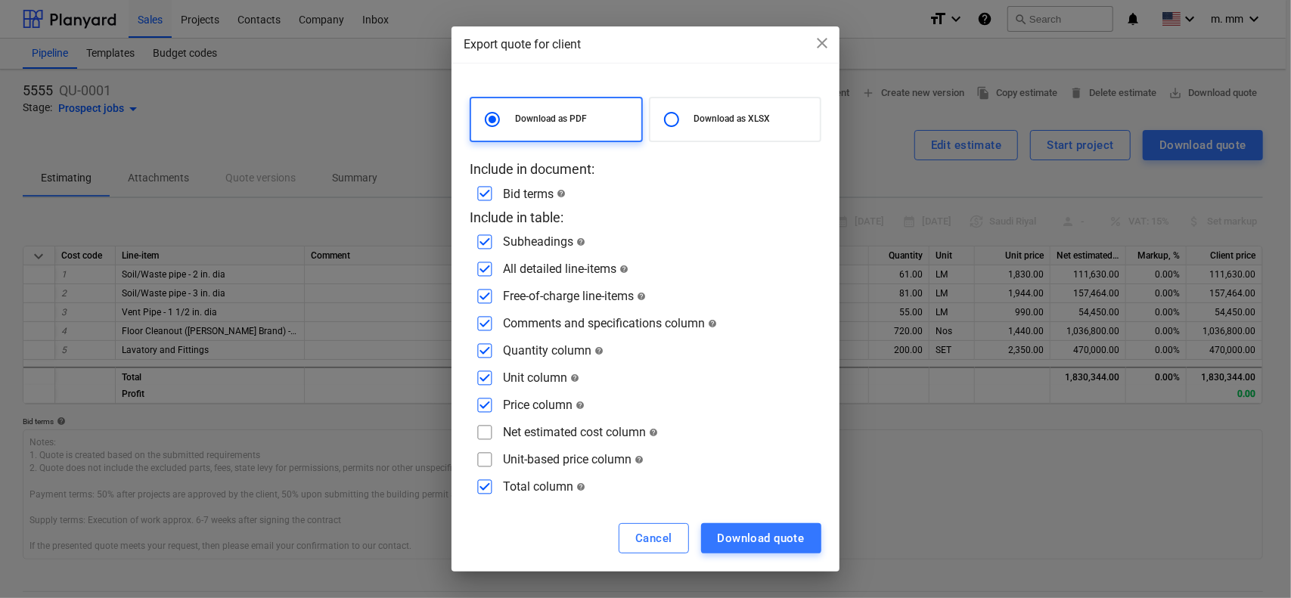
click at [490, 461] on input "checkbox" at bounding box center [485, 460] width 24 height 24
checkbox input "true"
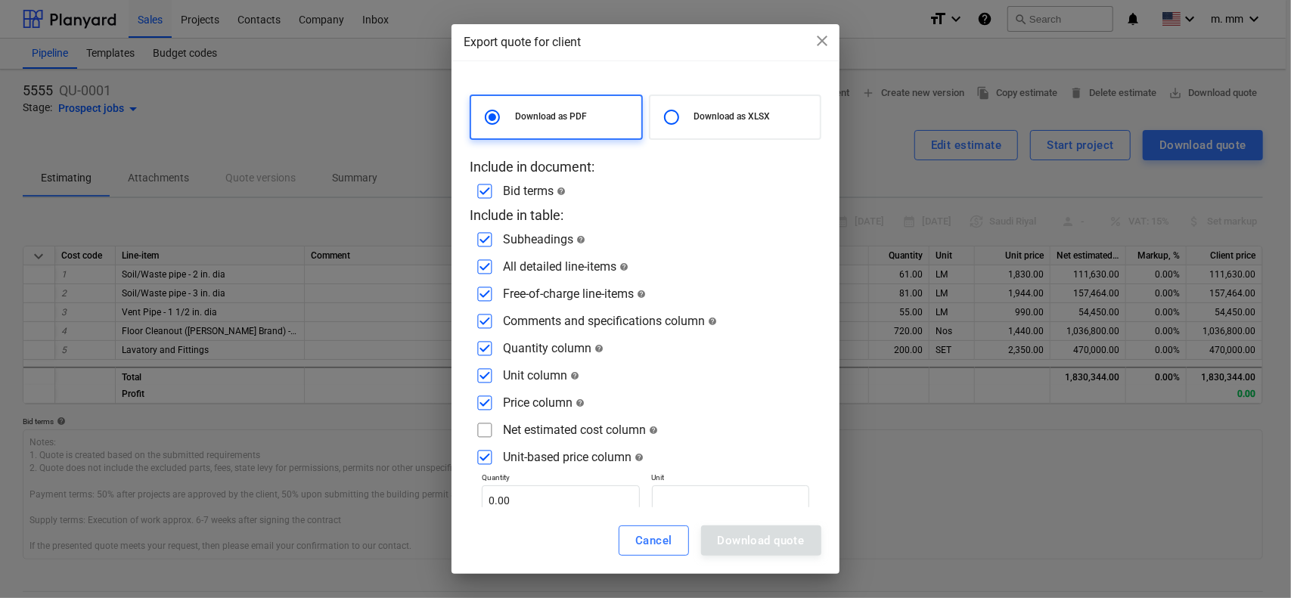
click at [489, 427] on input "checkbox" at bounding box center [485, 430] width 24 height 24
checkbox input "true"
click at [483, 458] on input "checkbox" at bounding box center [485, 458] width 24 height 24
checkbox input "false"
click at [769, 542] on div "Download quote" at bounding box center [761, 541] width 87 height 20
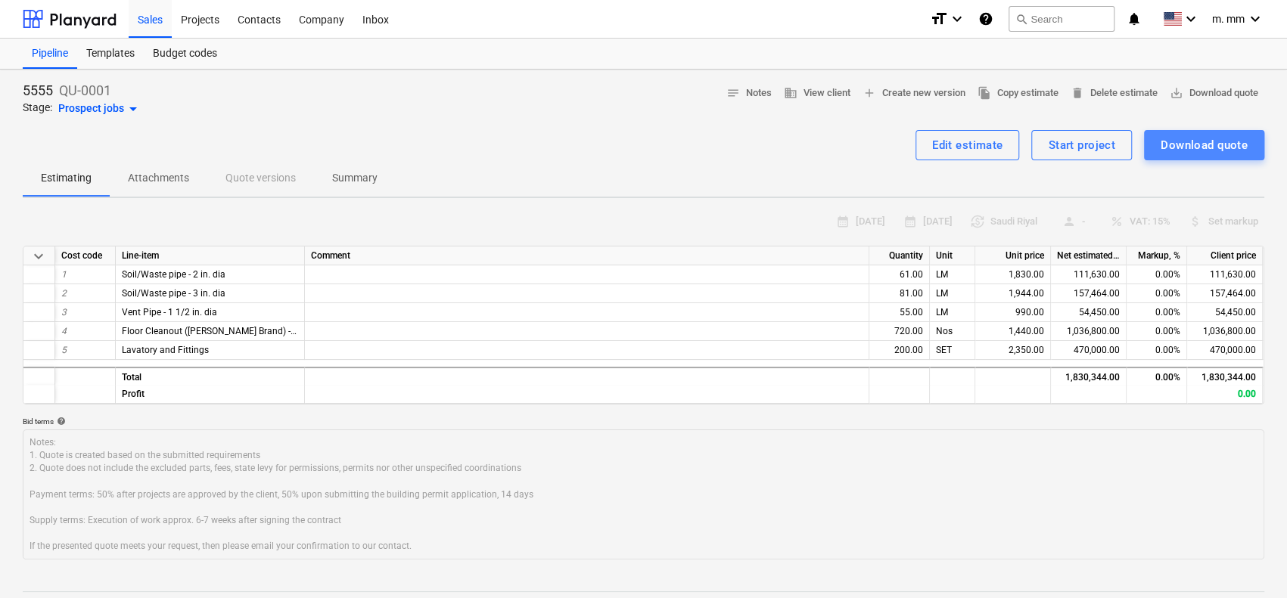
click at [1218, 144] on div "Download quote" at bounding box center [1203, 145] width 87 height 20
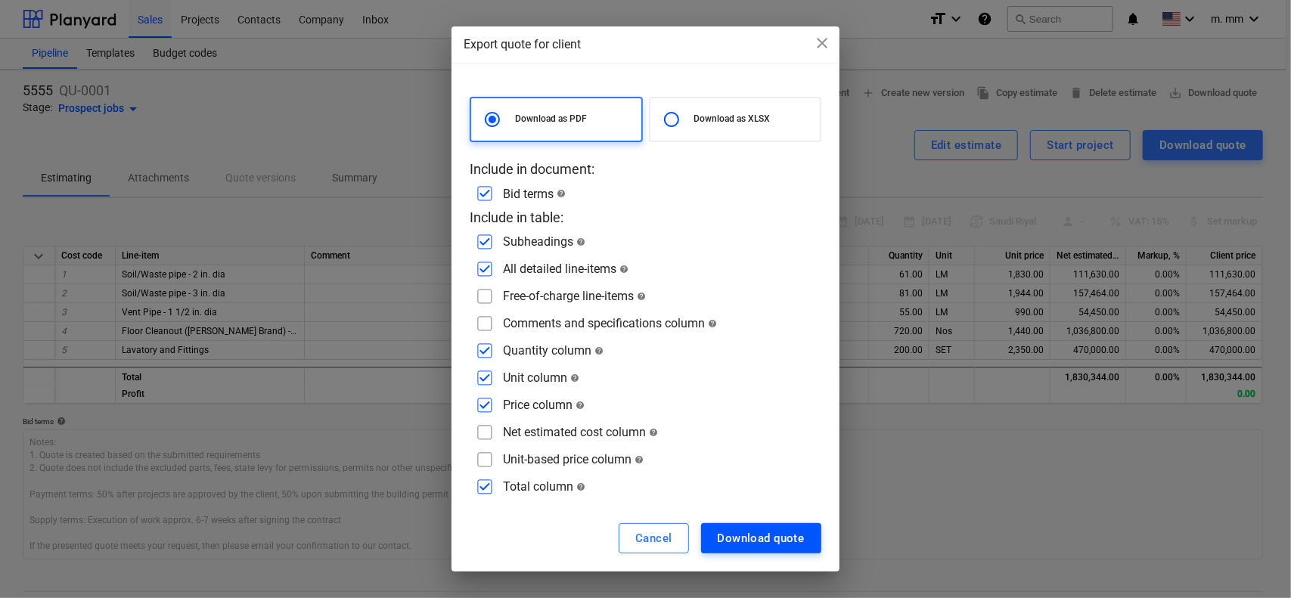
click at [778, 539] on div "Download quote" at bounding box center [761, 539] width 87 height 20
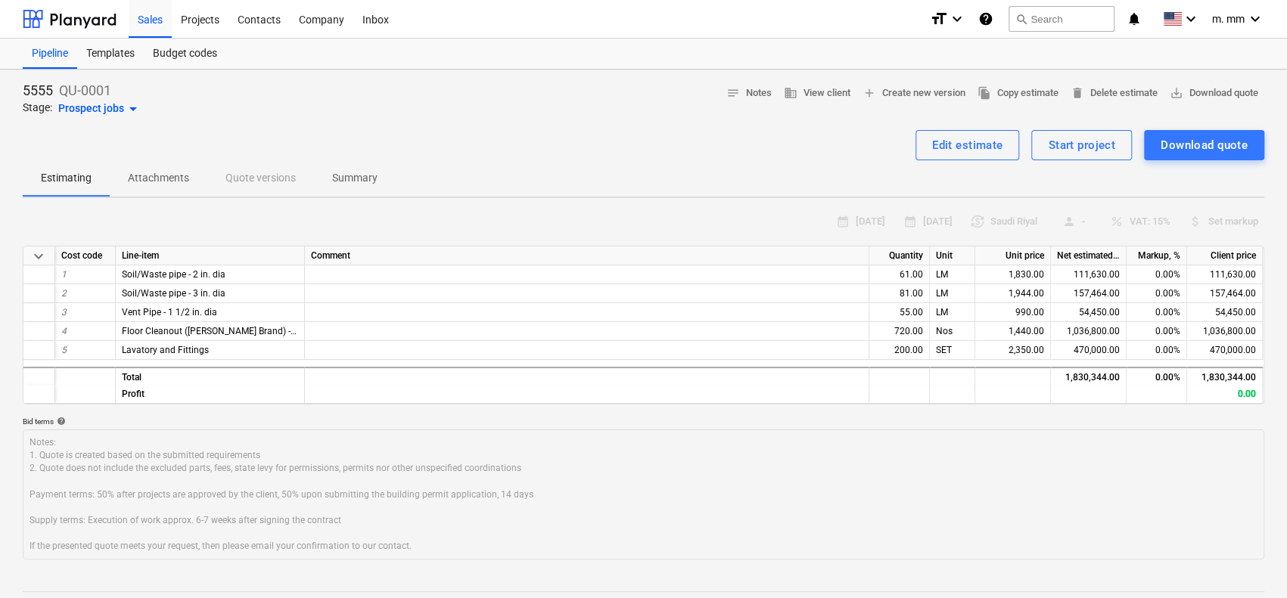
click at [137, 107] on span "arrow_drop_down" at bounding box center [133, 109] width 18 height 18
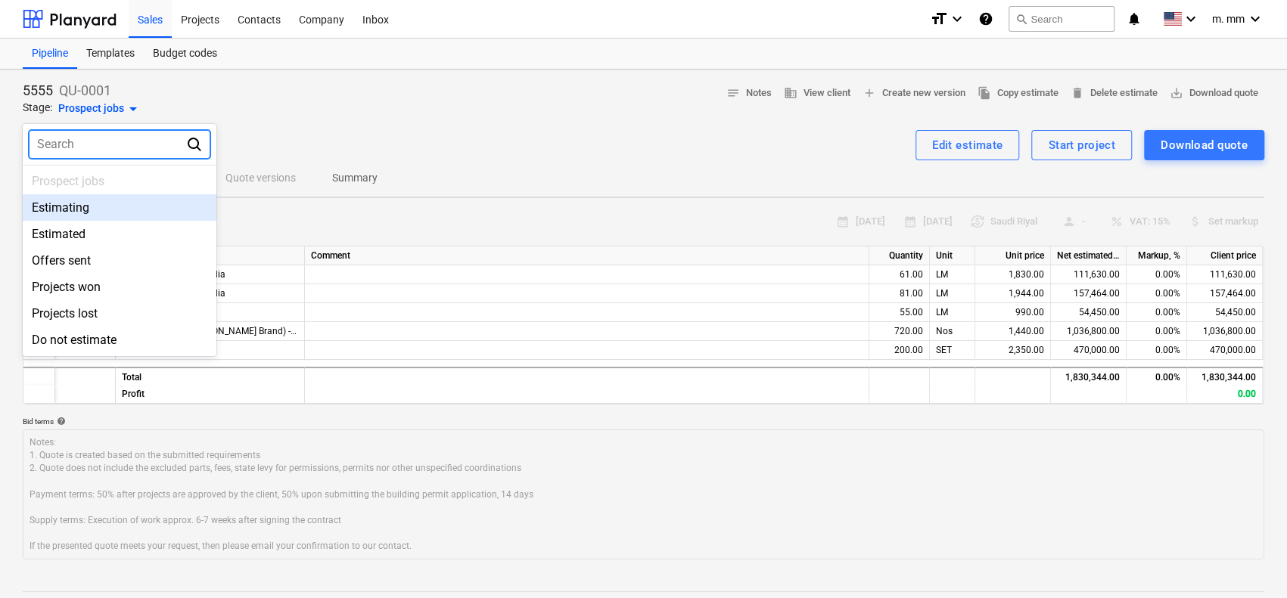
click at [94, 205] on div "Estimating" at bounding box center [120, 207] width 194 height 26
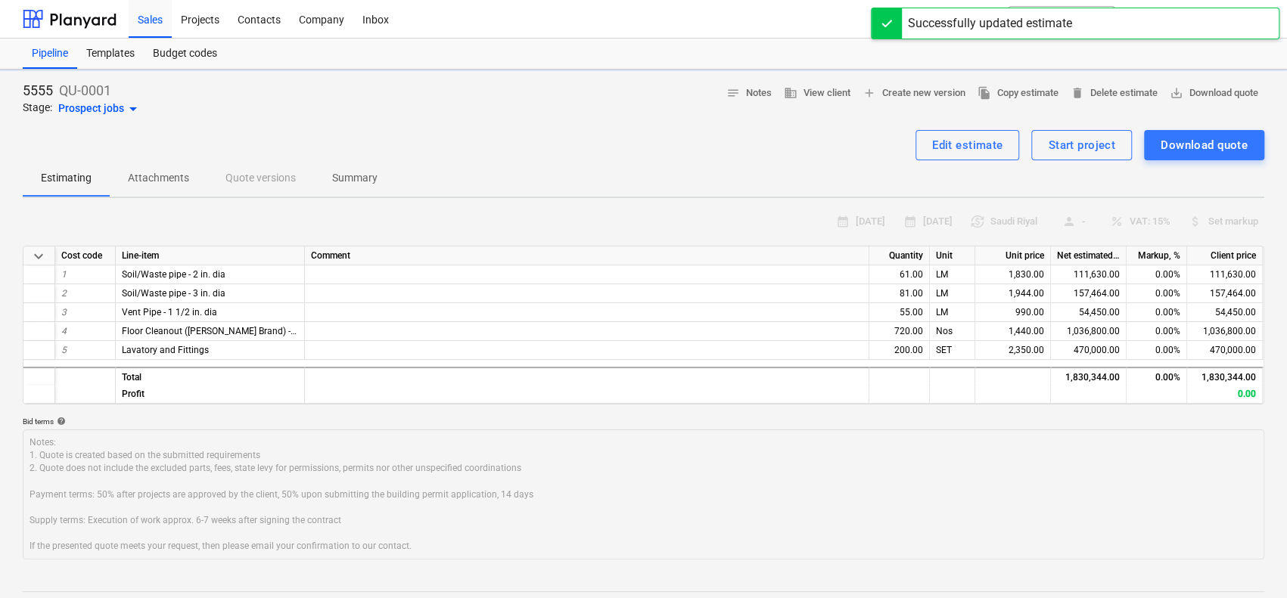
type textarea "x"
click at [110, 121] on div at bounding box center [643, 124] width 1241 height 12
click at [106, 109] on div "Estimating arrow_drop_down" at bounding box center [93, 109] width 70 height 18
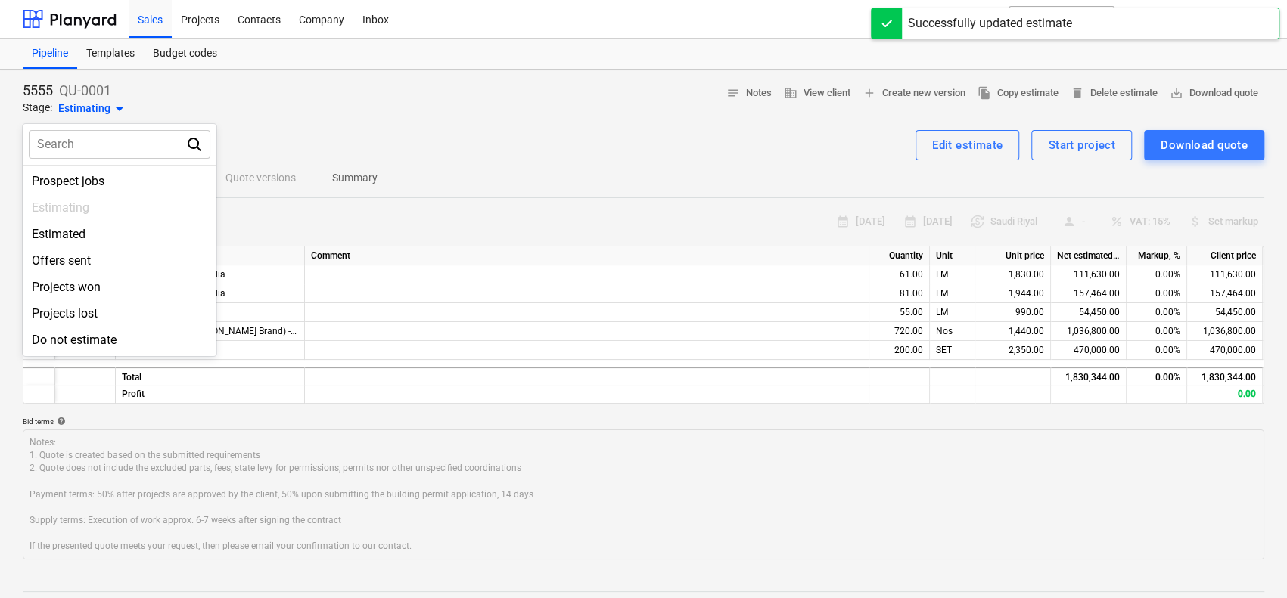
click at [586, 94] on div at bounding box center [643, 299] width 1287 height 598
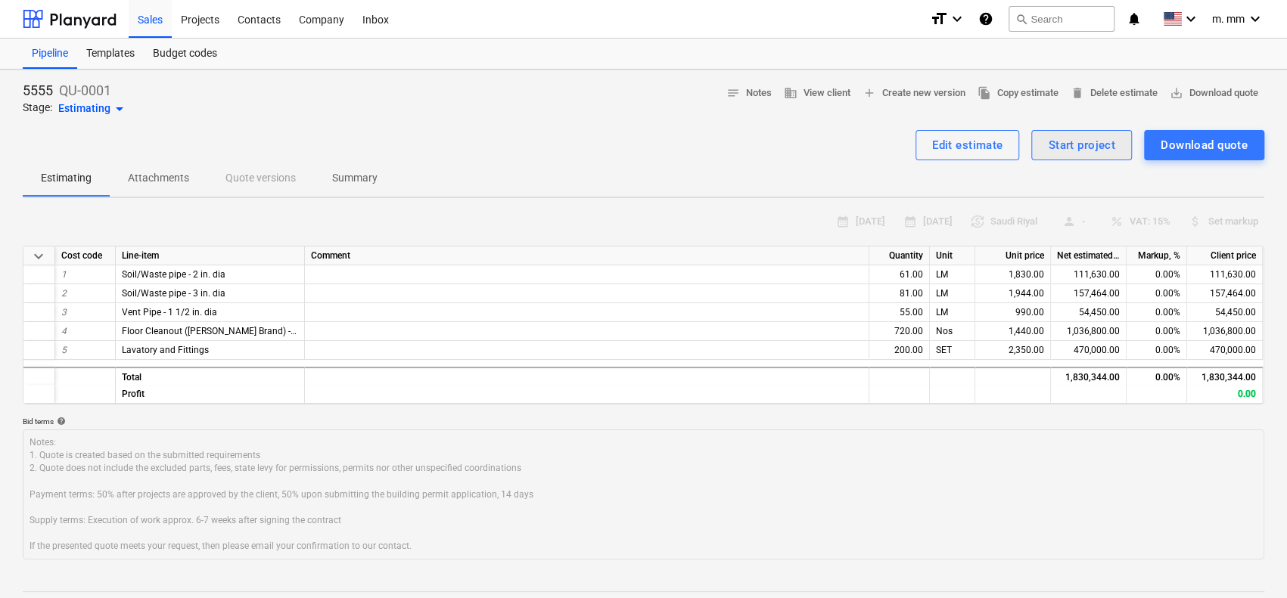
click at [1101, 140] on div "Start project" at bounding box center [1081, 145] width 67 height 20
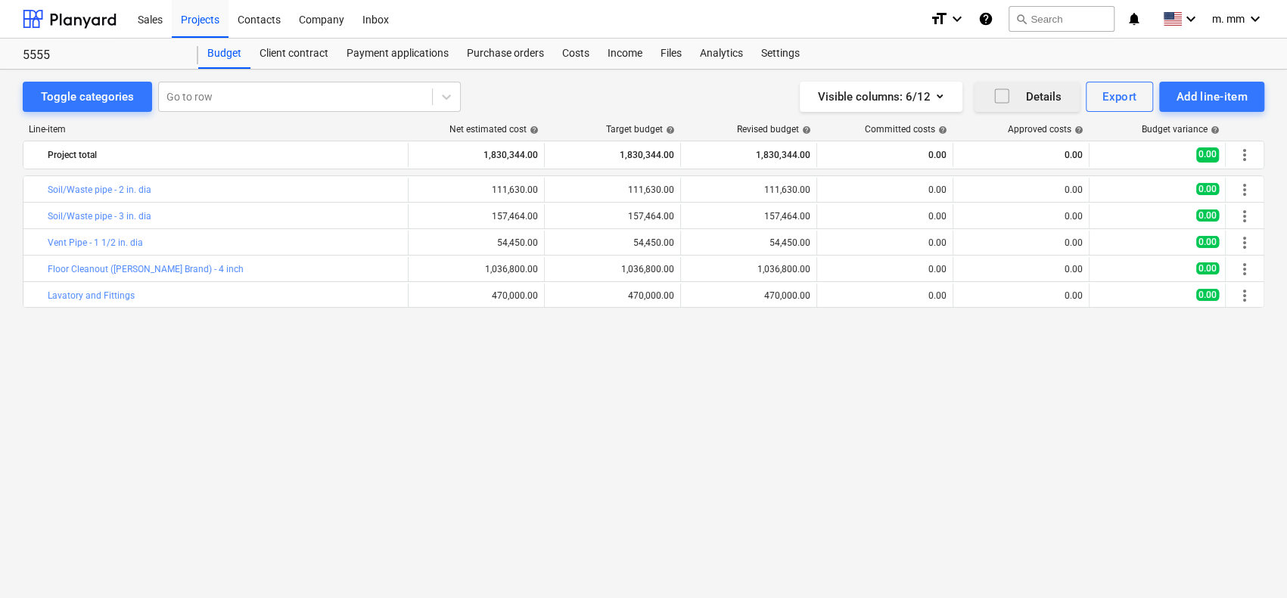
click at [1005, 92] on icon "button" at bounding box center [1002, 96] width 18 height 18
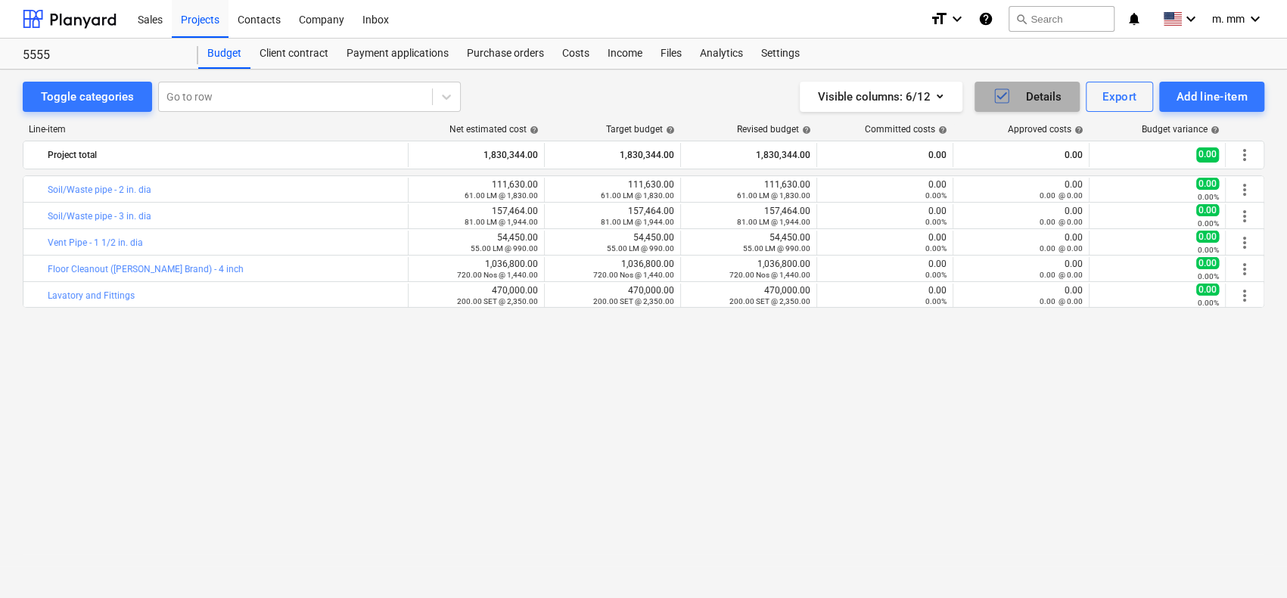
click at [1005, 92] on icon "button" at bounding box center [1001, 96] width 10 height 8
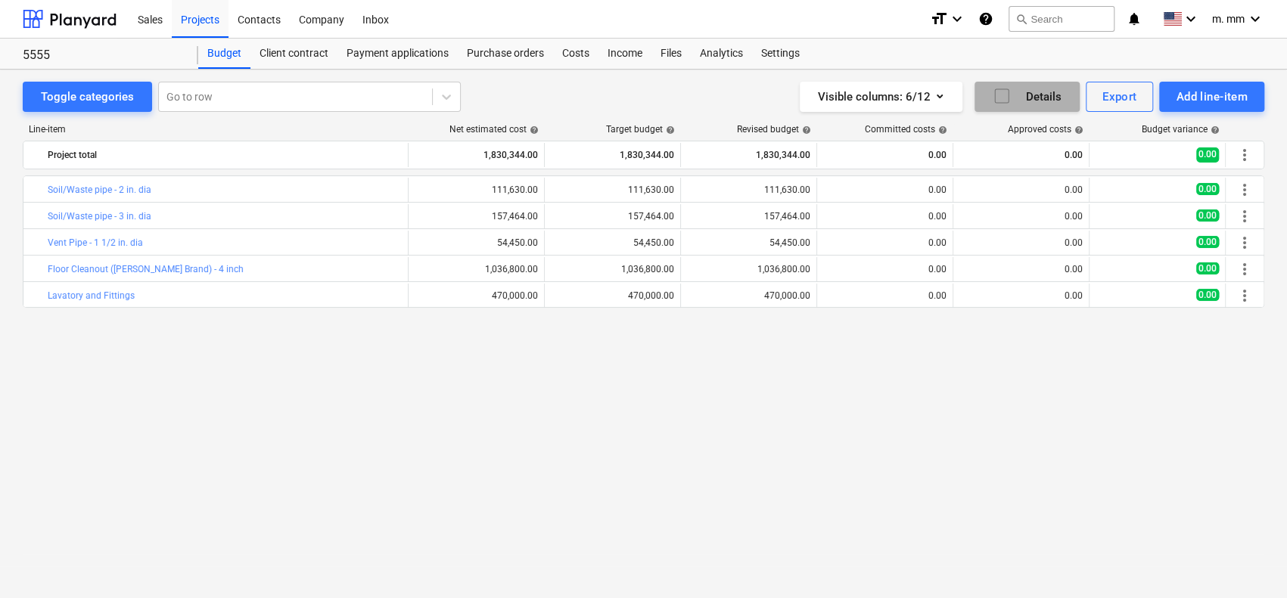
click at [1005, 92] on icon "button" at bounding box center [1002, 96] width 18 height 18
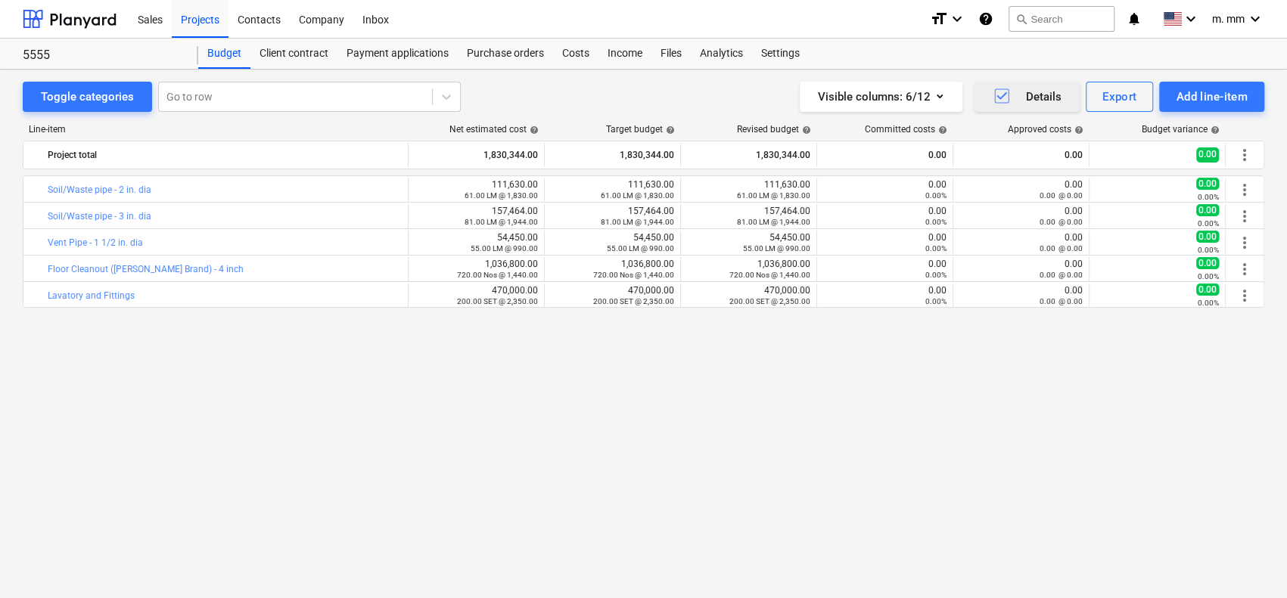
click at [1005, 92] on icon "button" at bounding box center [1001, 96] width 10 height 8
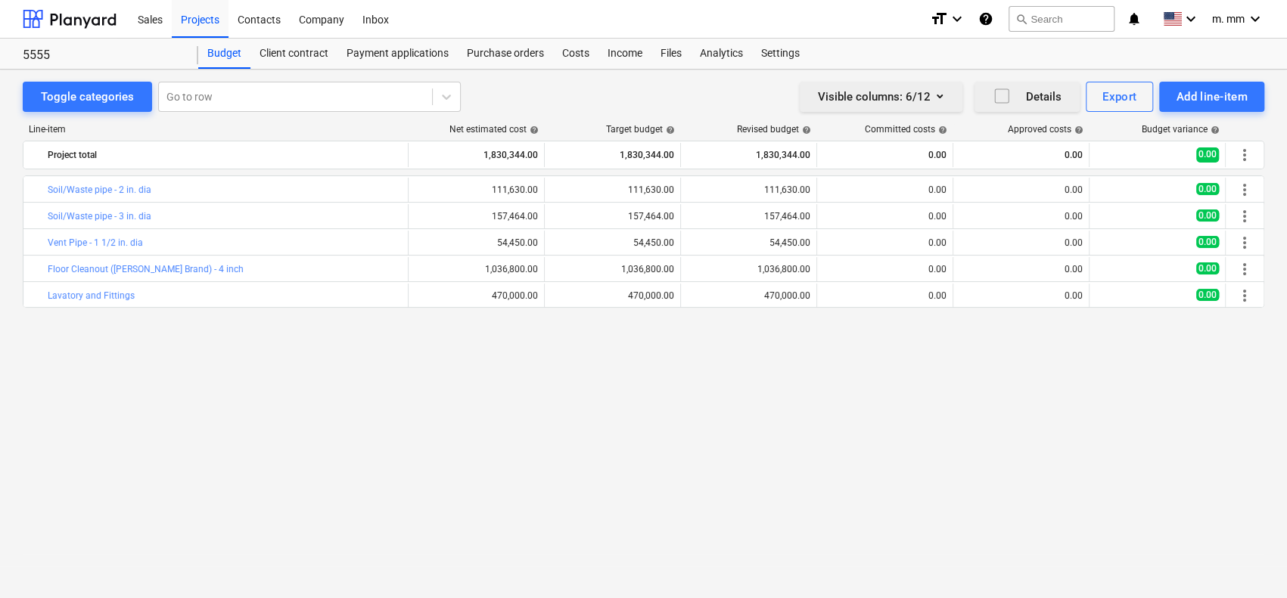
click at [944, 90] on icon "button" at bounding box center [940, 96] width 18 height 18
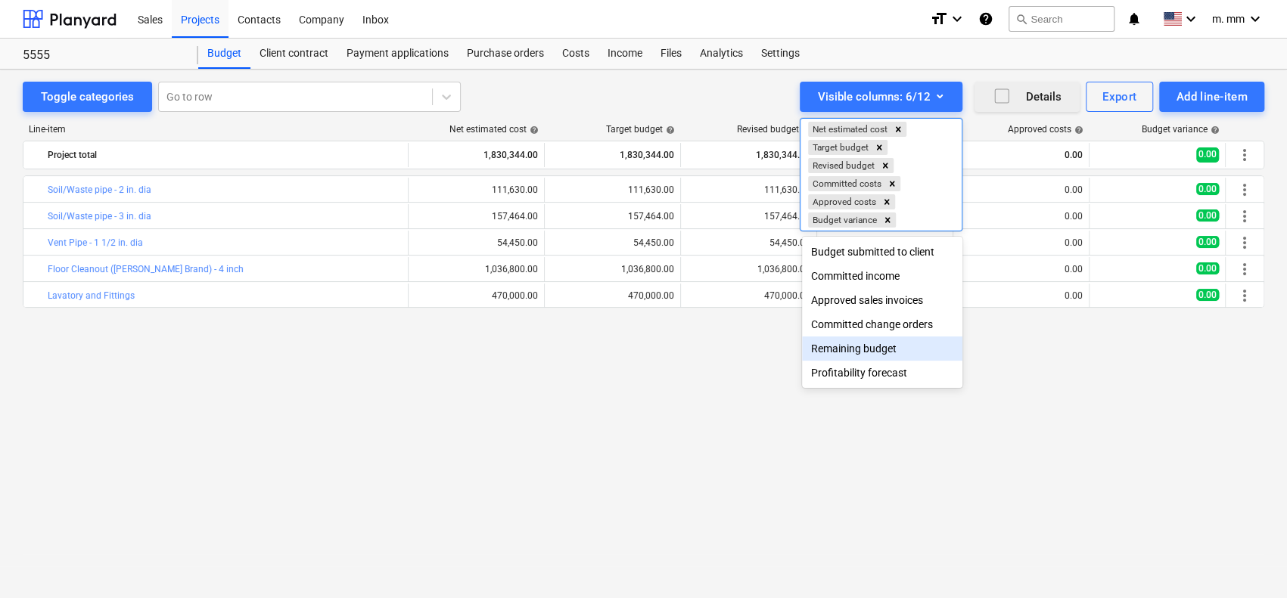
click at [737, 432] on div at bounding box center [643, 299] width 1287 height 598
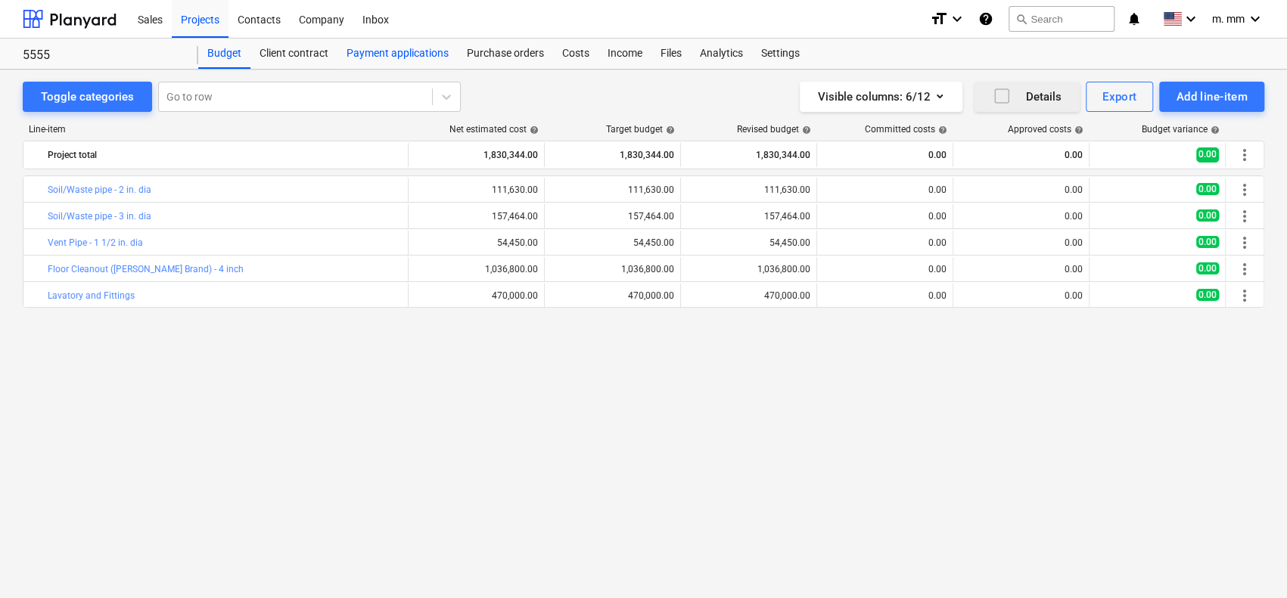
click at [409, 47] on div "Payment applications" at bounding box center [397, 54] width 120 height 30
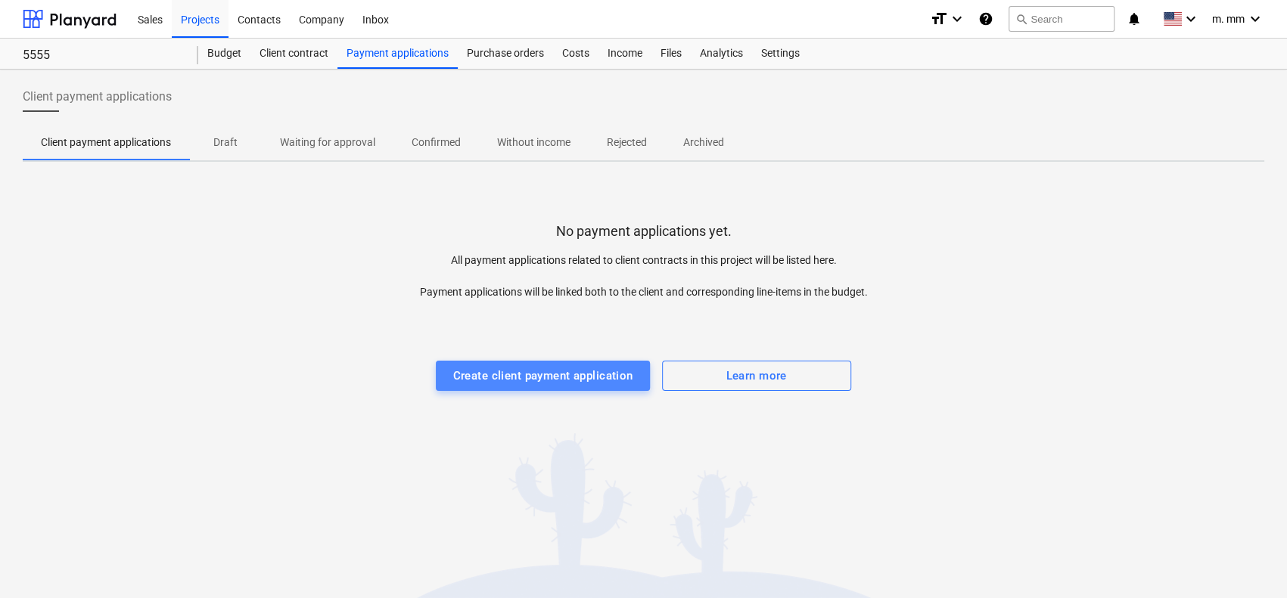
click at [557, 378] on div "Create client payment application" at bounding box center [542, 376] width 180 height 20
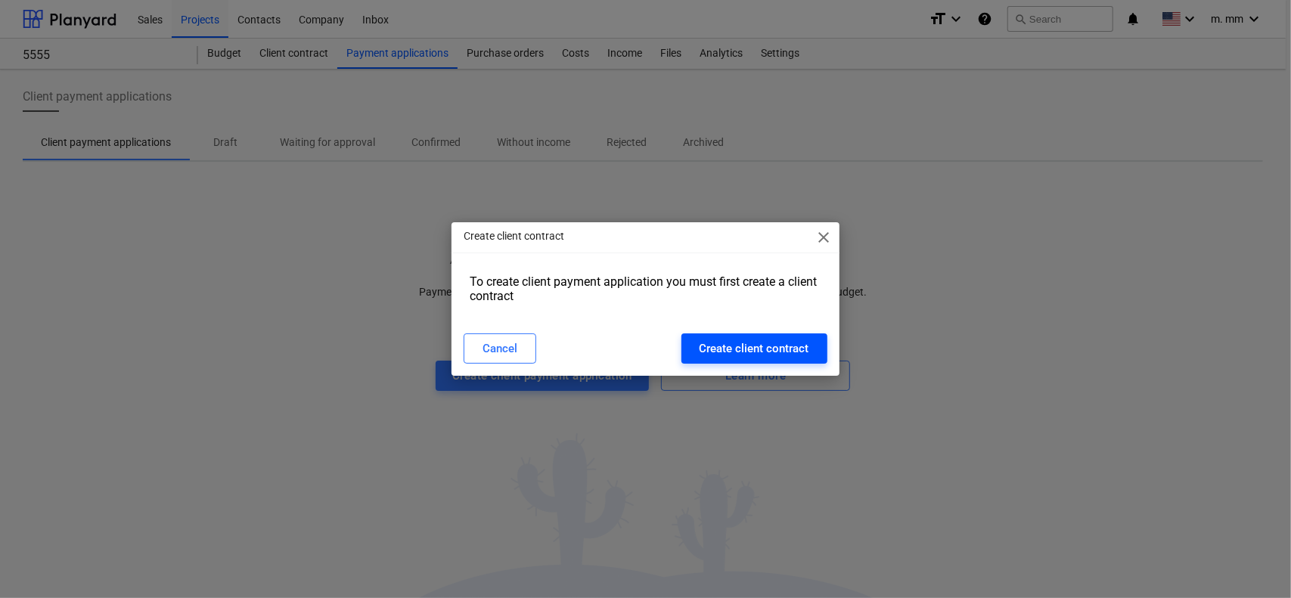
click at [711, 346] on div "Create client contract" at bounding box center [755, 349] width 110 height 20
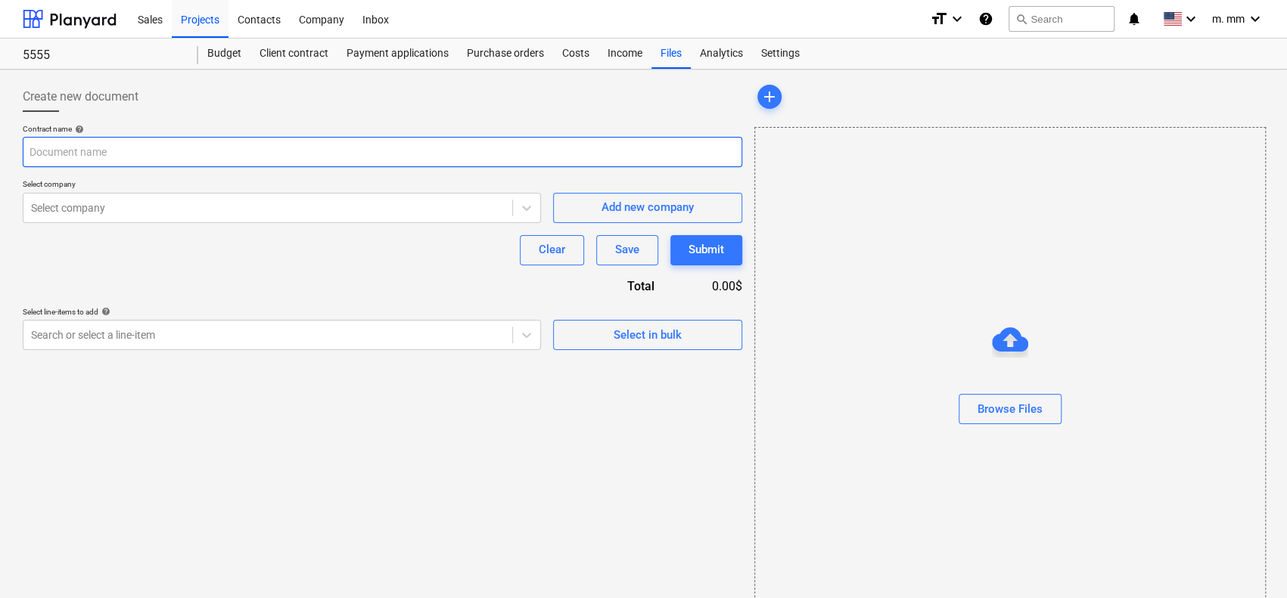
click at [160, 140] on input "text" at bounding box center [382, 152] width 719 height 30
type input "1"
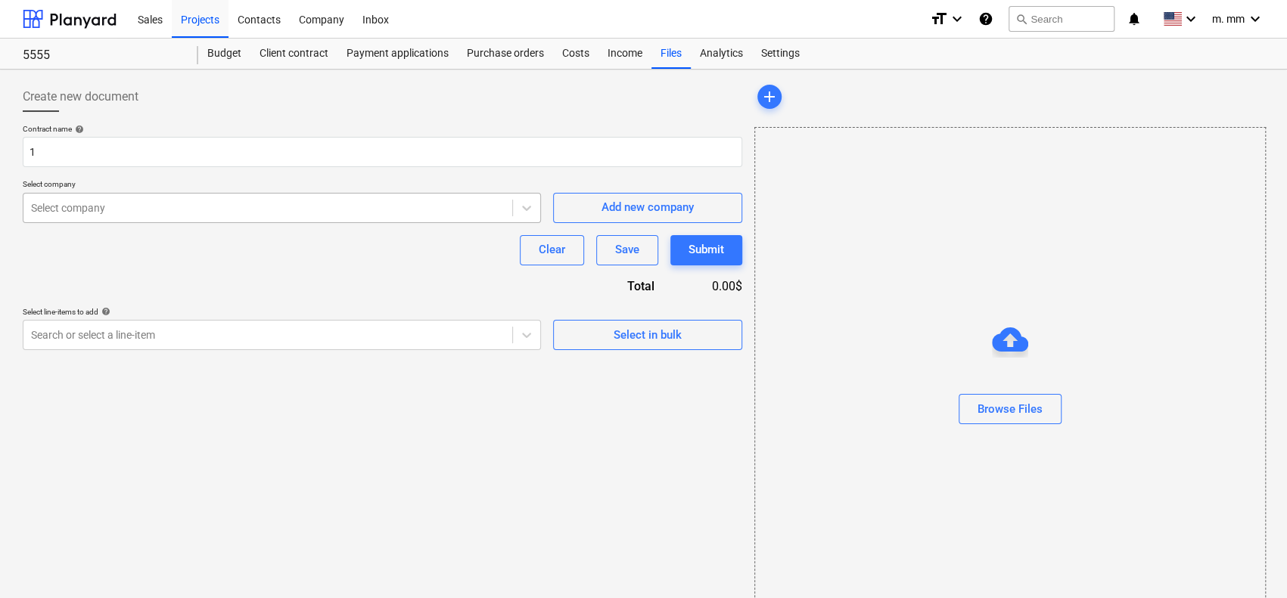
click at [241, 212] on div at bounding box center [268, 207] width 474 height 15
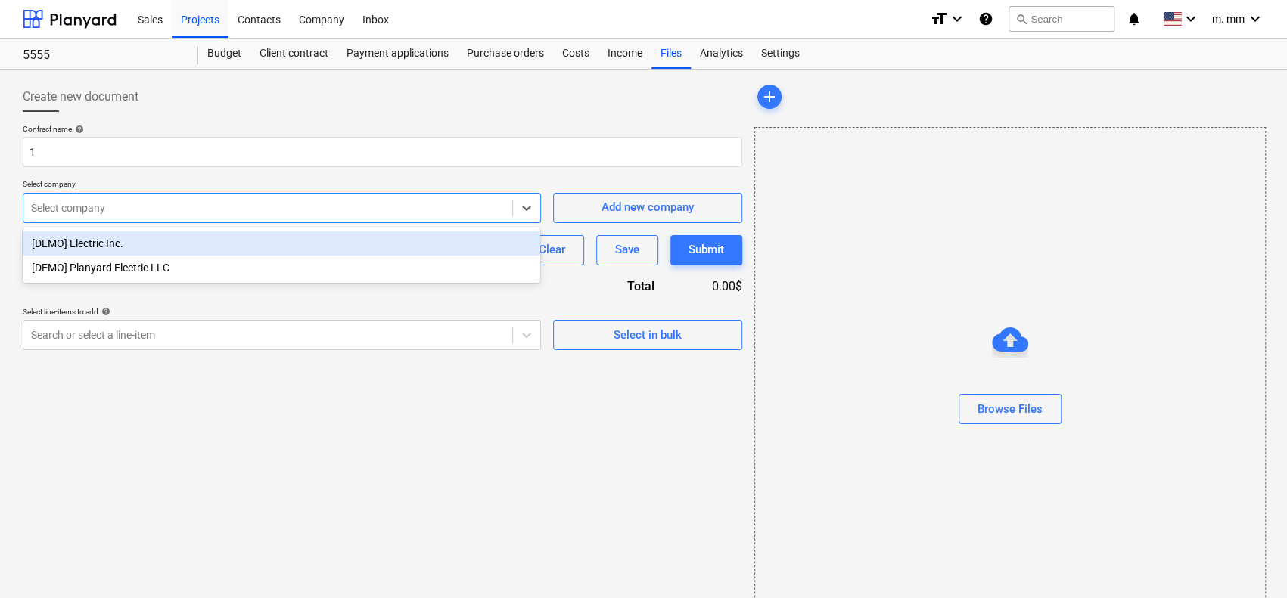
click at [243, 244] on div "[DEMO] Electric Inc." at bounding box center [281, 243] width 517 height 24
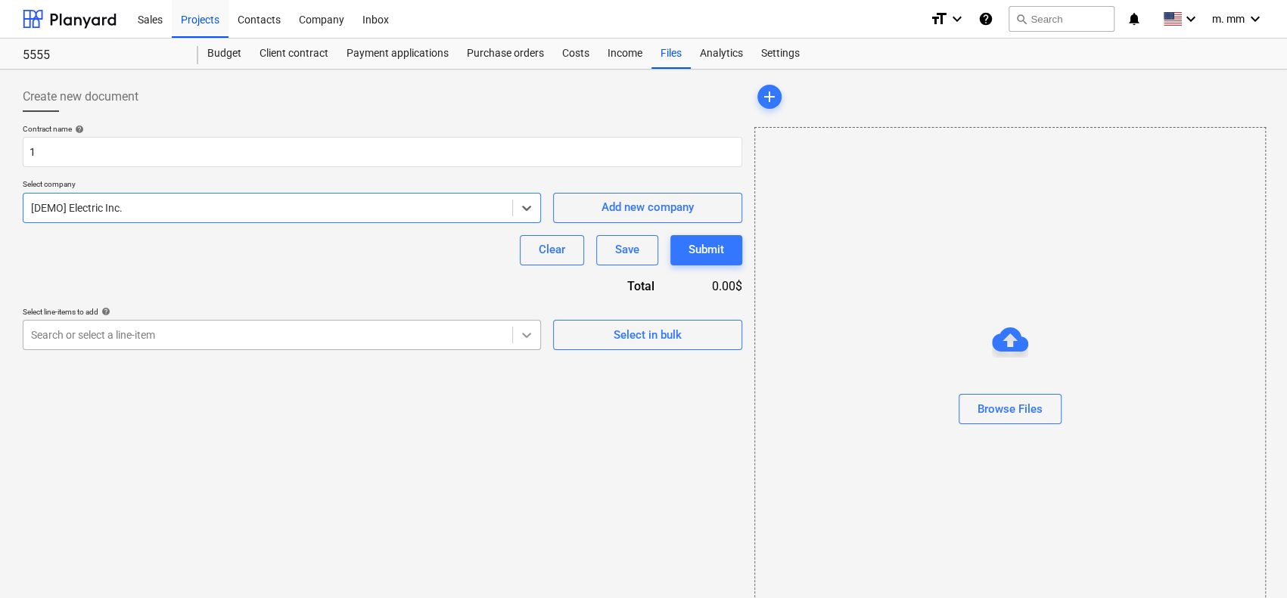
click at [523, 340] on icon at bounding box center [526, 335] width 15 height 15
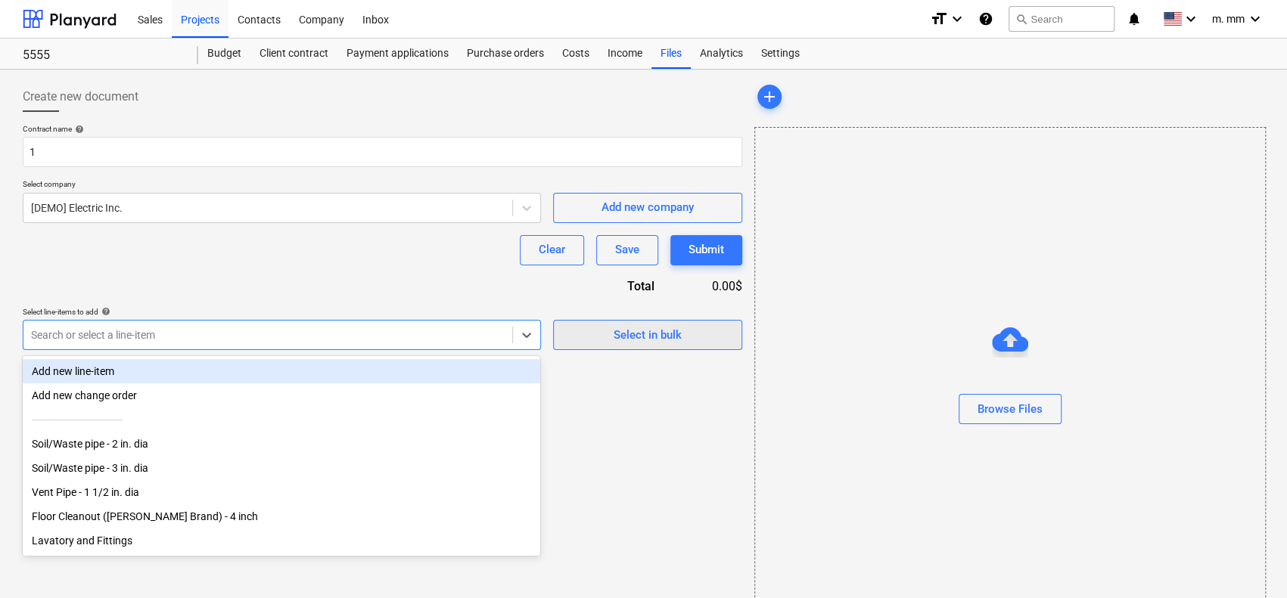
click at [619, 340] on div "Select in bulk" at bounding box center [648, 335] width 68 height 20
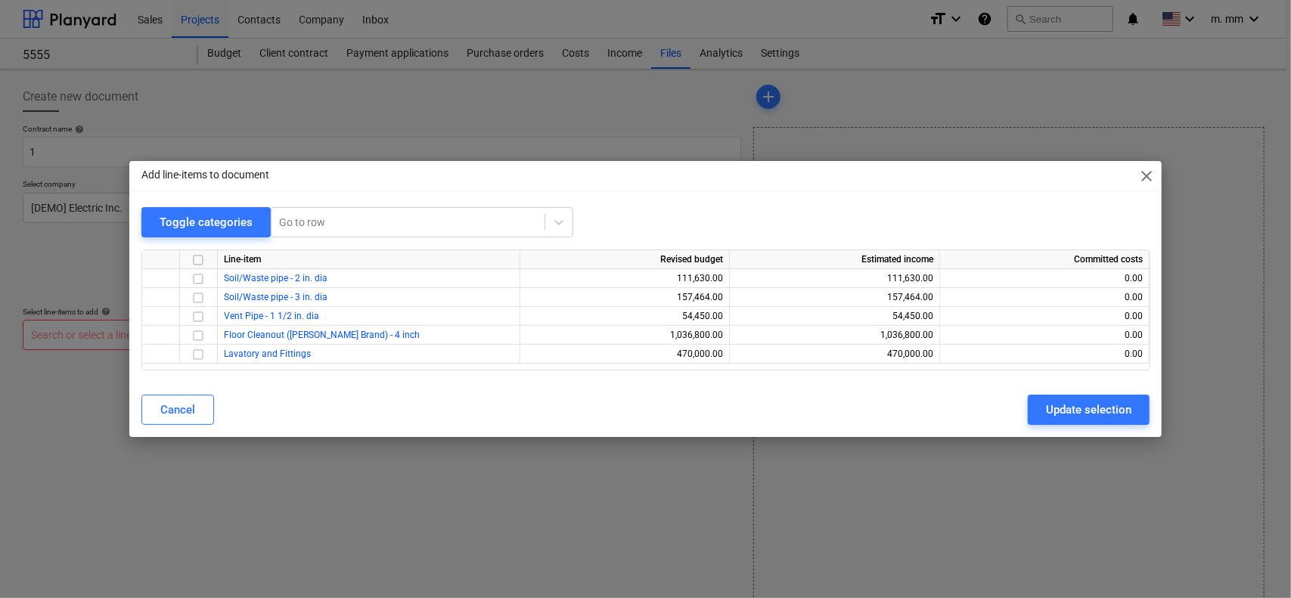
click at [201, 260] on input "checkbox" at bounding box center [198, 260] width 18 height 18
checkbox input "true"
click at [1073, 405] on div "Update selection" at bounding box center [1088, 410] width 85 height 20
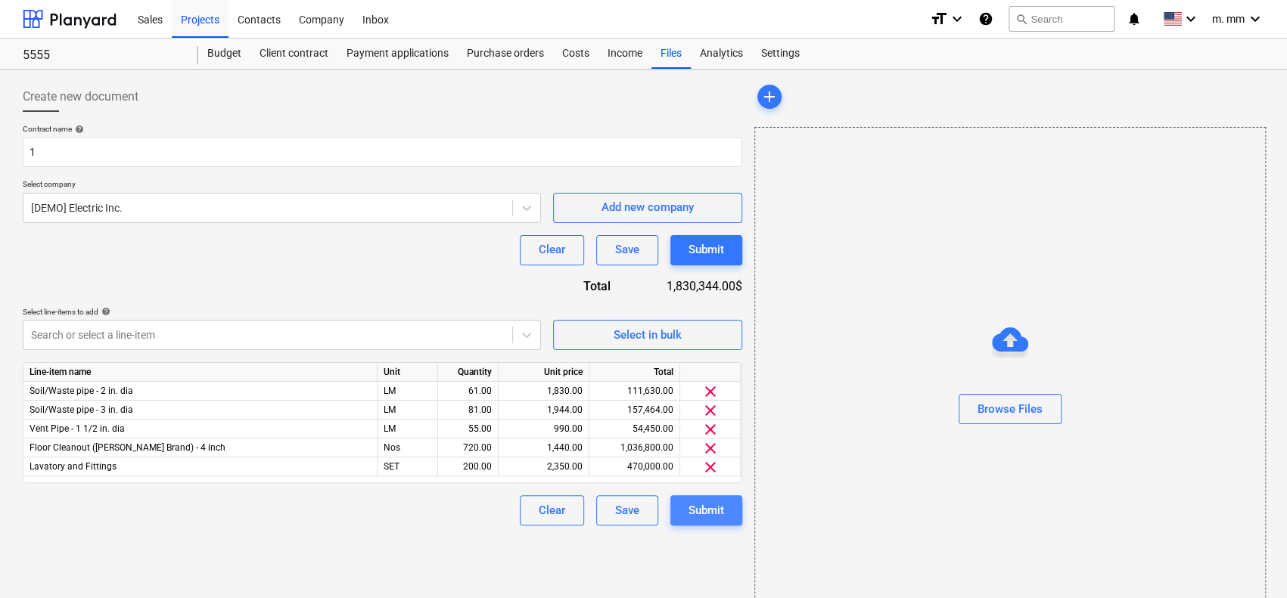
click at [696, 523] on button "Submit" at bounding box center [706, 511] width 72 height 30
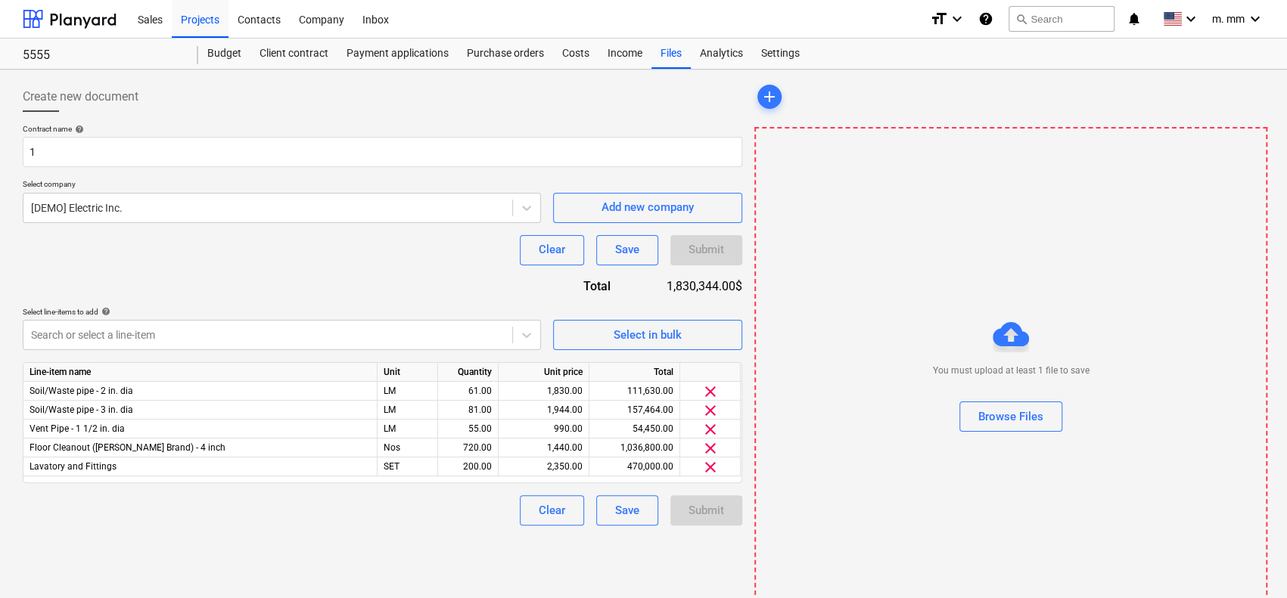
click at [853, 306] on div "You must upload at least 1 file to save Browse Files" at bounding box center [1010, 380] width 513 height 506
click at [773, 90] on span "add" at bounding box center [769, 97] width 18 height 18
click at [1021, 421] on div "Browse Files" at bounding box center [1010, 417] width 65 height 20
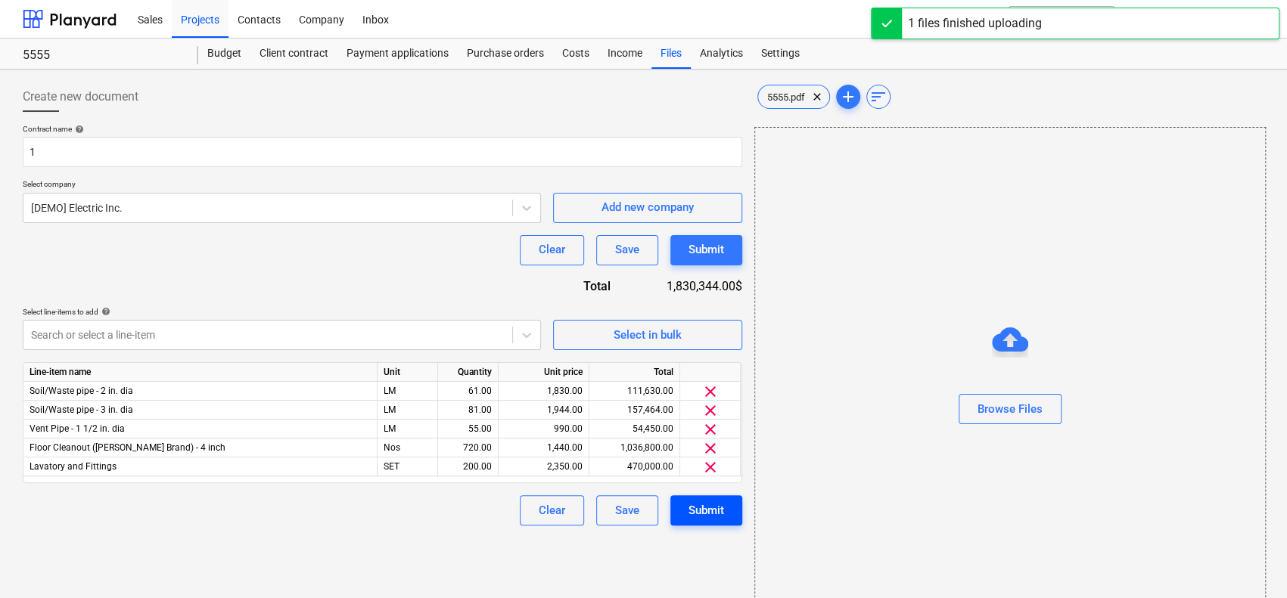
click at [729, 502] on button "Submit" at bounding box center [706, 511] width 72 height 30
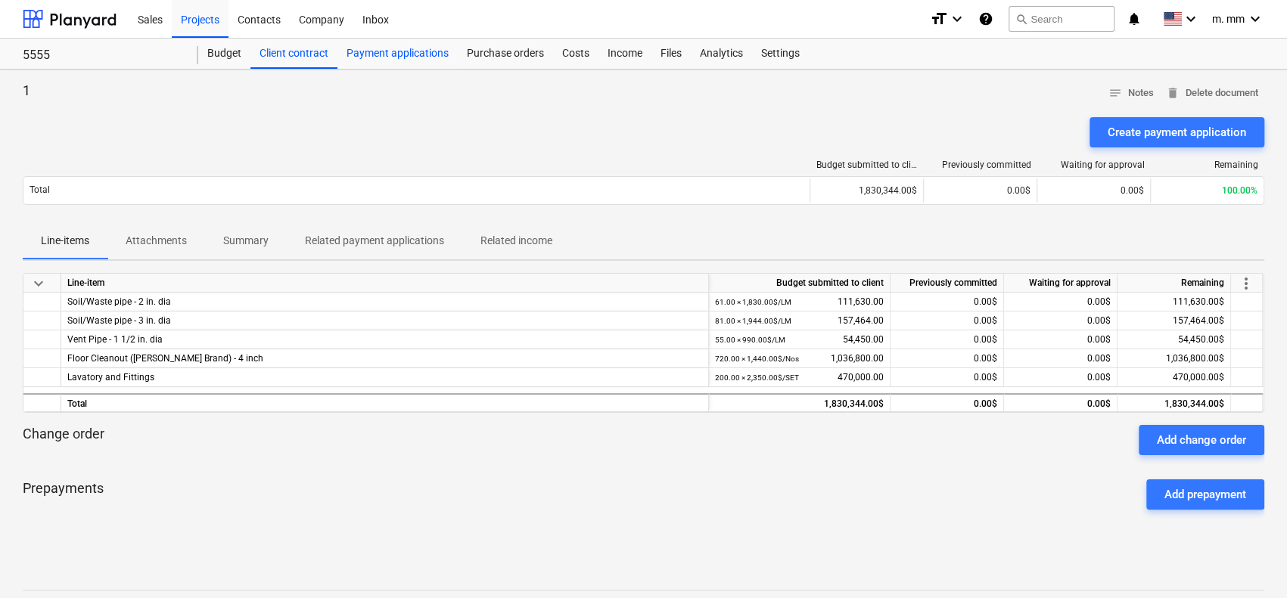
click at [401, 48] on div "Payment applications" at bounding box center [397, 54] width 120 height 30
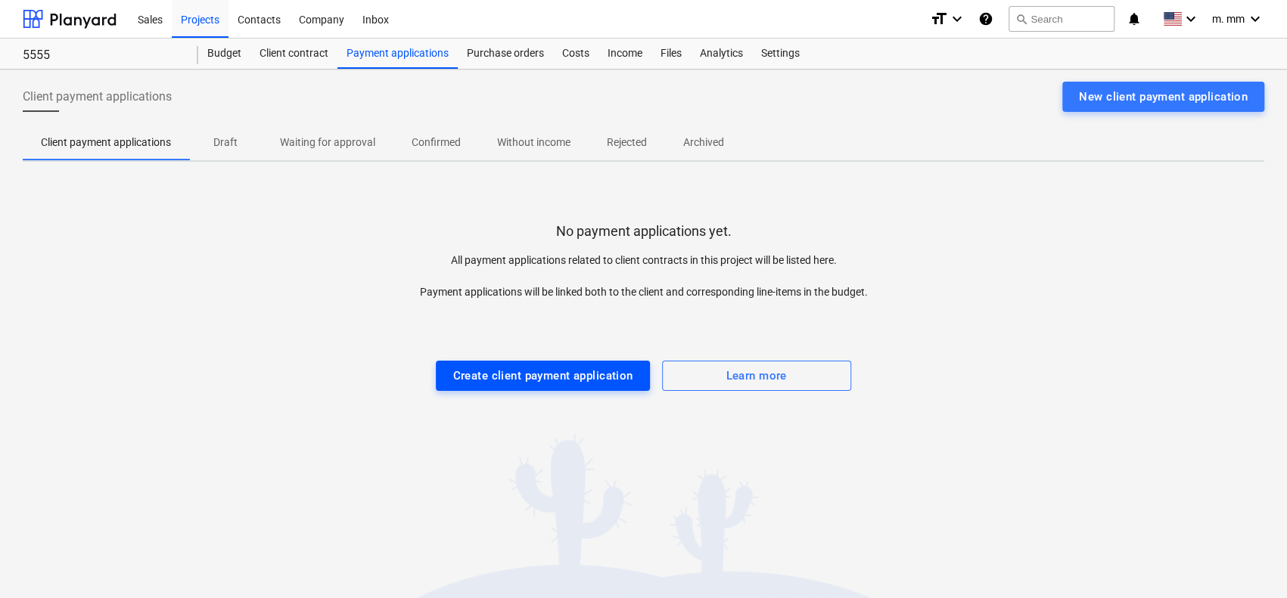
click at [502, 367] on div "Create client payment application" at bounding box center [542, 376] width 180 height 20
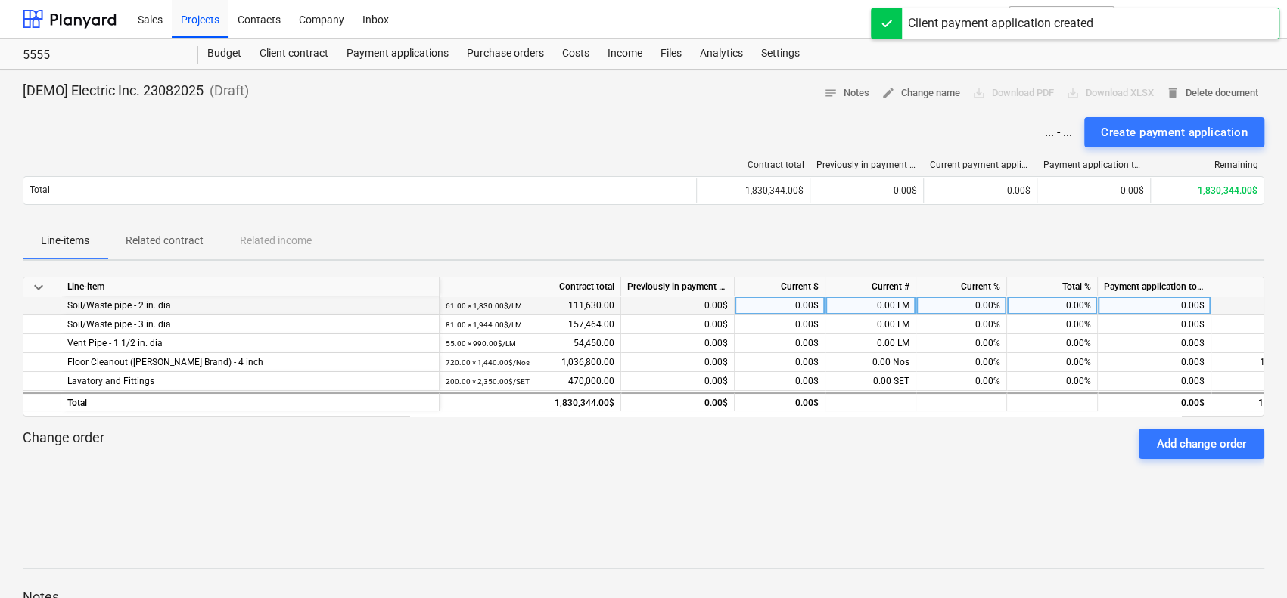
click at [112, 308] on div "Soil/Waste pipe - 2 in. dia" at bounding box center [249, 306] width 365 height 18
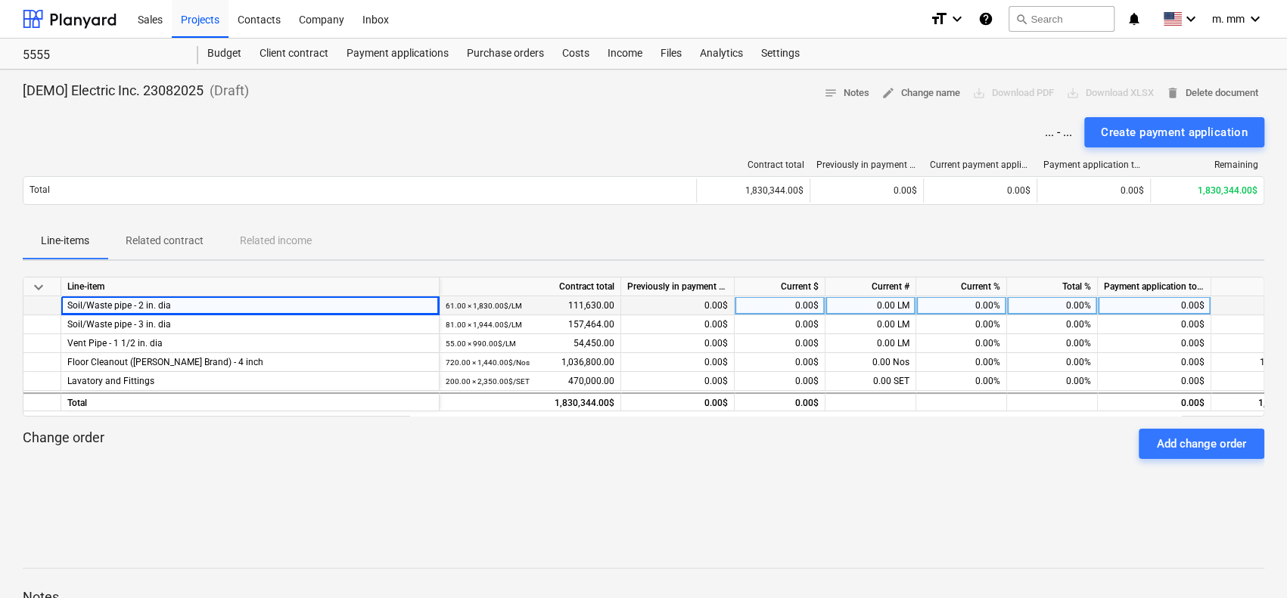
click at [690, 308] on div "0.00$" at bounding box center [677, 306] width 113 height 19
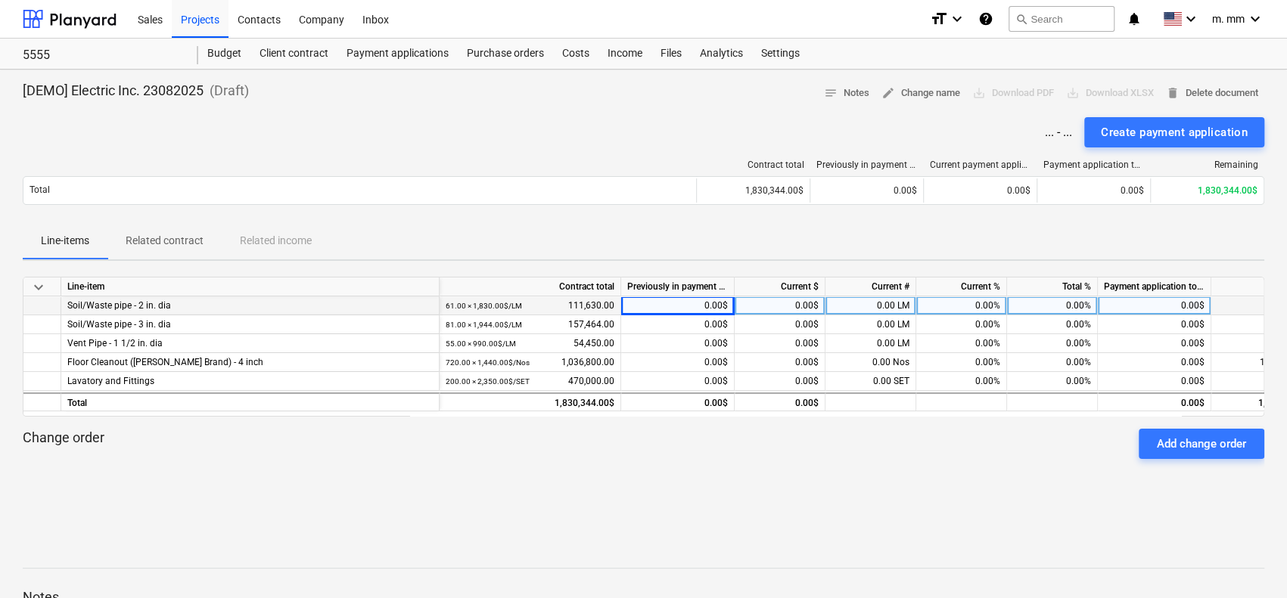
click at [762, 303] on div "0.00$" at bounding box center [780, 306] width 91 height 19
click at [822, 302] on input at bounding box center [780, 306] width 90 height 18
click at [873, 303] on div "0.00 LM" at bounding box center [870, 306] width 91 height 19
type input "50"
click at [899, 491] on div "keyboard_arrow_down Line-item Contract total Previously in payment applications…" at bounding box center [643, 386] width 1241 height 219
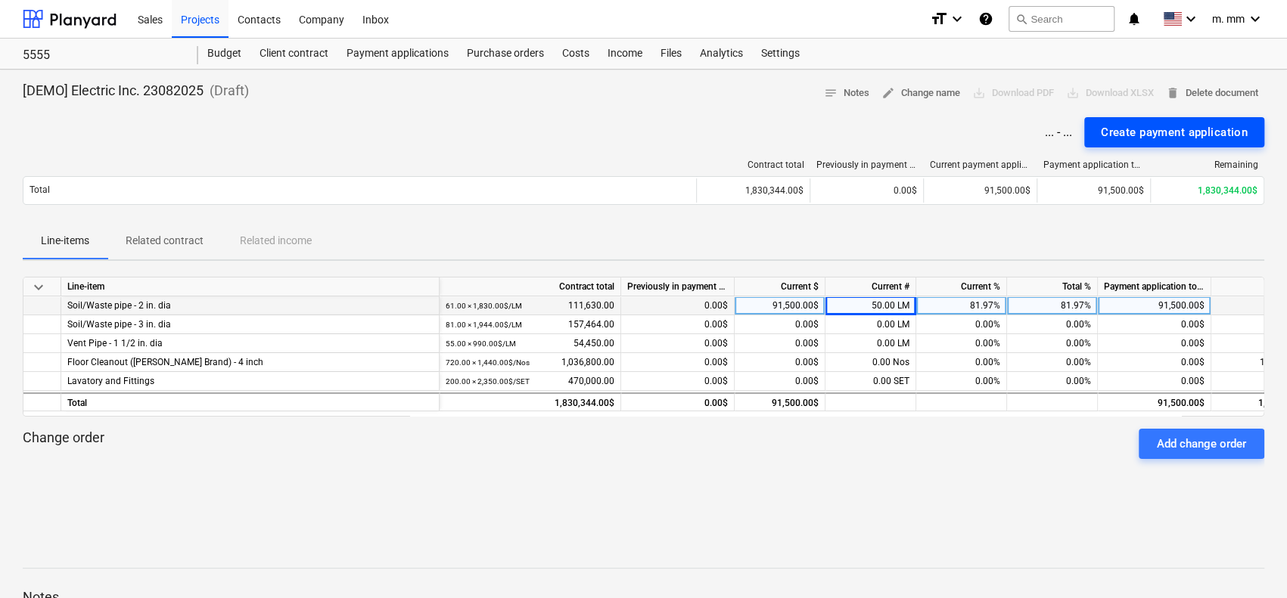
click at [1210, 126] on div "Create payment application" at bounding box center [1174, 133] width 147 height 20
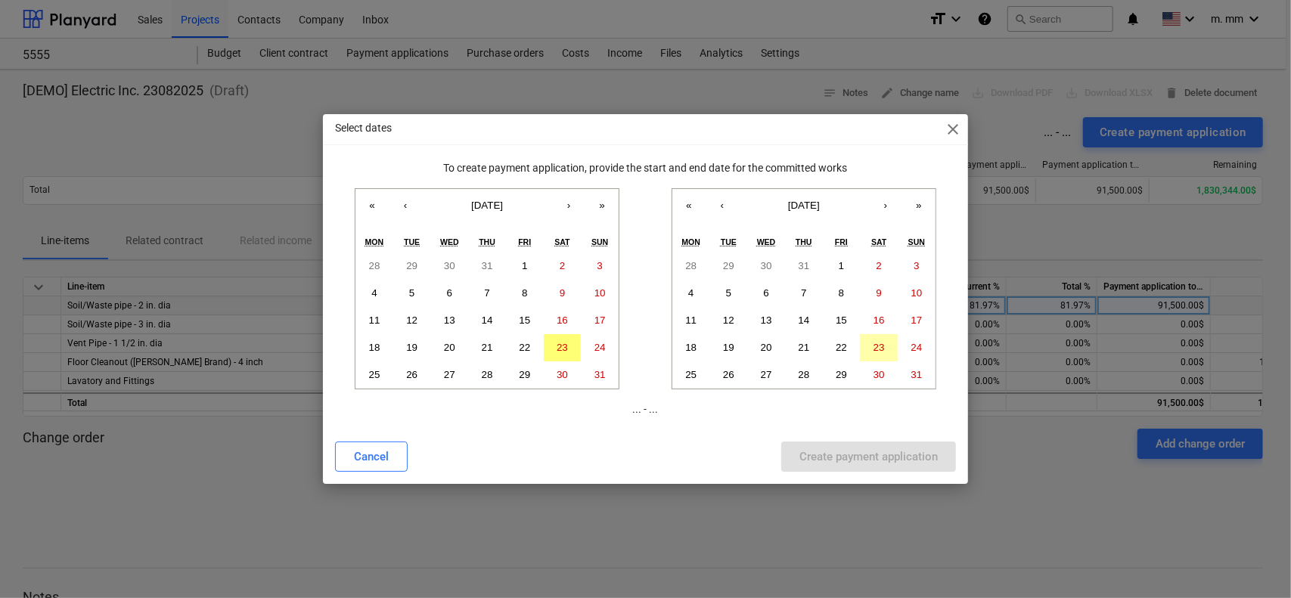
click at [881, 345] on abbr "23" at bounding box center [879, 347] width 11 height 11
click at [566, 347] on abbr "23" at bounding box center [562, 347] width 11 height 11
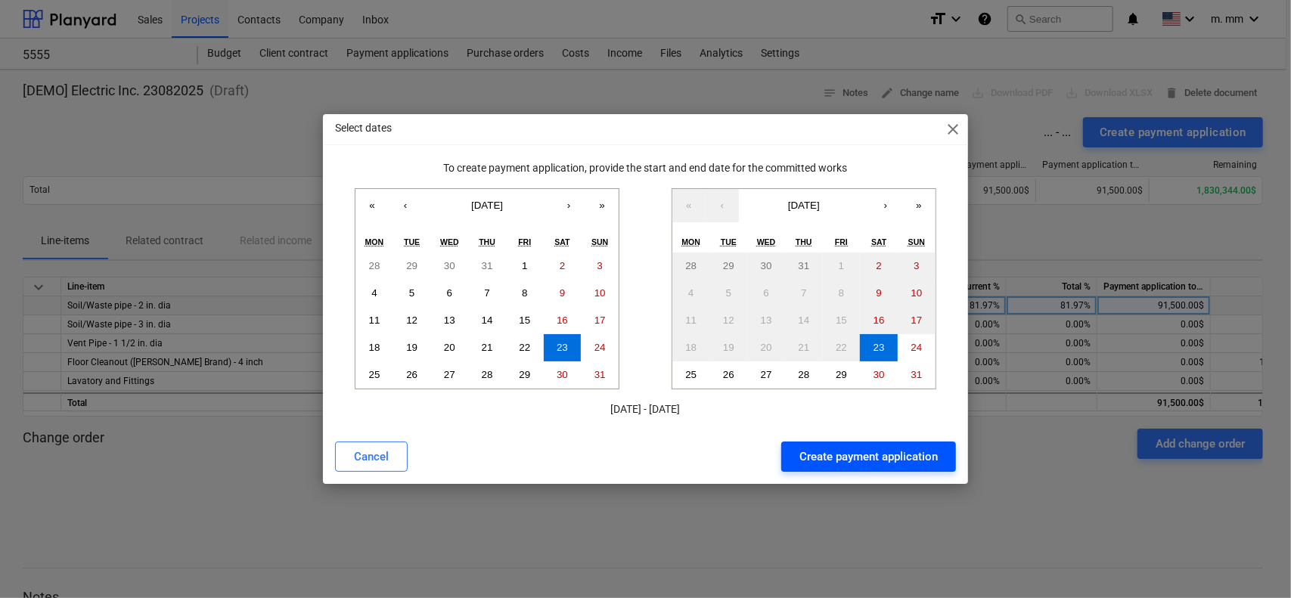
click at [865, 462] on div "Create payment application" at bounding box center [869, 457] width 138 height 20
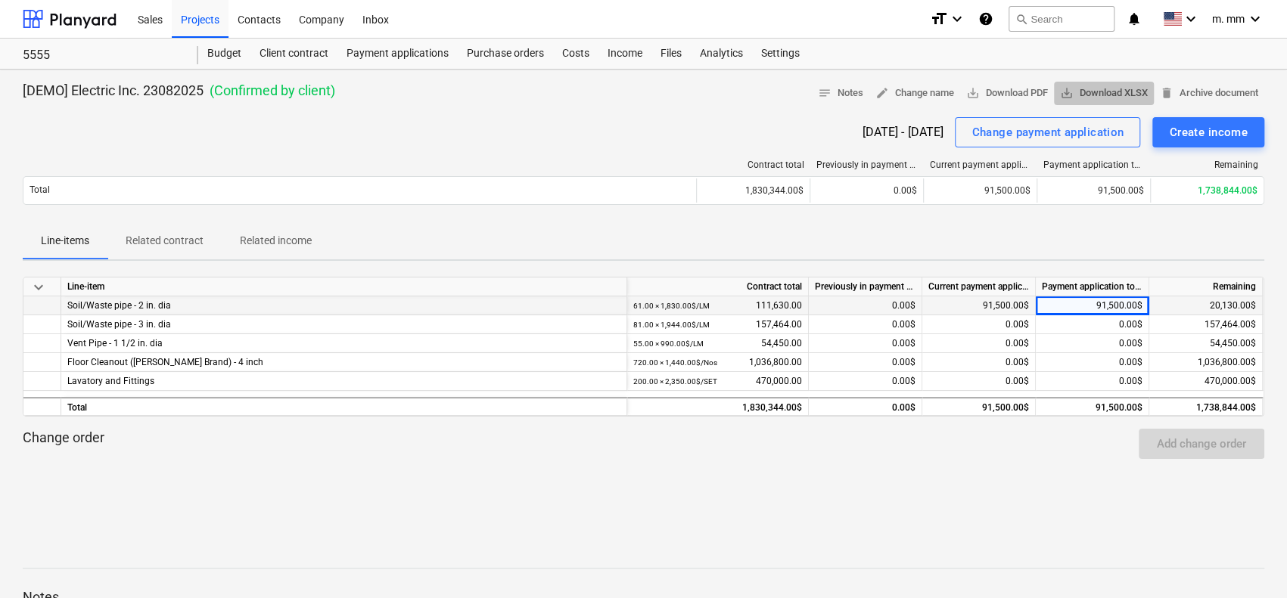
click at [1103, 95] on span "save_alt Download XLSX" at bounding box center [1104, 93] width 88 height 17
click at [893, 223] on div "Line-items Related contract Related income" at bounding box center [643, 241] width 1241 height 36
click at [1229, 117] on button "Create income" at bounding box center [1208, 132] width 112 height 30
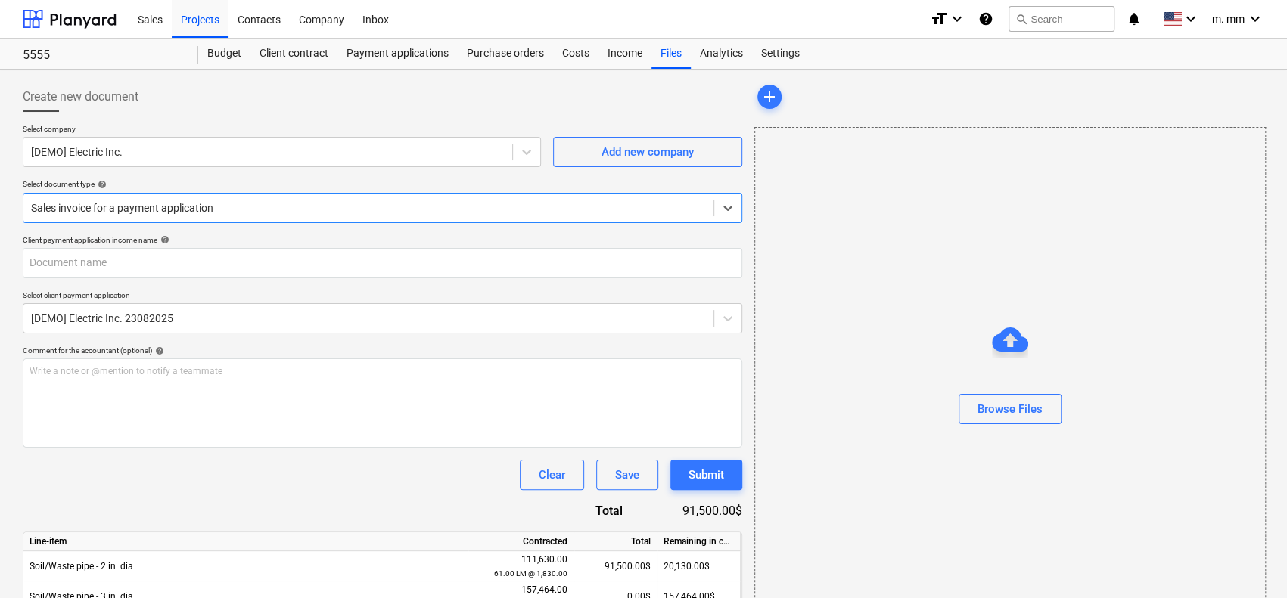
scroll to position [165, 0]
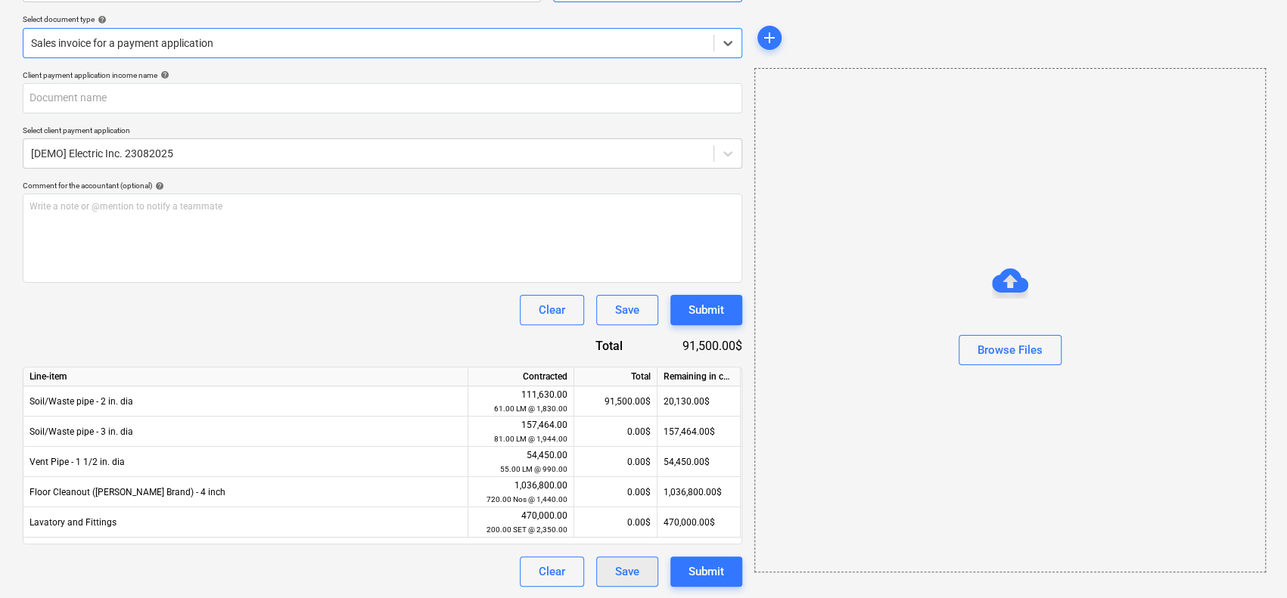
click at [645, 574] on button "Save" at bounding box center [627, 572] width 62 height 30
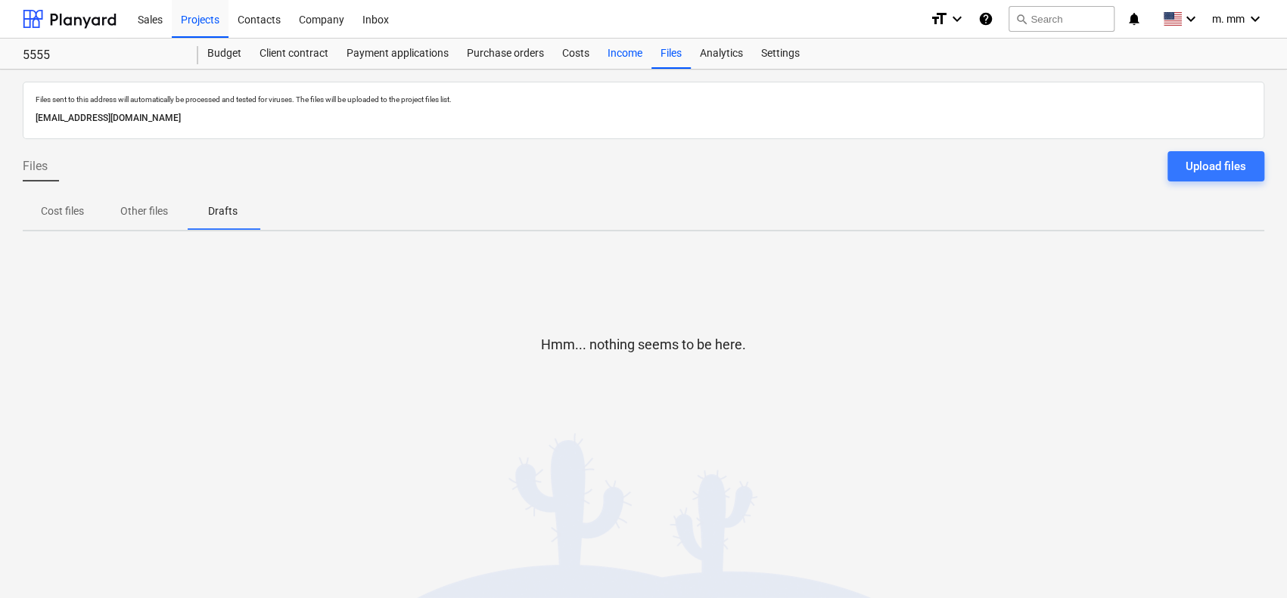
click at [626, 51] on div "Income" at bounding box center [624, 54] width 53 height 30
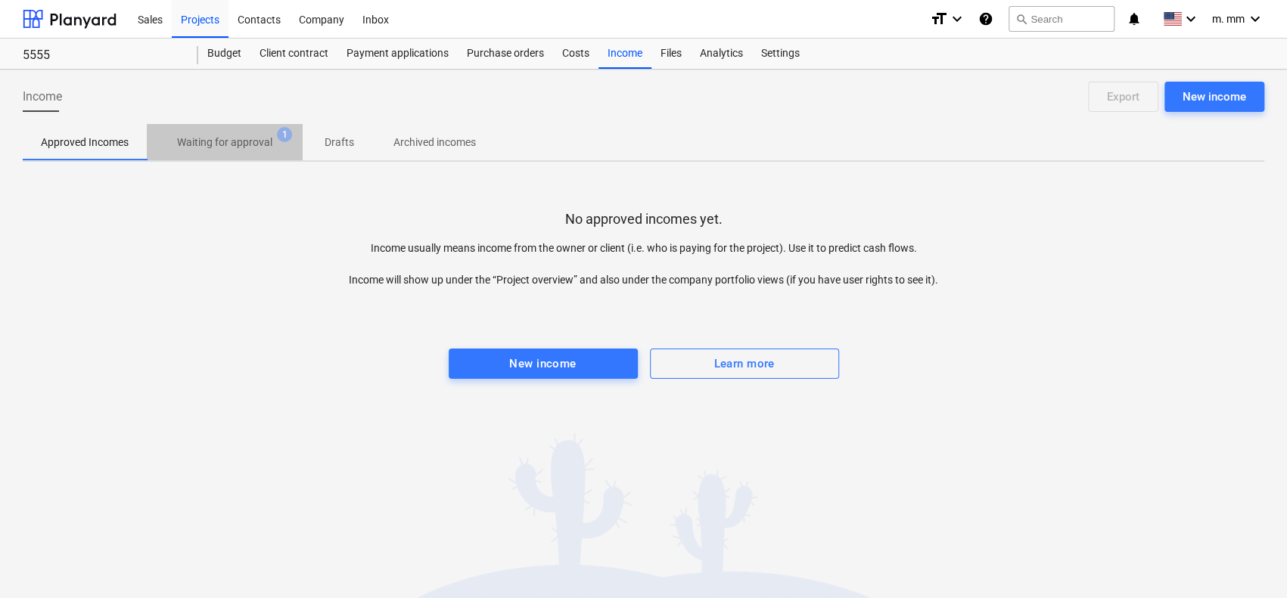
click at [248, 138] on p "Waiting for approval" at bounding box center [224, 143] width 95 height 16
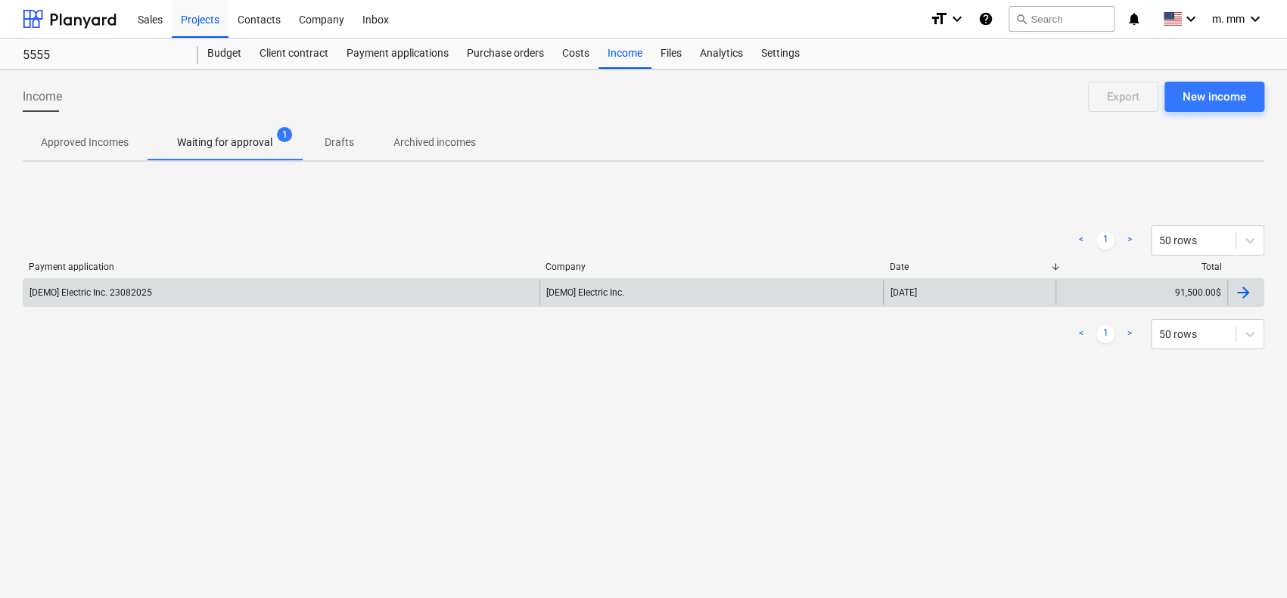
click at [851, 293] on div "[DEMO] Electric Inc." at bounding box center [711, 293] width 344 height 24
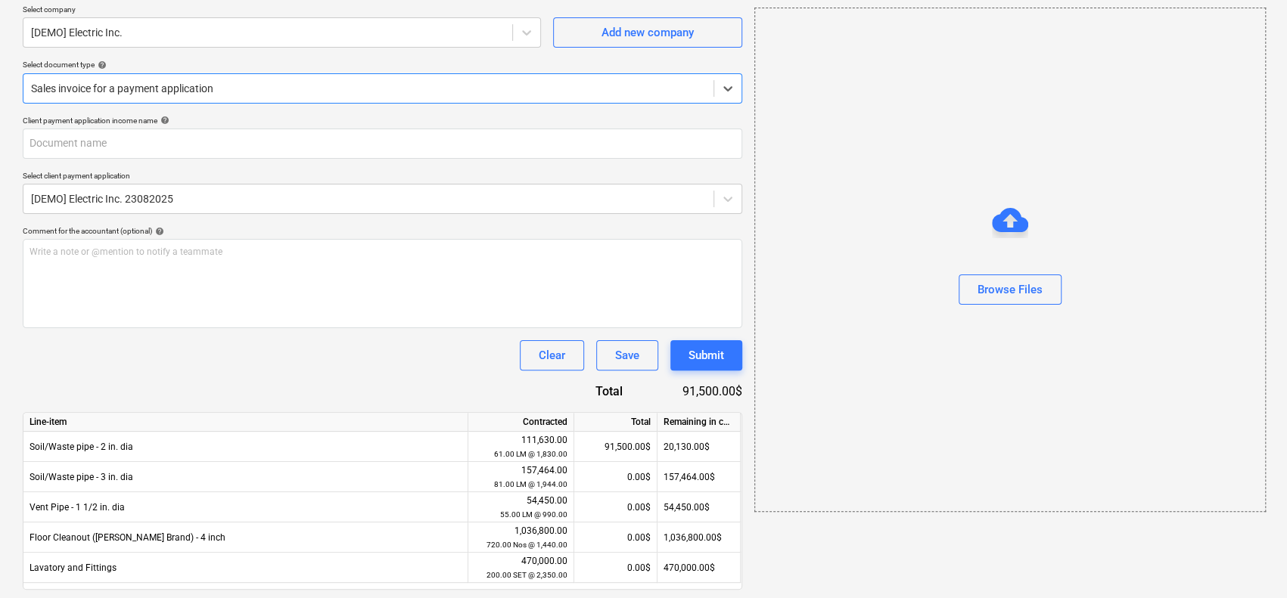
scroll to position [165, 0]
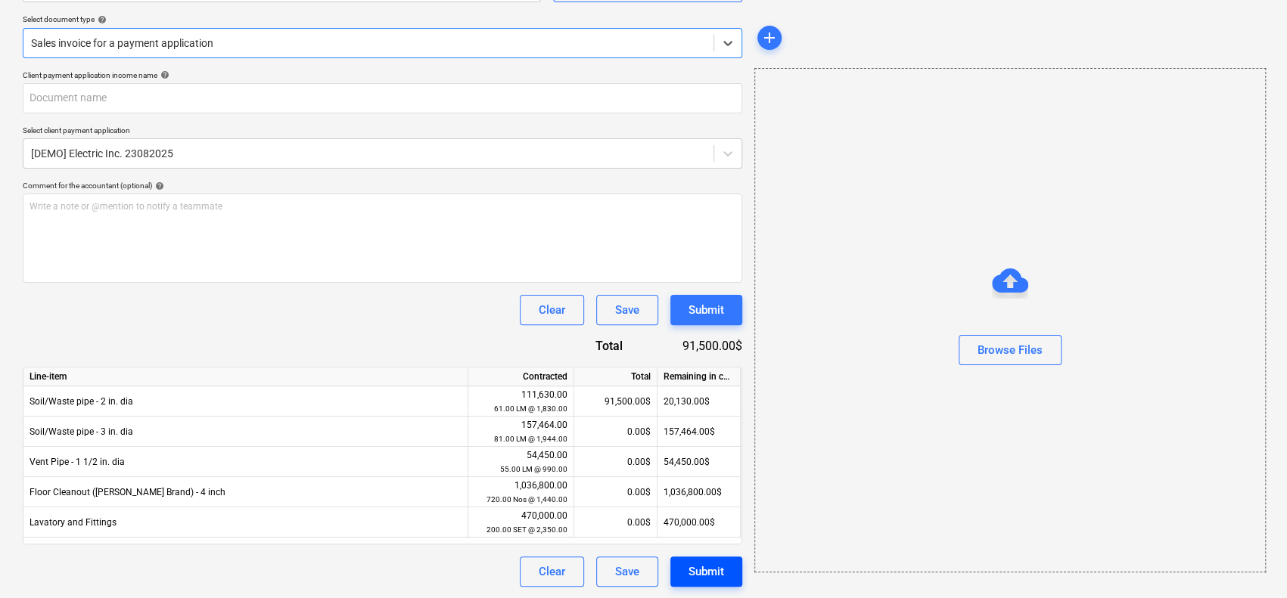
click at [688, 571] on div "Submit" at bounding box center [706, 572] width 36 height 20
click at [632, 566] on div "Save" at bounding box center [627, 572] width 24 height 20
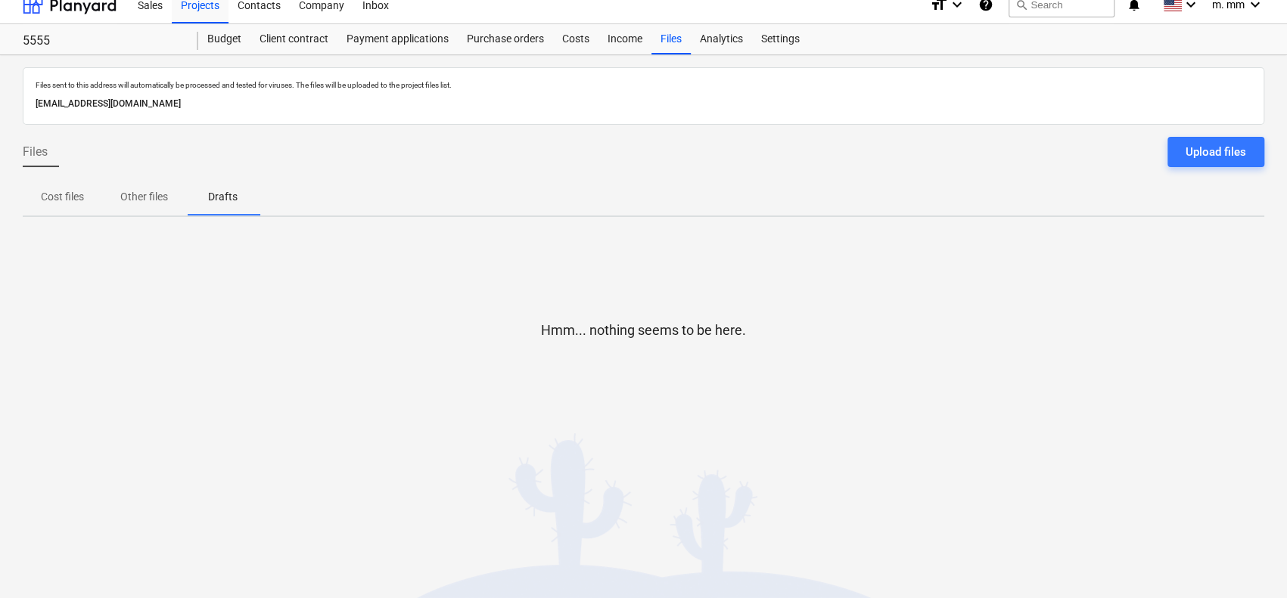
scroll to position [14, 0]
click at [614, 43] on div "Income" at bounding box center [624, 39] width 53 height 30
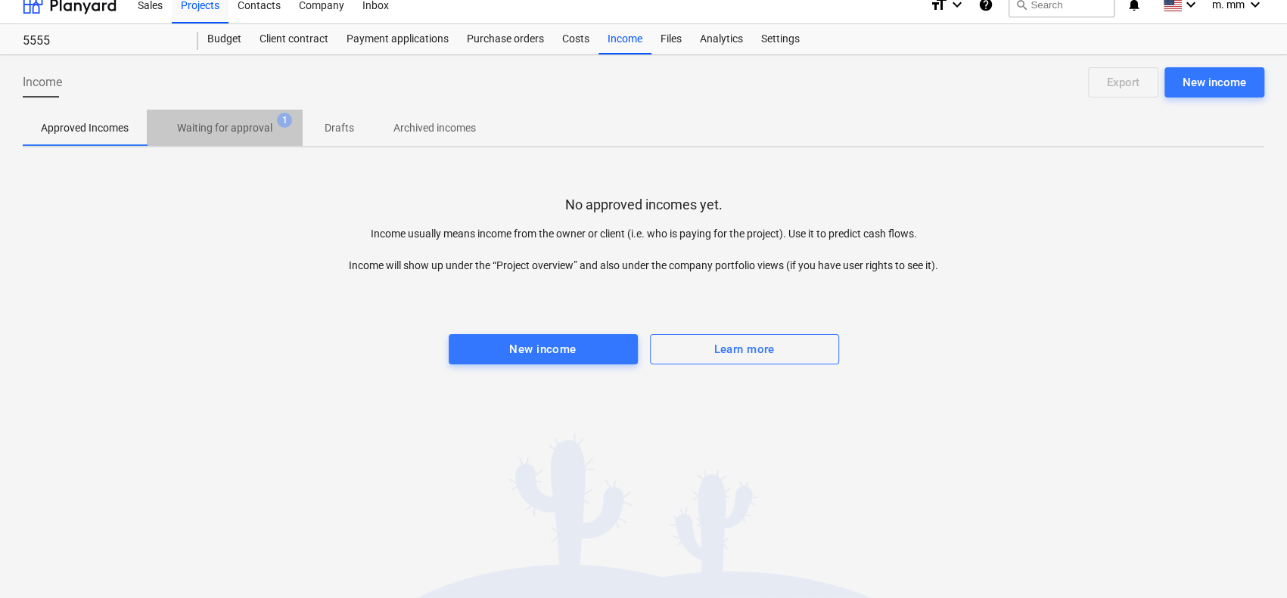
click at [253, 126] on p "Waiting for approval" at bounding box center [224, 128] width 95 height 16
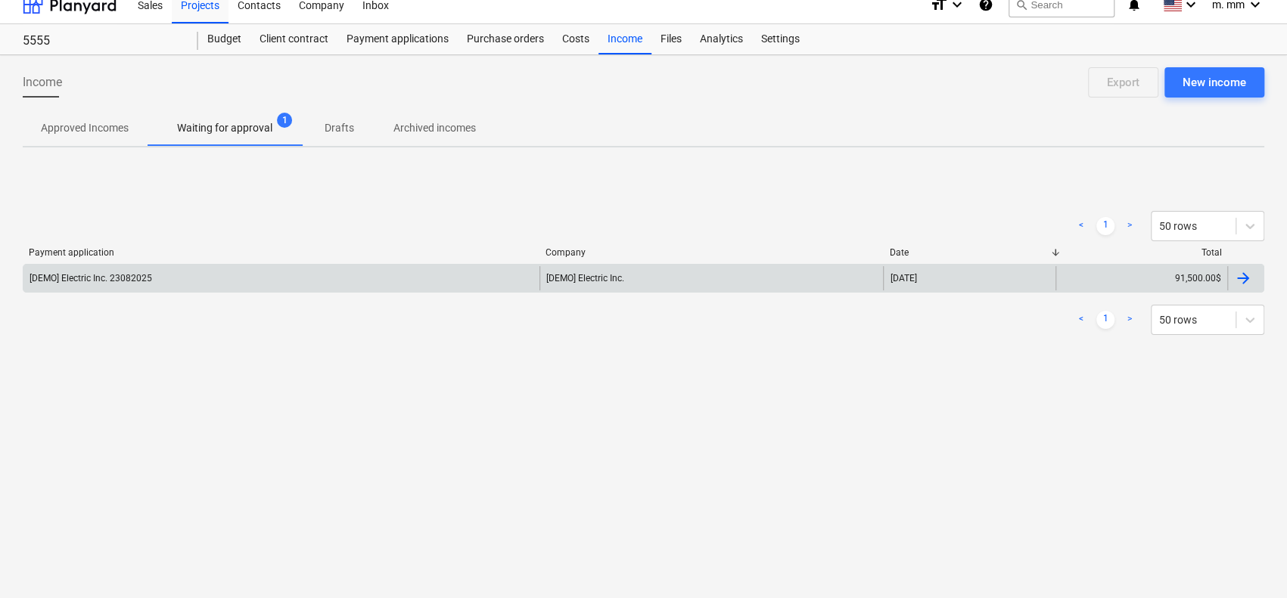
click at [1250, 274] on div at bounding box center [1243, 278] width 18 height 18
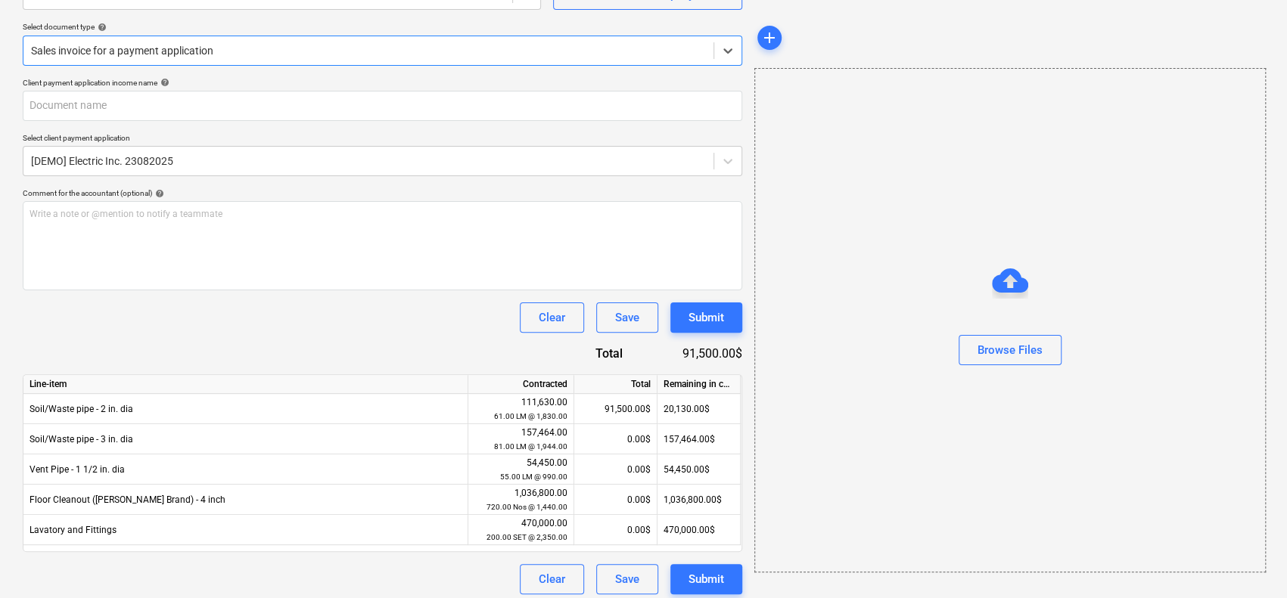
scroll to position [165, 0]
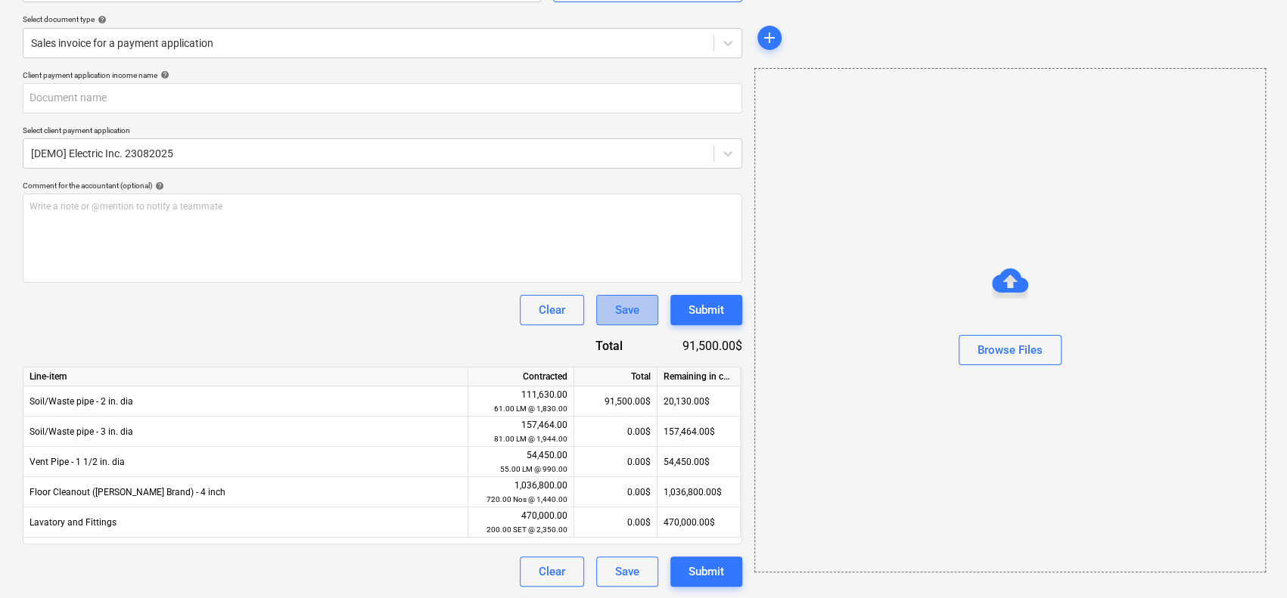
click at [626, 306] on div "Save" at bounding box center [627, 310] width 24 height 20
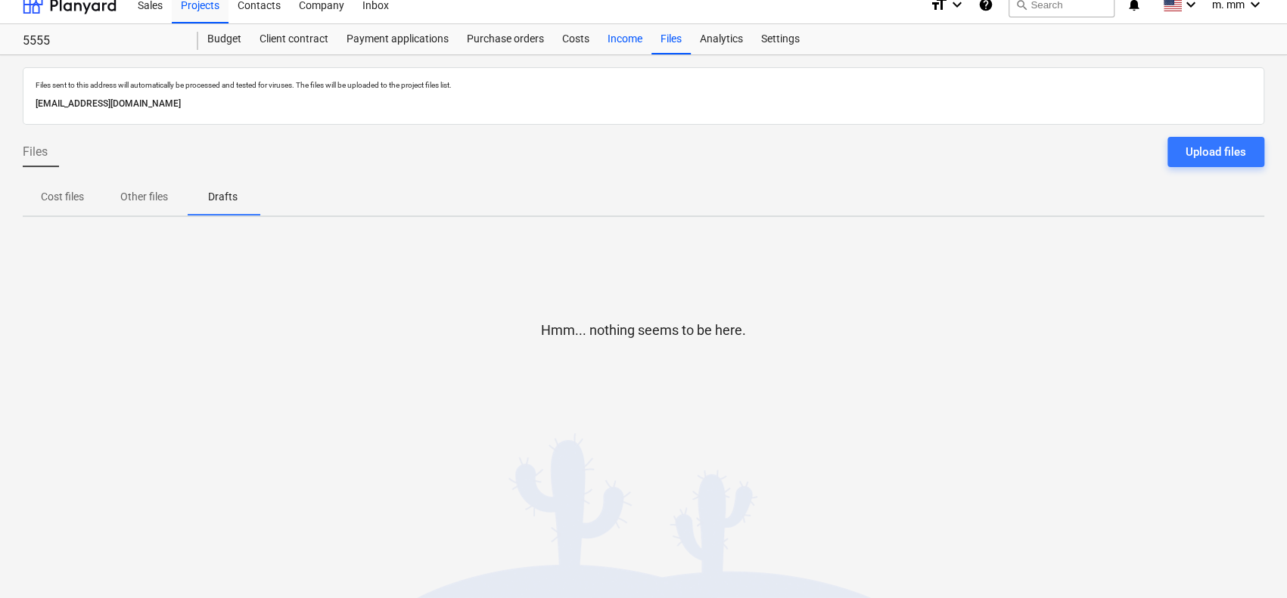
click at [607, 39] on div "Income" at bounding box center [624, 39] width 53 height 30
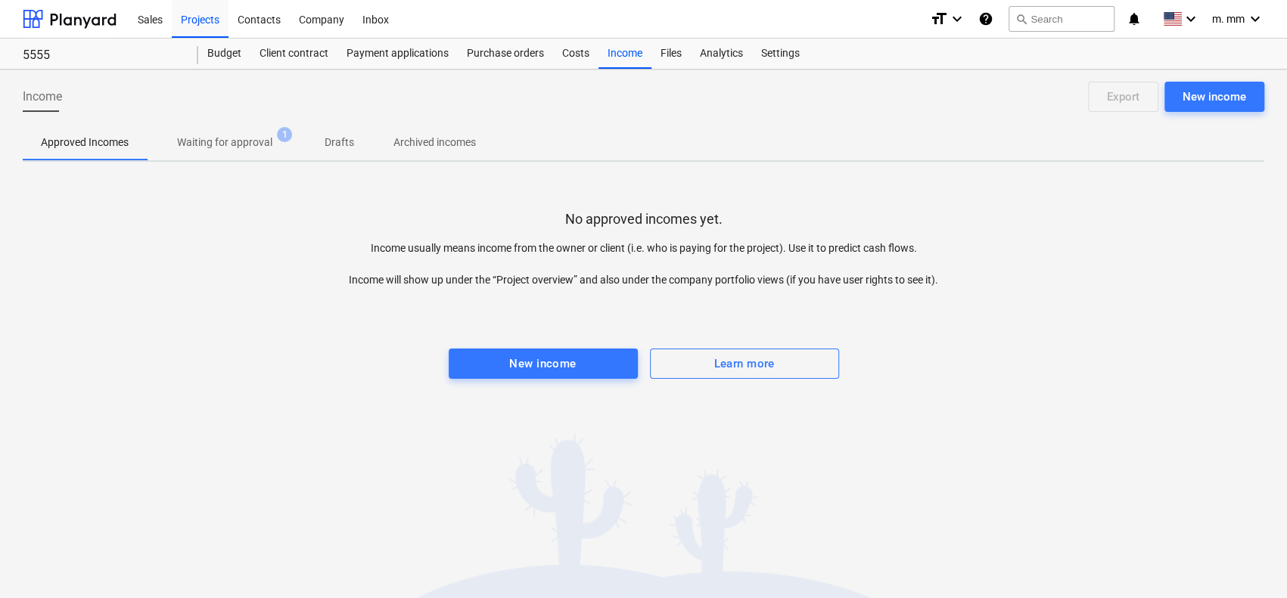
click at [203, 126] on button "Waiting for approval 1" at bounding box center [225, 142] width 156 height 36
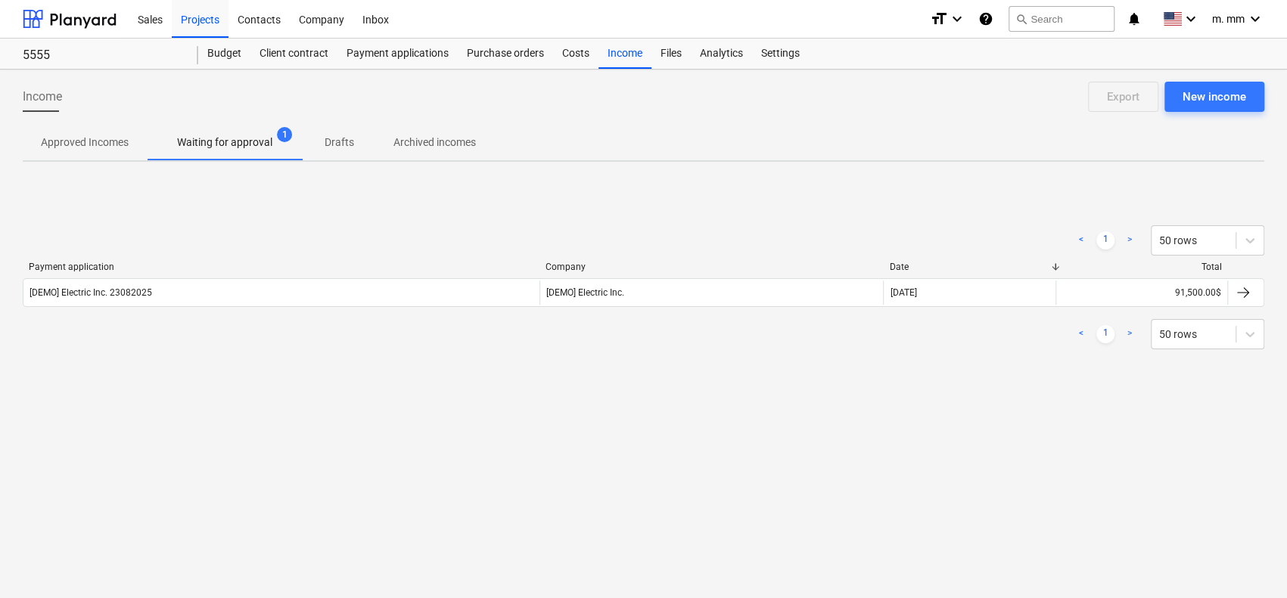
drag, startPoint x: 215, startPoint y: 135, endPoint x: 182, endPoint y: 333, distance: 200.1
click at [182, 333] on div "< 1 > 50 rows" at bounding box center [643, 334] width 1241 height 30
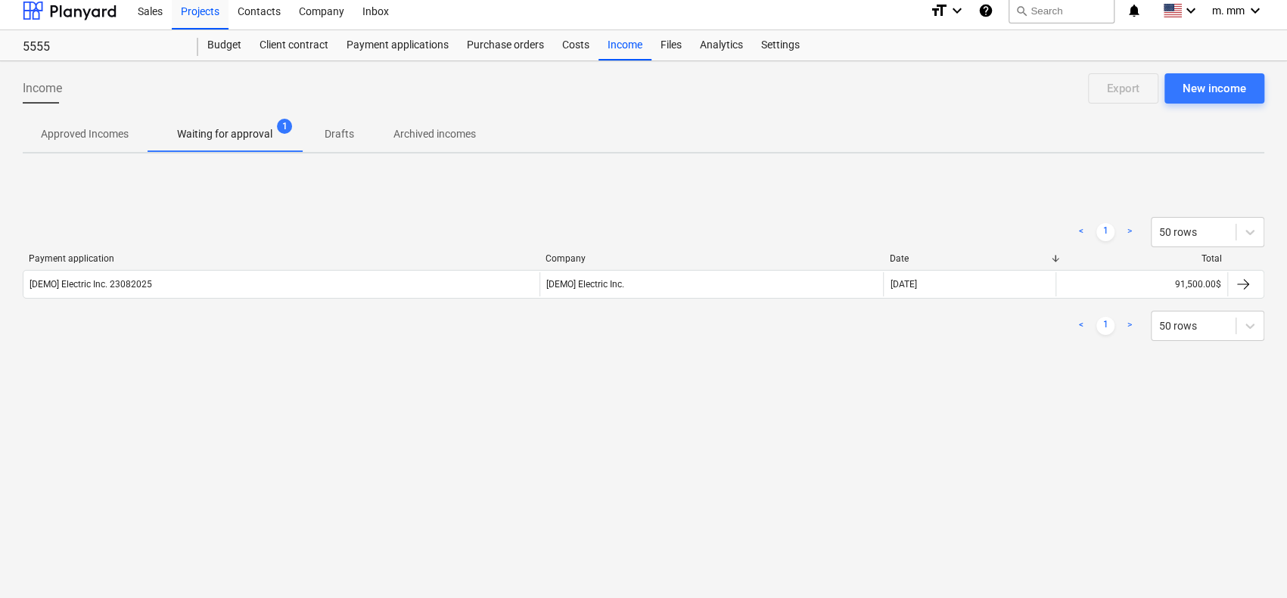
scroll to position [14, 0]
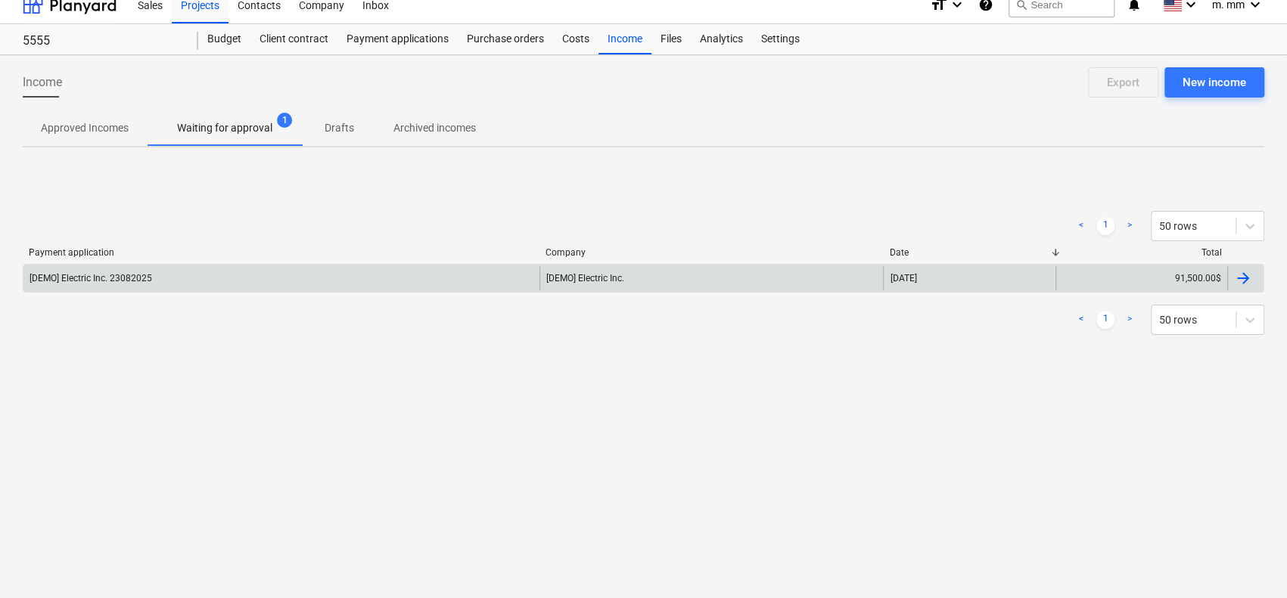
click at [707, 284] on div "[DEMO] Electric Inc." at bounding box center [711, 278] width 344 height 24
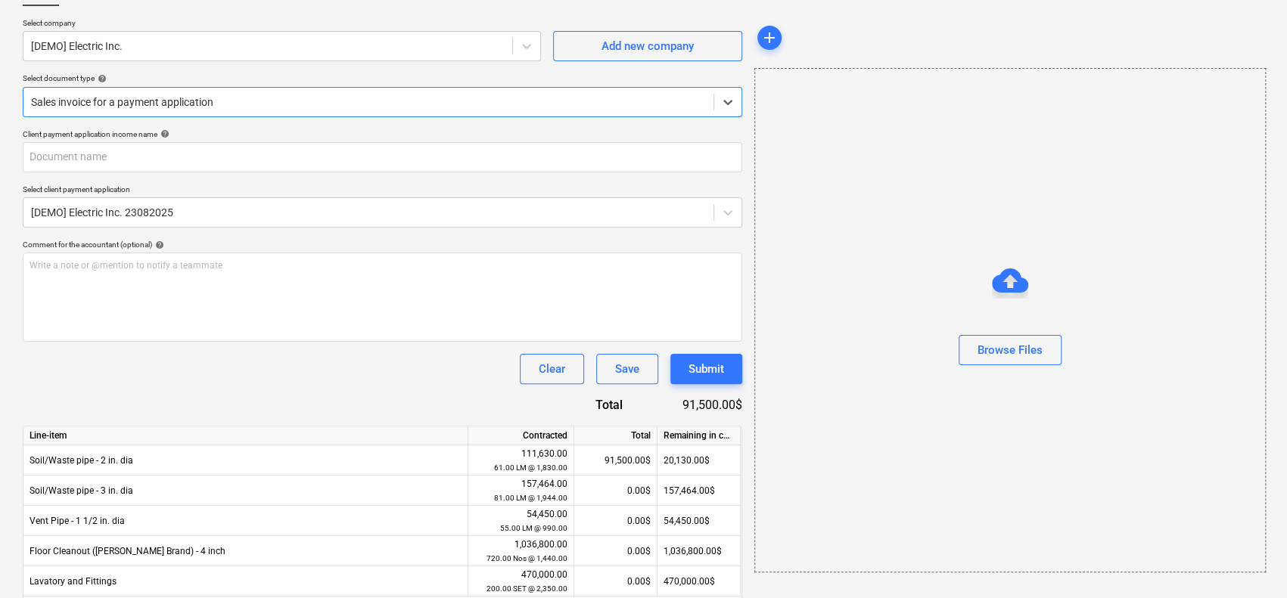
scroll to position [165, 0]
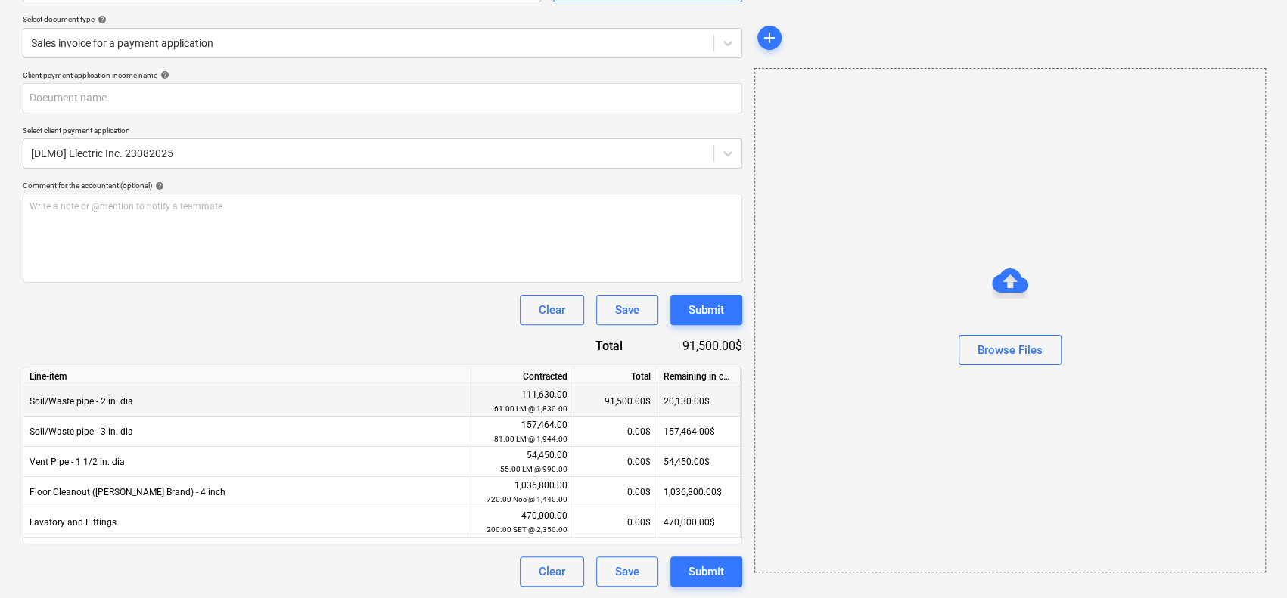
click at [723, 404] on div "20,130.00$" at bounding box center [698, 402] width 83 height 30
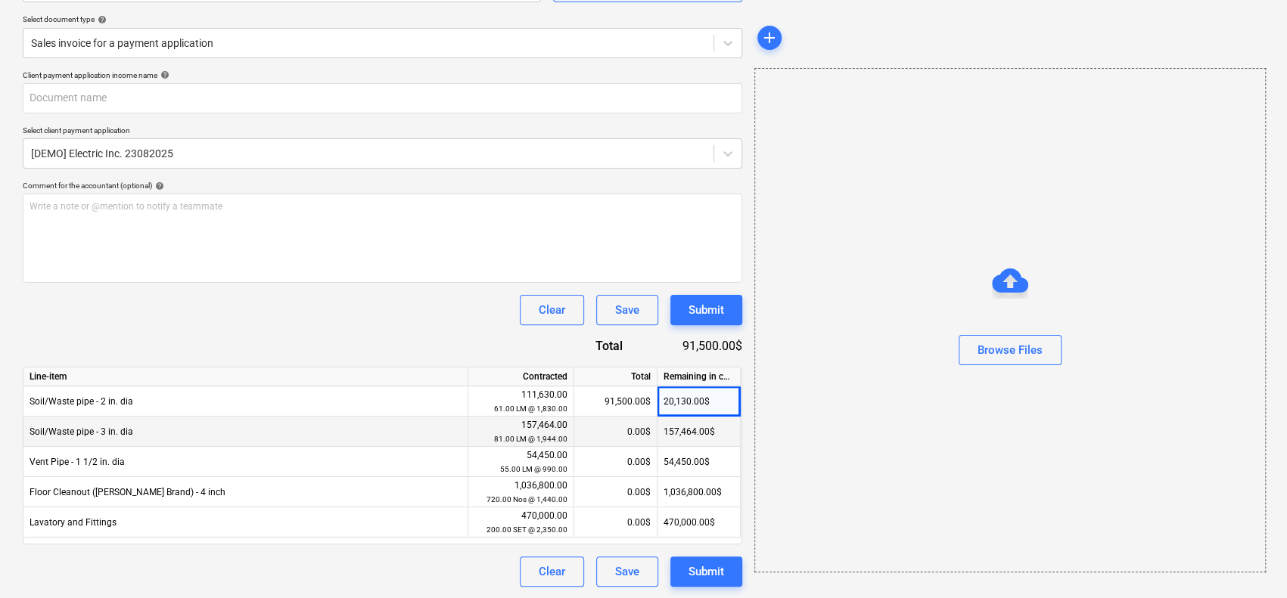
click at [719, 429] on div "157,464.00$" at bounding box center [698, 432] width 83 height 30
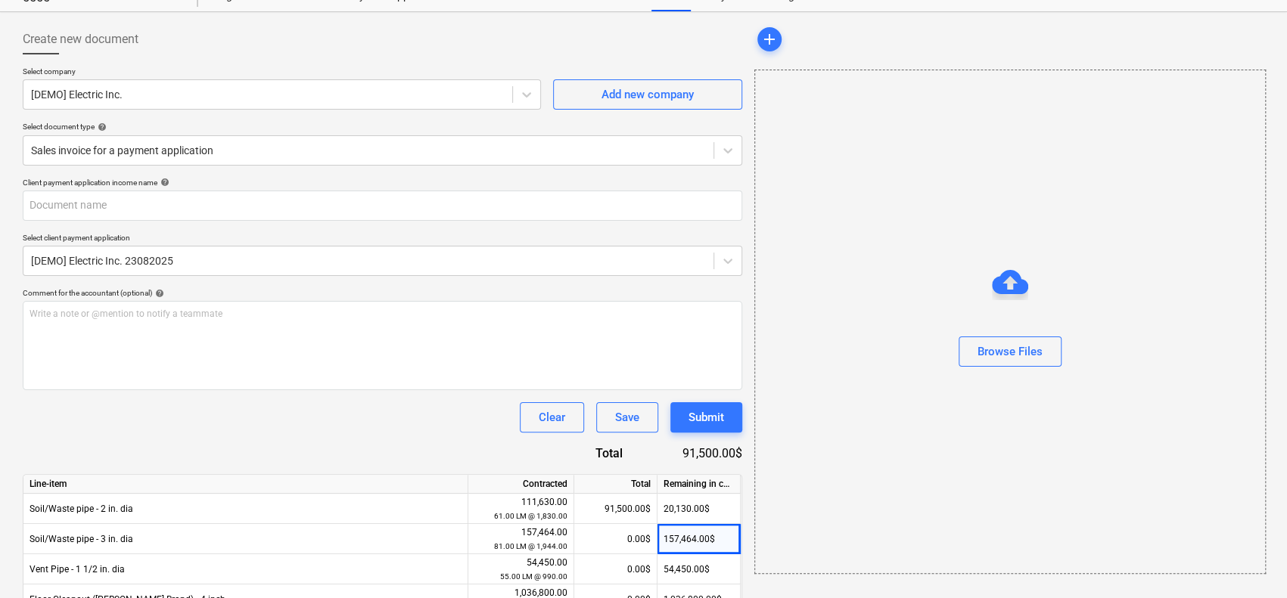
scroll to position [0, 0]
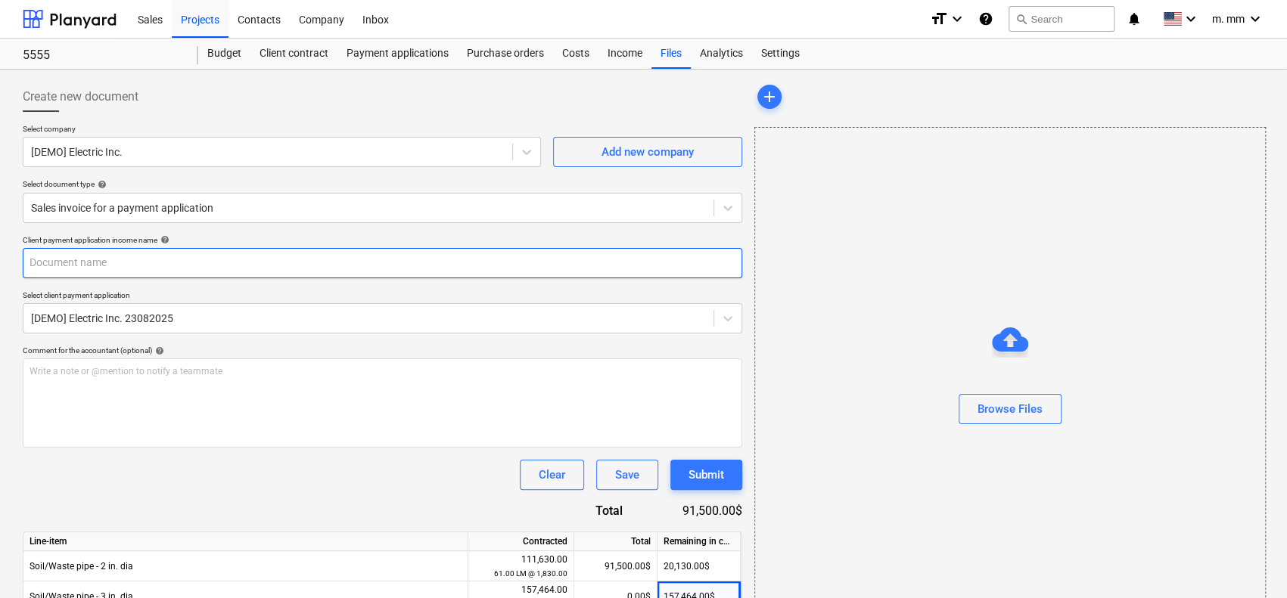
click at [433, 269] on input "text" at bounding box center [382, 263] width 719 height 30
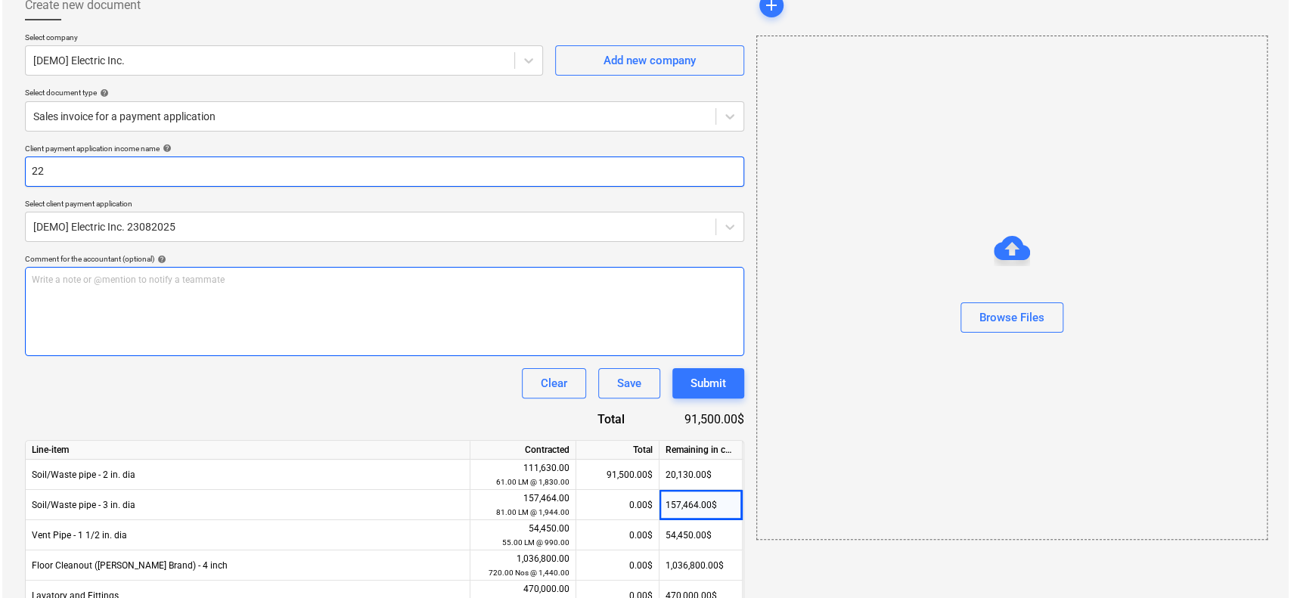
scroll to position [165, 0]
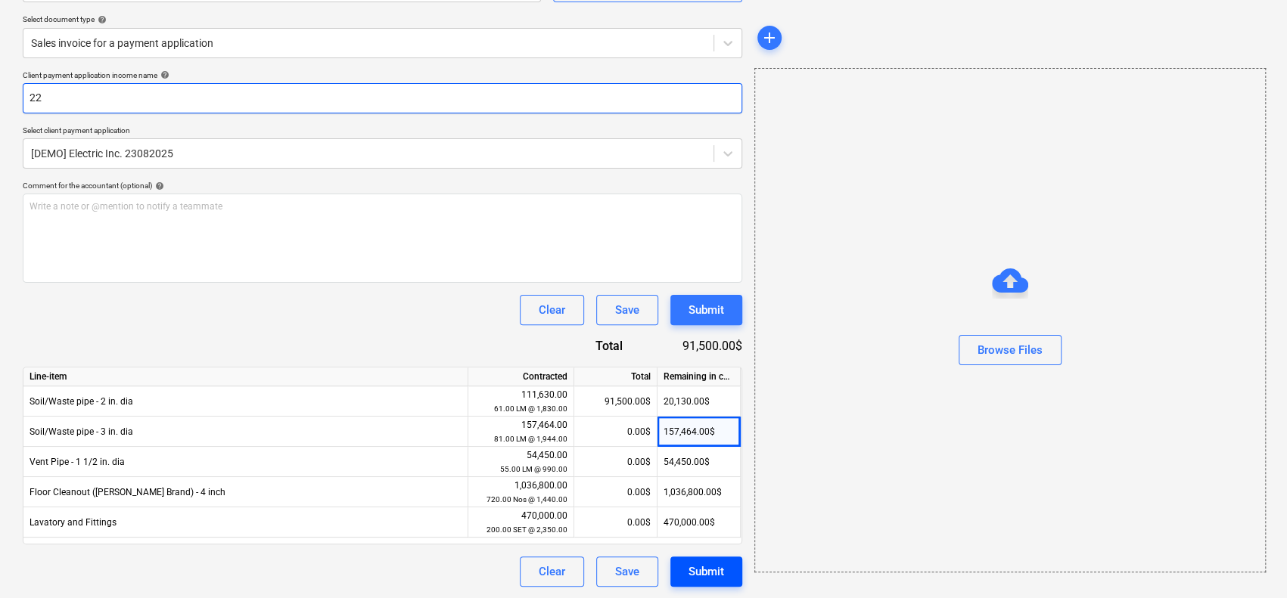
type input "22"
click at [696, 561] on button "Submit" at bounding box center [706, 572] width 72 height 30
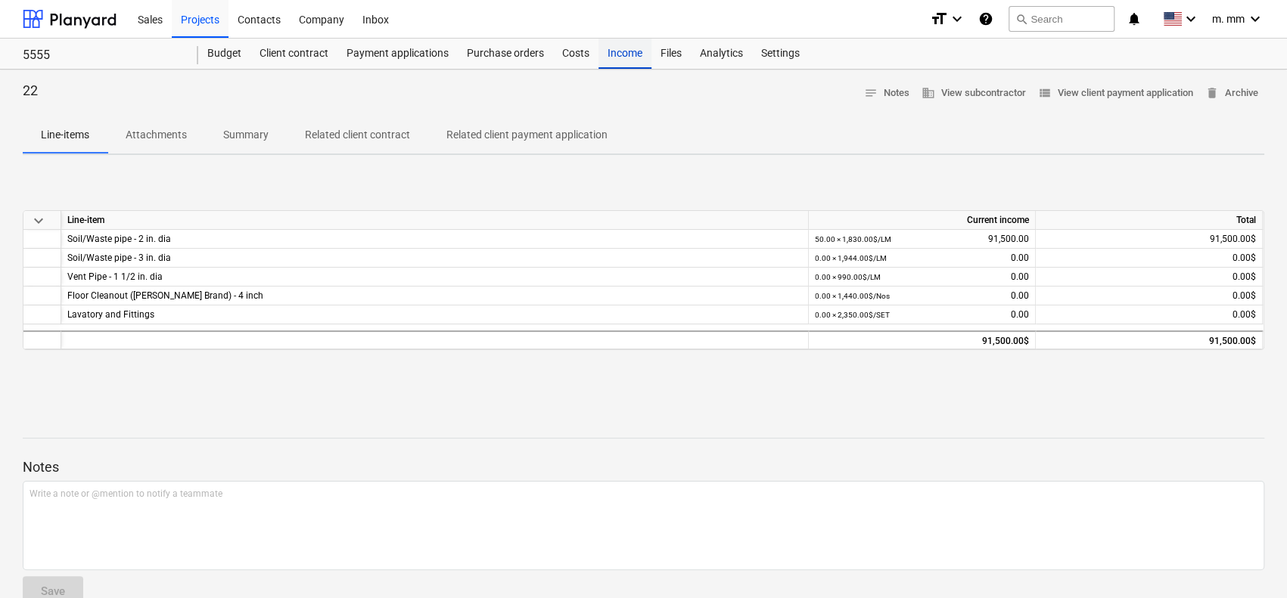
click at [614, 54] on div "Income" at bounding box center [624, 54] width 53 height 30
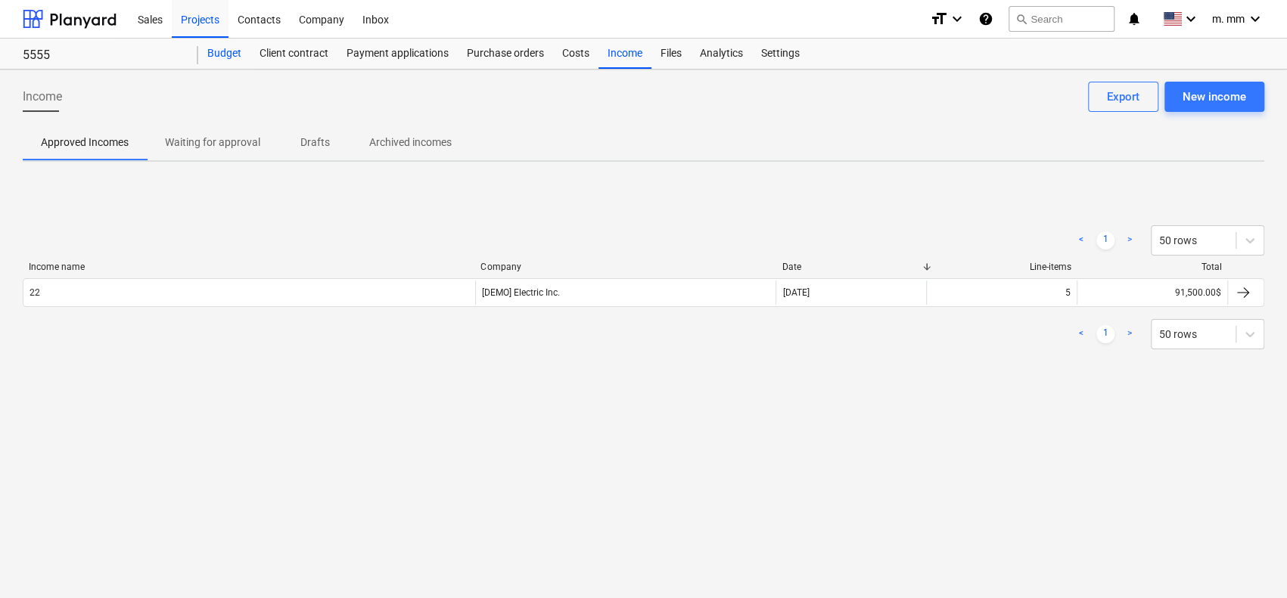
click at [225, 46] on div "Budget" at bounding box center [224, 54] width 52 height 30
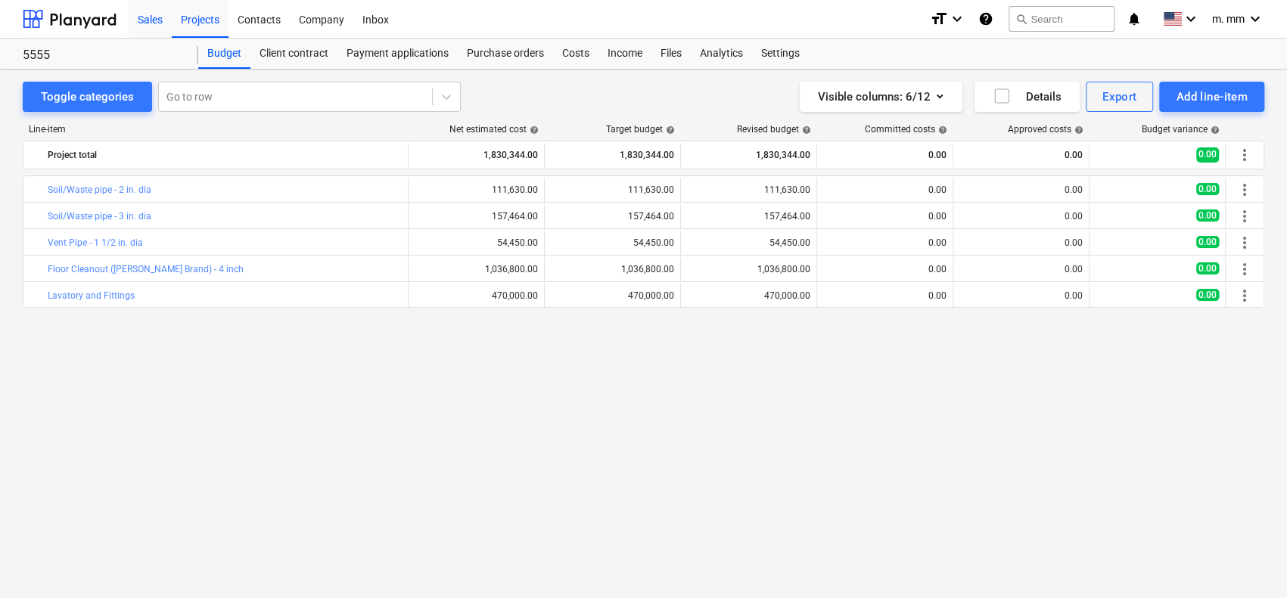
click at [156, 14] on div "Sales" at bounding box center [150, 18] width 43 height 39
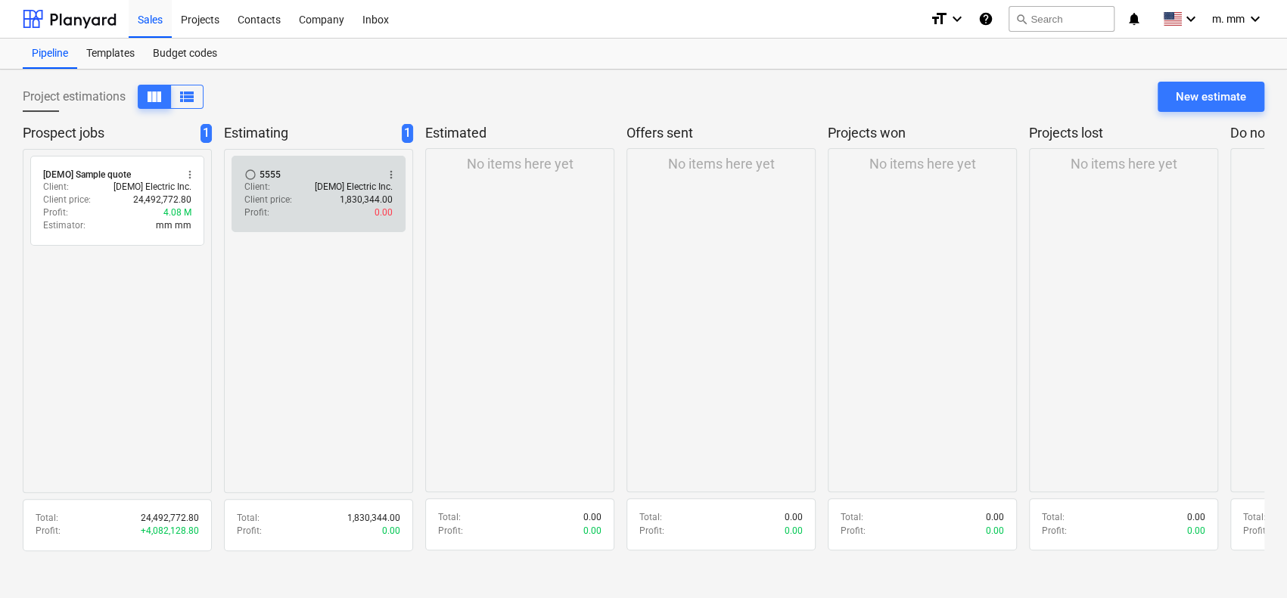
click at [297, 204] on div "Client price : 1,830,344.00" at bounding box center [318, 200] width 148 height 13
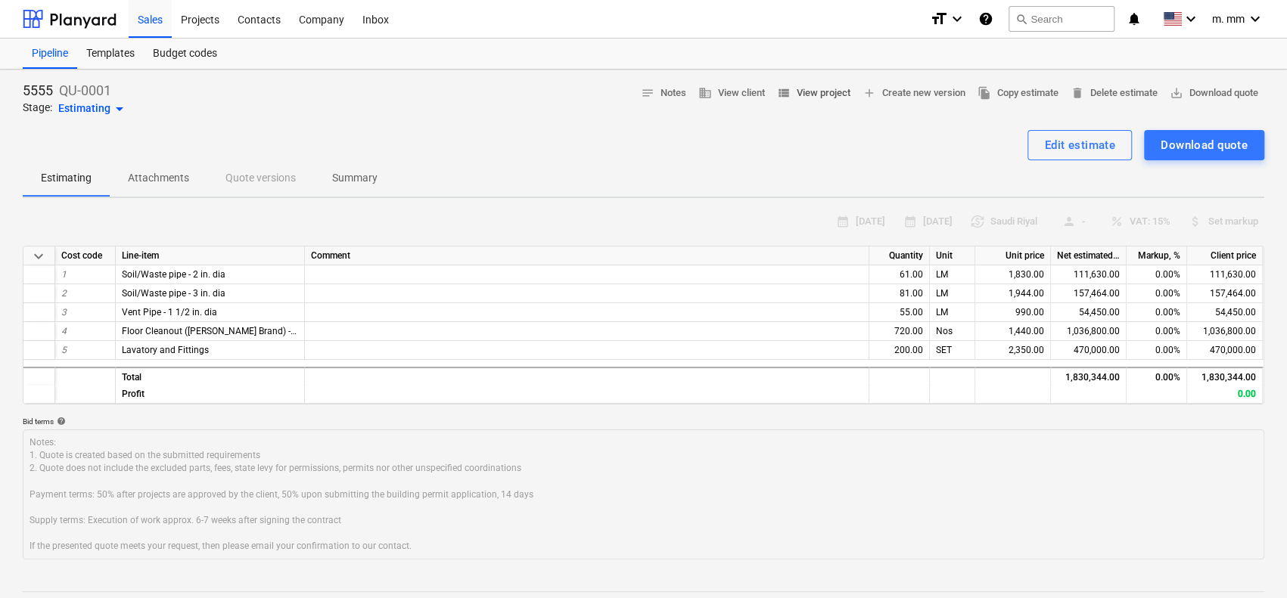
click at [804, 92] on span "view_list View project" at bounding box center [813, 93] width 73 height 17
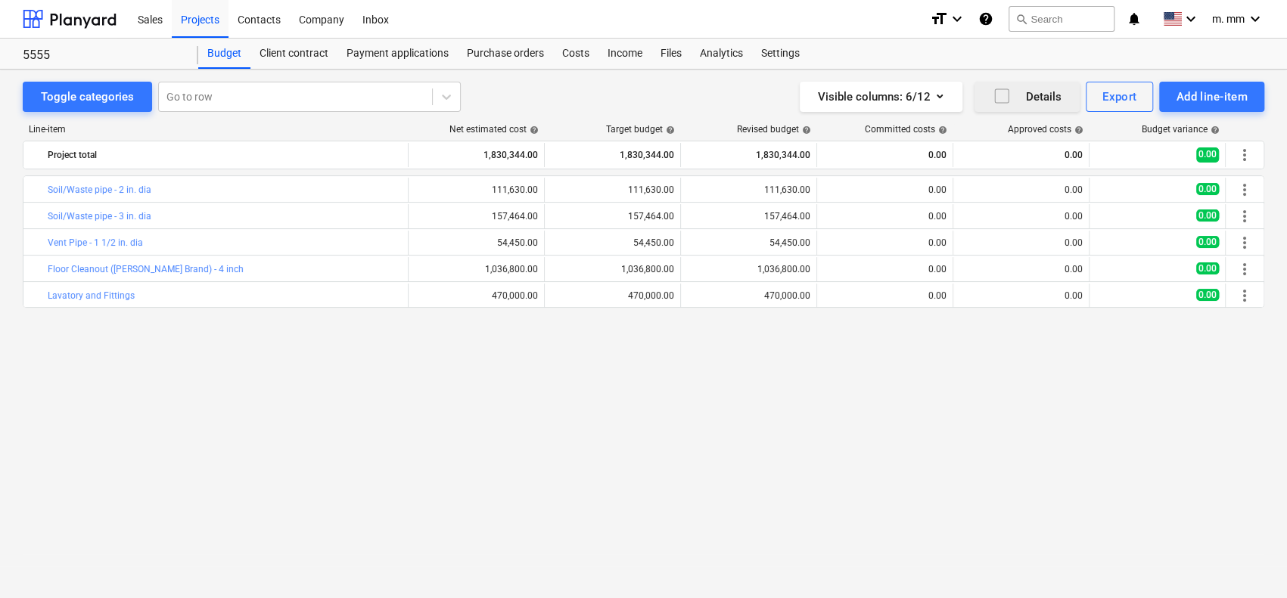
click at [1027, 94] on div "Details" at bounding box center [1027, 97] width 69 height 20
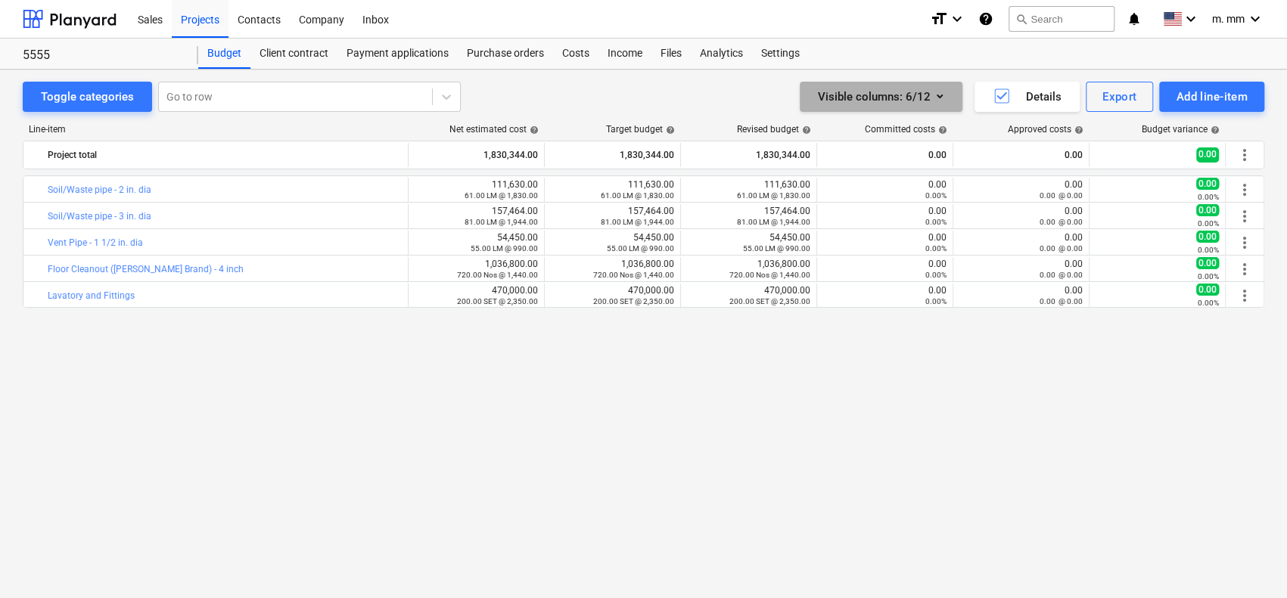
click at [888, 92] on div "Visible columns : 6/12" at bounding box center [881, 97] width 126 height 20
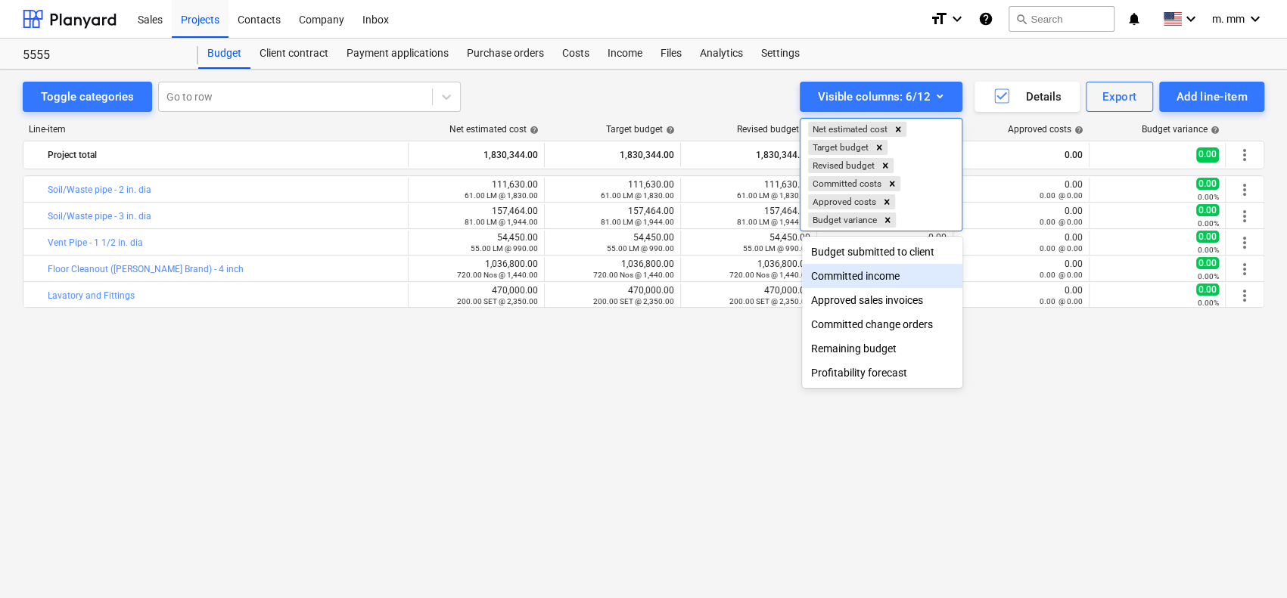
click at [900, 281] on div "Committed income" at bounding box center [882, 276] width 160 height 24
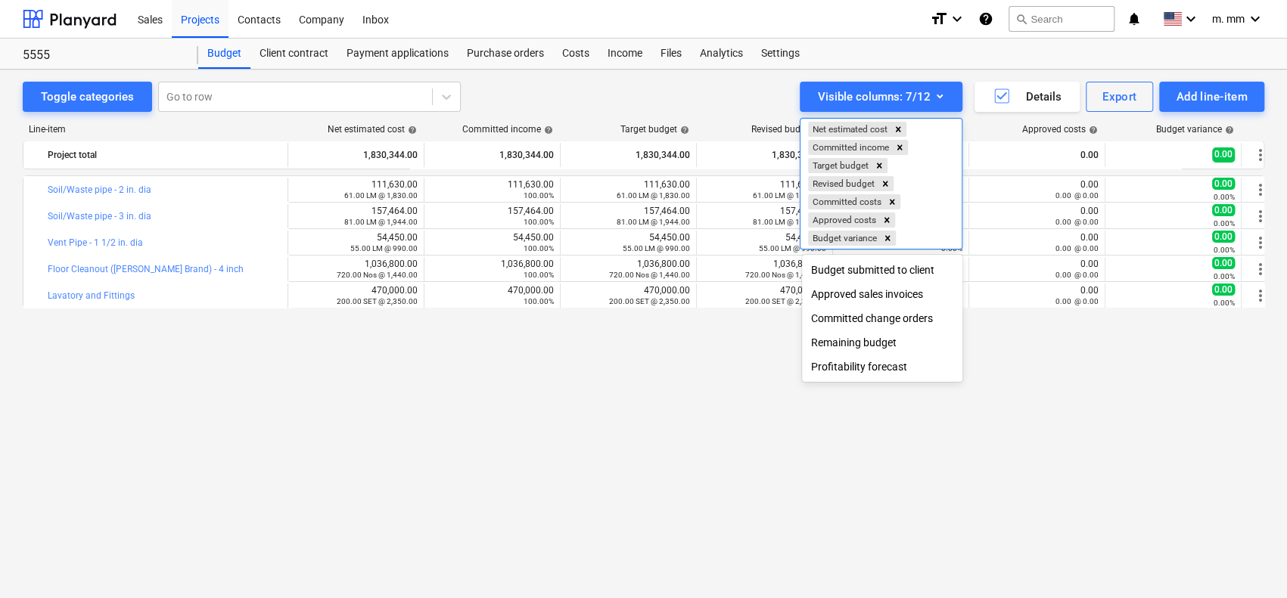
click at [878, 294] on div "Approved sales invoices" at bounding box center [882, 294] width 160 height 24
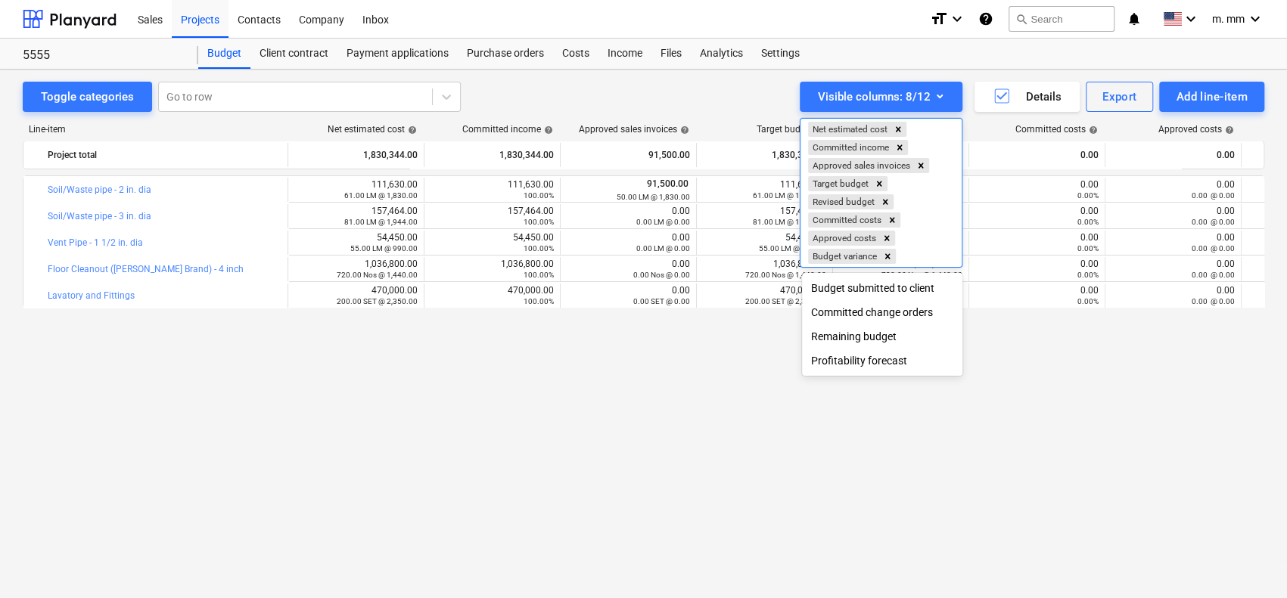
click at [887, 340] on div "Remaining budget" at bounding box center [882, 337] width 160 height 24
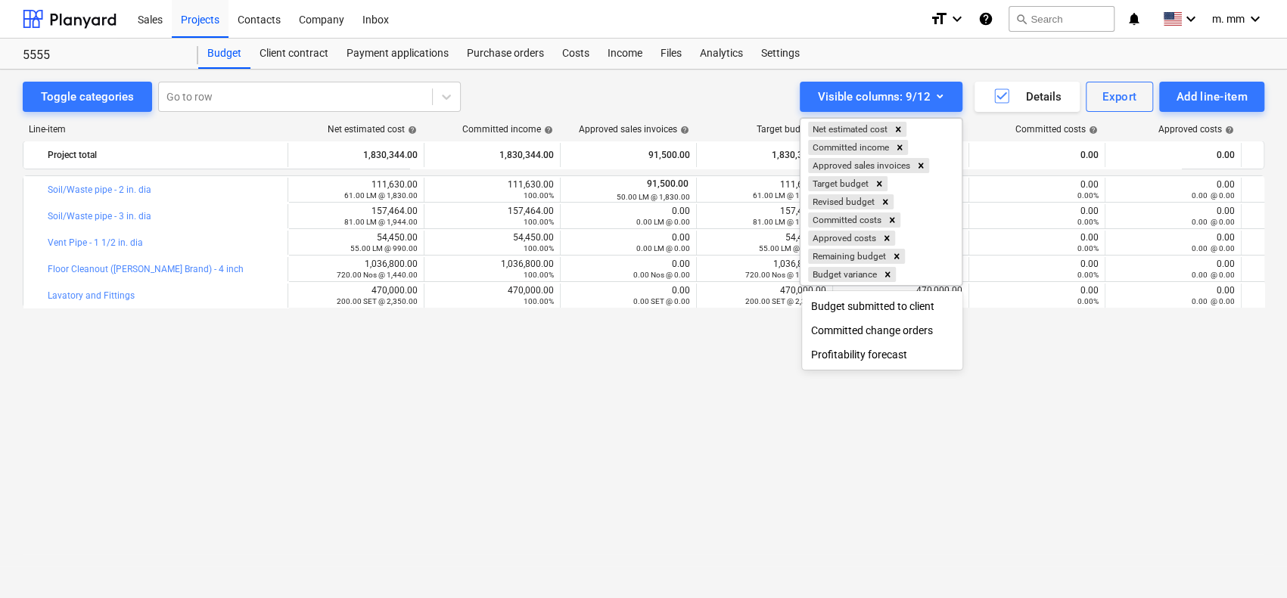
click at [723, 359] on div at bounding box center [643, 299] width 1287 height 598
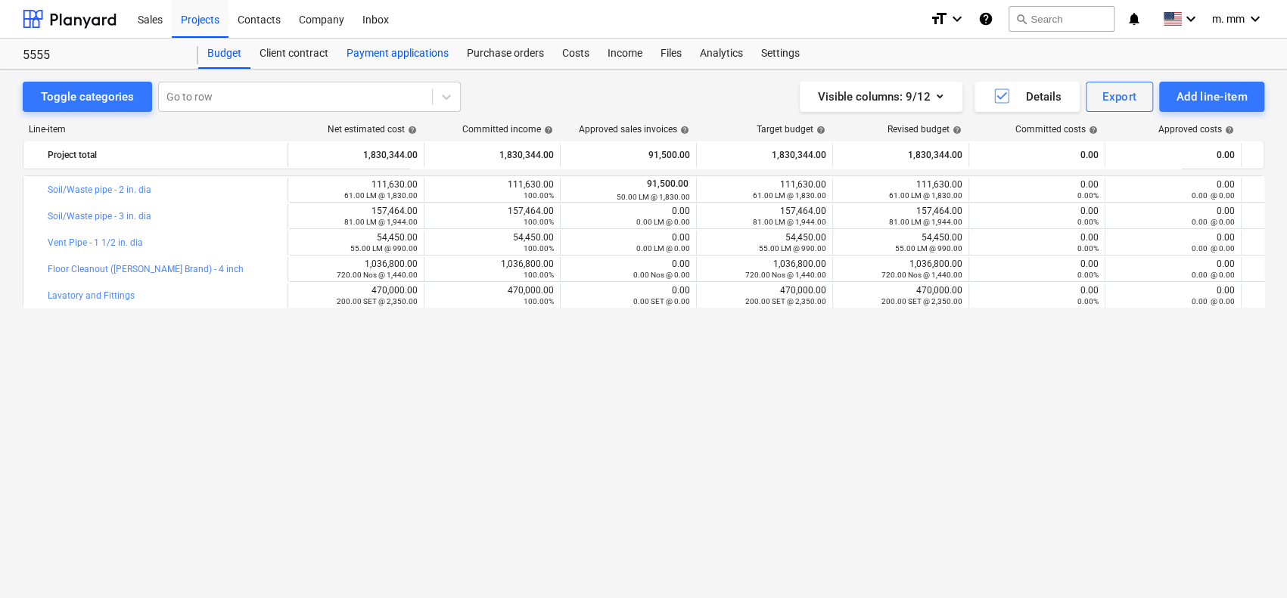
click at [403, 49] on div "Payment applications" at bounding box center [397, 54] width 120 height 30
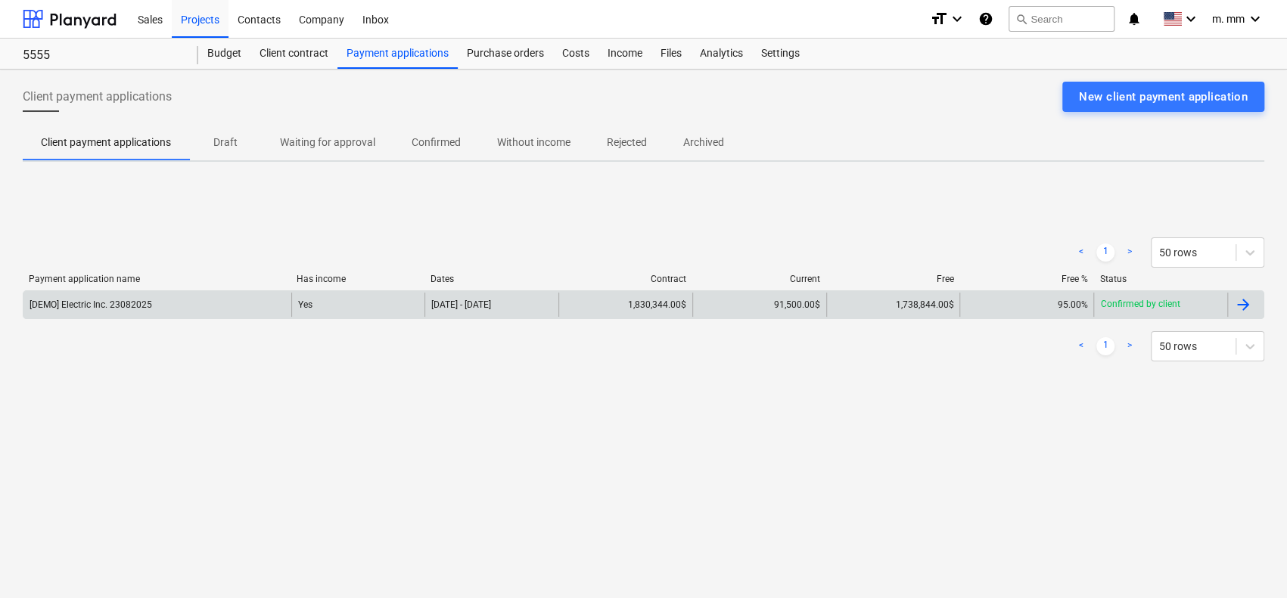
click at [369, 303] on div "Yes" at bounding box center [358, 305] width 134 height 24
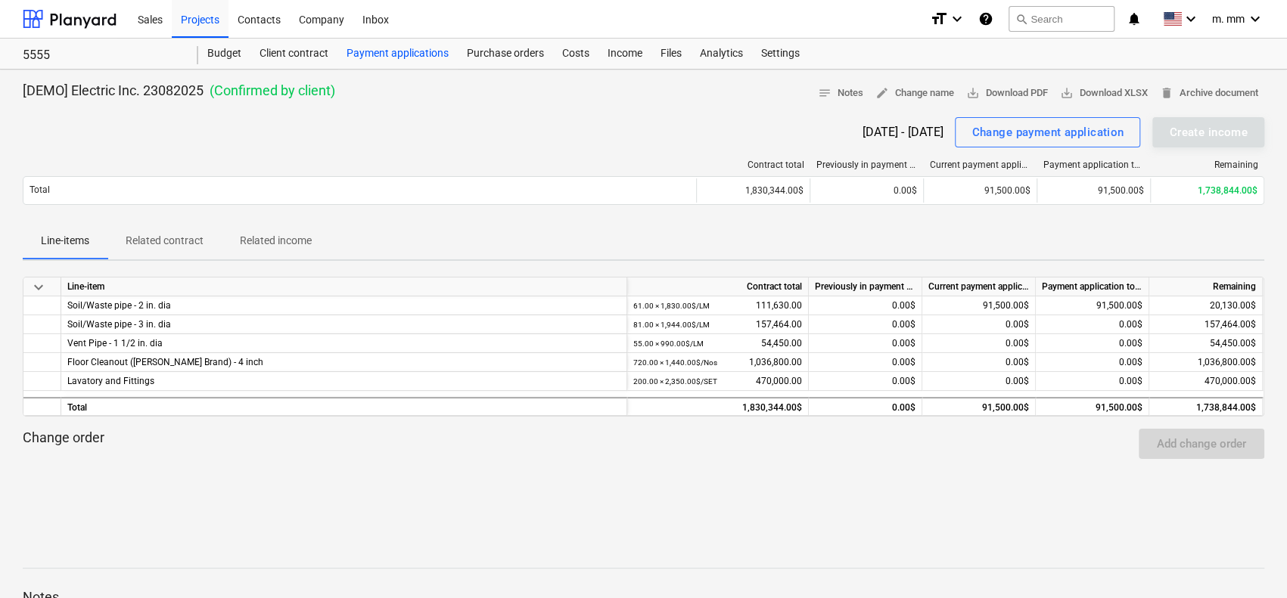
click at [362, 56] on div "Payment applications" at bounding box center [397, 54] width 120 height 30
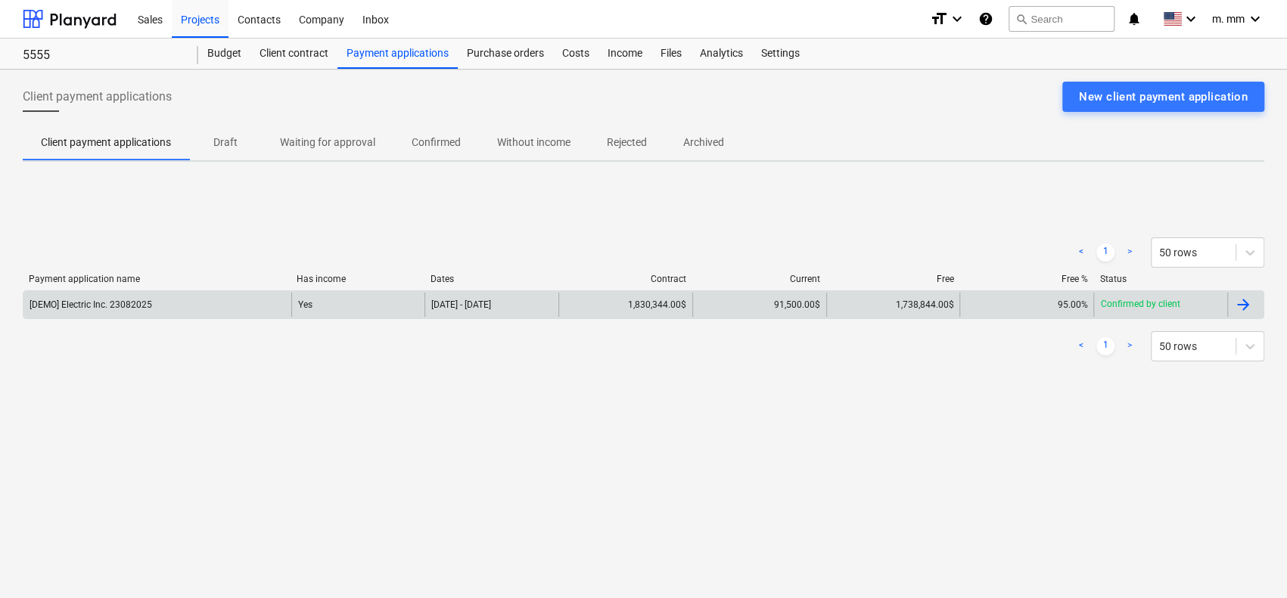
click at [1178, 303] on div "Confirmed by client" at bounding box center [1160, 305] width 134 height 24
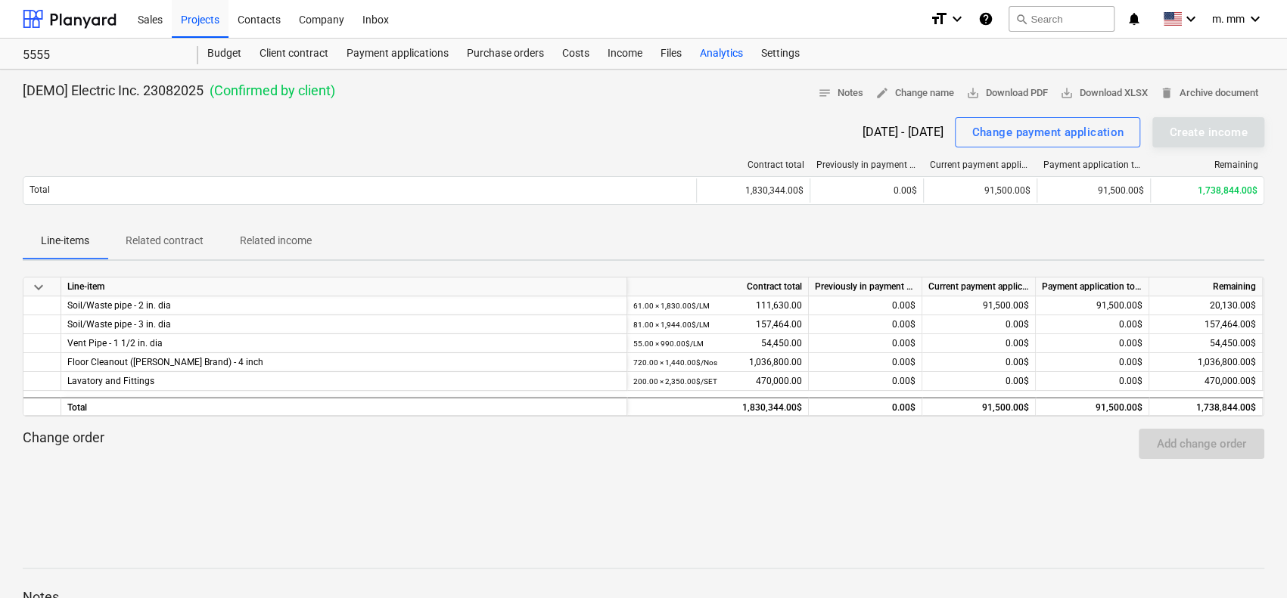
click at [716, 61] on div "Analytics" at bounding box center [721, 54] width 61 height 30
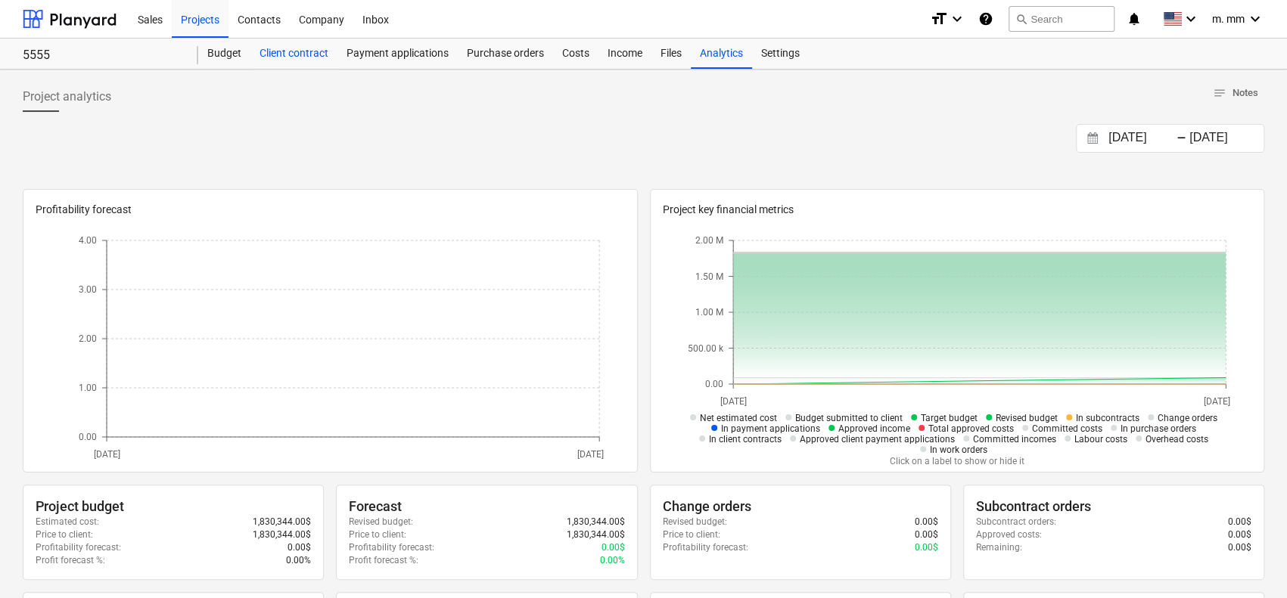
click at [292, 49] on div "Client contract" at bounding box center [293, 54] width 87 height 30
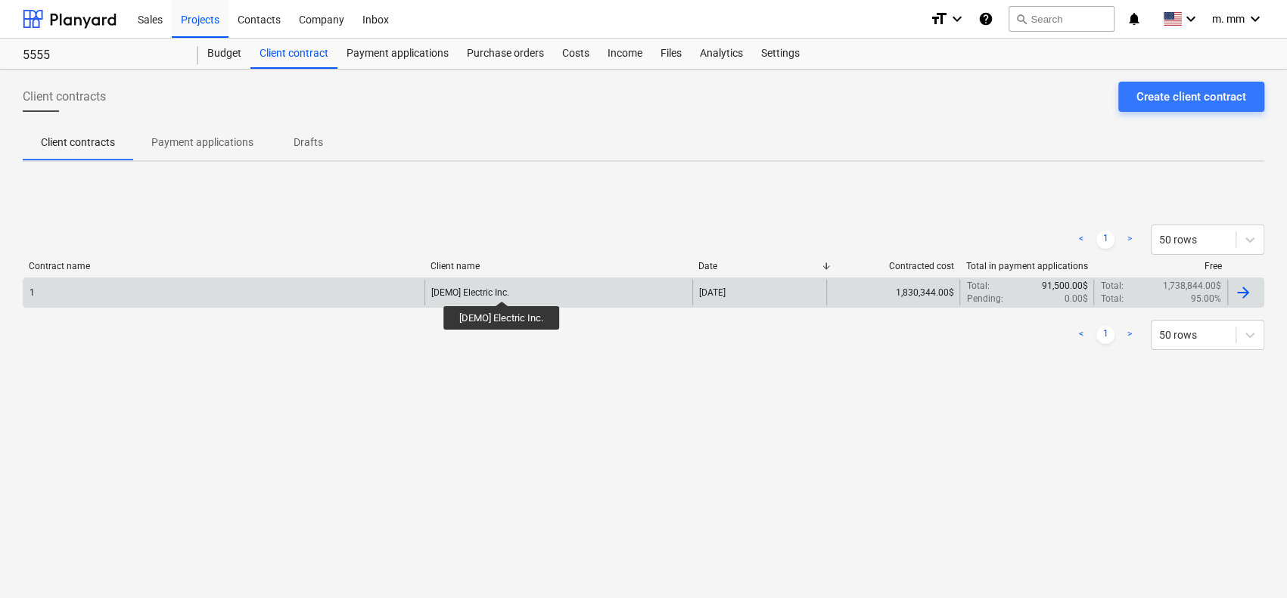
click at [502, 287] on div "[DEMO] Electric Inc." at bounding box center [470, 292] width 78 height 11
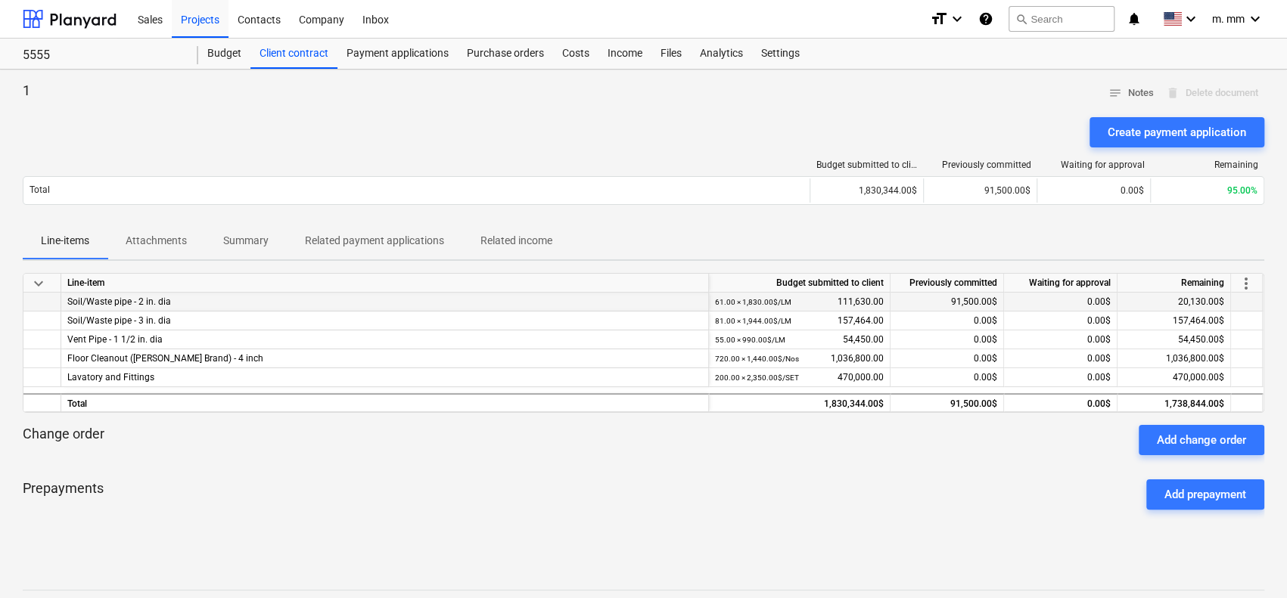
click at [1012, 302] on div "0.00$" at bounding box center [1060, 302] width 113 height 19
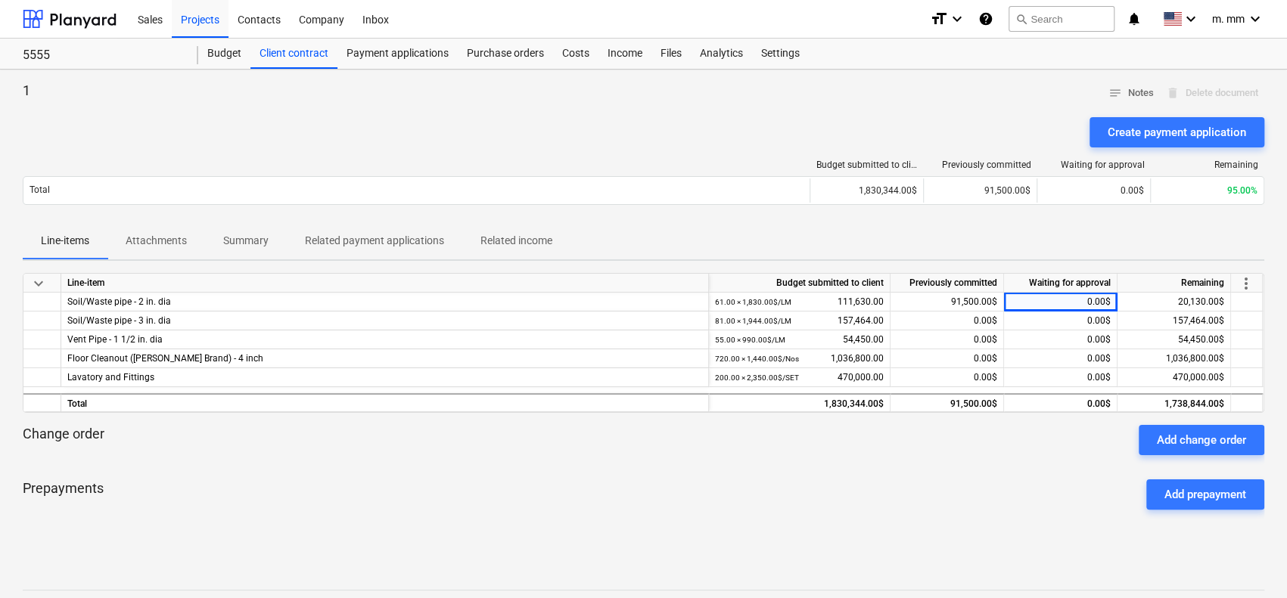
click at [1246, 282] on span "more_vert" at bounding box center [1246, 284] width 18 height 18
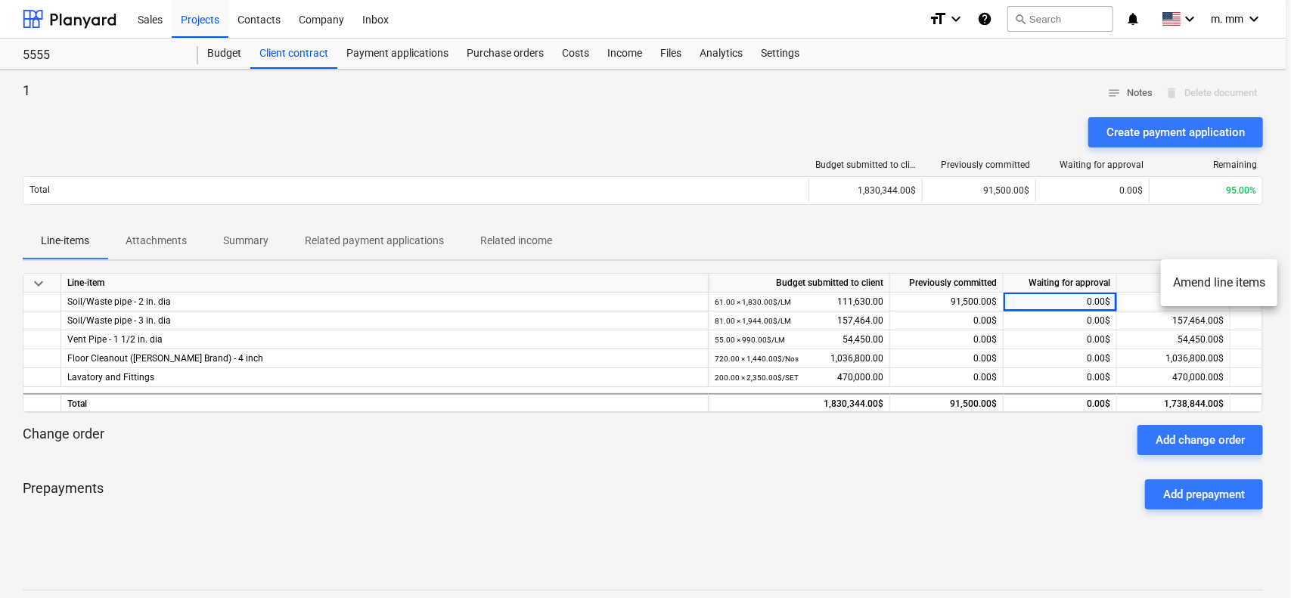
click at [1049, 233] on div at bounding box center [645, 299] width 1291 height 598
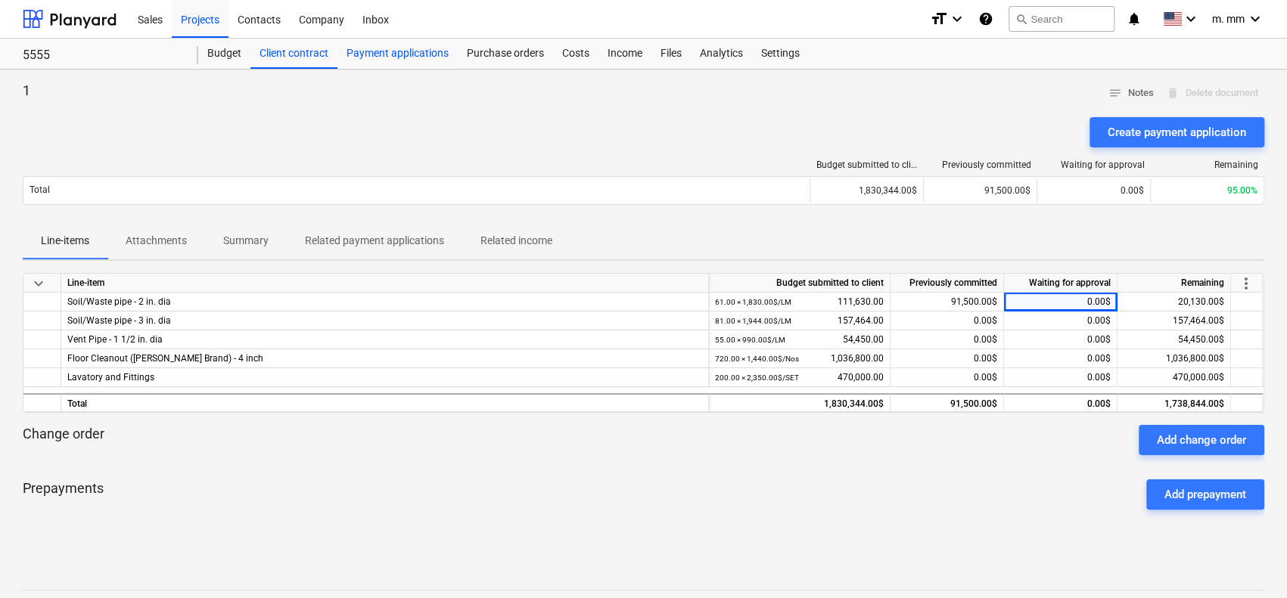
click at [418, 54] on div "Payment applications" at bounding box center [397, 54] width 120 height 30
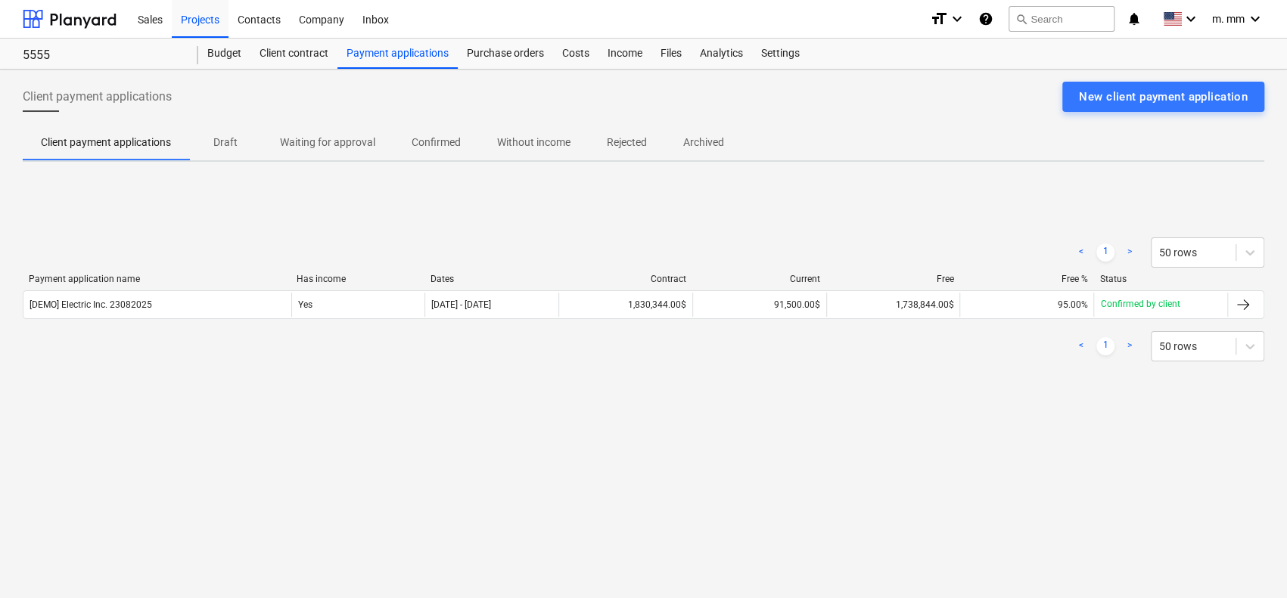
click at [328, 140] on p "Waiting for approval" at bounding box center [327, 143] width 95 height 16
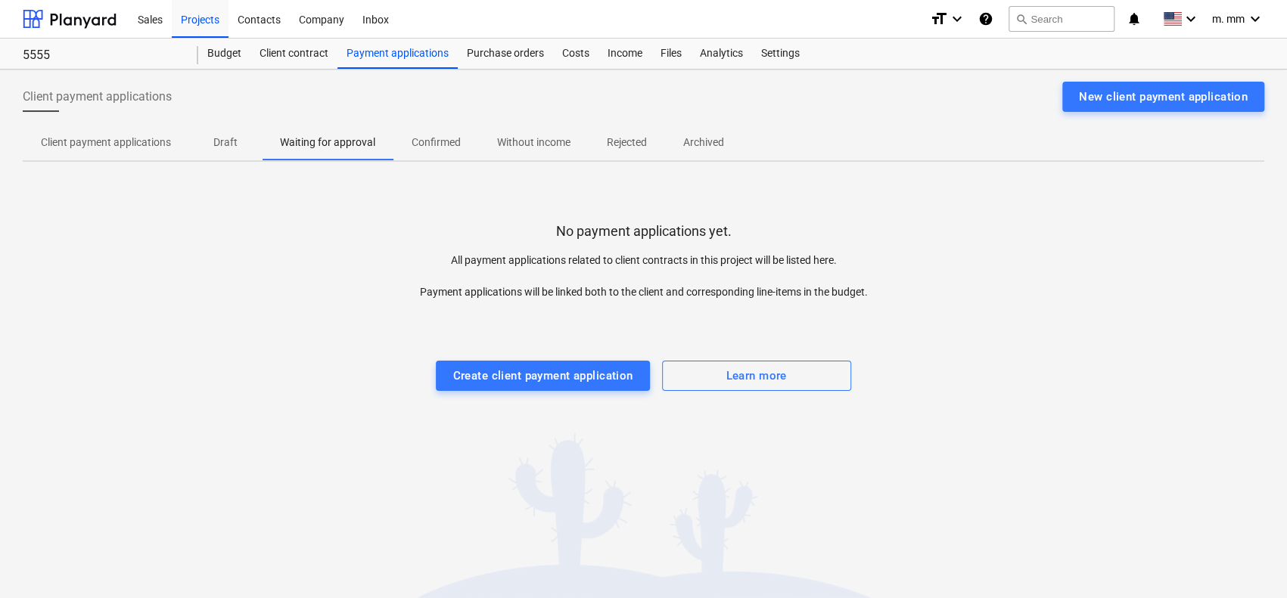
click at [433, 135] on p "Confirmed" at bounding box center [436, 143] width 49 height 16
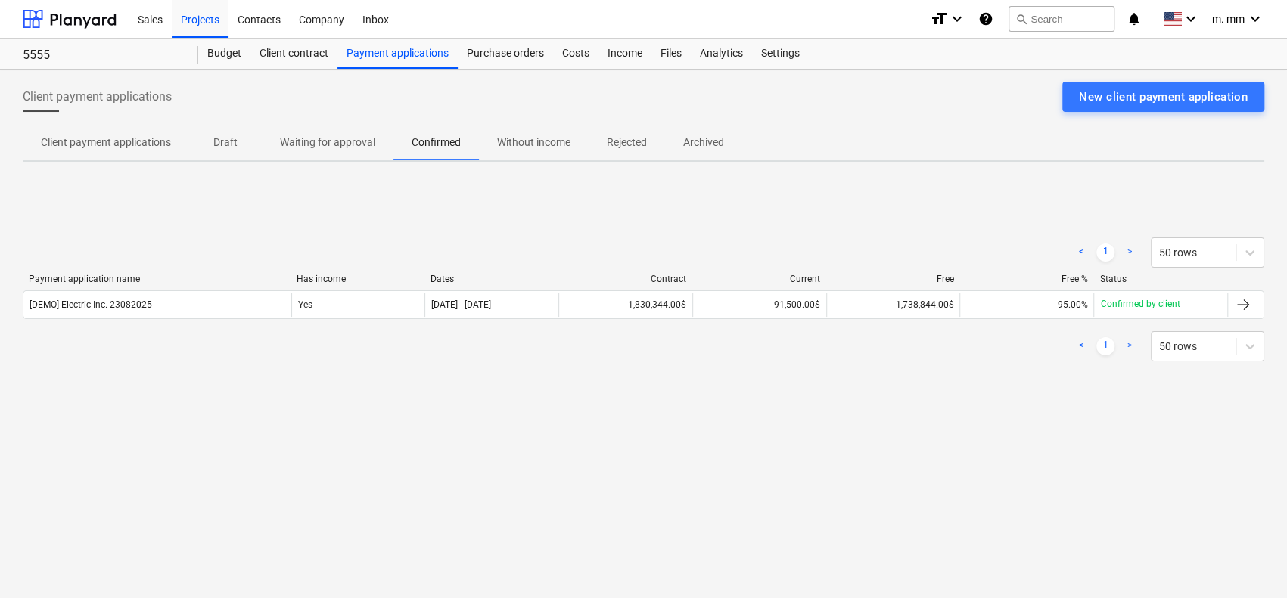
click at [517, 137] on p "Without income" at bounding box center [533, 143] width 73 height 16
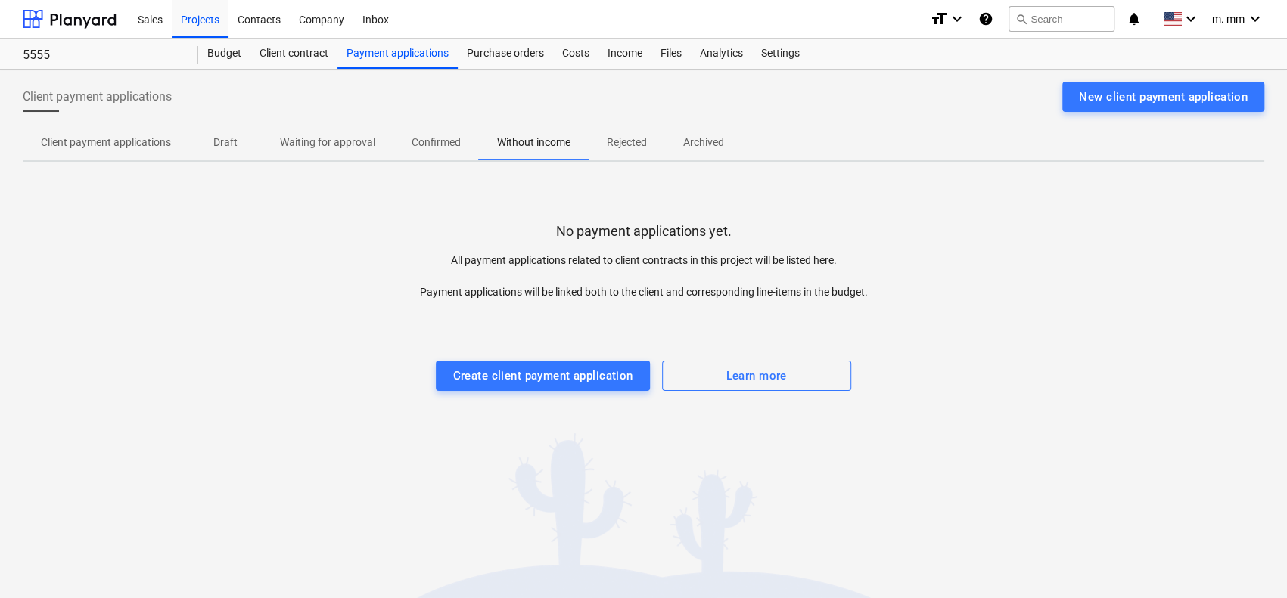
click at [142, 139] on p "Client payment applications" at bounding box center [106, 143] width 130 height 16
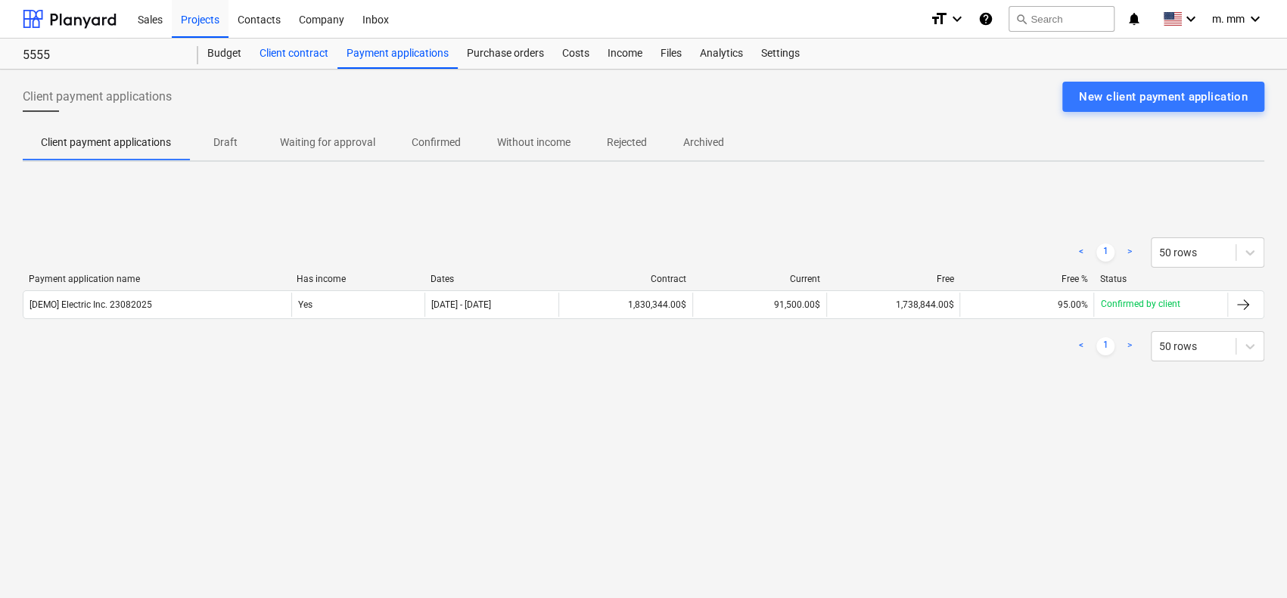
click at [299, 57] on div "Client contract" at bounding box center [293, 54] width 87 height 30
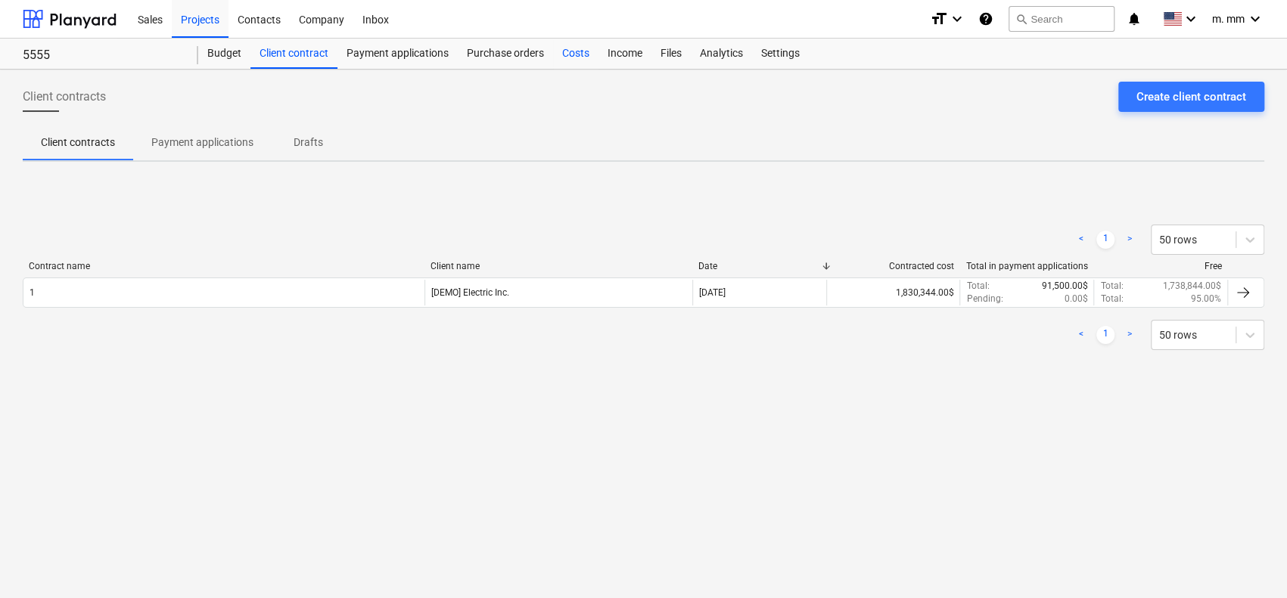
click at [586, 54] on div "Costs" at bounding box center [575, 54] width 45 height 30
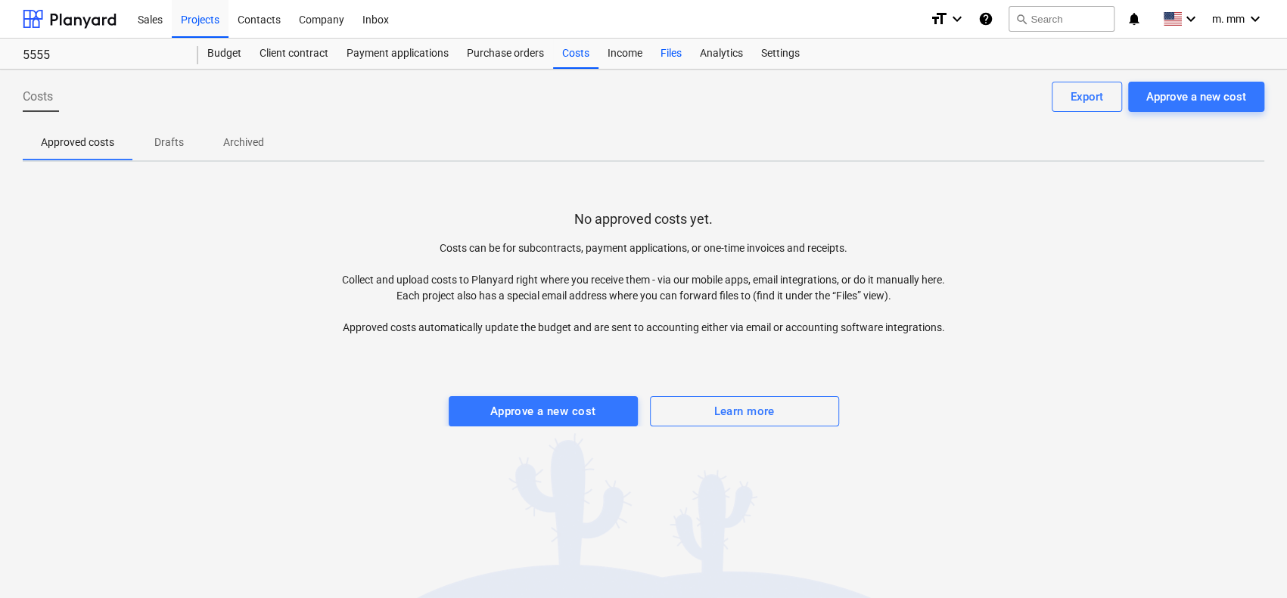
click at [664, 57] on div "Files" at bounding box center [670, 54] width 39 height 30
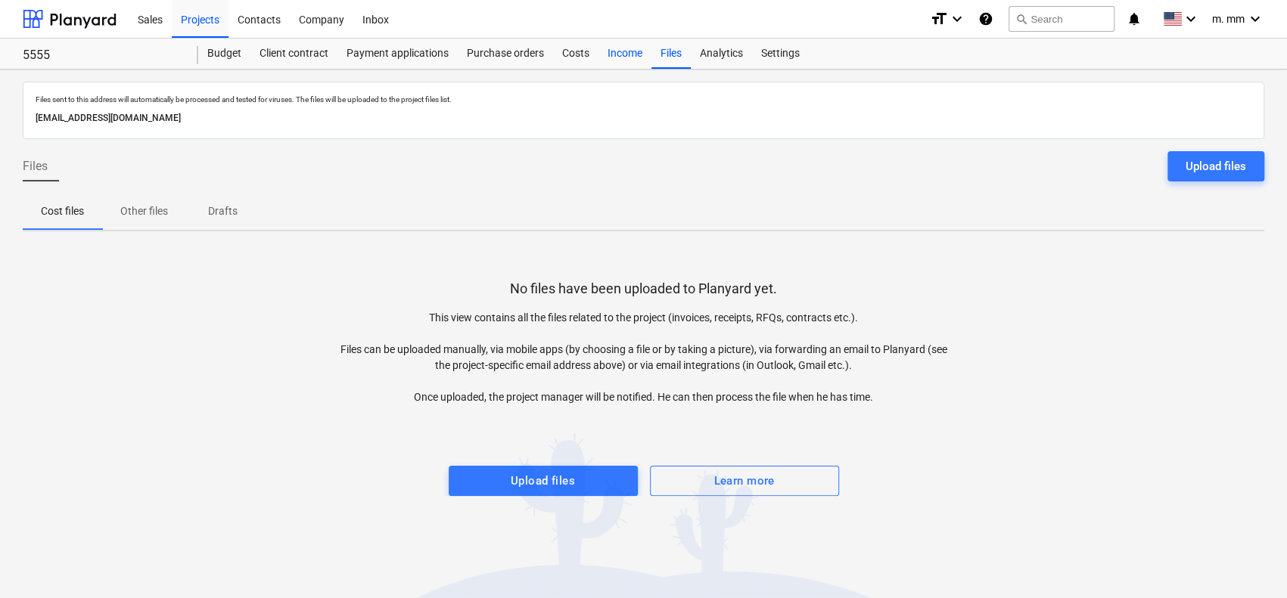
click at [622, 52] on div "Income" at bounding box center [624, 54] width 53 height 30
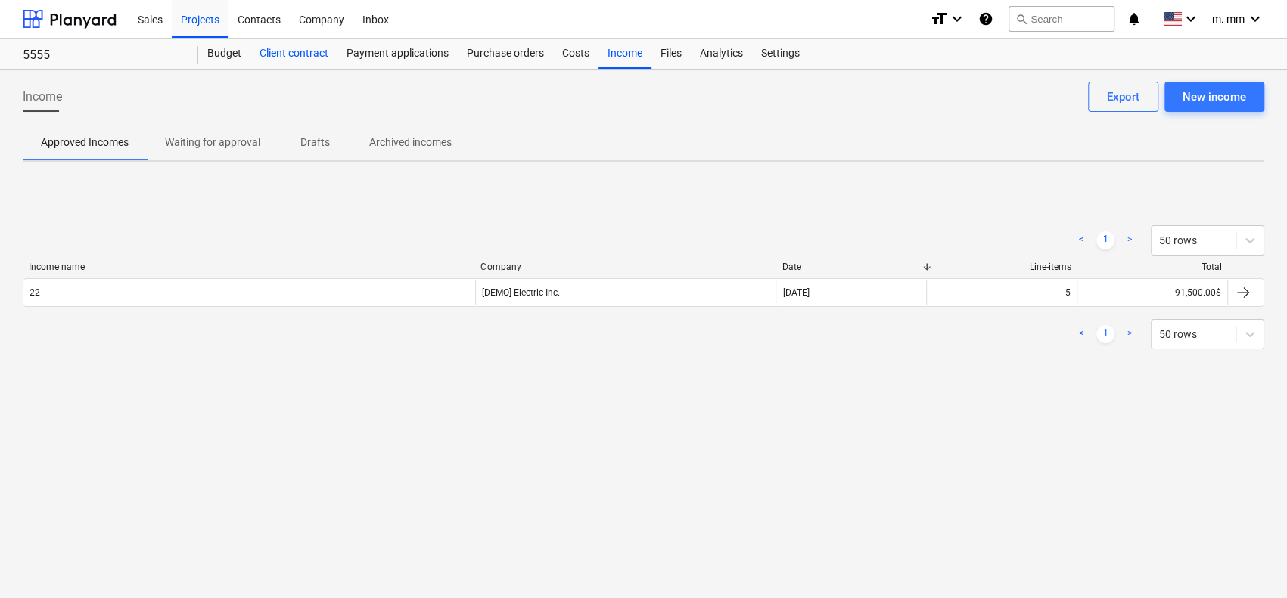
click at [314, 52] on div "Client contract" at bounding box center [293, 54] width 87 height 30
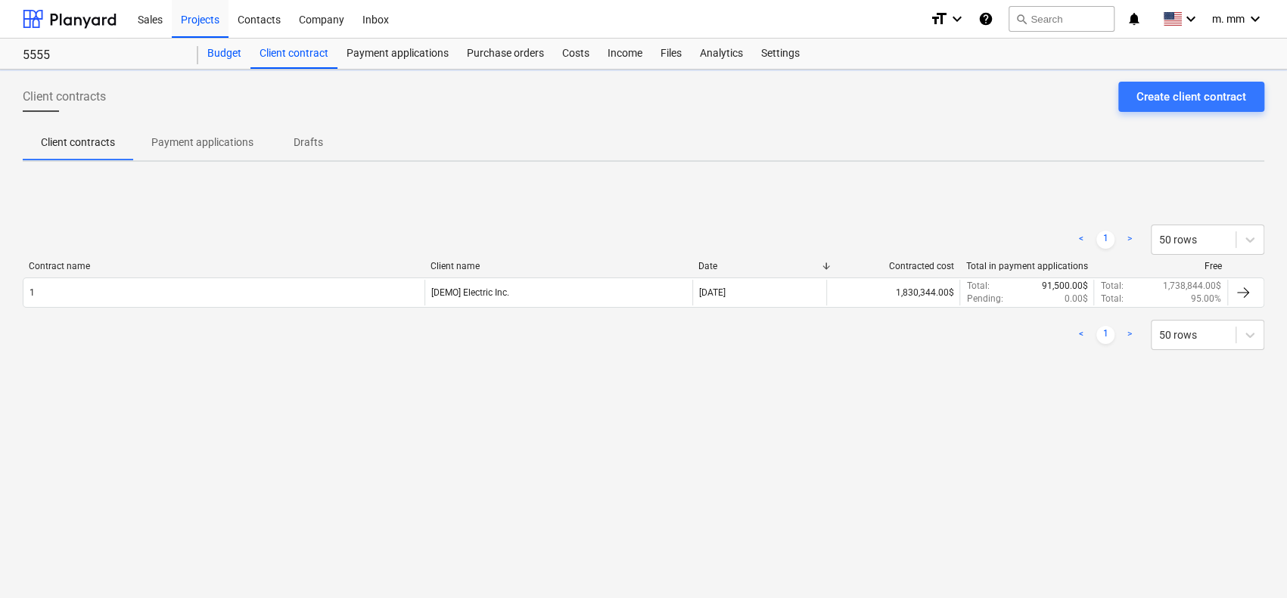
click at [198, 53] on div "Budget" at bounding box center [224, 54] width 52 height 30
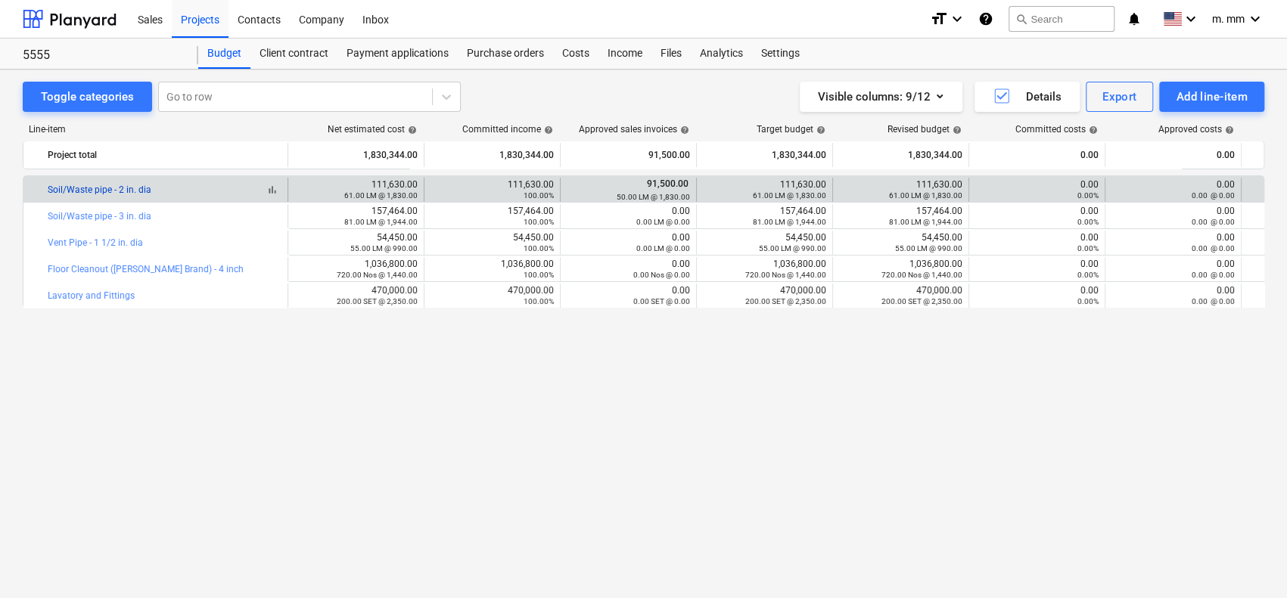
click at [116, 185] on link "Soil/Waste pipe - 2 in. dia" at bounding box center [100, 190] width 104 height 11
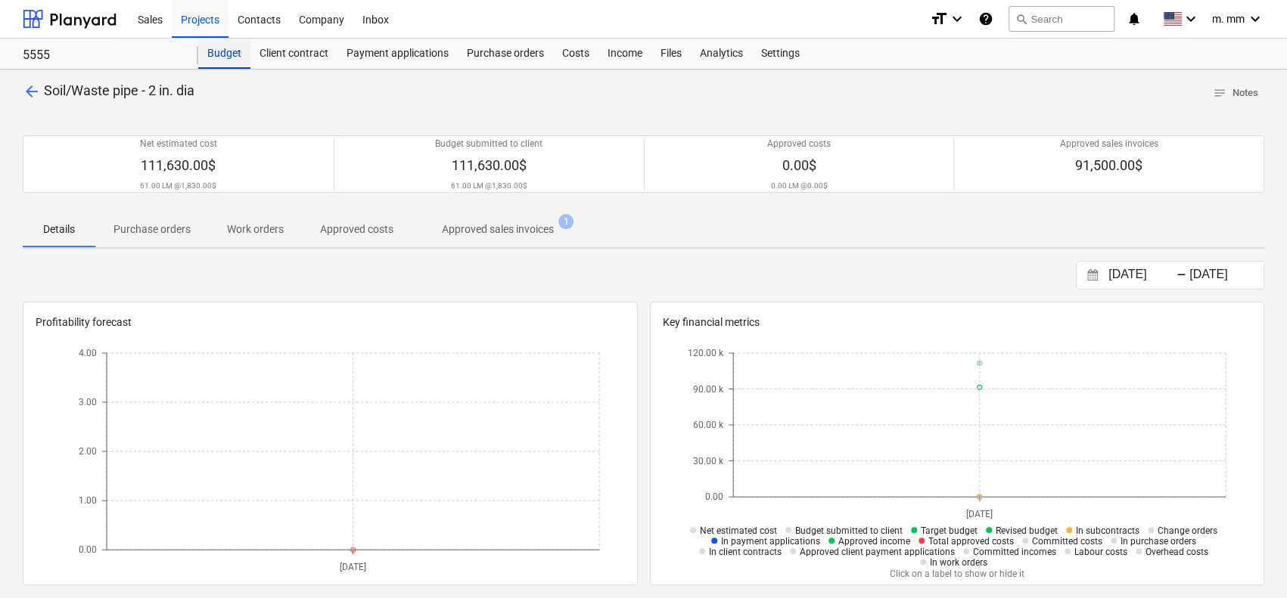
click at [233, 54] on div "Budget" at bounding box center [224, 54] width 52 height 30
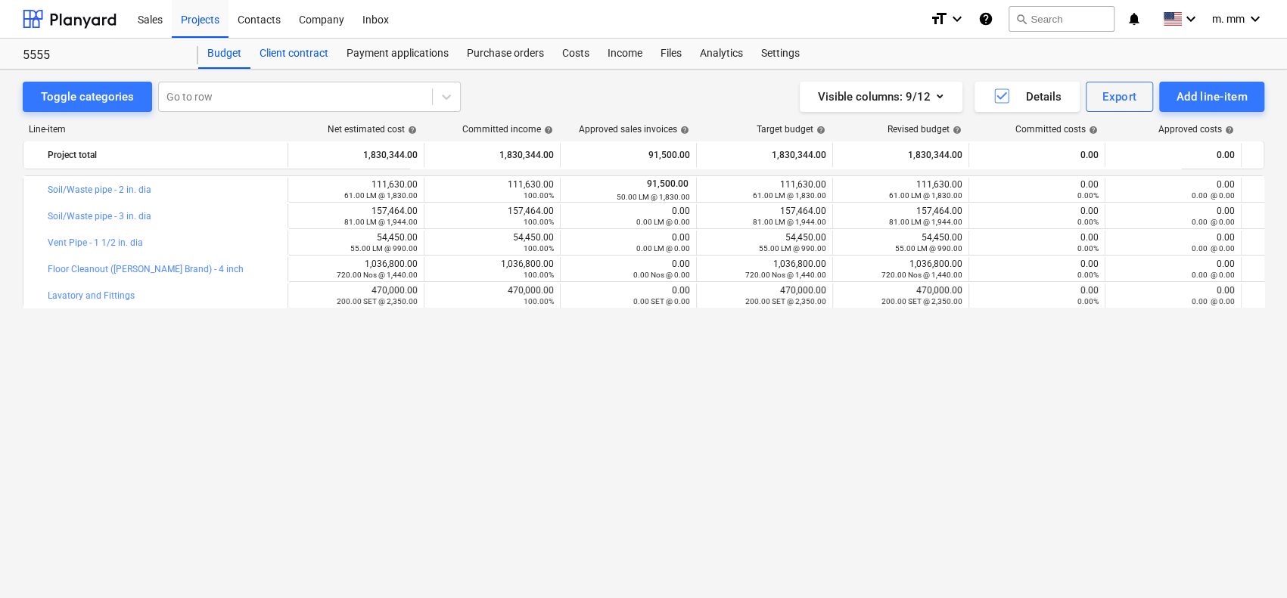
click at [312, 53] on div "Client contract" at bounding box center [293, 54] width 87 height 30
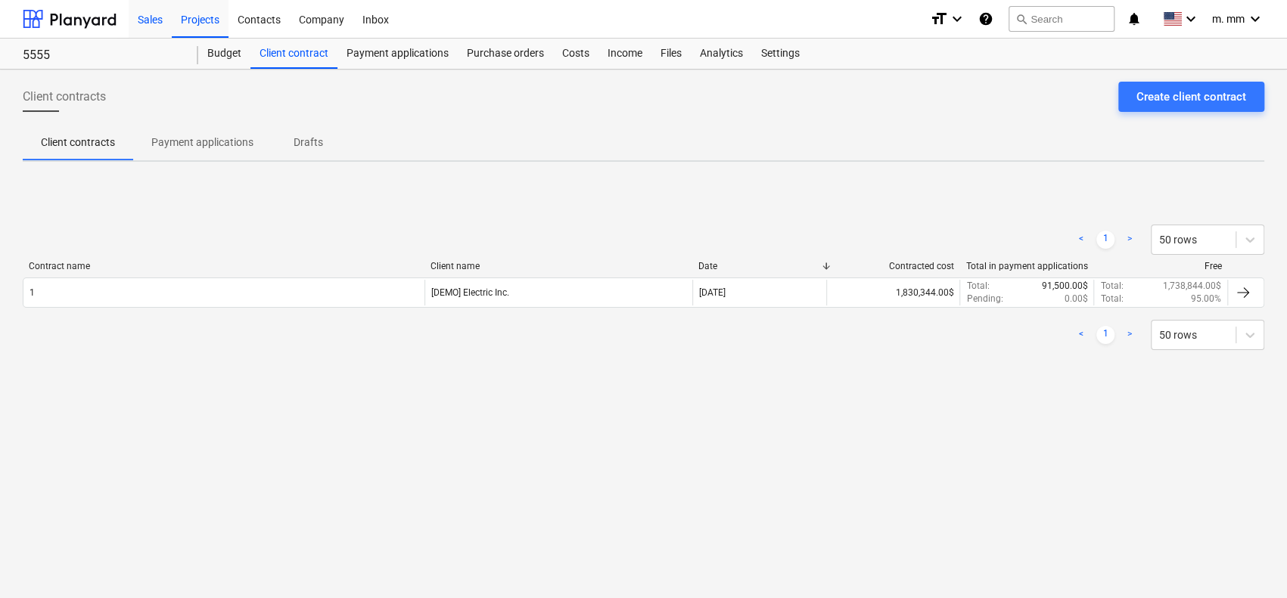
click at [151, 13] on div "Sales" at bounding box center [150, 18] width 43 height 39
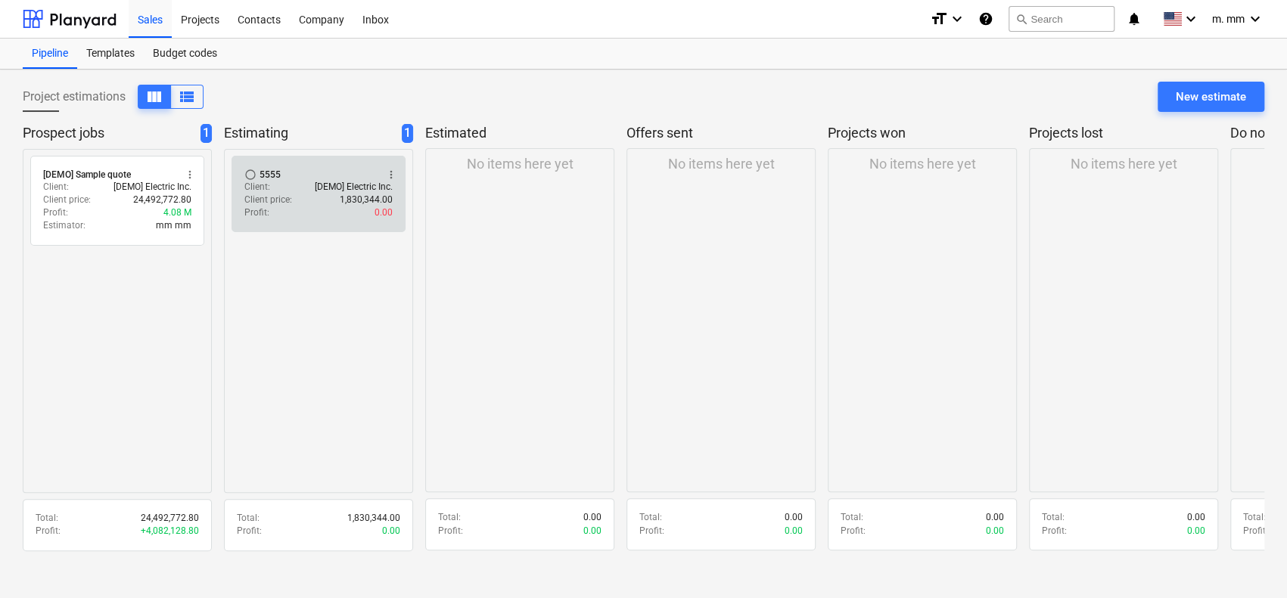
click at [292, 170] on div "radio_button_unchecked 5555 more_vert" at bounding box center [318, 175] width 148 height 12
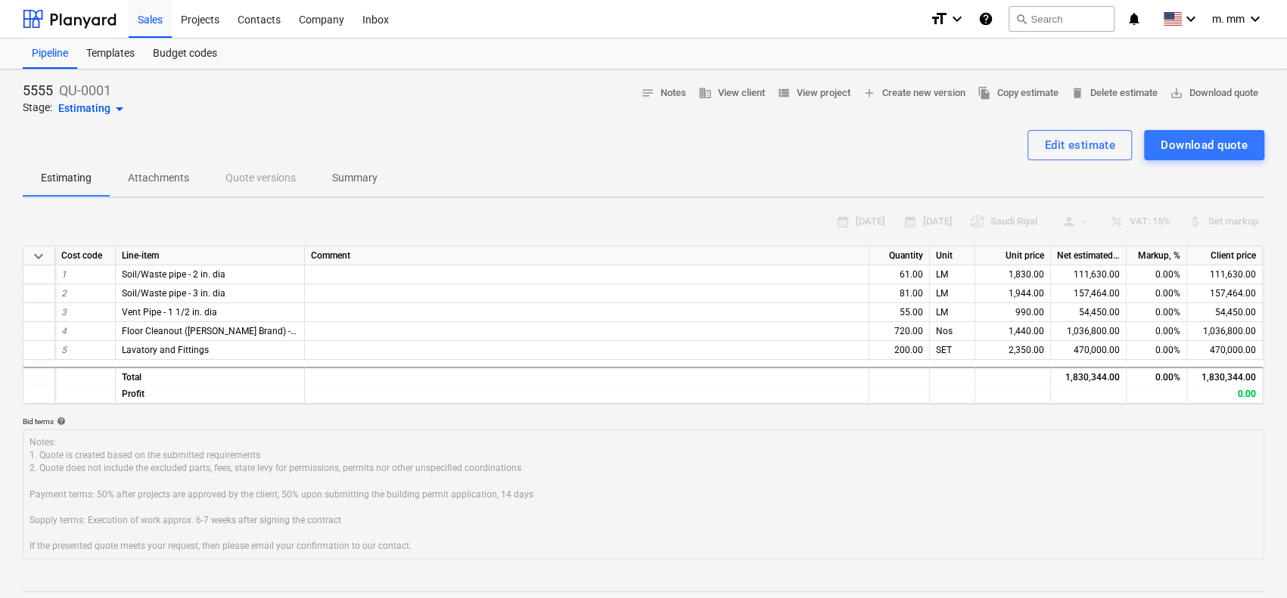
type textarea "x"
click at [353, 176] on p "Summary" at bounding box center [354, 178] width 45 height 16
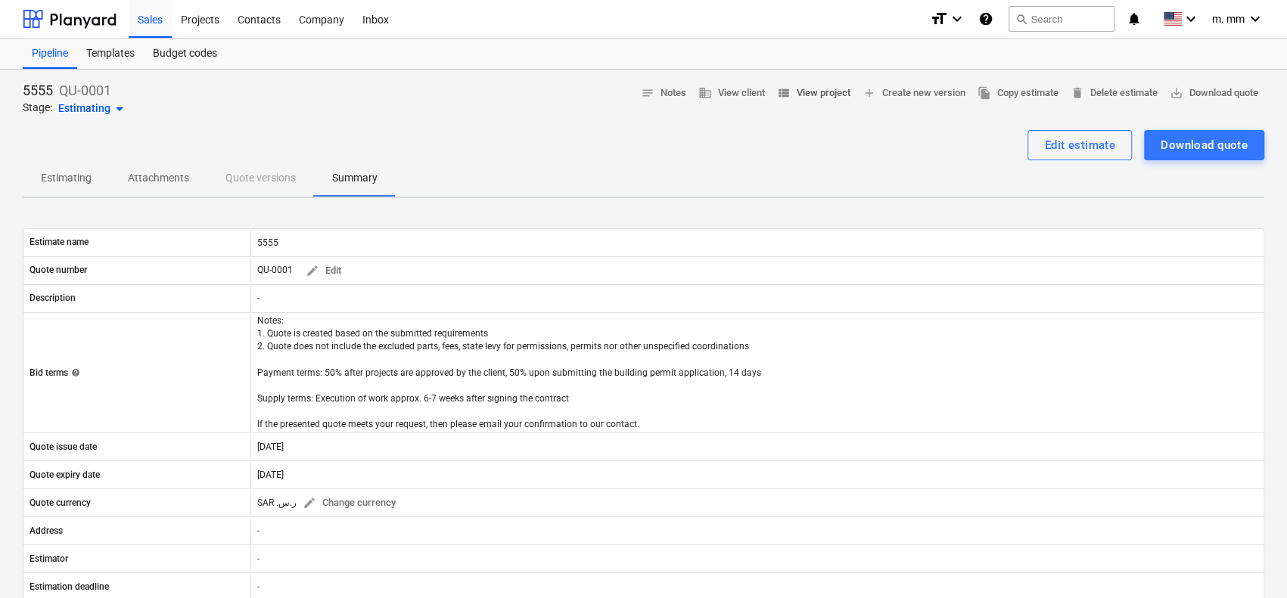
click at [803, 91] on span "view_list View project" at bounding box center [813, 93] width 73 height 17
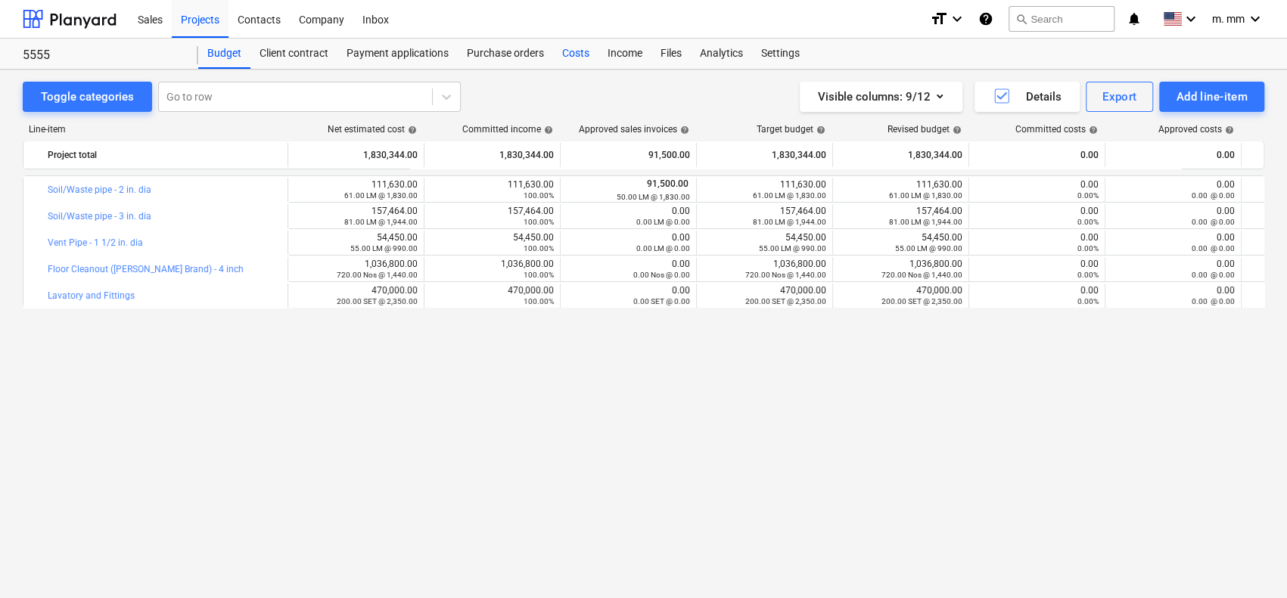
click at [576, 57] on div "Costs" at bounding box center [575, 54] width 45 height 30
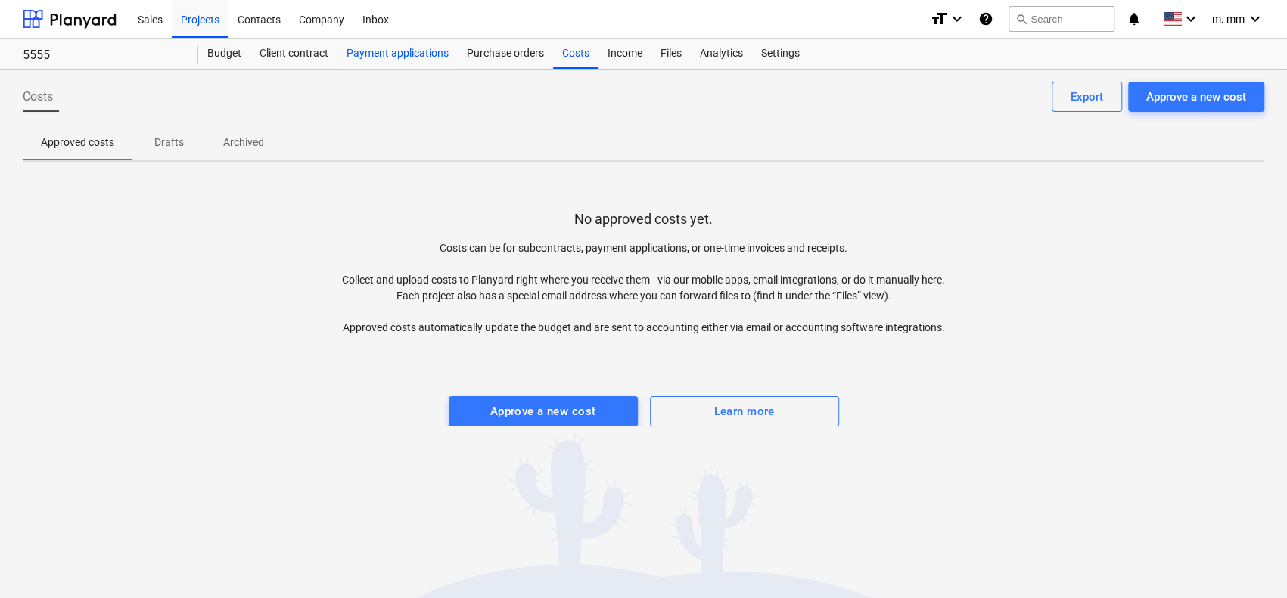
click at [424, 61] on div "Payment applications" at bounding box center [397, 54] width 120 height 30
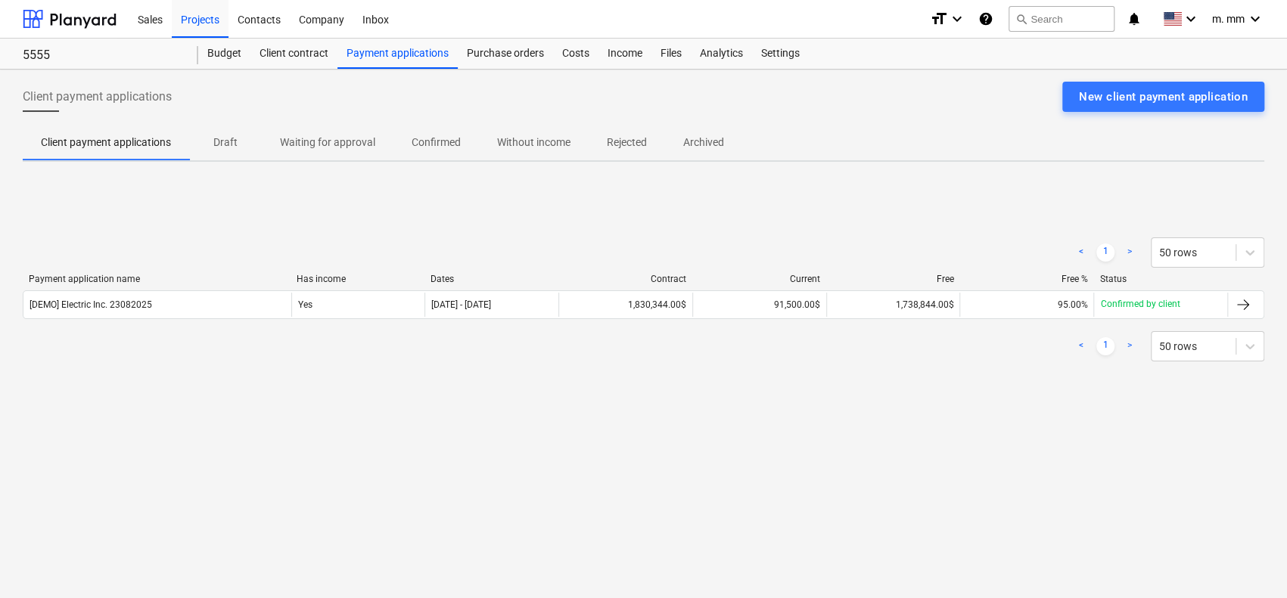
drag, startPoint x: 1162, startPoint y: 94, endPoint x: 1145, endPoint y: 98, distance: 17.8
click at [1162, 94] on div "New client payment application" at bounding box center [1163, 97] width 169 height 20
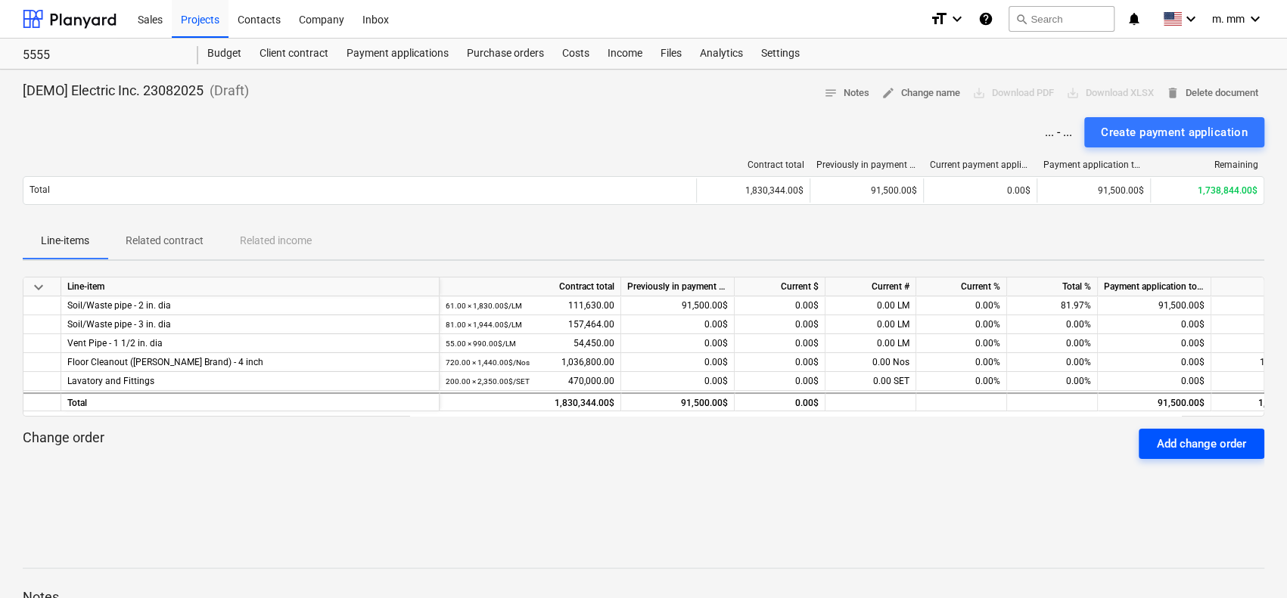
click at [1186, 449] on div "Add change order" at bounding box center [1201, 444] width 89 height 20
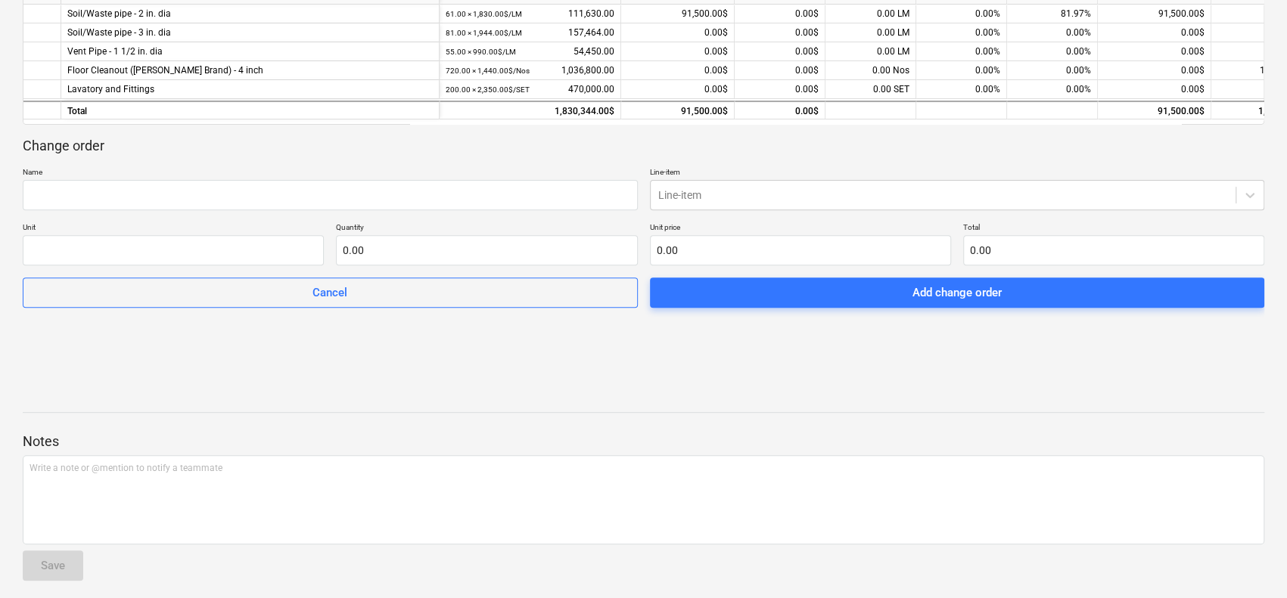
scroll to position [294, 0]
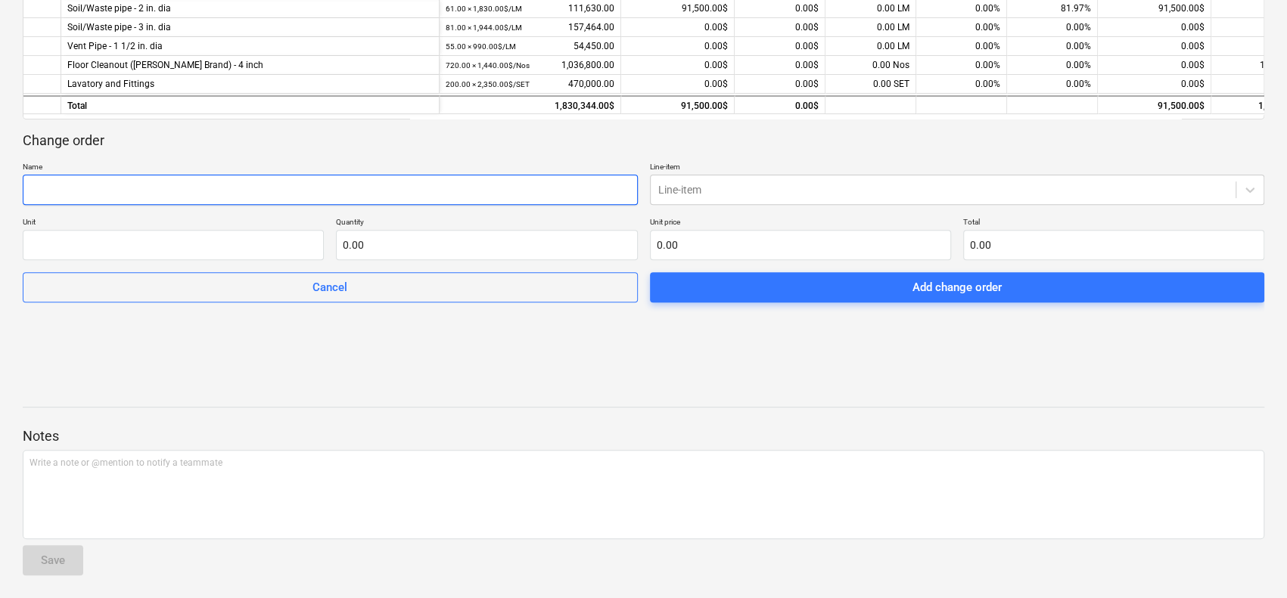
click at [118, 183] on input "text" at bounding box center [330, 190] width 615 height 30
type input "CO1"
click at [759, 193] on div at bounding box center [943, 189] width 570 height 15
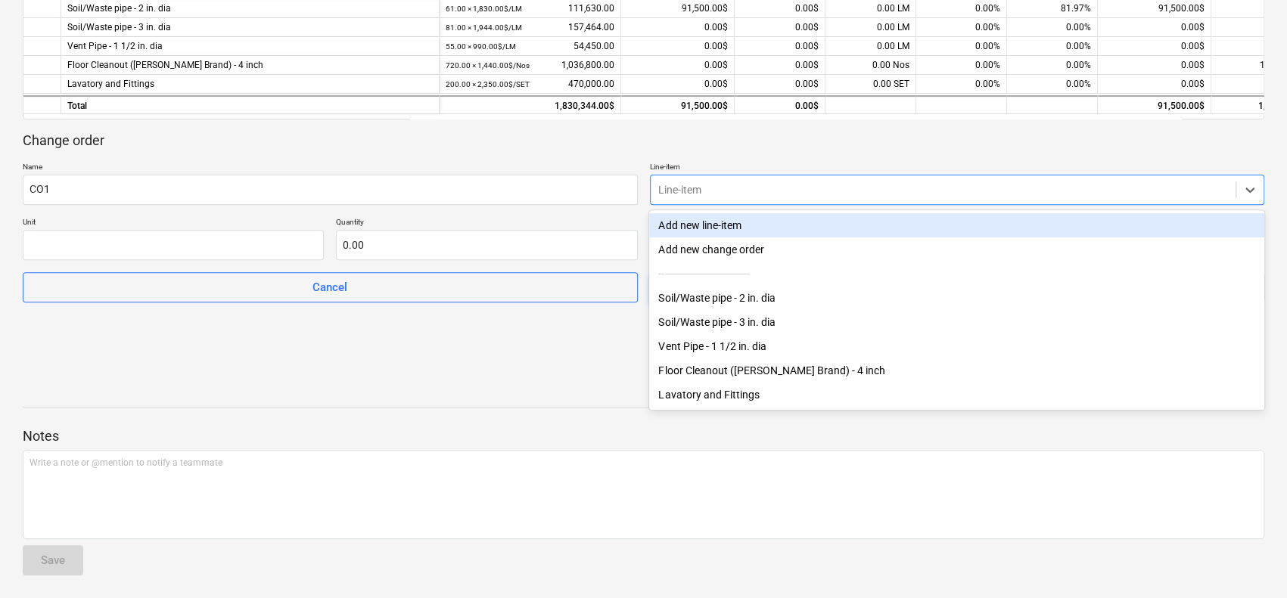
click at [765, 229] on div "Add new line-item" at bounding box center [956, 225] width 614 height 24
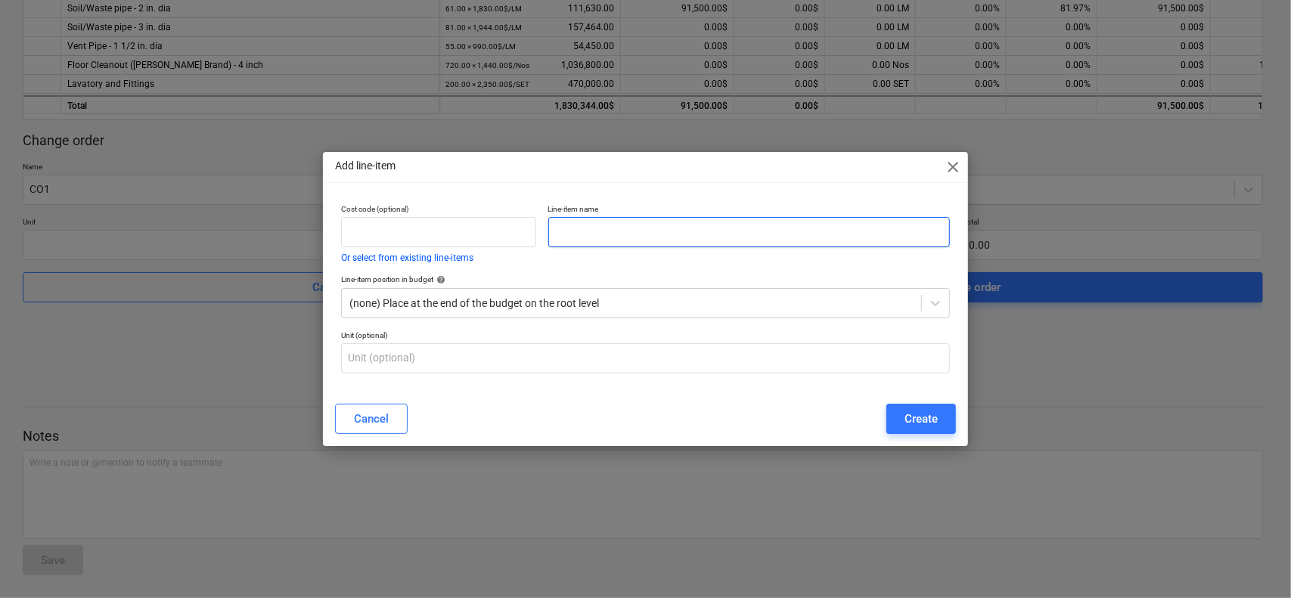
click at [608, 230] on input "text" at bounding box center [749, 232] width 402 height 30
type input "NEW [PERSON_NAME]"
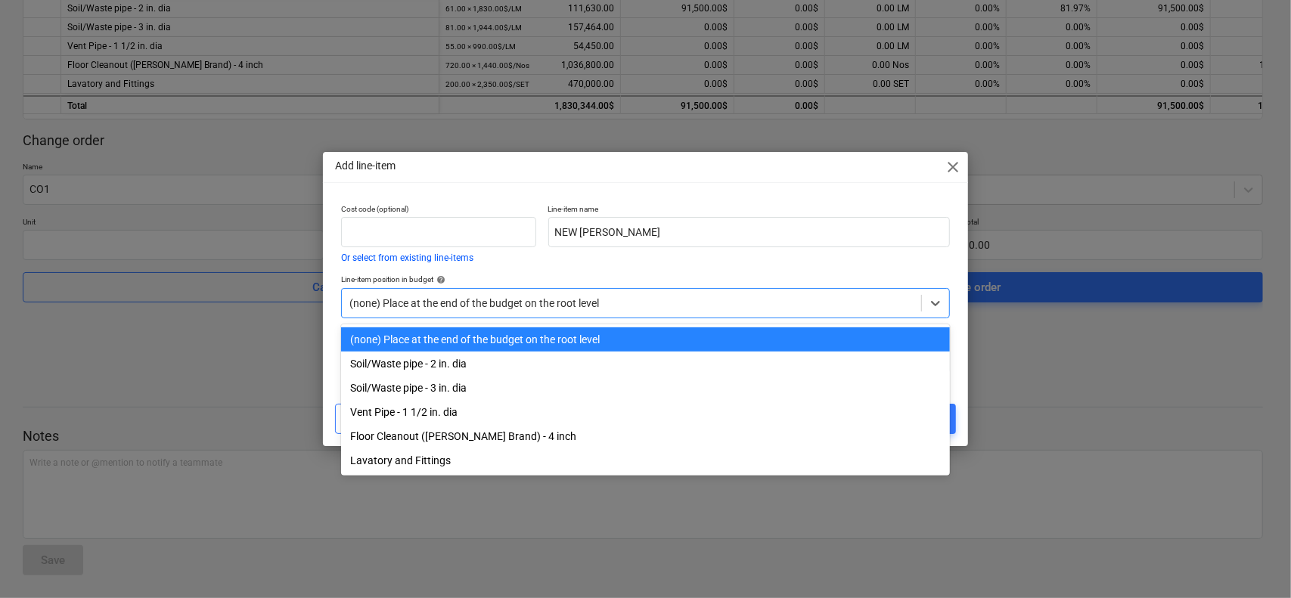
click at [529, 296] on div at bounding box center [632, 303] width 565 height 15
click at [530, 275] on div "Line-item position in budget help" at bounding box center [646, 280] width 610 height 10
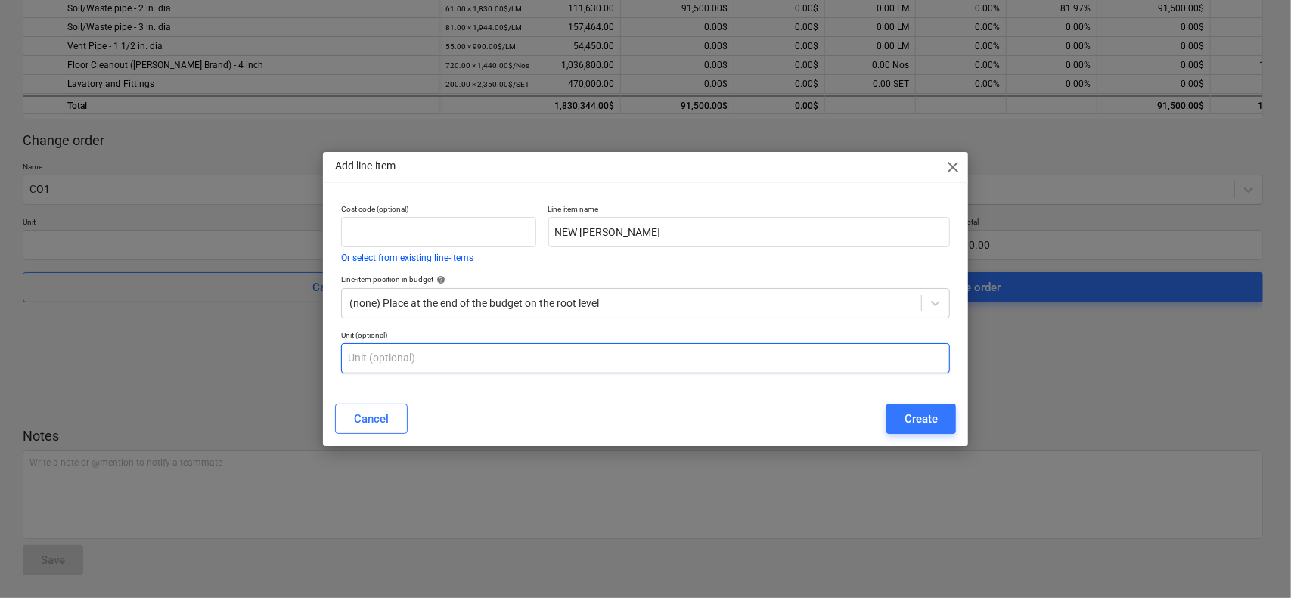
click at [520, 359] on input "text" at bounding box center [646, 358] width 610 height 30
type input "LM"
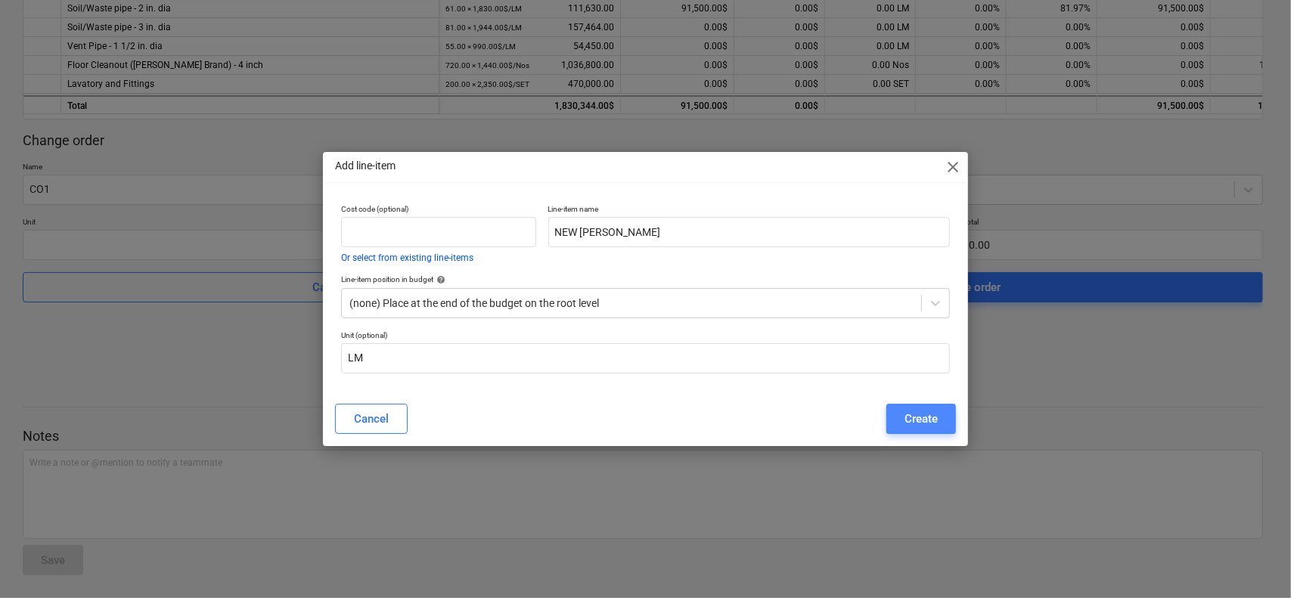
click at [936, 412] on div "Create" at bounding box center [921, 419] width 33 height 20
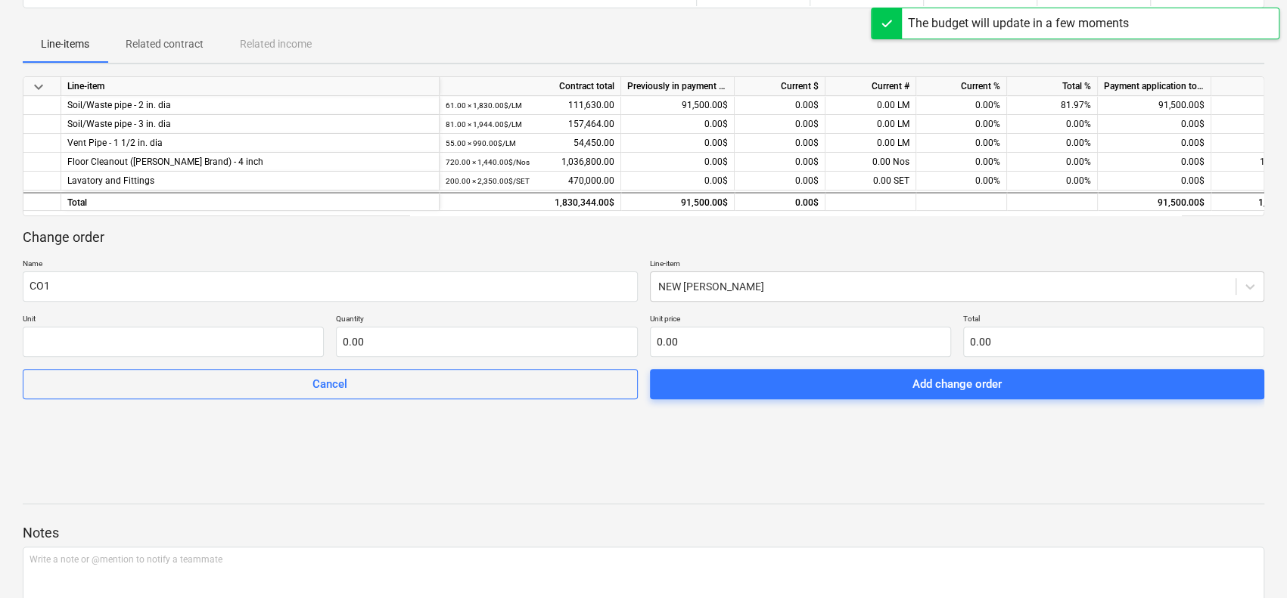
scroll to position [294, 0]
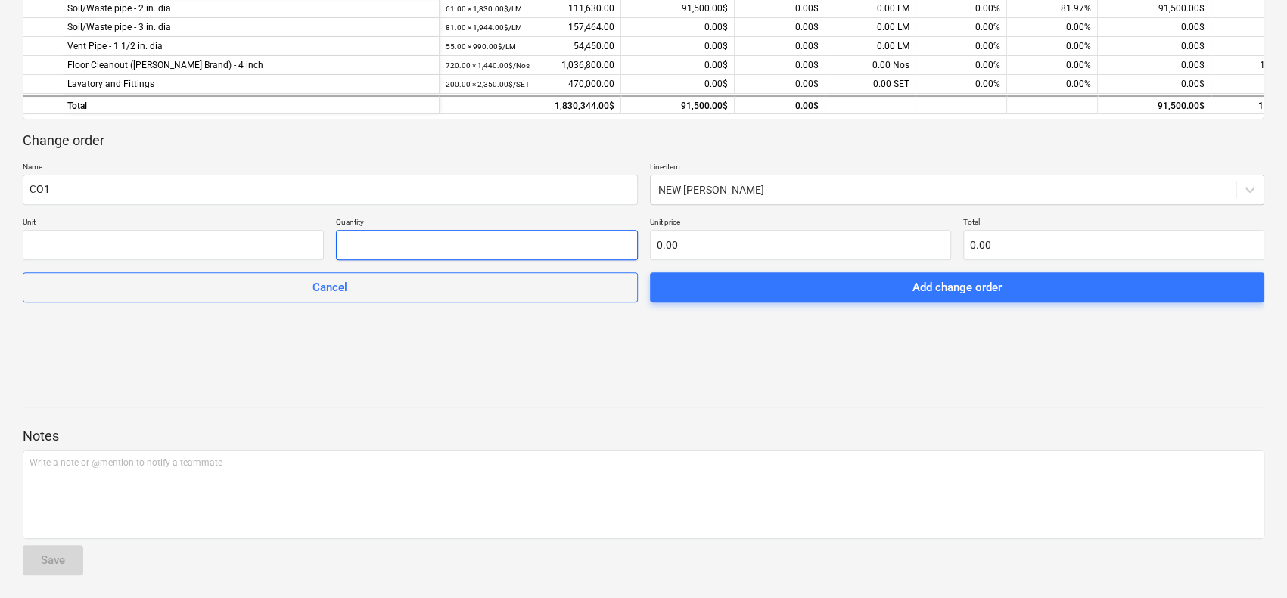
click at [392, 243] on input "text" at bounding box center [486, 245] width 301 height 30
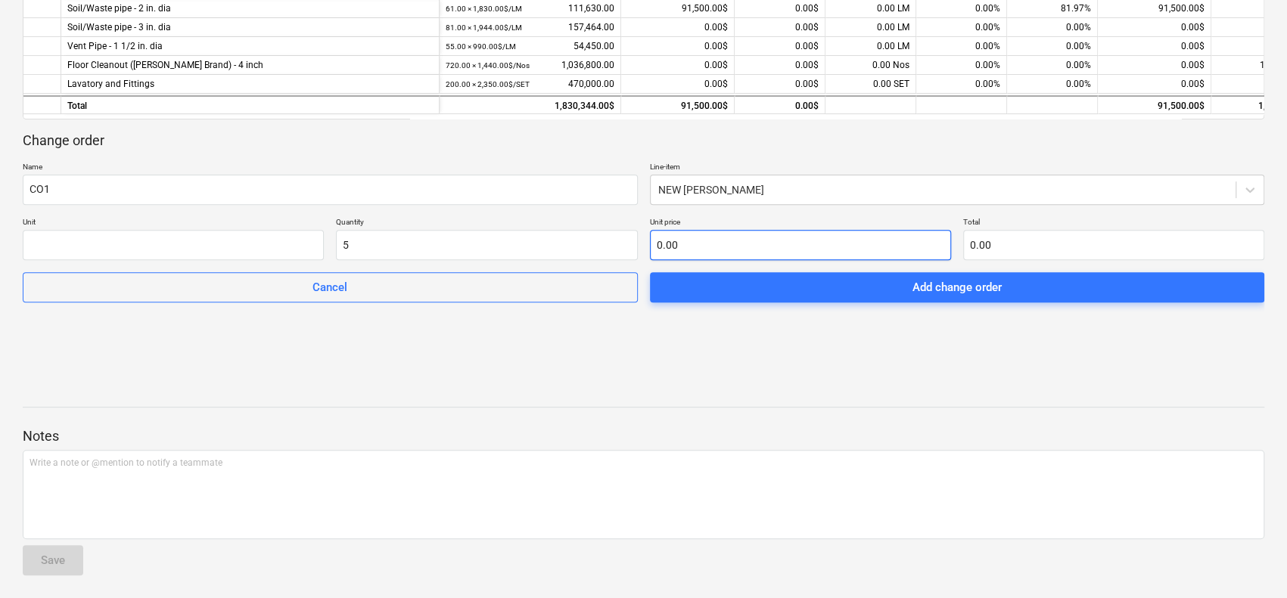
type input "5.00"
click at [717, 240] on input "text" at bounding box center [800, 245] width 301 height 30
type input "1"
type input "5.00"
type input "15"
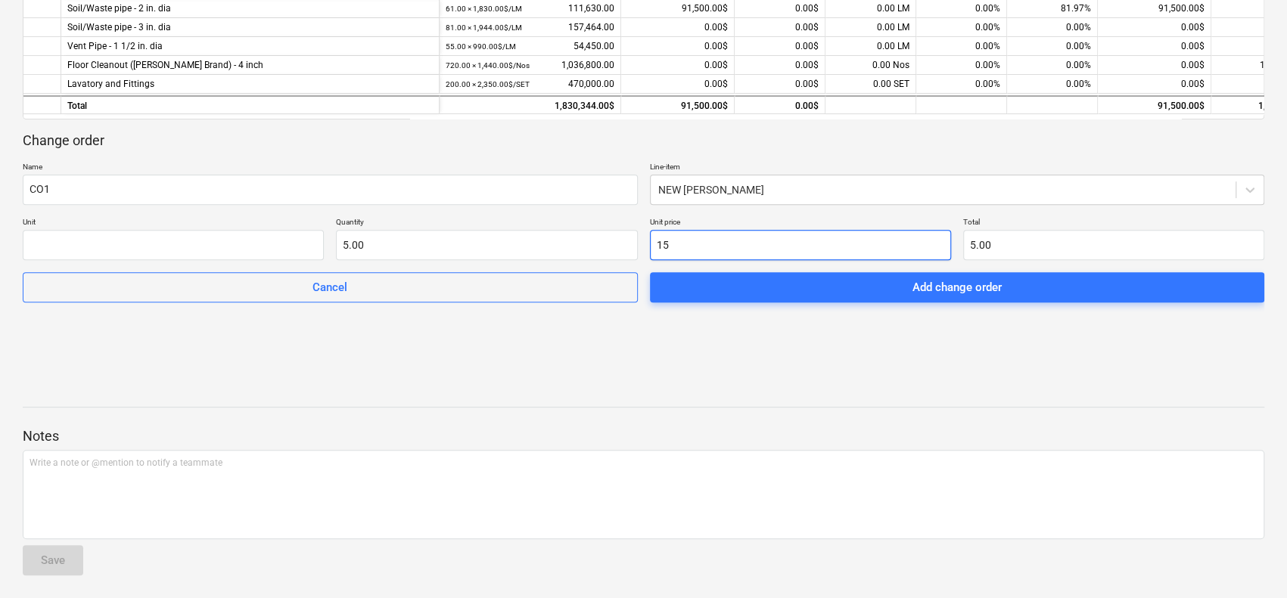
type input "75.00"
type input "150"
type input "750.00"
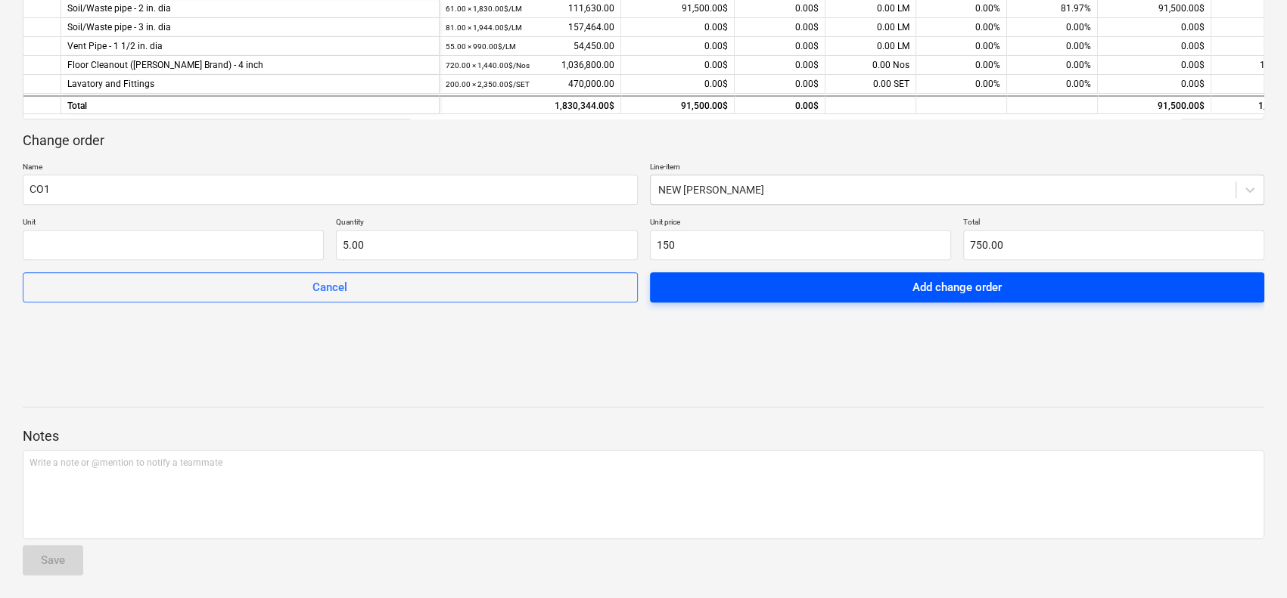
type input "150.00"
click at [763, 278] on span "Add change order" at bounding box center [957, 288] width 579 height 20
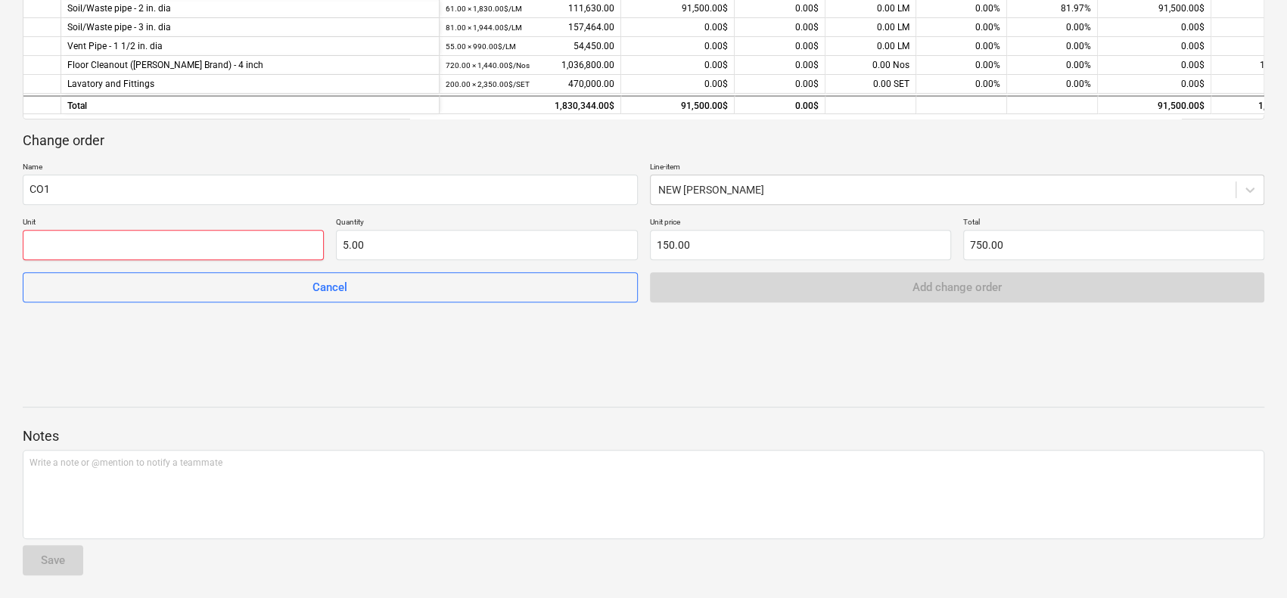
click at [219, 234] on input "text" at bounding box center [173, 245] width 301 height 30
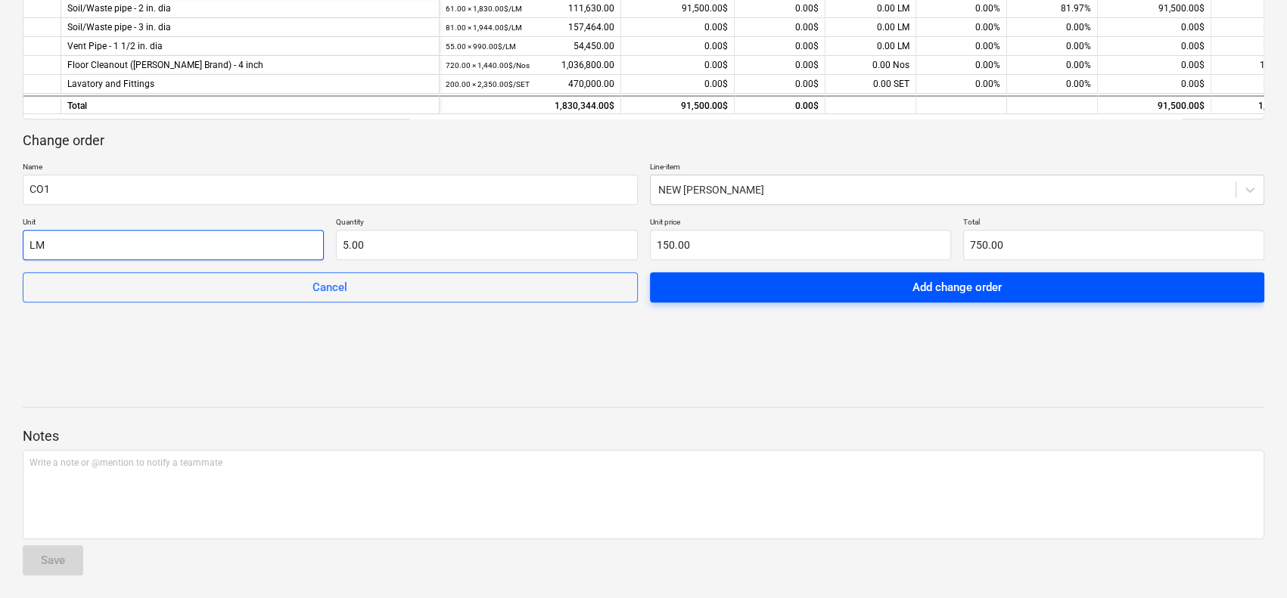
type input "LM"
click at [1059, 297] on button "Add change order" at bounding box center [957, 287] width 615 height 30
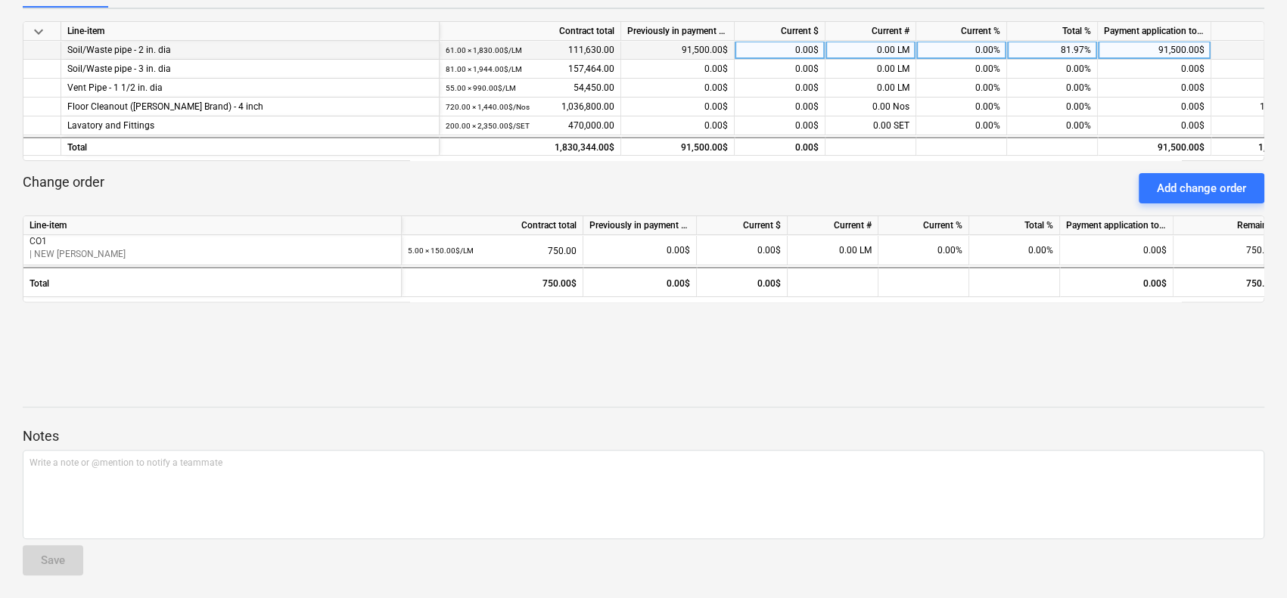
scroll to position [0, 0]
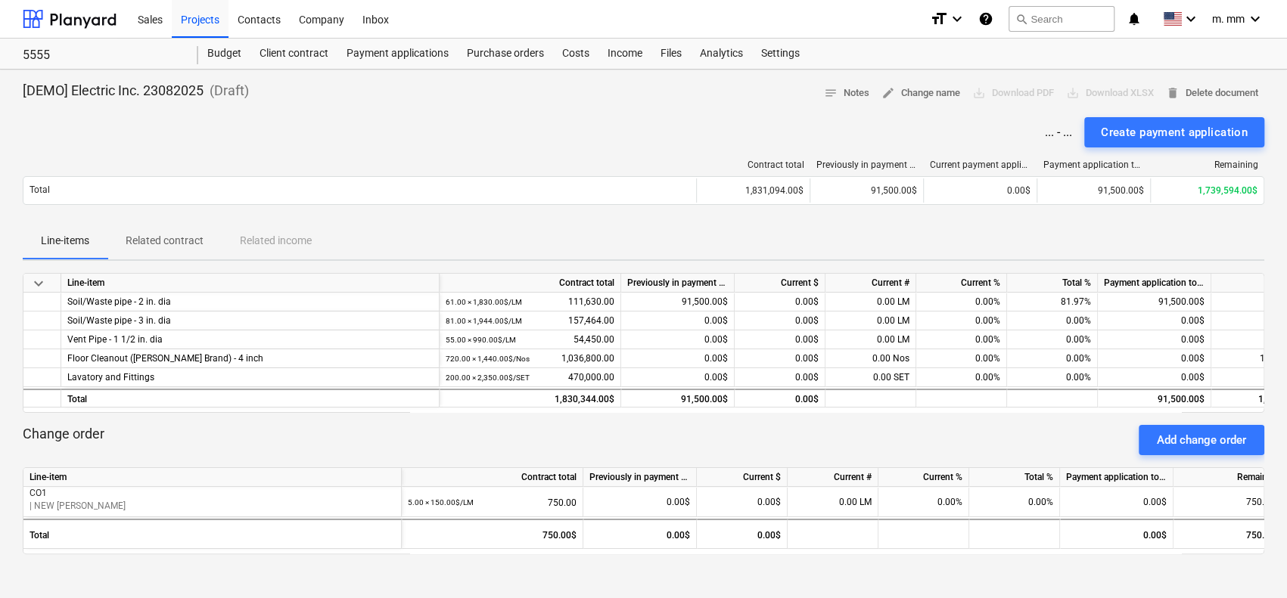
drag, startPoint x: 1179, startPoint y: 553, endPoint x: 1291, endPoint y: 545, distance: 112.2
click at [1287, 545] on html "Sales Projects Contacts Company Inbox format_size keyboard_arrow_down help sear…" at bounding box center [643, 306] width 1287 height 613
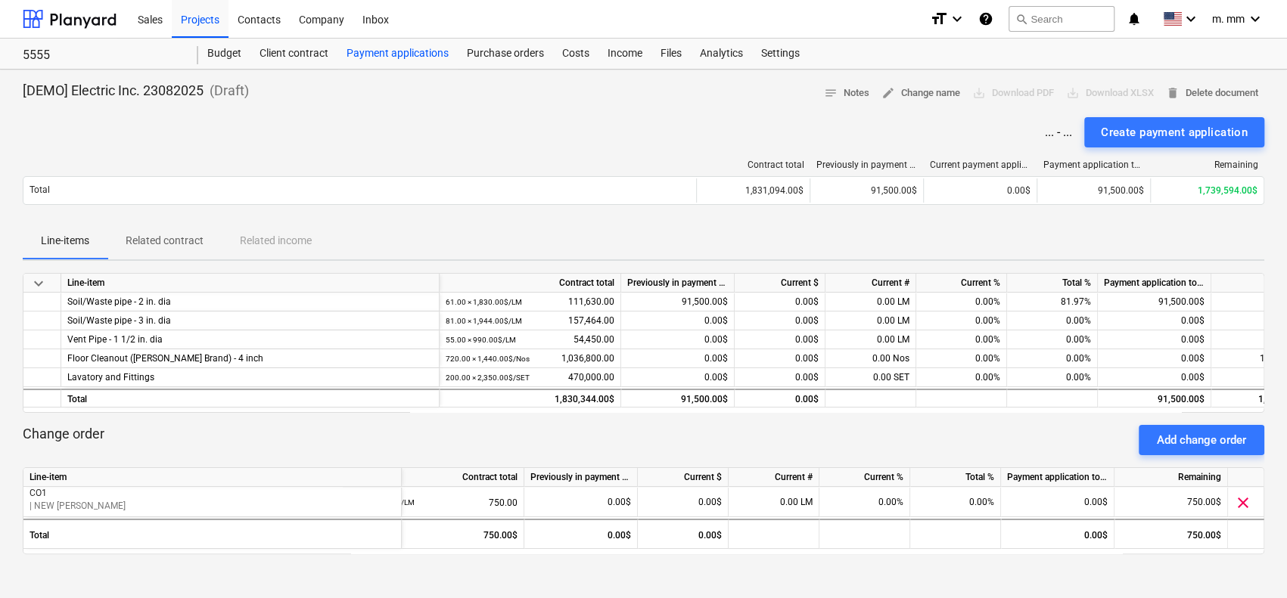
click at [402, 44] on div "Payment applications" at bounding box center [397, 54] width 120 height 30
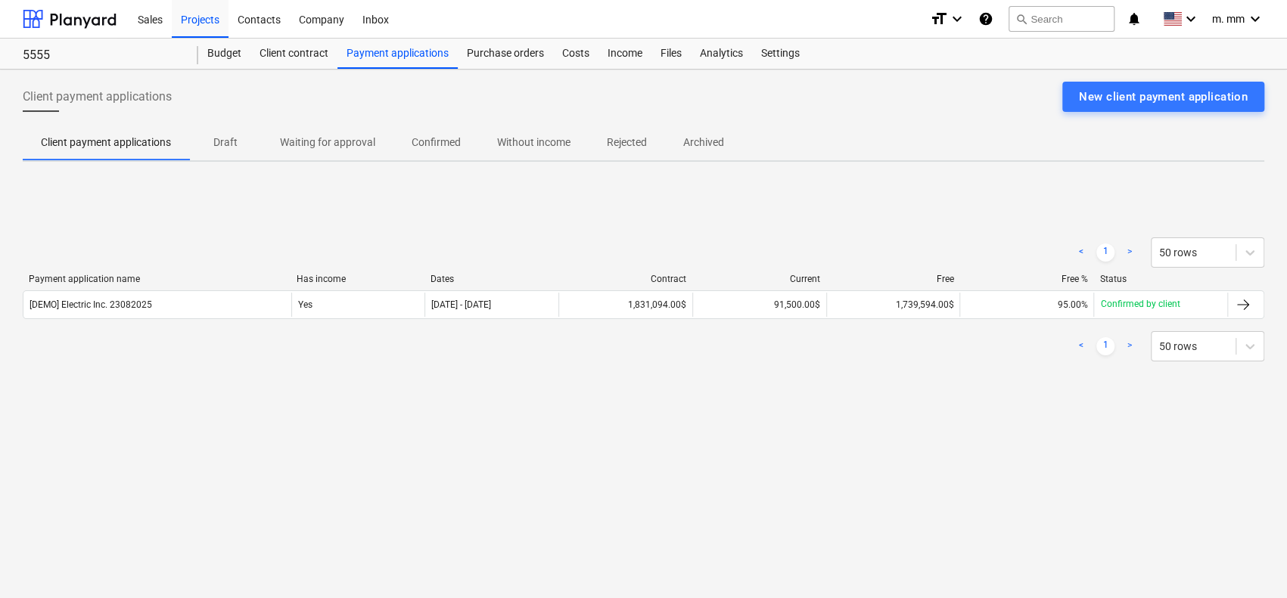
click at [336, 143] on p "Waiting for approval" at bounding box center [327, 143] width 95 height 16
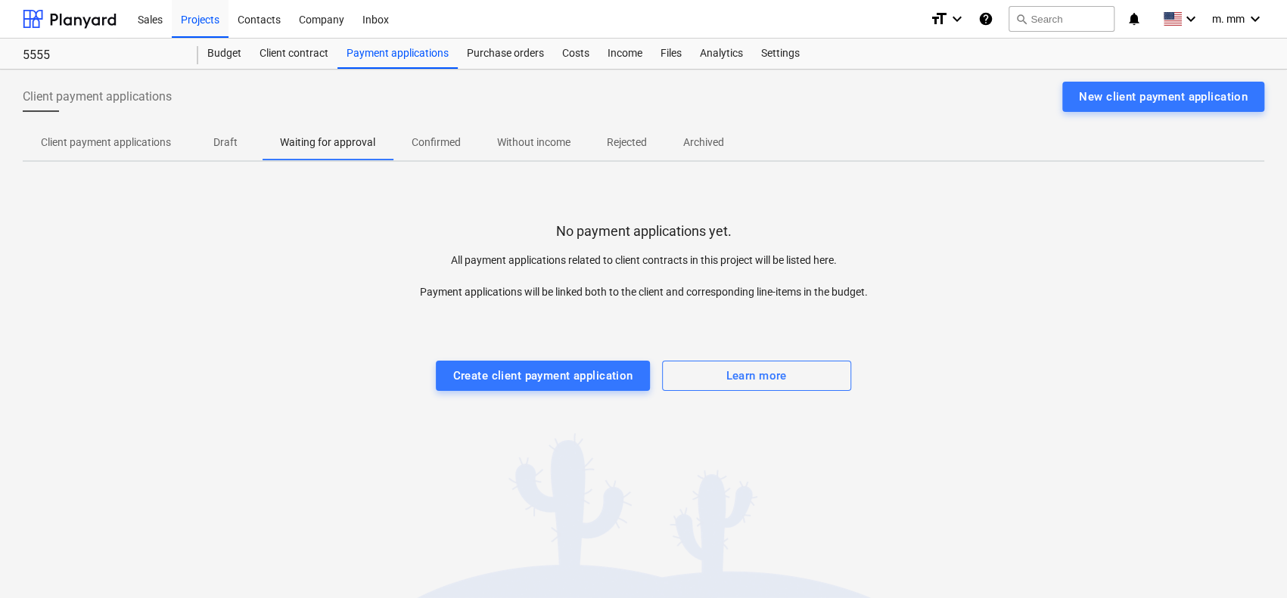
click at [449, 136] on p "Confirmed" at bounding box center [436, 143] width 49 height 16
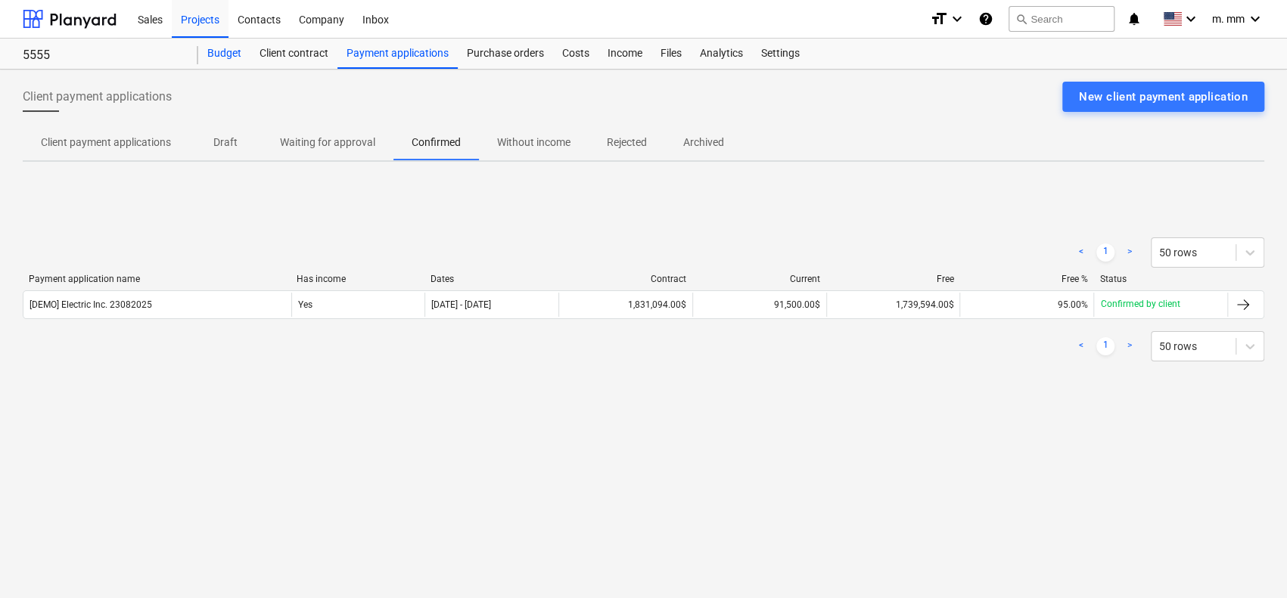
click at [236, 51] on div "Budget" at bounding box center [224, 54] width 52 height 30
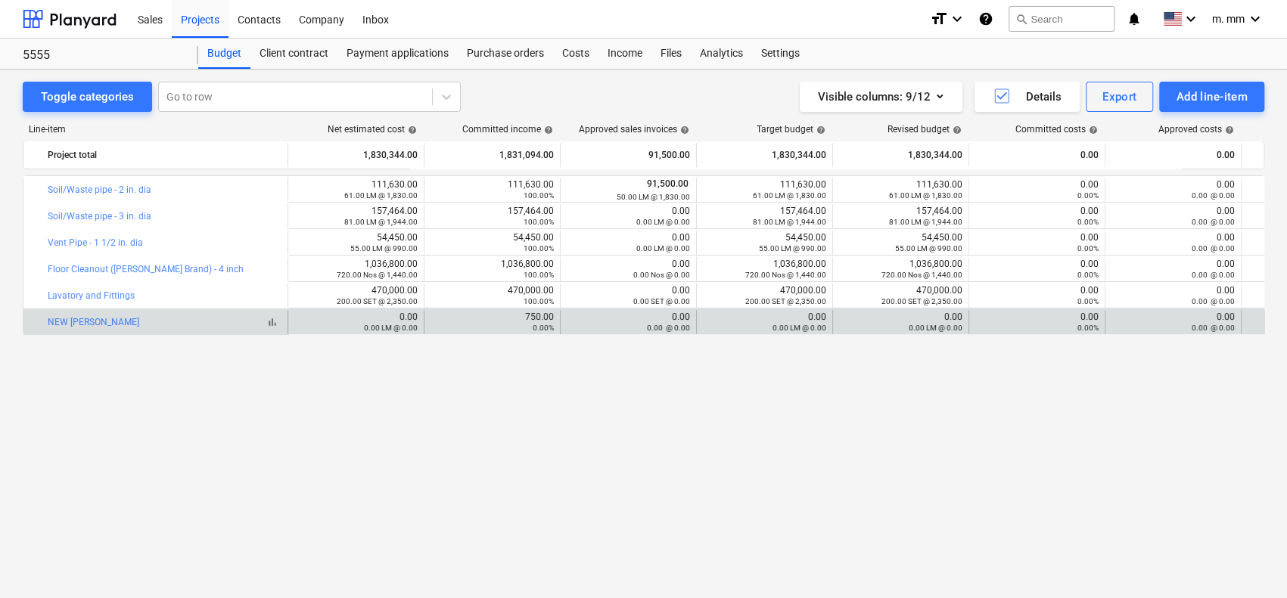
click at [204, 320] on div "bar_chart NEW [PERSON_NAME]" at bounding box center [165, 322] width 234 height 11
click at [380, 324] on small "0.00 LM @ 0.00" at bounding box center [391, 328] width 54 height 8
click at [524, 323] on div "0.00%" at bounding box center [491, 327] width 123 height 11
drag, startPoint x: 704, startPoint y: 324, endPoint x: 781, endPoint y: 325, distance: 77.2
click at [706, 324] on div "bar_chart NEW [PERSON_NAME] edit 0.00 0.00 LM @ 0.00 750.00 0.00% 0.00 0.00 @ 0…" at bounding box center [787, 322] width 1528 height 24
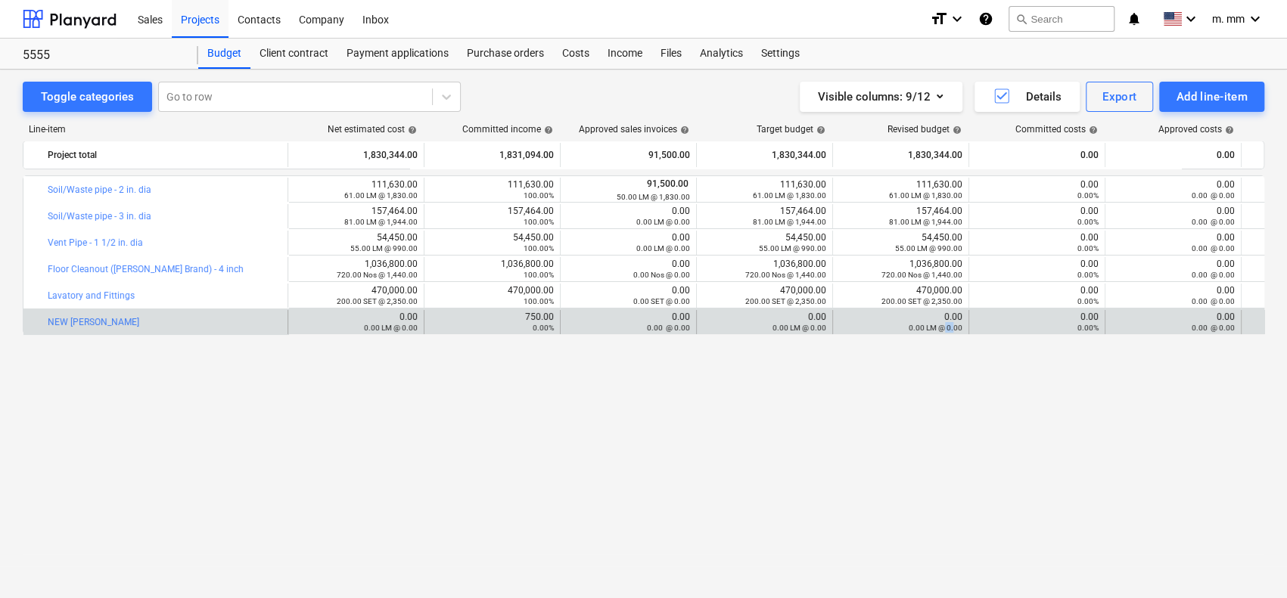
drag, startPoint x: 955, startPoint y: 328, endPoint x: 1043, endPoint y: 329, distance: 88.5
click at [962, 328] on small "0.00 LM @ 0.00" at bounding box center [936, 328] width 54 height 8
drag, startPoint x: 1113, startPoint y: 329, endPoint x: 1182, endPoint y: 328, distance: 68.9
click at [1120, 329] on div "0.00 @ 0.00" at bounding box center [1172, 327] width 123 height 11
click at [1216, 328] on small "0.00 @ 0.00" at bounding box center [1213, 328] width 43 height 8
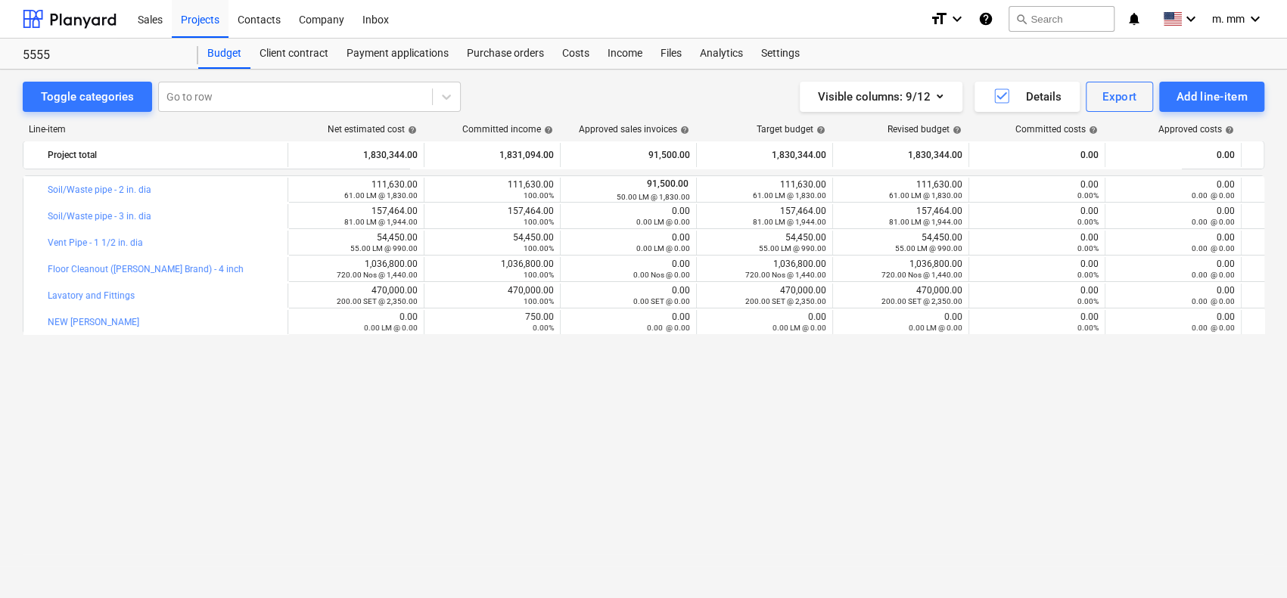
click at [1155, 403] on div "bar_chart Soil/Waste pipe - 2 in. dia edit 111,630.00 61.00 LM @ 1,830.00 111,6…" at bounding box center [643, 356] width 1241 height 361
click at [477, 48] on div "Purchase orders" at bounding box center [505, 54] width 95 height 30
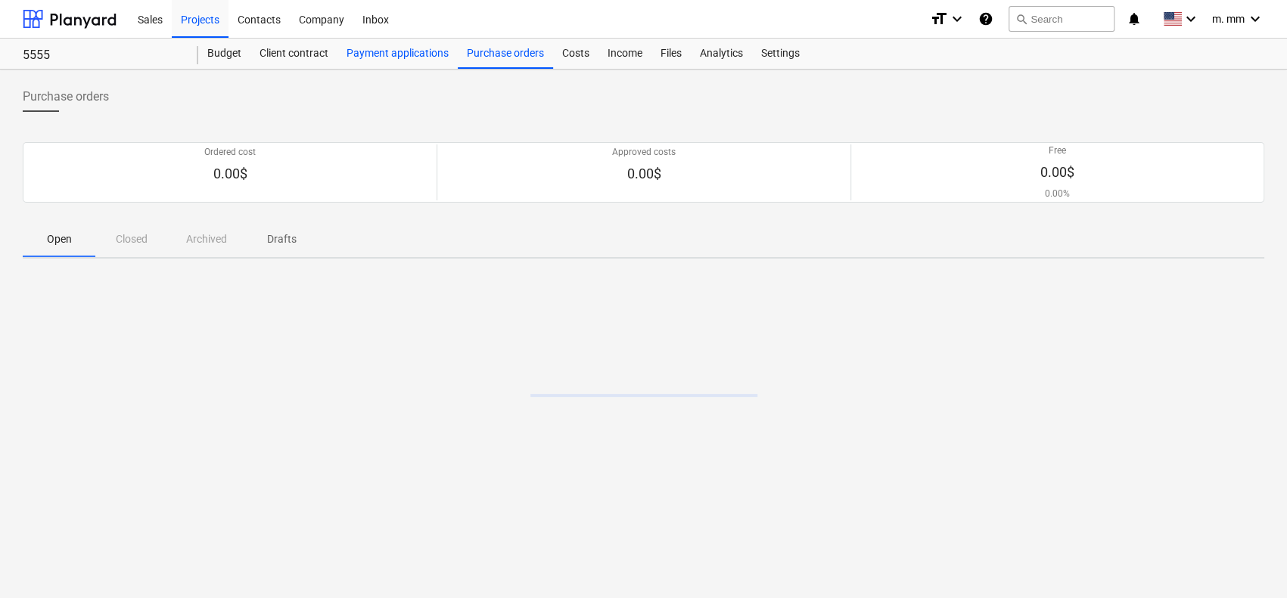
click at [363, 53] on div "Payment applications" at bounding box center [397, 54] width 120 height 30
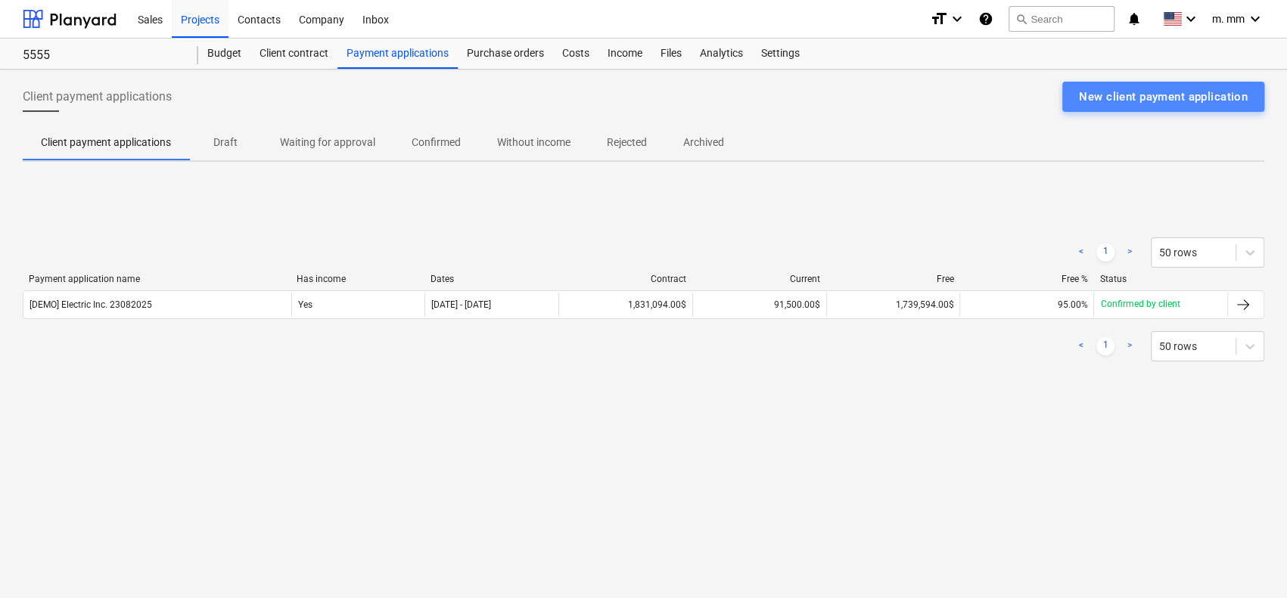
click at [1105, 93] on div "New client payment application" at bounding box center [1163, 97] width 169 height 20
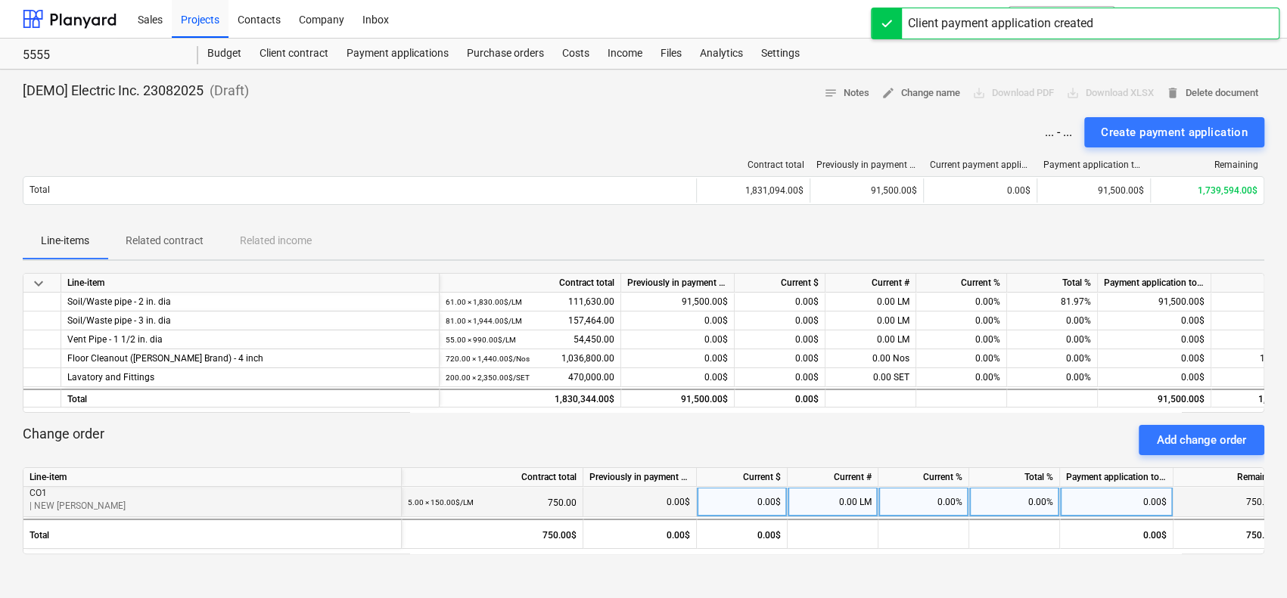
click at [302, 503] on p "| NEW [PERSON_NAME]" at bounding box center [212, 506] width 365 height 13
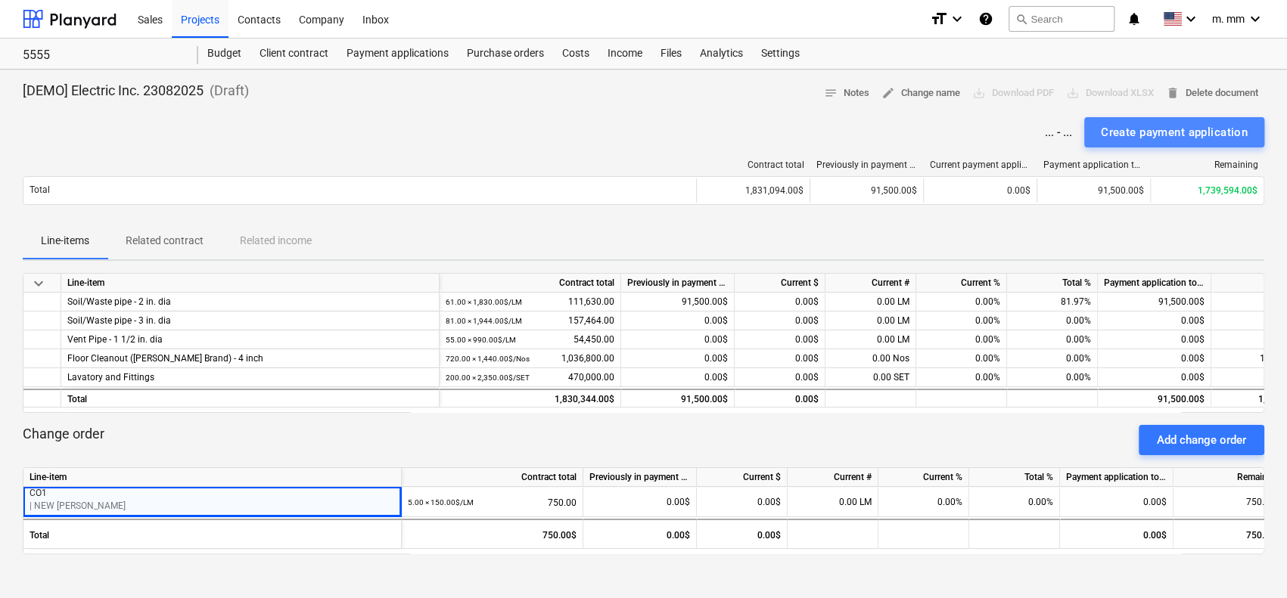
click at [1195, 129] on div "Create payment application" at bounding box center [1174, 133] width 147 height 20
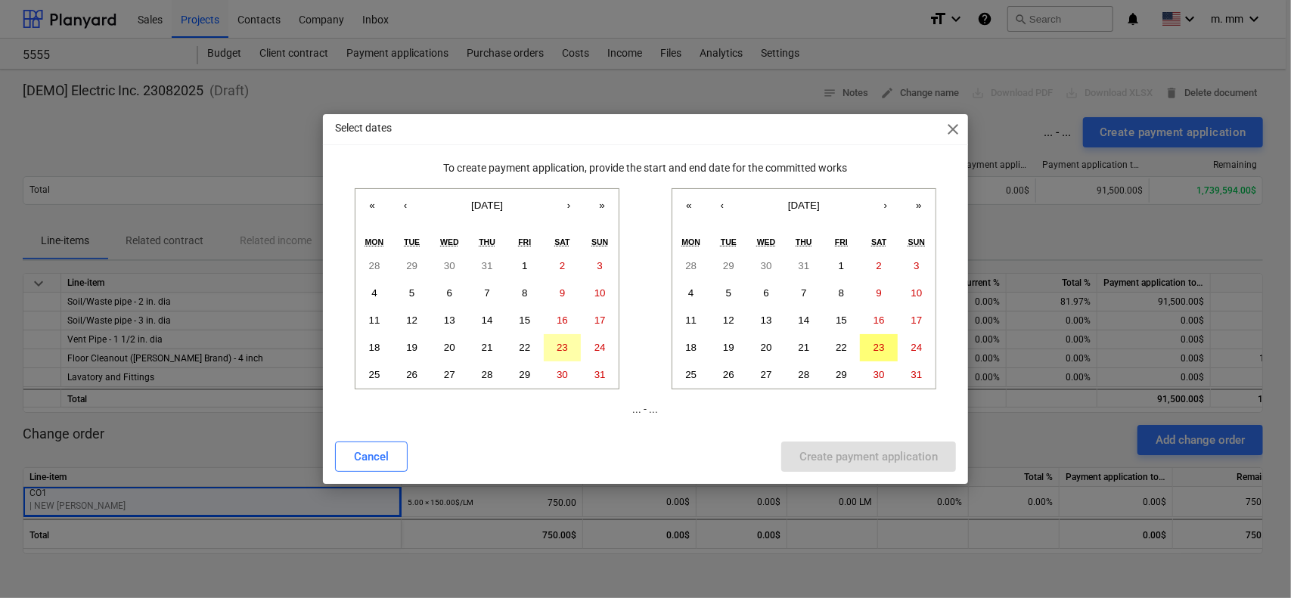
click at [579, 343] on button "23" at bounding box center [563, 347] width 38 height 27
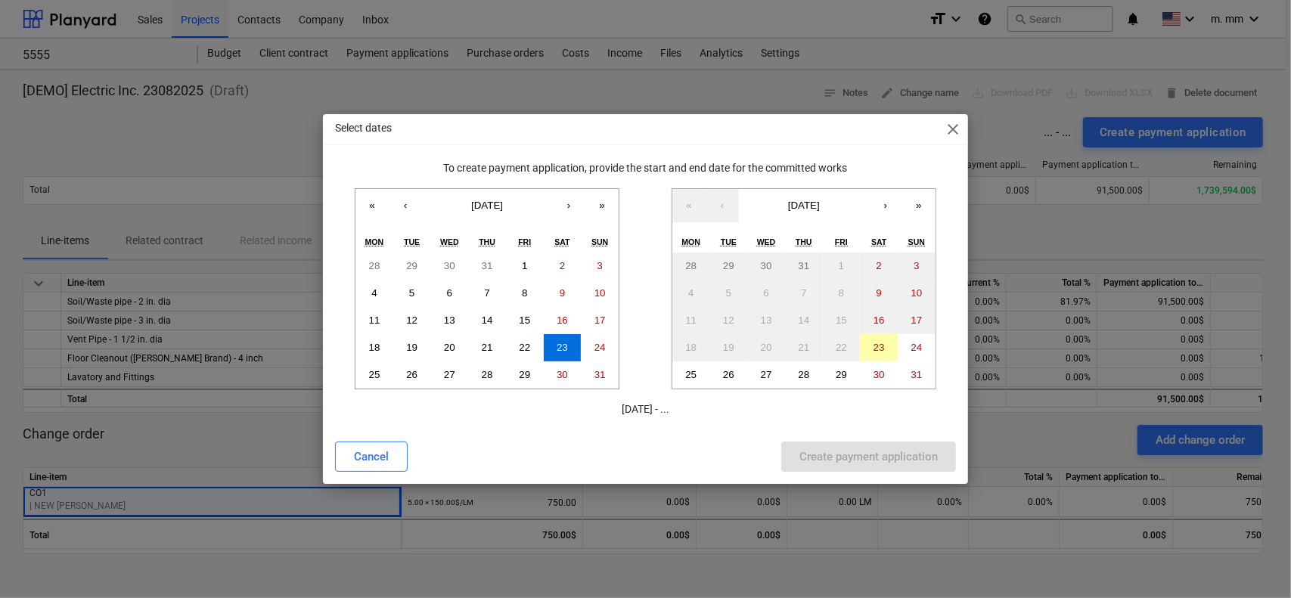
click at [897, 346] on button "23" at bounding box center [879, 347] width 38 height 27
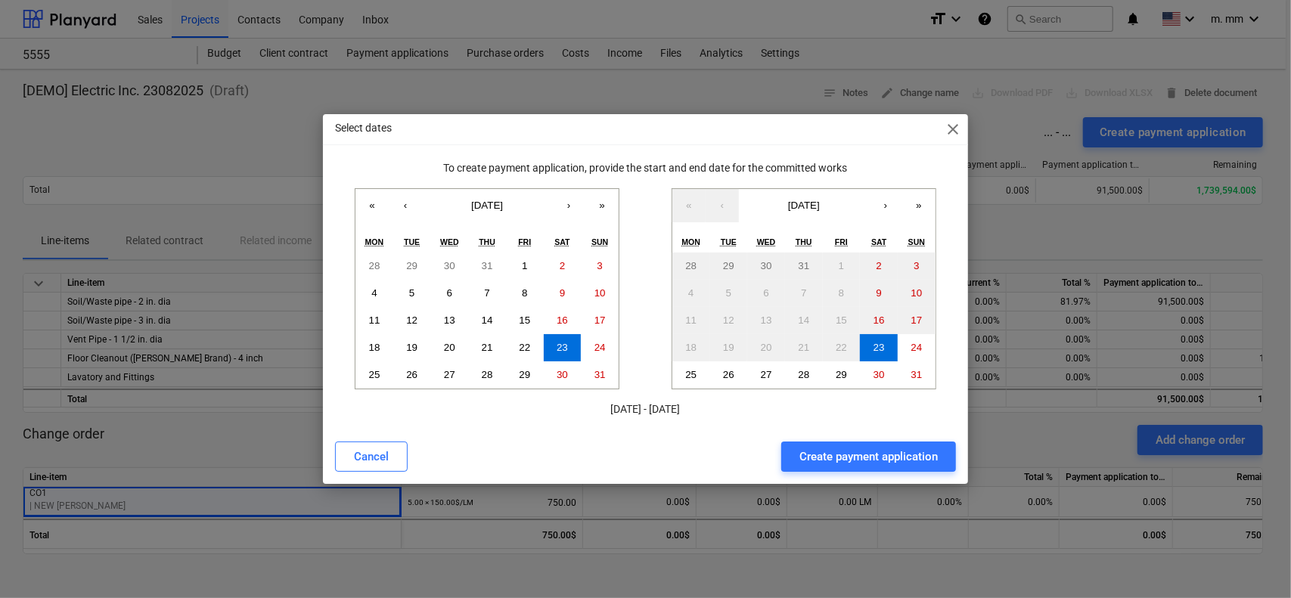
click at [879, 436] on div "Select dates close To create payment application, provide the start and end dat…" at bounding box center [646, 299] width 646 height 370
click at [881, 452] on div "Create payment application" at bounding box center [869, 457] width 138 height 20
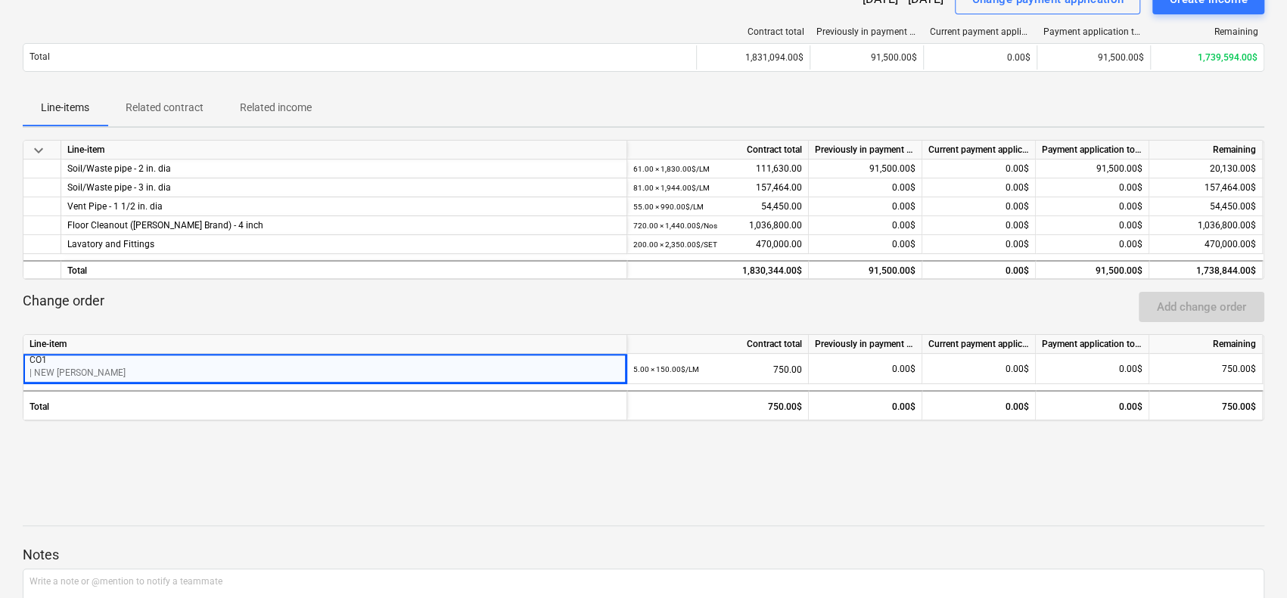
scroll to position [76, 0]
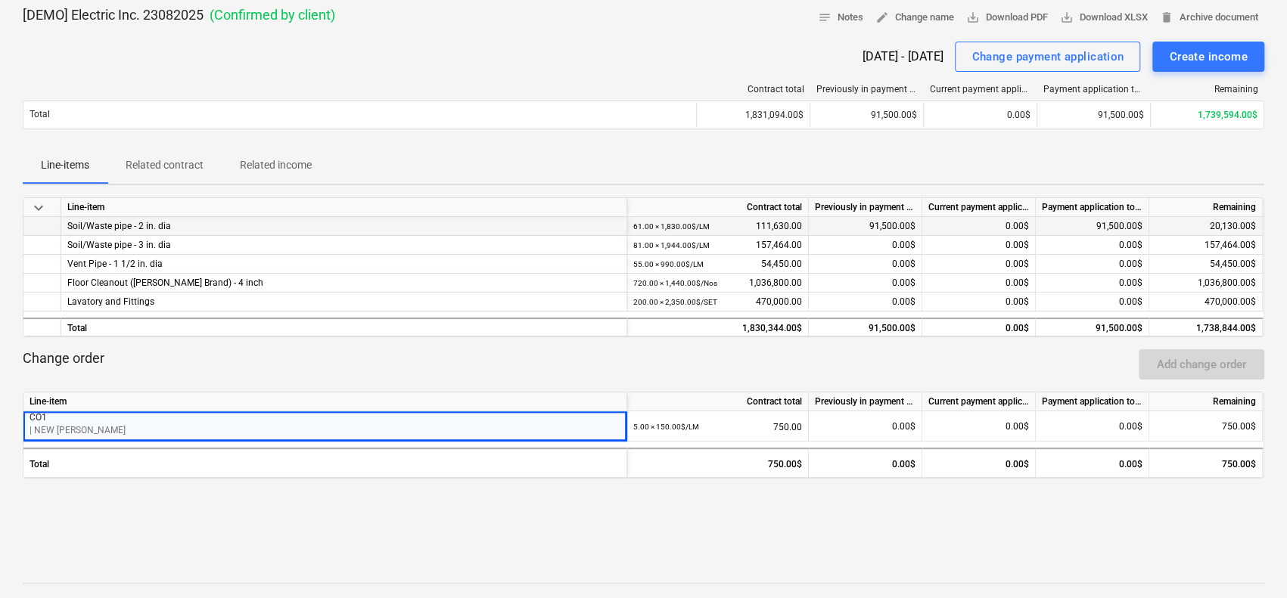
click at [982, 221] on div "0.00$" at bounding box center [978, 226] width 113 height 19
click at [982, 223] on div "0.00$" at bounding box center [978, 226] width 113 height 19
click at [1030, 50] on div "Change payment application" at bounding box center [1047, 57] width 152 height 20
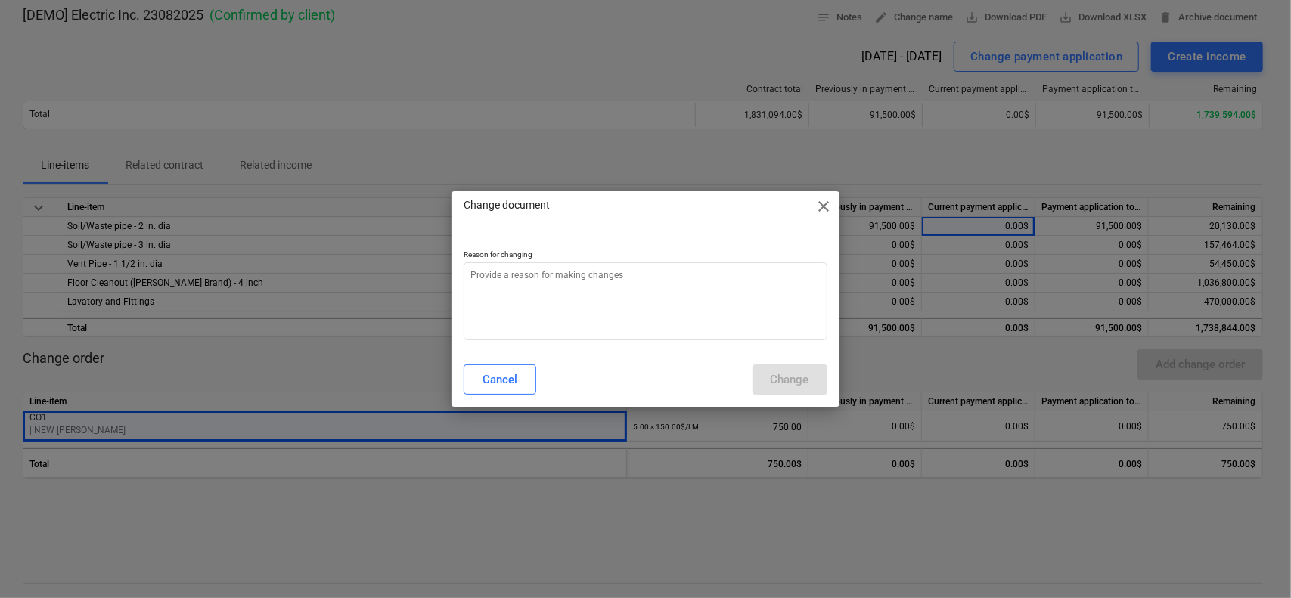
click at [825, 202] on span "close" at bounding box center [825, 206] width 18 height 18
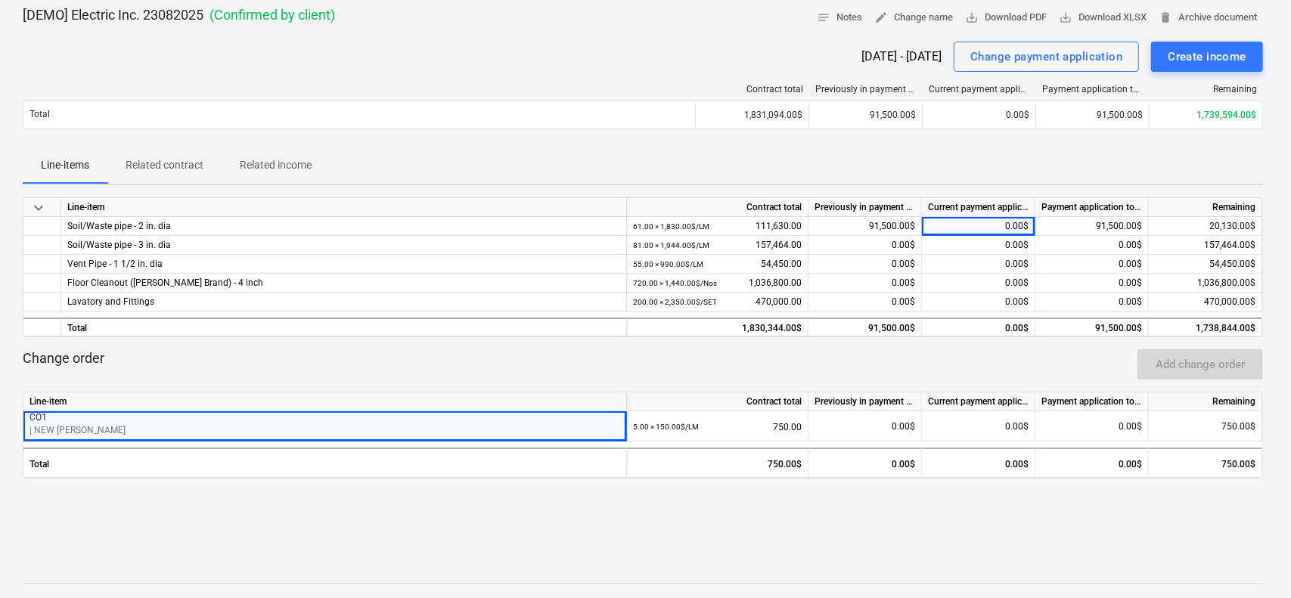
type textarea "x"
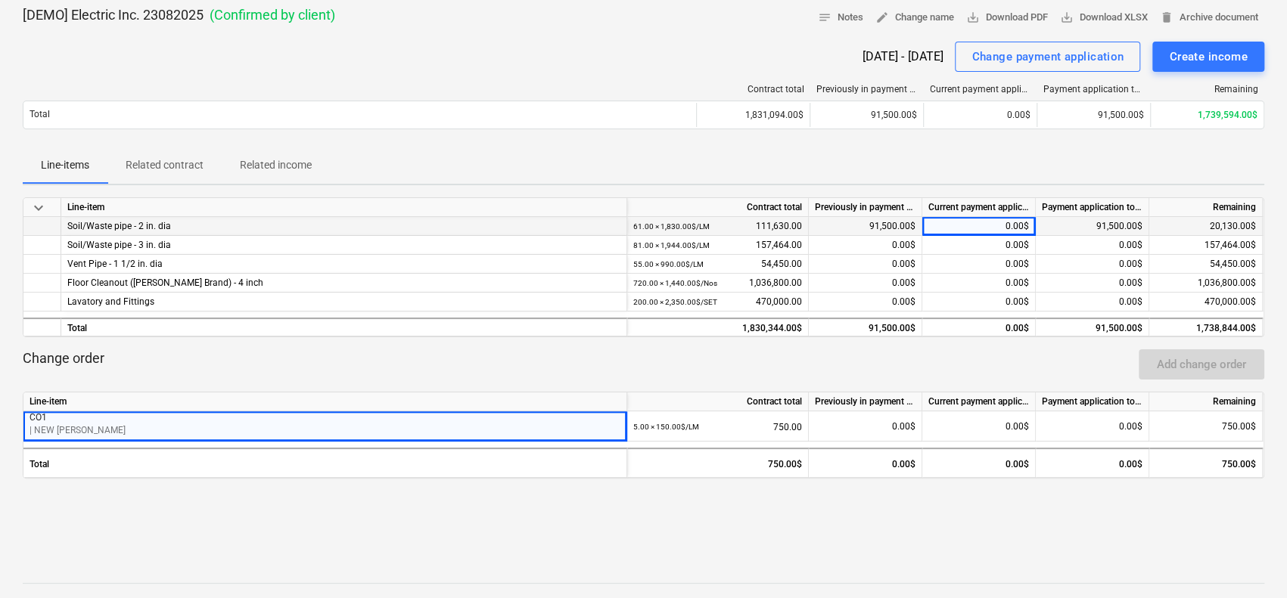
click at [1077, 219] on div "91,500.00$" at bounding box center [1092, 226] width 113 height 19
click at [998, 228] on div "0.00$" at bounding box center [978, 226] width 113 height 19
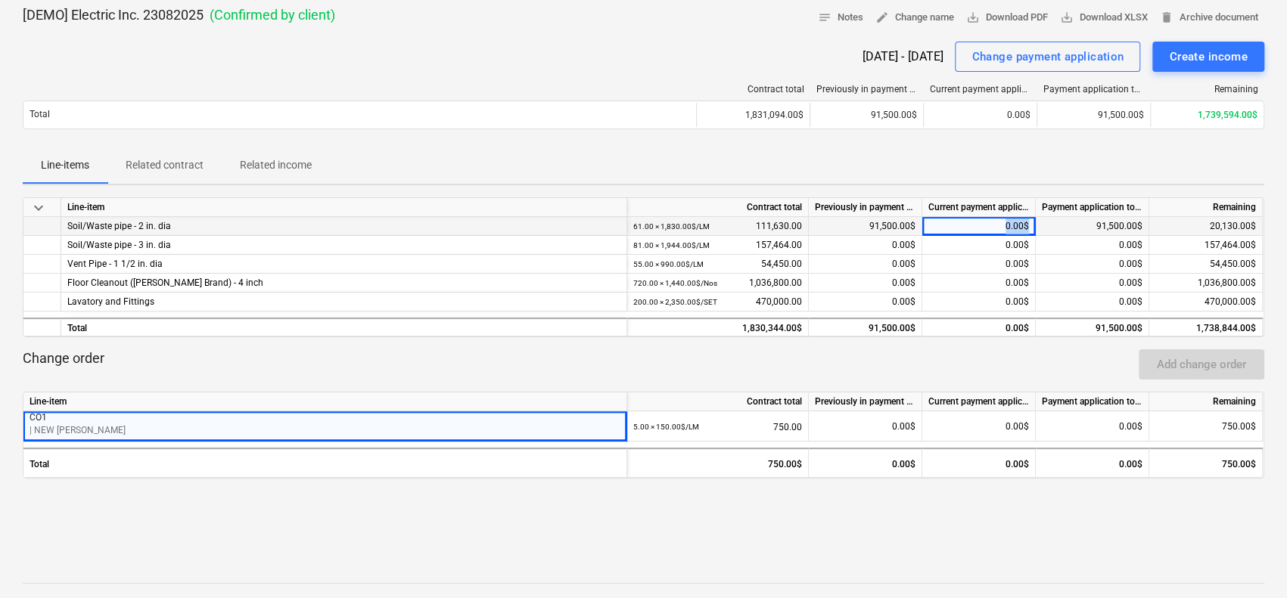
click at [1050, 222] on div "91,500.00$" at bounding box center [1092, 226] width 113 height 19
drag, startPoint x: 625, startPoint y: 204, endPoint x: 508, endPoint y: 202, distance: 117.3
click at [617, 204] on div "Line-item" at bounding box center [344, 207] width 566 height 19
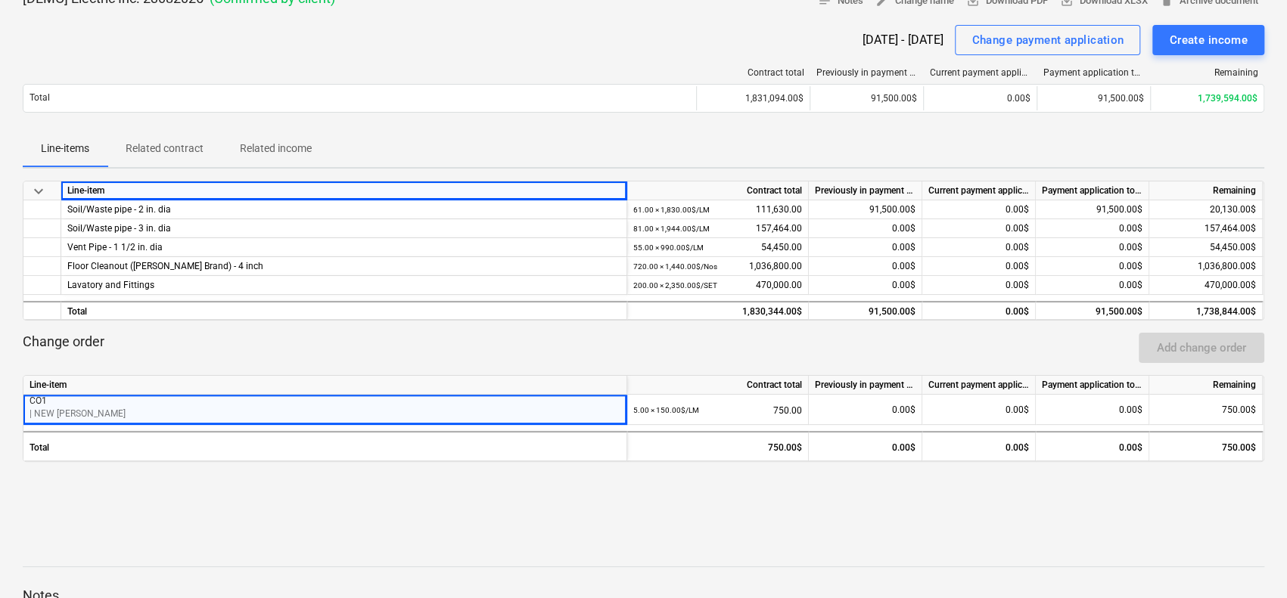
scroll to position [0, 0]
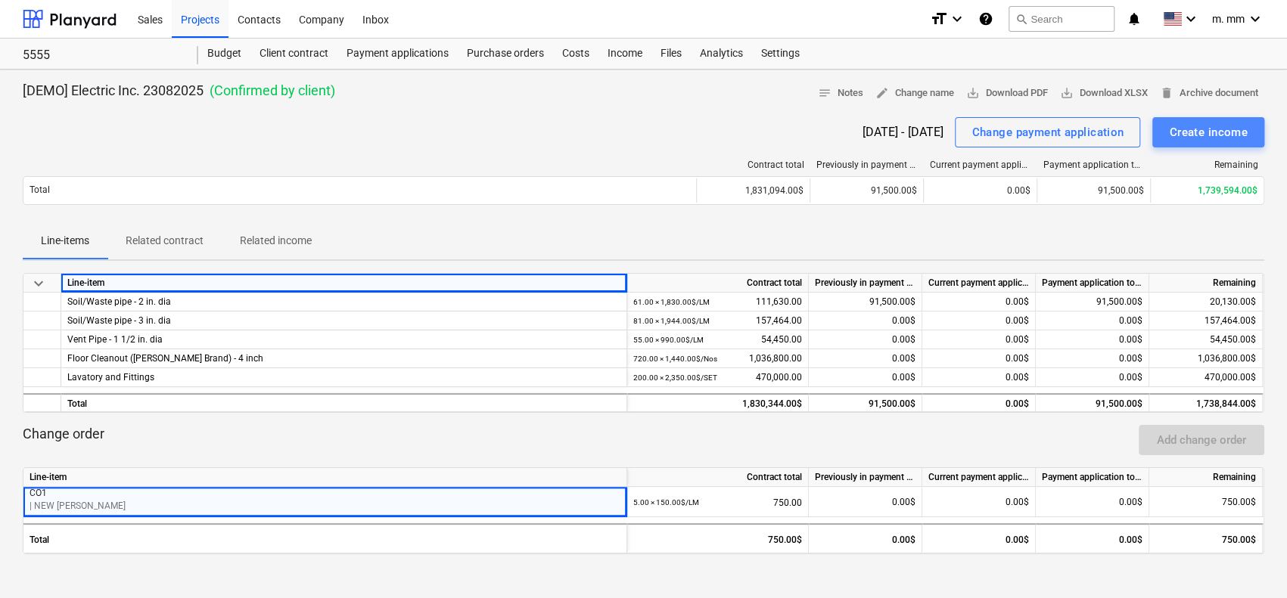
click at [1182, 123] on div "Create income" at bounding box center [1208, 133] width 79 height 20
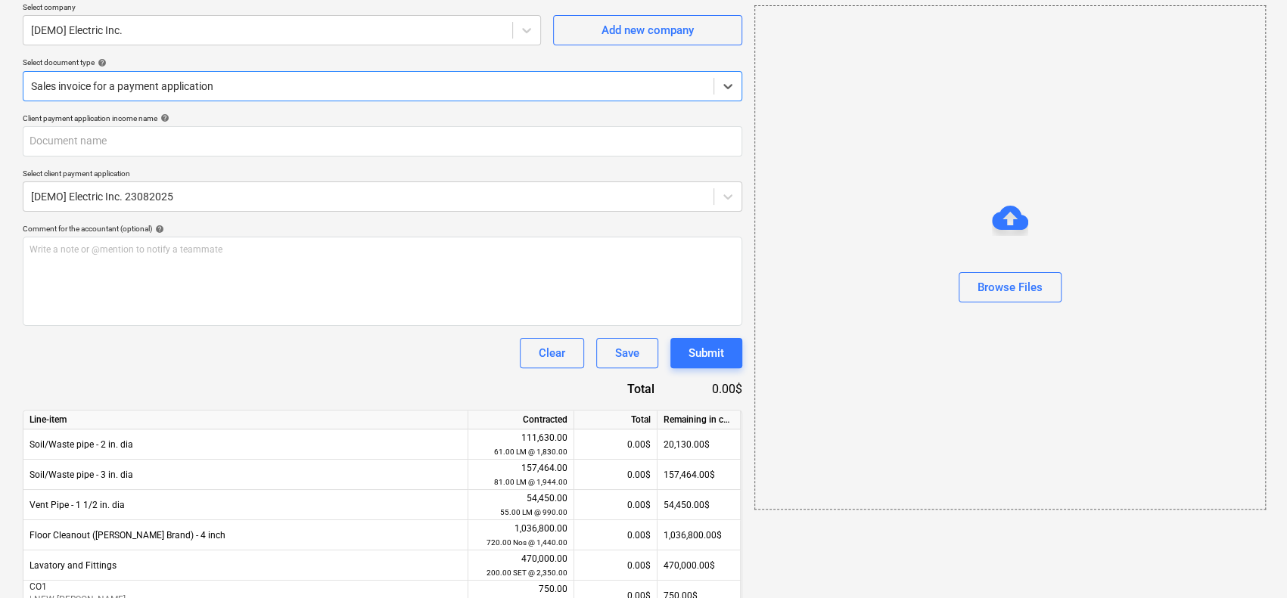
scroll to position [195, 0]
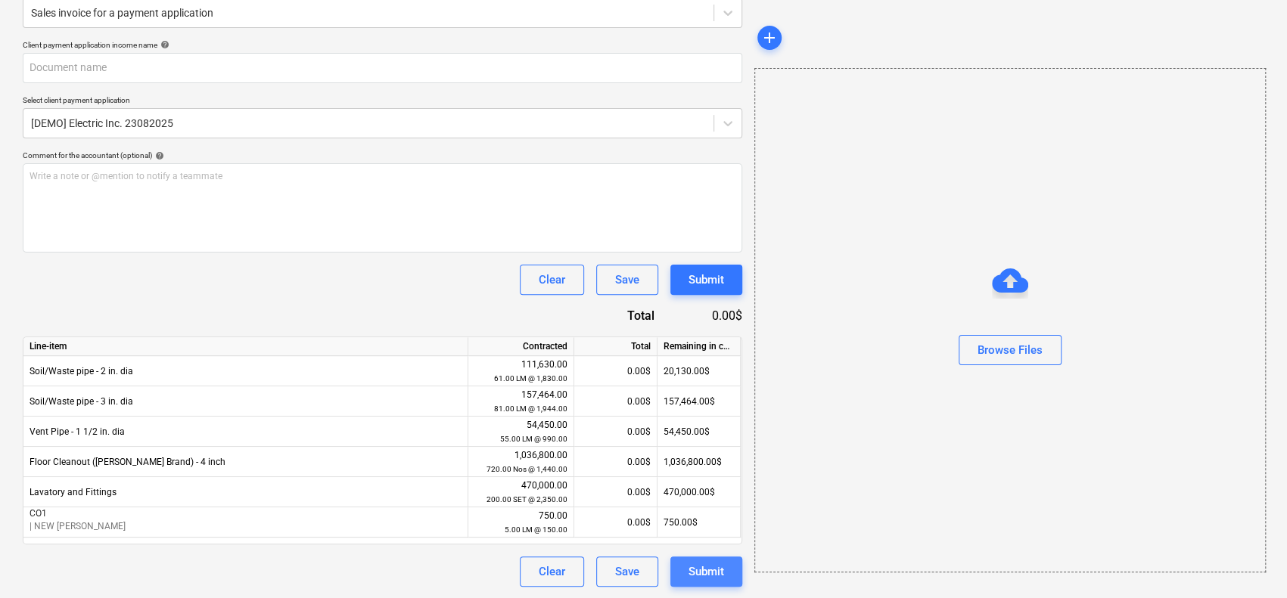
click at [679, 567] on button "Submit" at bounding box center [706, 572] width 72 height 30
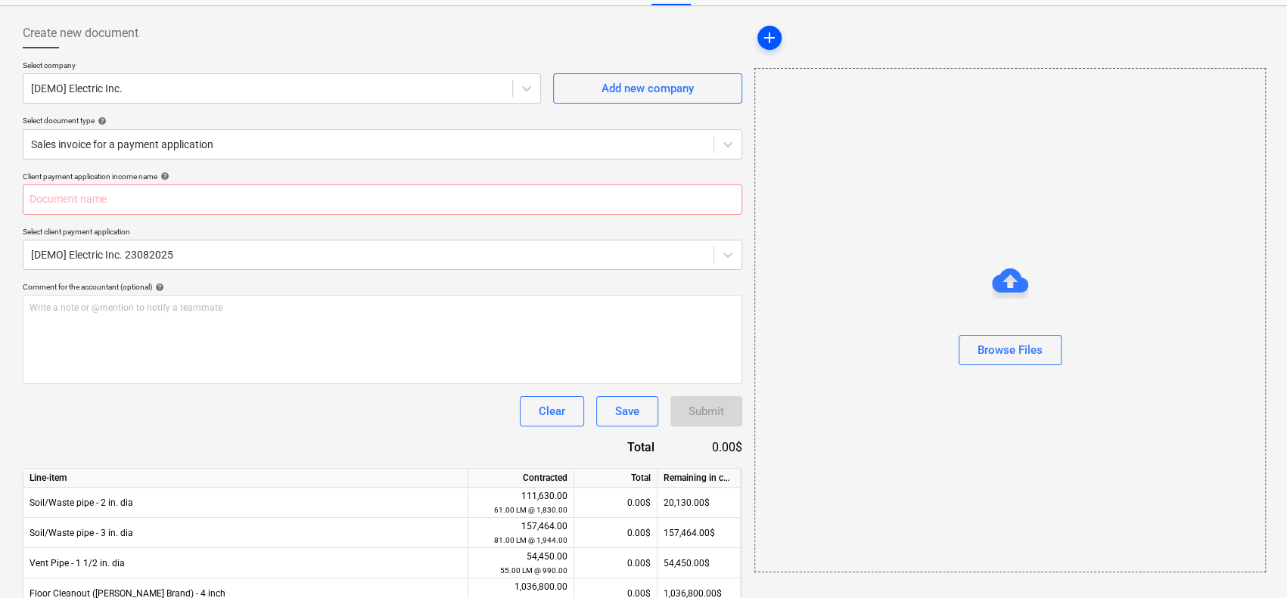
scroll to position [0, 0]
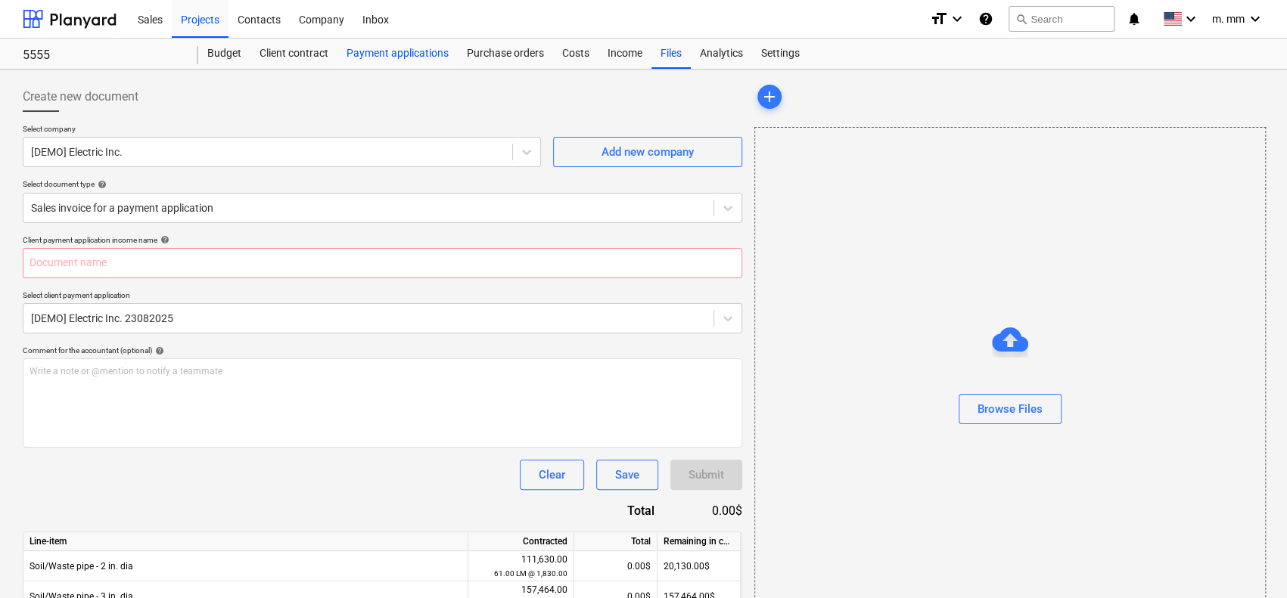
click at [425, 52] on div "Payment applications" at bounding box center [397, 54] width 120 height 30
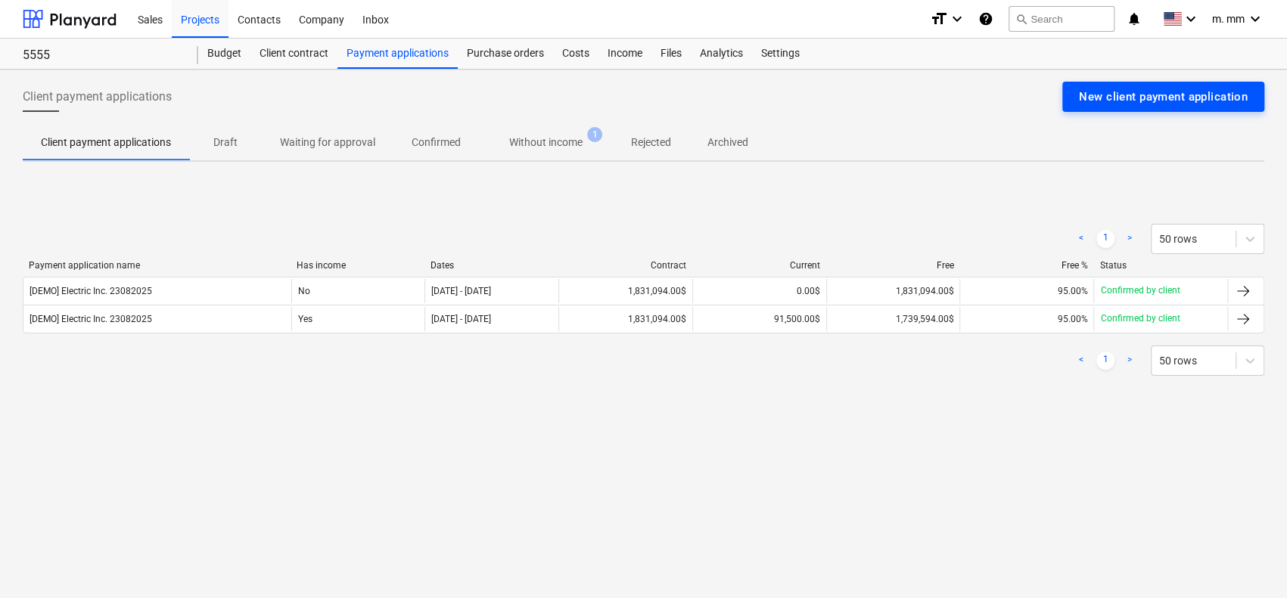
click at [1182, 93] on div "New client payment application" at bounding box center [1163, 97] width 169 height 20
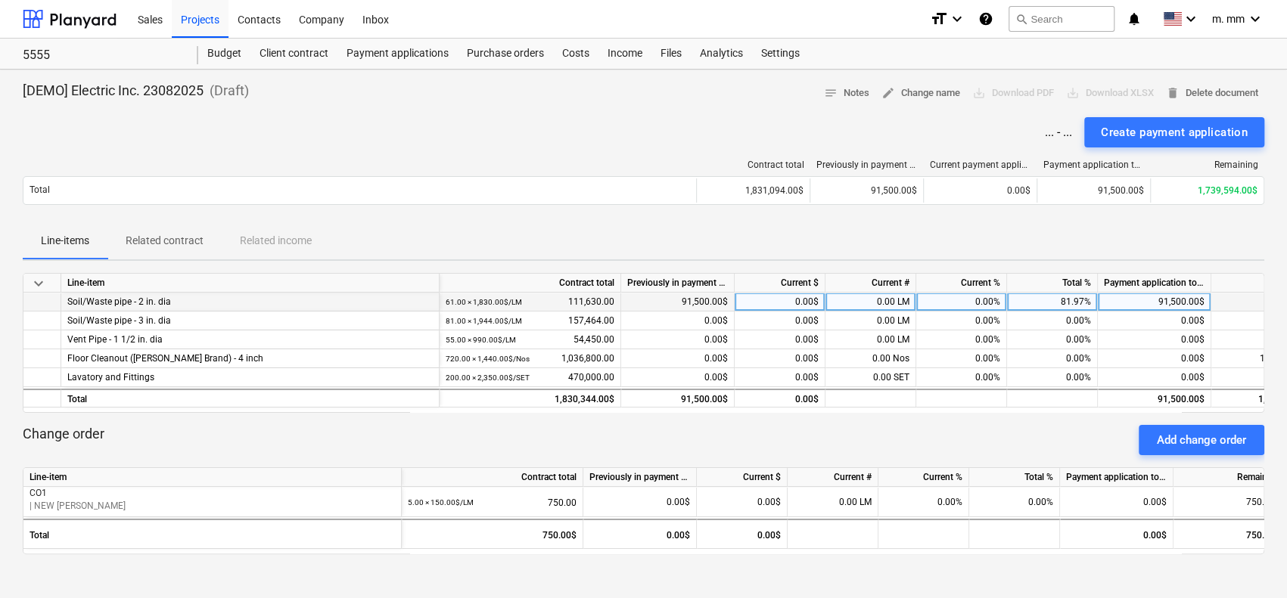
click at [859, 303] on div "0.00 LM" at bounding box center [870, 302] width 91 height 19
type input "80"
click at [854, 217] on div "Contract total Previously in payment applications Current payment application P…" at bounding box center [643, 186] width 1241 height 76
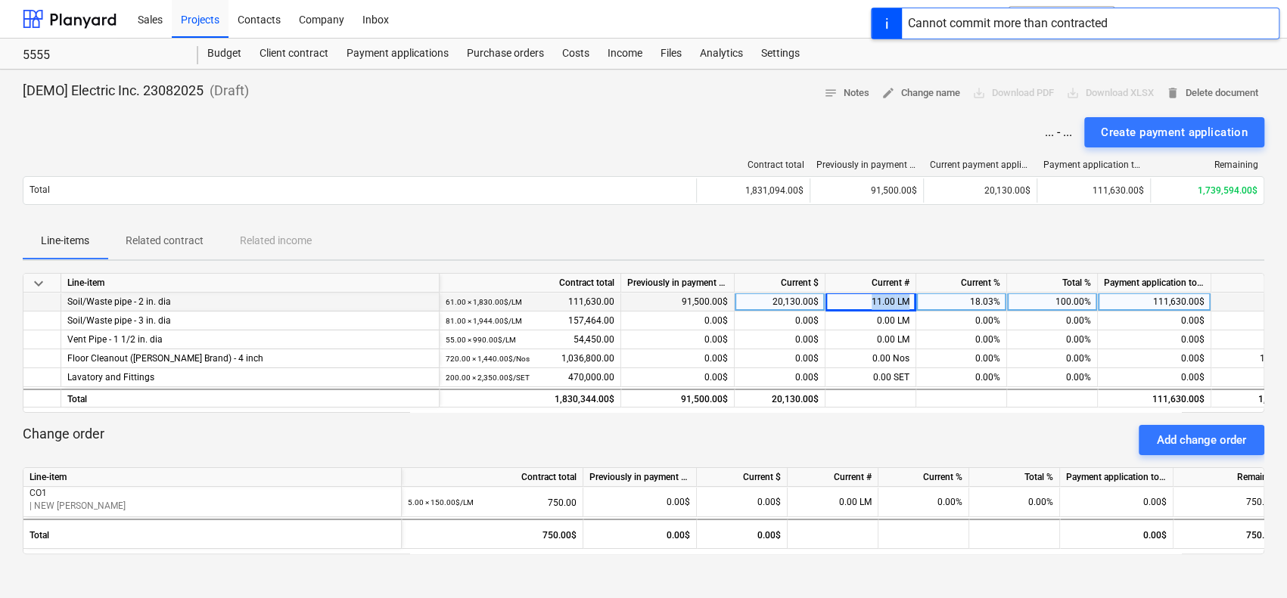
drag, startPoint x: 865, startPoint y: 300, endPoint x: 975, endPoint y: 291, distance: 110.1
click at [0, 0] on div "Soil/Waste pipe - 2 in. dia 61.00 × 1,830.00$ / LM 111,630.00 91,500.00$ 20,130…" at bounding box center [0, 0] width 0 height 0
click at [927, 231] on div "Line-items Related contract Related income" at bounding box center [643, 241] width 1241 height 36
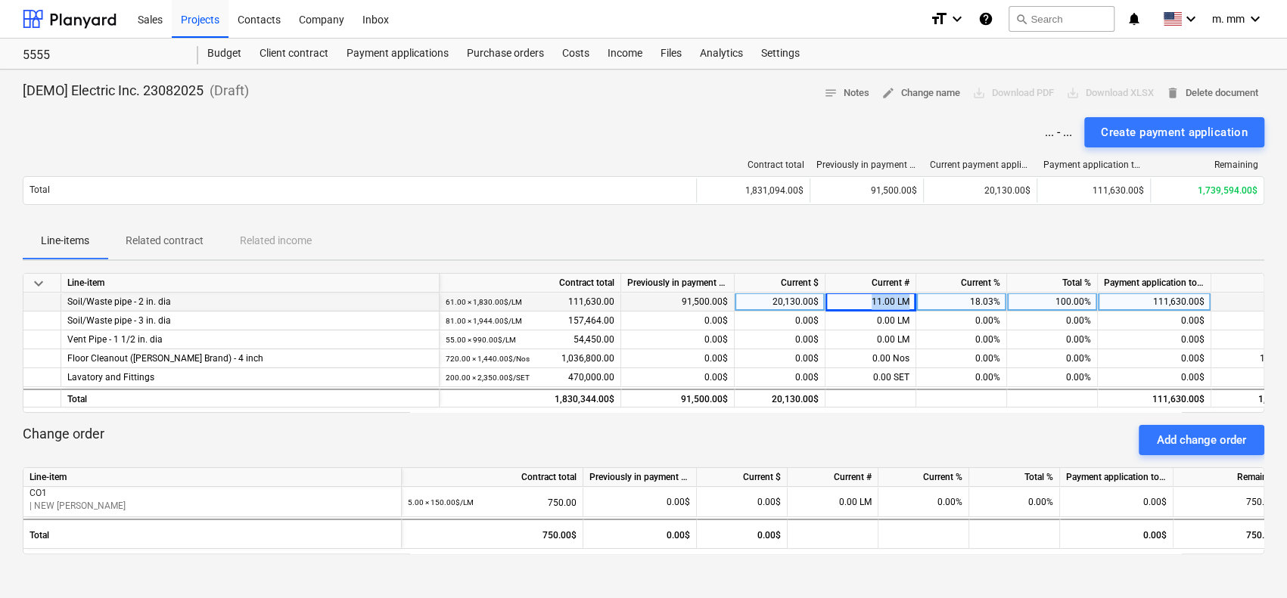
drag, startPoint x: 865, startPoint y: 300, endPoint x: 951, endPoint y: 303, distance: 85.5
click at [0, 0] on div "Soil/Waste pipe - 2 in. dia 61.00 × 1,830.00$ / LM 111,630.00 91,500.00$ 20,130…" at bounding box center [0, 0] width 0 height 0
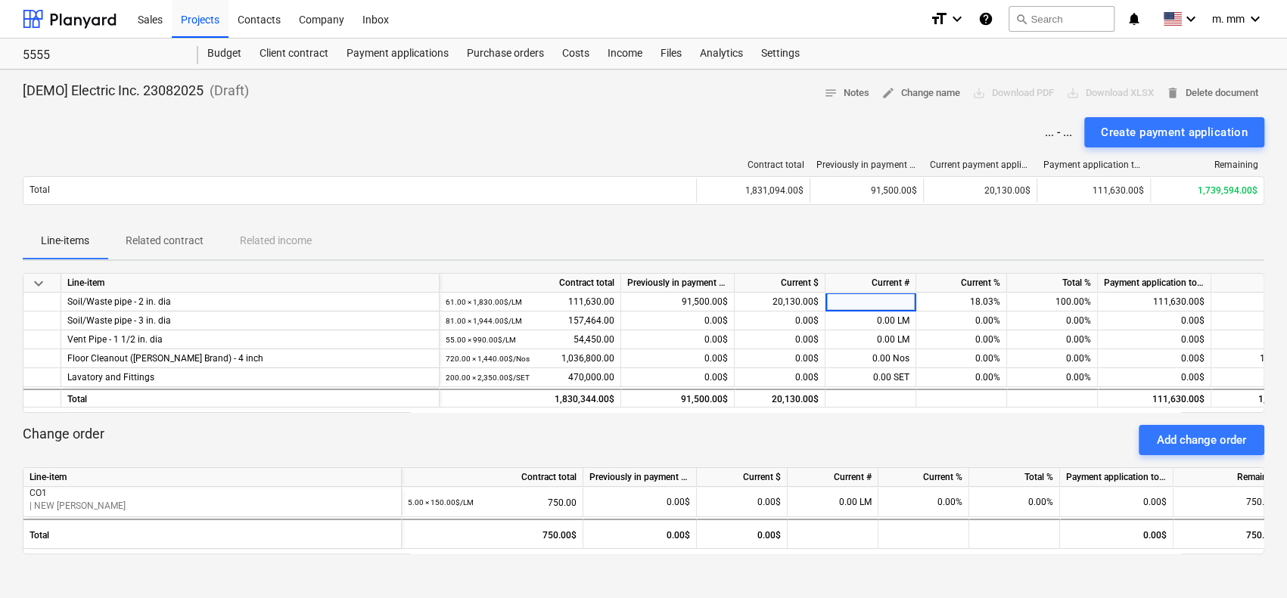
click at [982, 234] on div "Line-items Related contract Related income" at bounding box center [643, 241] width 1241 height 36
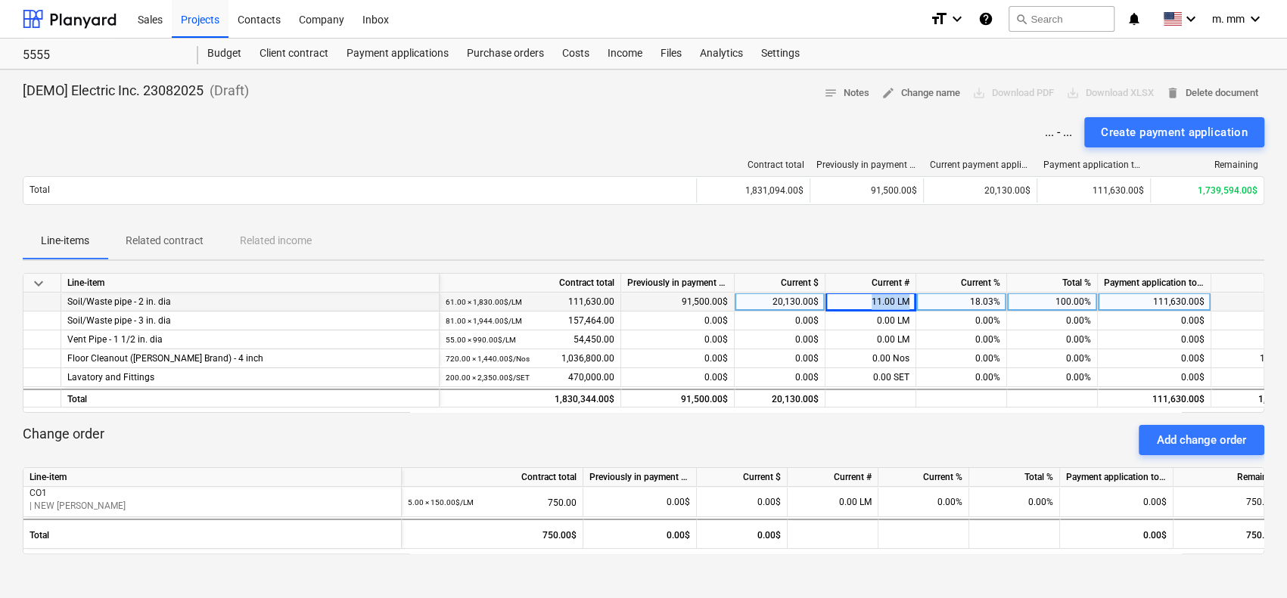
drag, startPoint x: 853, startPoint y: 304, endPoint x: 940, endPoint y: 306, distance: 86.3
click at [0, 0] on div "Soil/Waste pipe - 2 in. dia 61.00 × 1,830.00$ / LM 111,630.00 91,500.00$ 20,130…" at bounding box center [0, 0] width 0 height 0
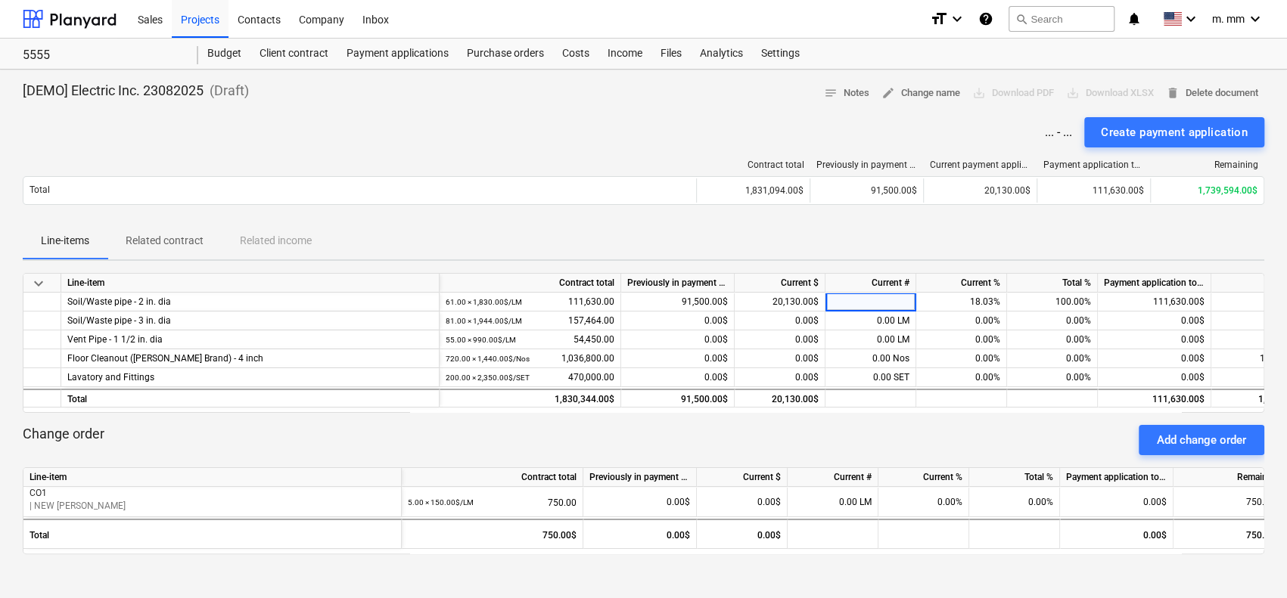
click at [947, 260] on div "[DEMO] Electric Inc. 23082025 ( Draft ) notes Notes edit Change name save_alt D…" at bounding box center [643, 461] width 1287 height 782
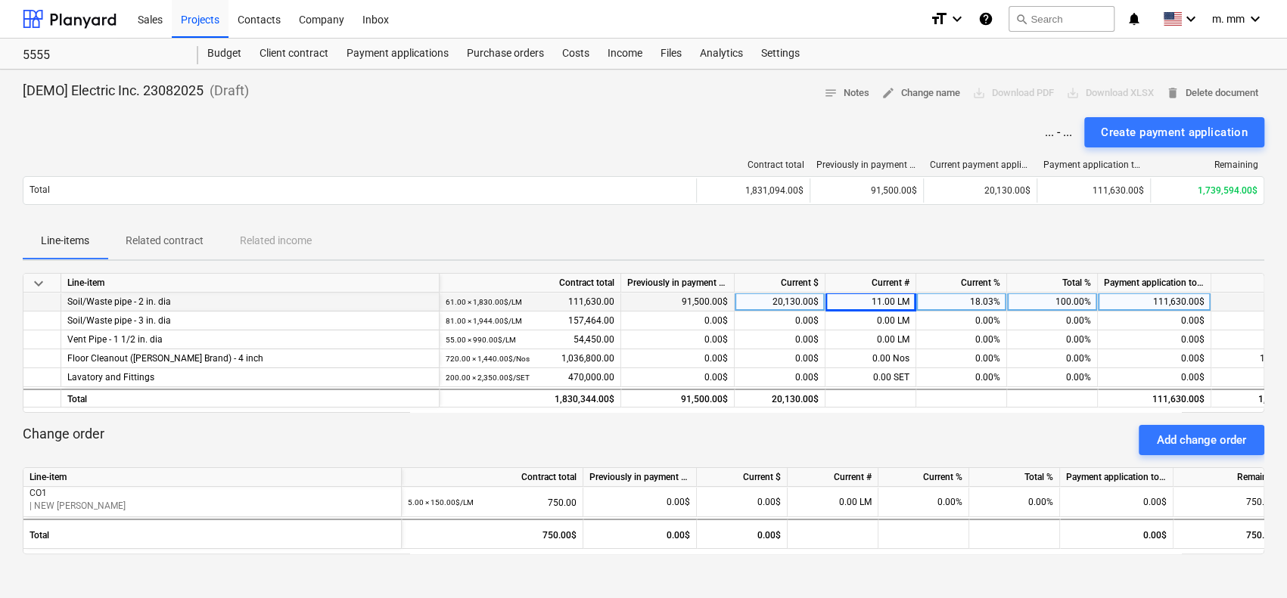
click at [958, 296] on div "18.03%" at bounding box center [961, 302] width 91 height 19
type input "100"
click at [977, 229] on div "Line-items Related contract Related income" at bounding box center [643, 241] width 1241 height 36
drag, startPoint x: 919, startPoint y: 303, endPoint x: 1000, endPoint y: 303, distance: 81.0
click at [1000, 303] on div "18.03%" at bounding box center [961, 302] width 91 height 19
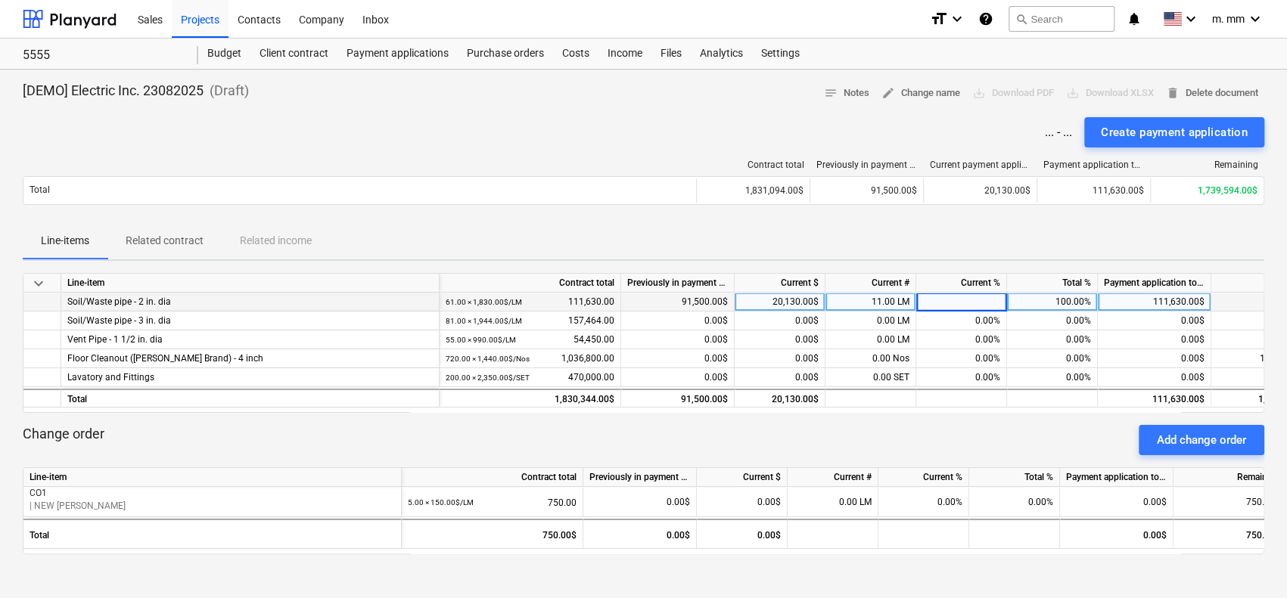
type input "5"
click at [973, 249] on div "Line-items Related contract Related income" at bounding box center [643, 241] width 1241 height 36
drag, startPoint x: 968, startPoint y: 300, endPoint x: 1098, endPoint y: 309, distance: 130.5
click at [0, 0] on div "Soil/Waste pipe - 2 in. dia 61.00 × 1,830.00$ / LM 111,630.00 91,500.00$ 5,581.…" at bounding box center [0, 0] width 0 height 0
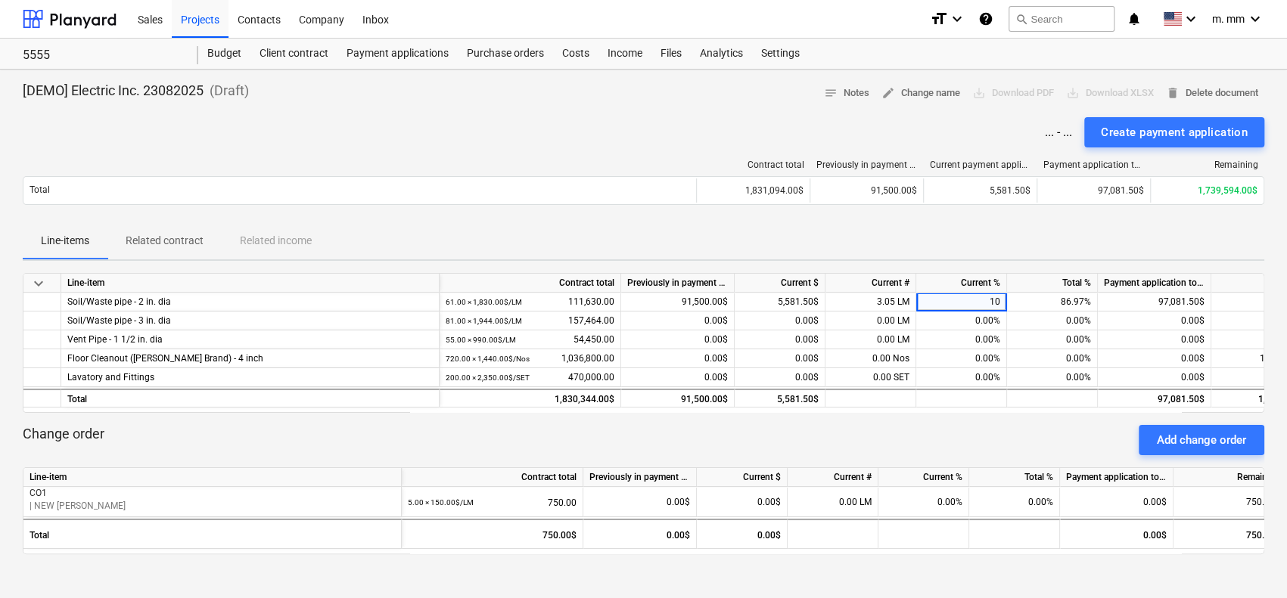
type input "100"
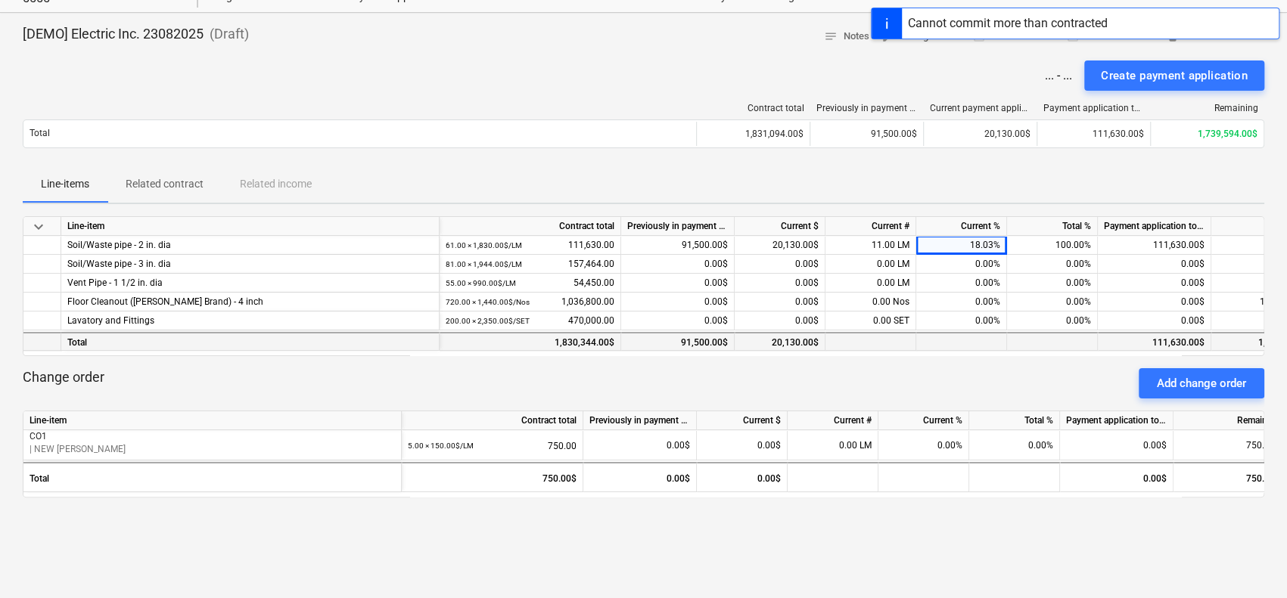
scroll to position [227, 0]
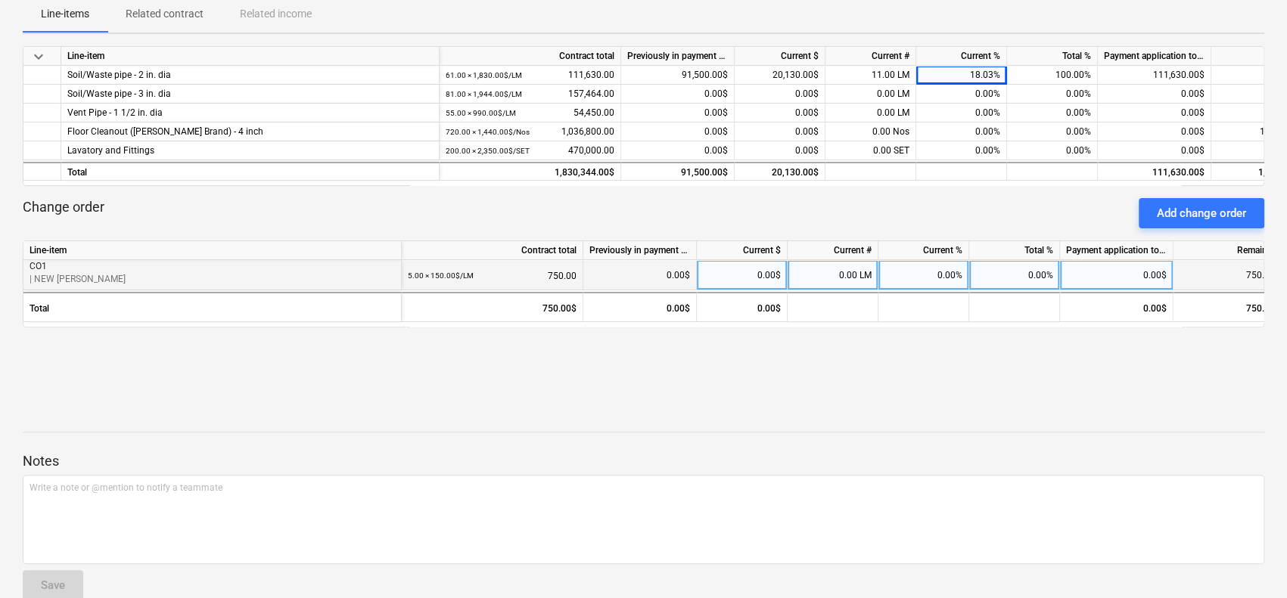
click at [766, 266] on div "0.00$" at bounding box center [742, 275] width 91 height 30
click at [840, 270] on div "0.00 LM" at bounding box center [833, 275] width 91 height 30
type input "4"
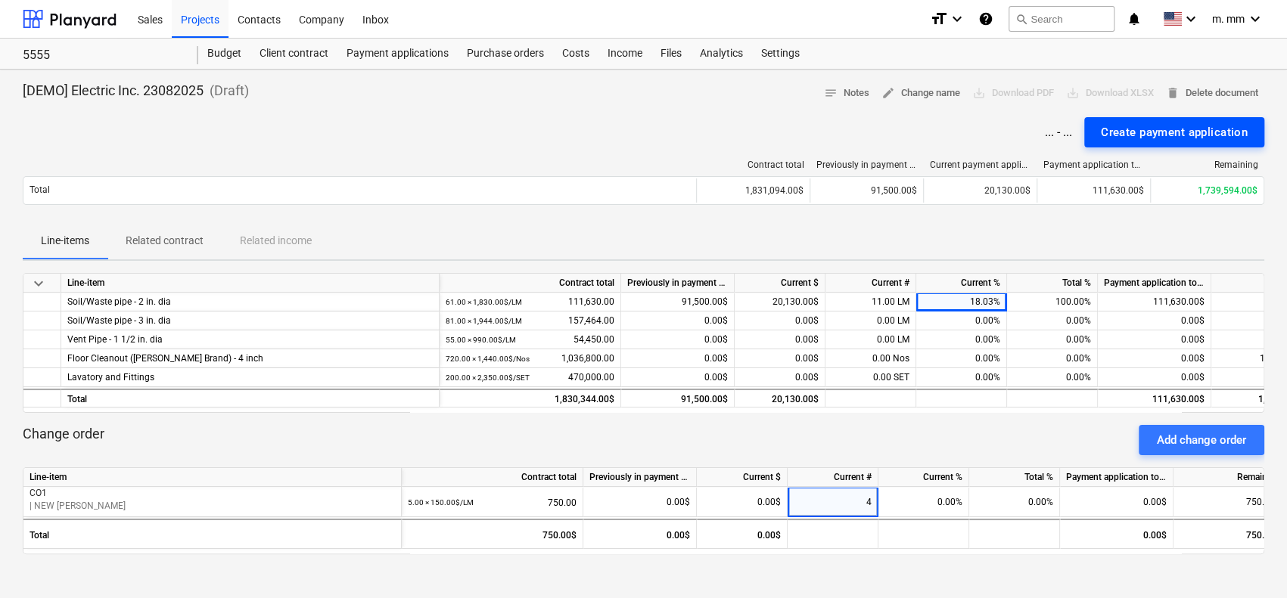
click at [1177, 123] on div "Create payment application" at bounding box center [1174, 133] width 147 height 20
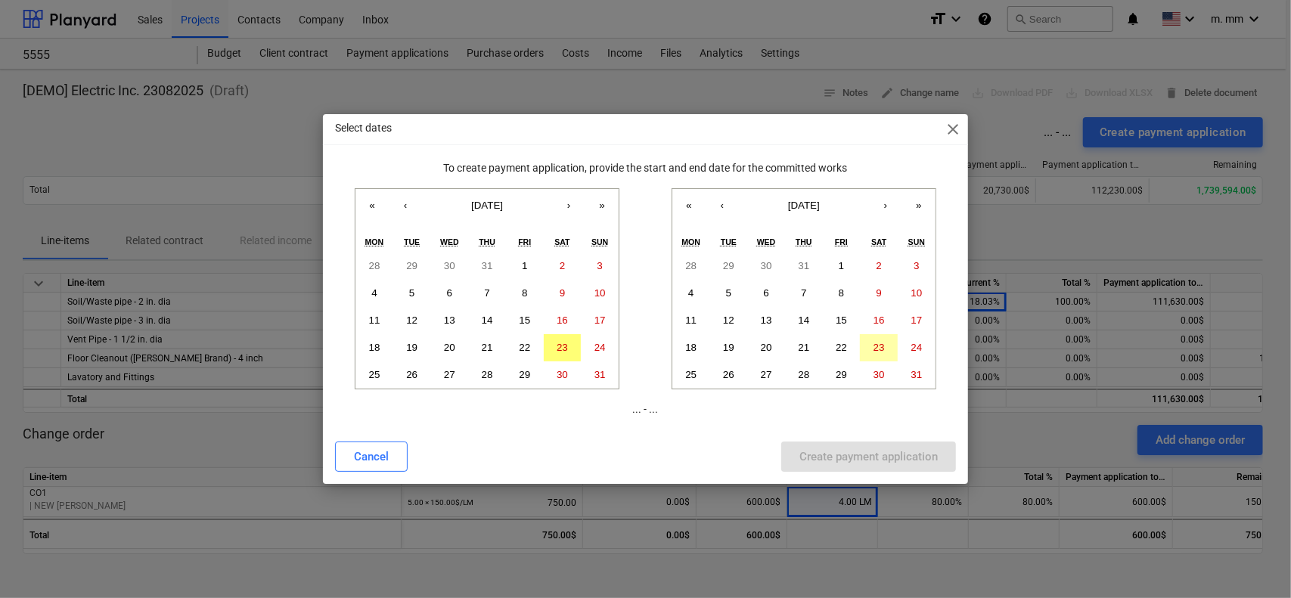
click at [879, 343] on abbr "23" at bounding box center [879, 347] width 11 height 11
click at [555, 350] on button "23" at bounding box center [563, 347] width 38 height 27
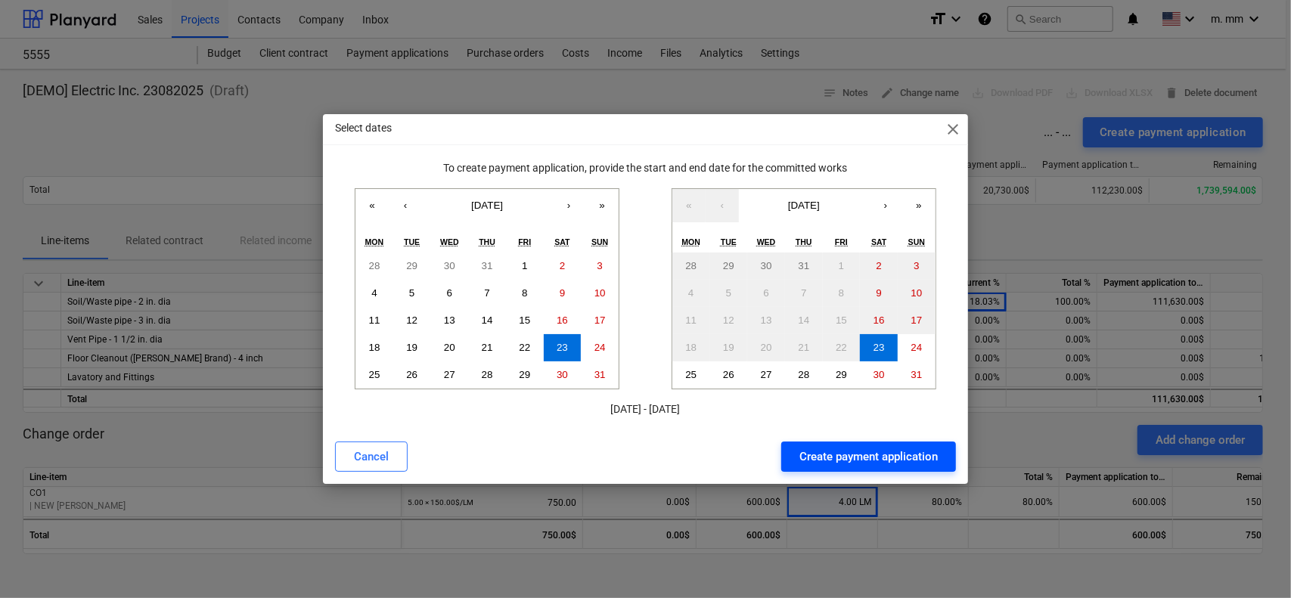
click at [826, 444] on button "Create payment application" at bounding box center [868, 457] width 175 height 30
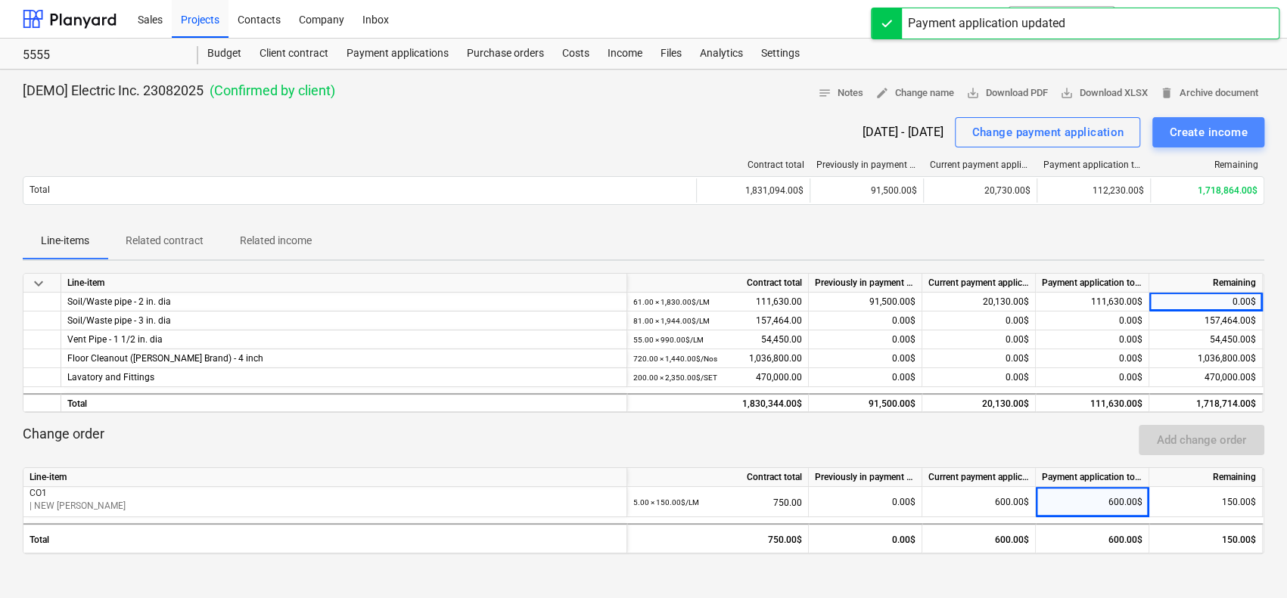
click at [1235, 129] on div "Create income" at bounding box center [1208, 133] width 79 height 20
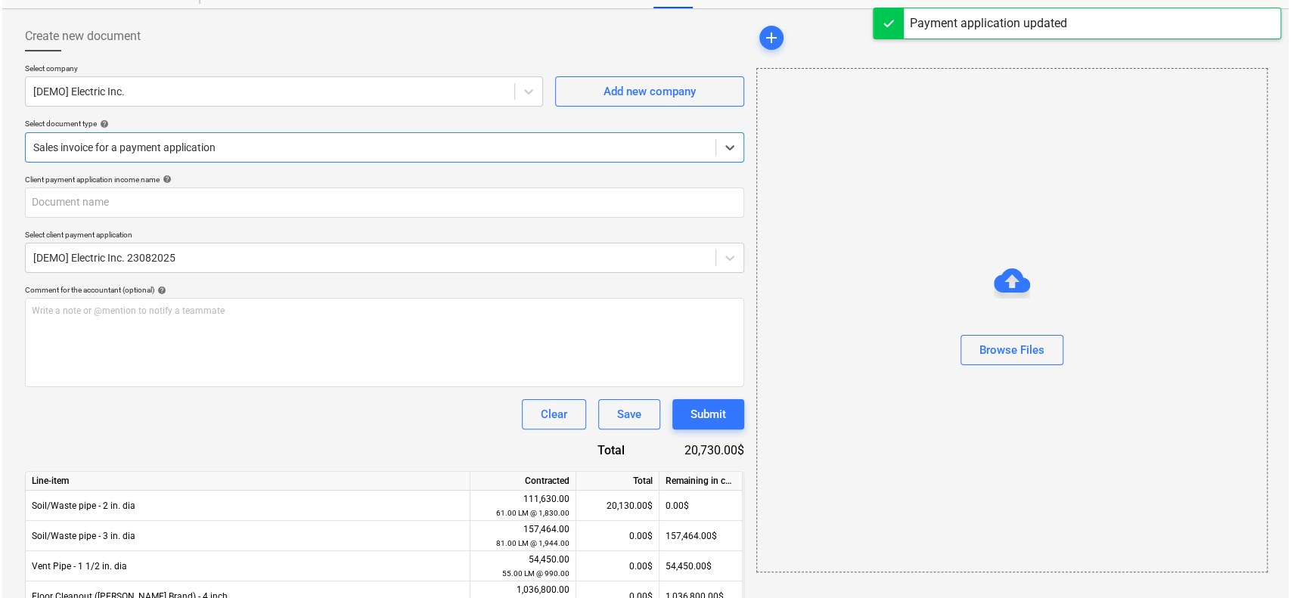
scroll to position [195, 0]
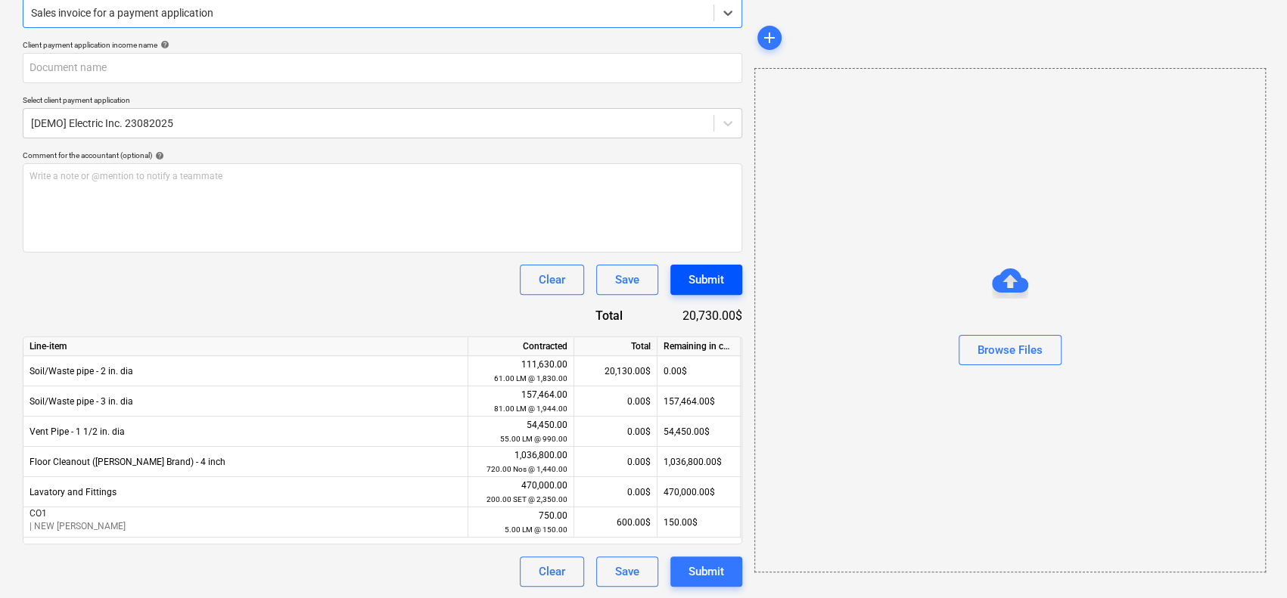
click at [716, 275] on div "Submit" at bounding box center [706, 280] width 36 height 20
click at [478, 67] on input "text" at bounding box center [382, 68] width 719 height 30
type input "9"
click at [700, 281] on div "Submit" at bounding box center [706, 280] width 36 height 20
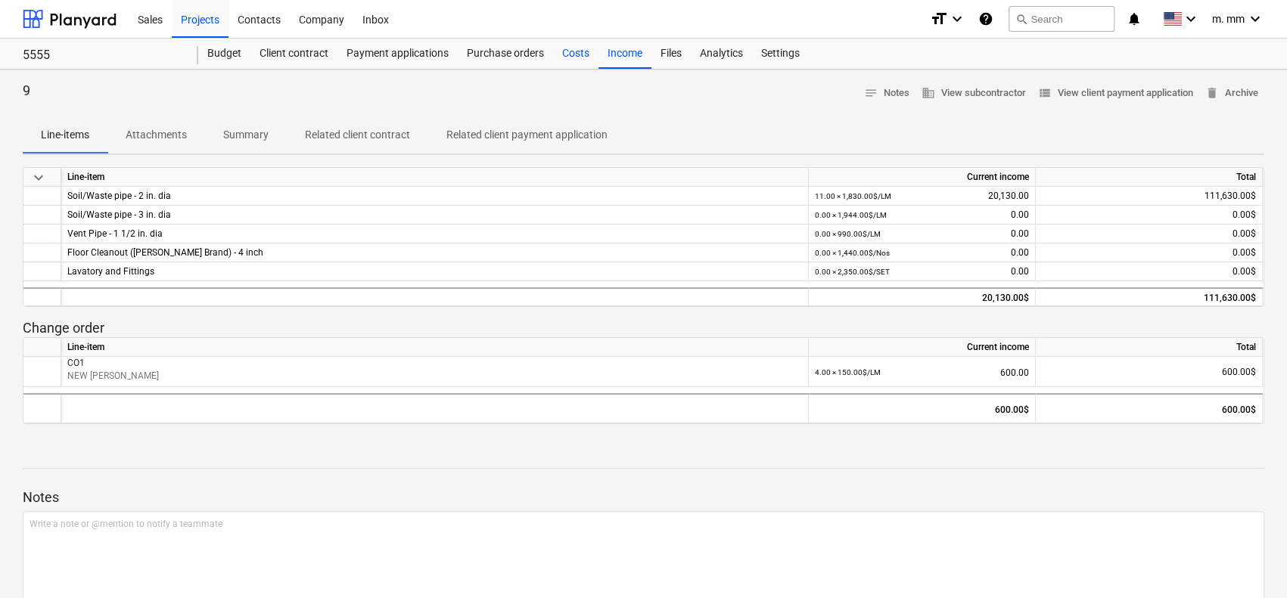
click at [571, 51] on div "Costs" at bounding box center [575, 54] width 45 height 30
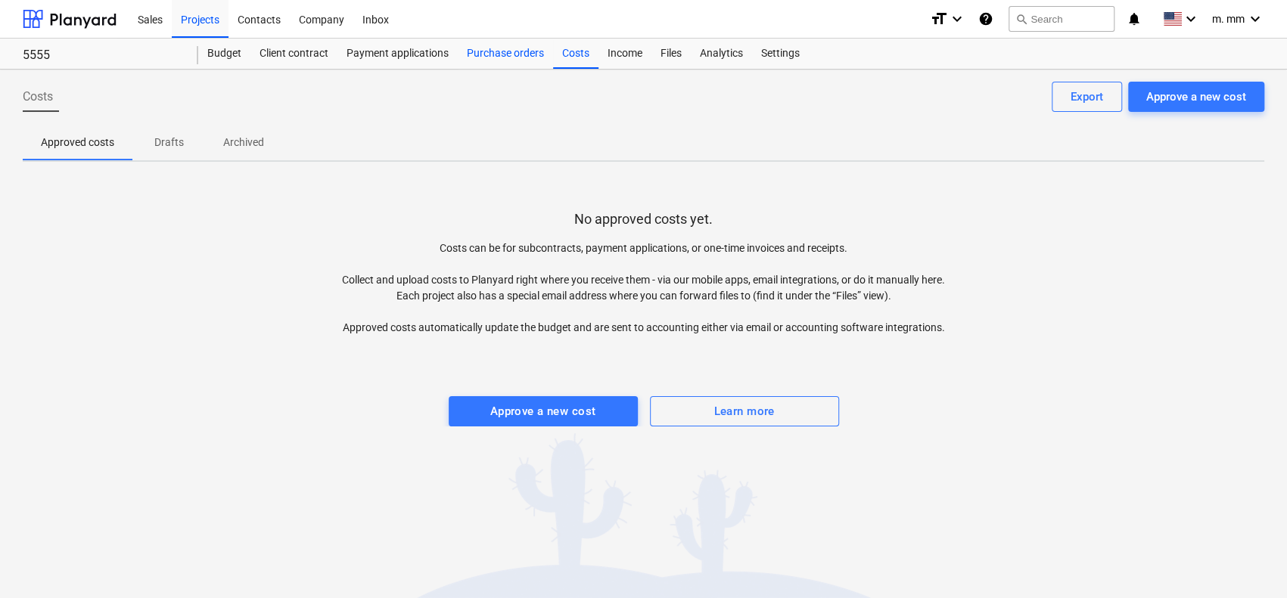
click at [513, 55] on div "Purchase orders" at bounding box center [505, 54] width 95 height 30
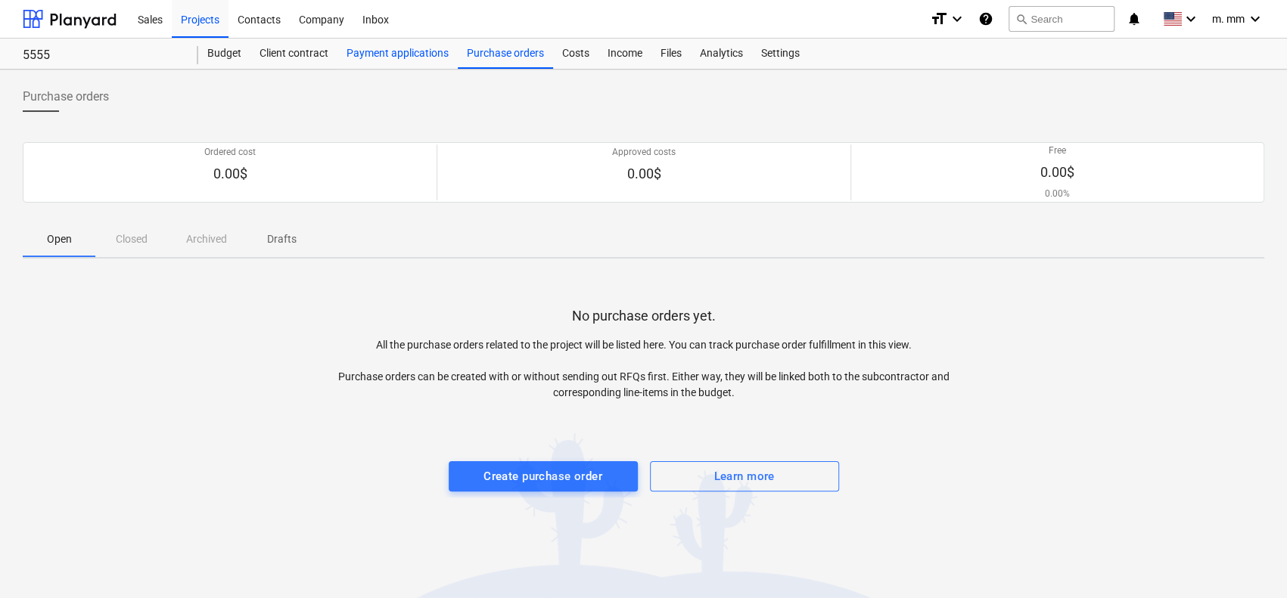
click at [430, 53] on div "Payment applications" at bounding box center [397, 54] width 120 height 30
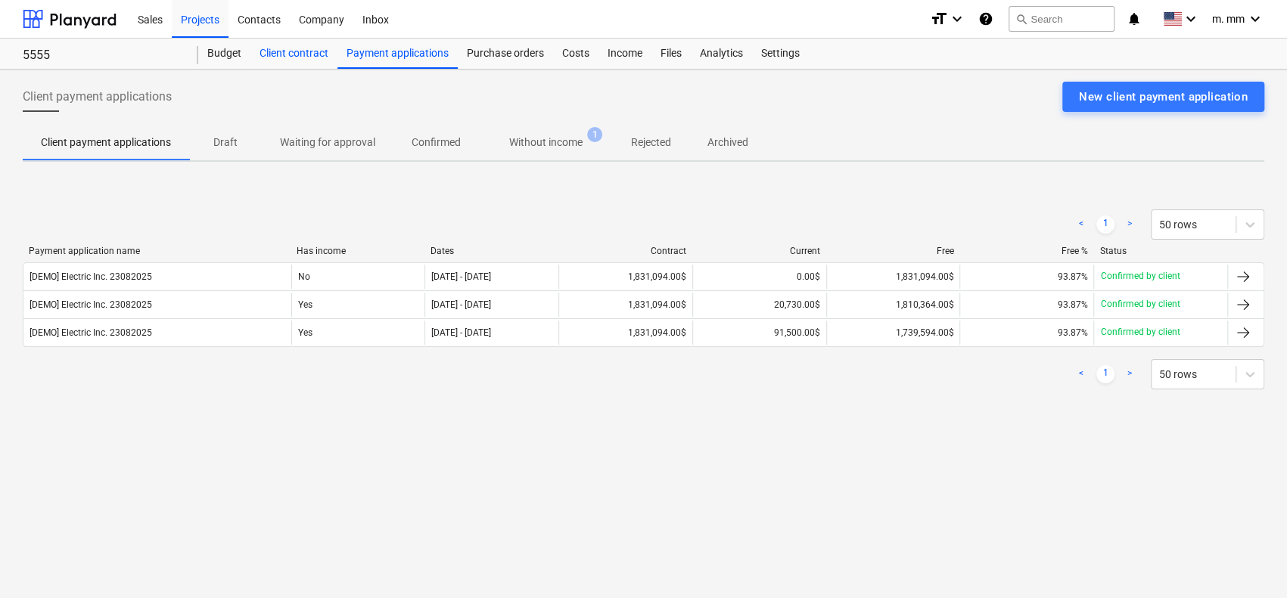
click at [299, 47] on div "Client contract" at bounding box center [293, 54] width 87 height 30
